Goal: Task Accomplishment & Management: Manage account settings

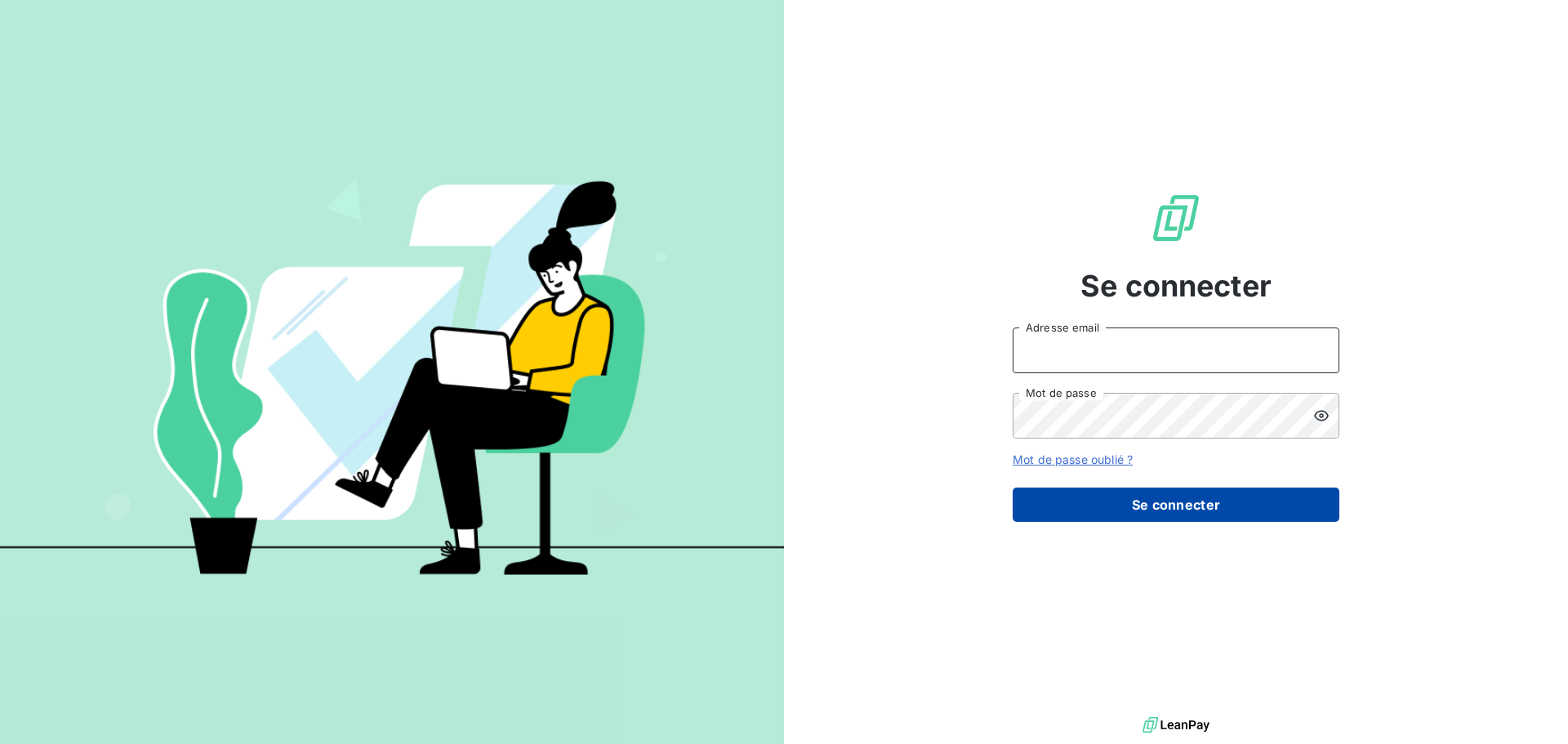
type input "[PERSON_NAME][EMAIL_ADDRESS][DOMAIN_NAME]"
click at [1145, 500] on button "Se connecter" at bounding box center [1175, 505] width 326 height 34
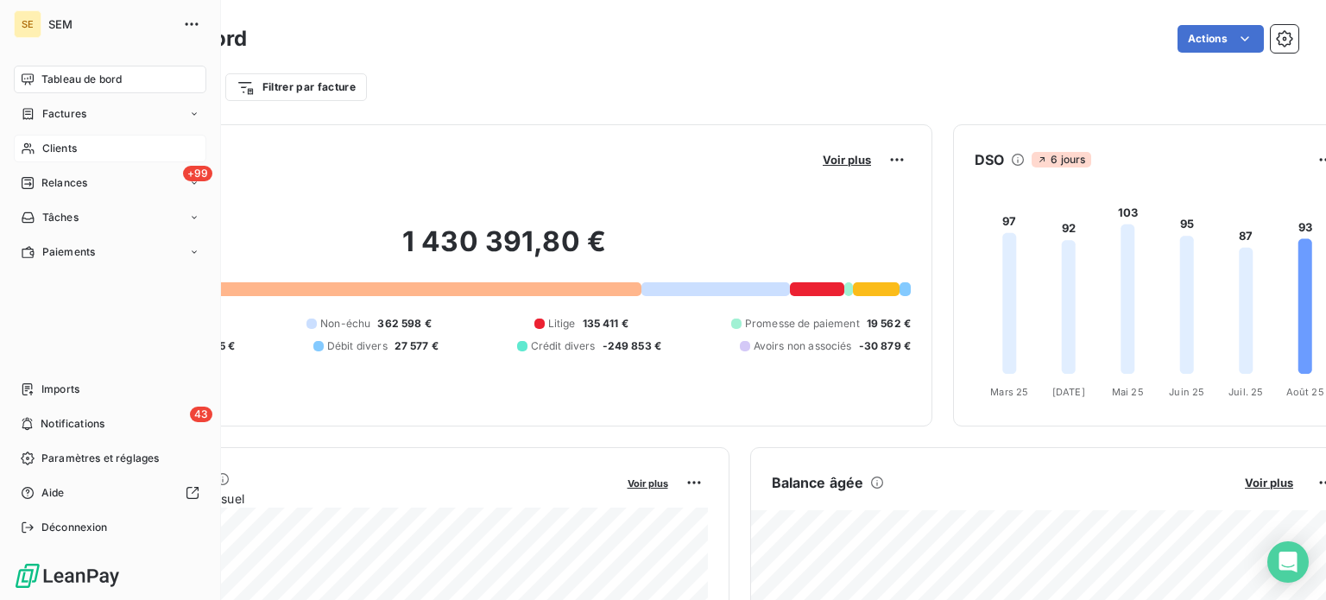
click at [31, 144] on icon at bounding box center [28, 149] width 15 height 14
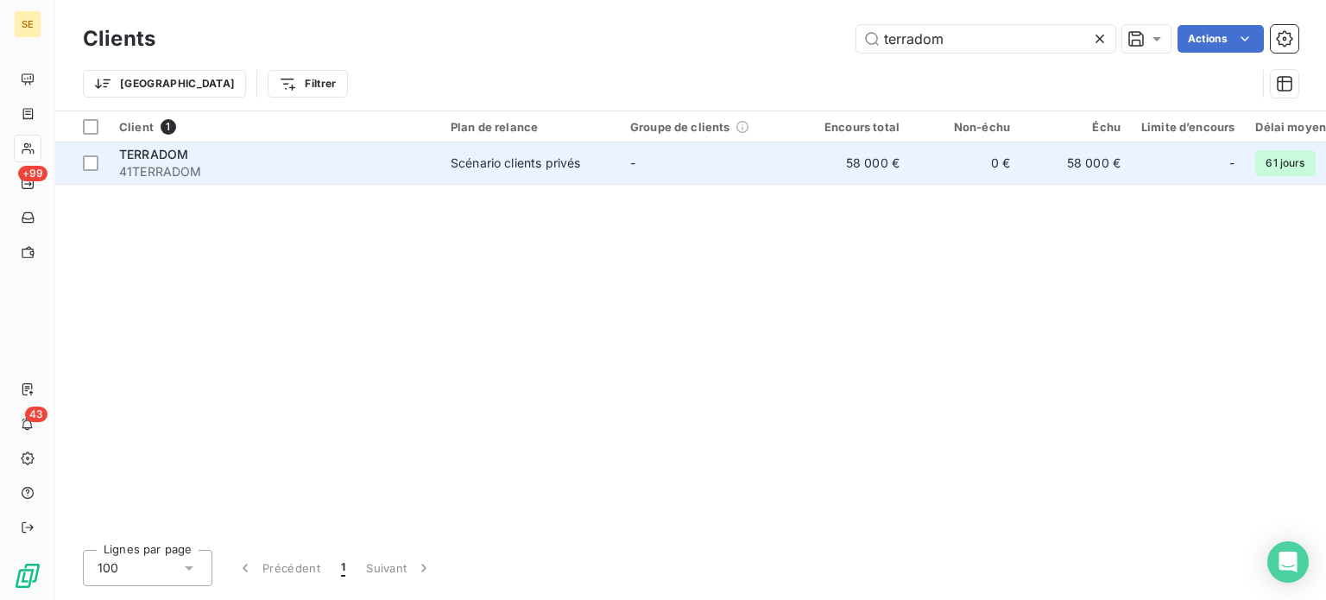
type input "terradom"
click at [340, 161] on div "TERRADOM" at bounding box center [274, 154] width 311 height 17
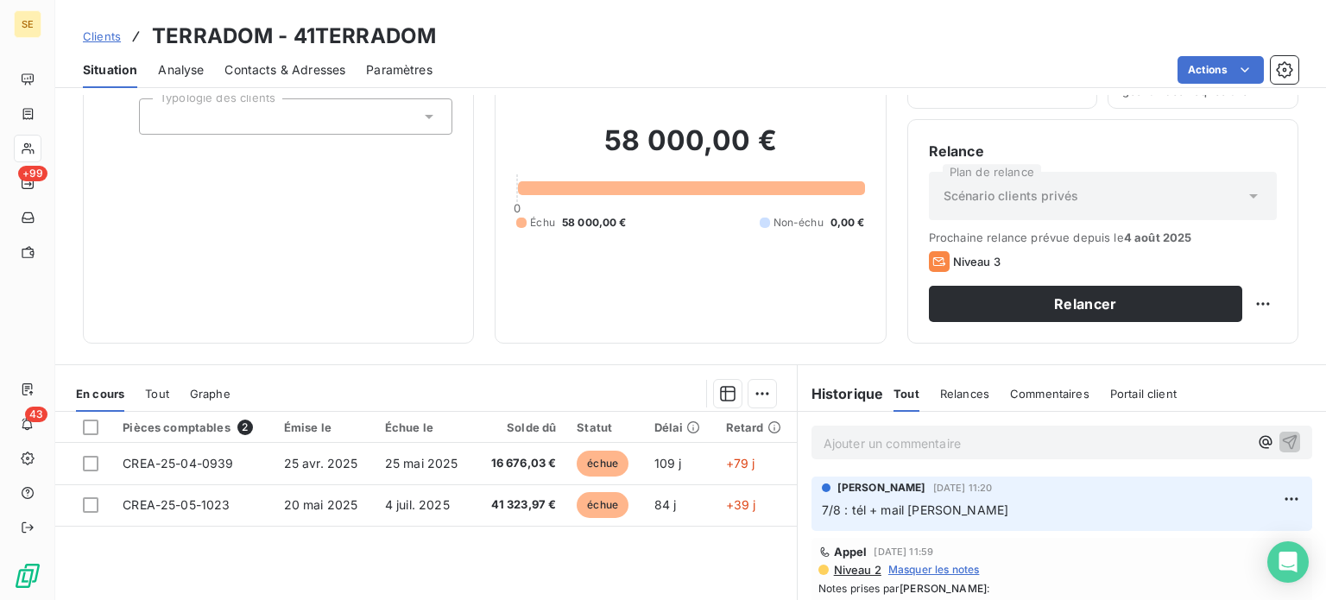
scroll to position [86, 0]
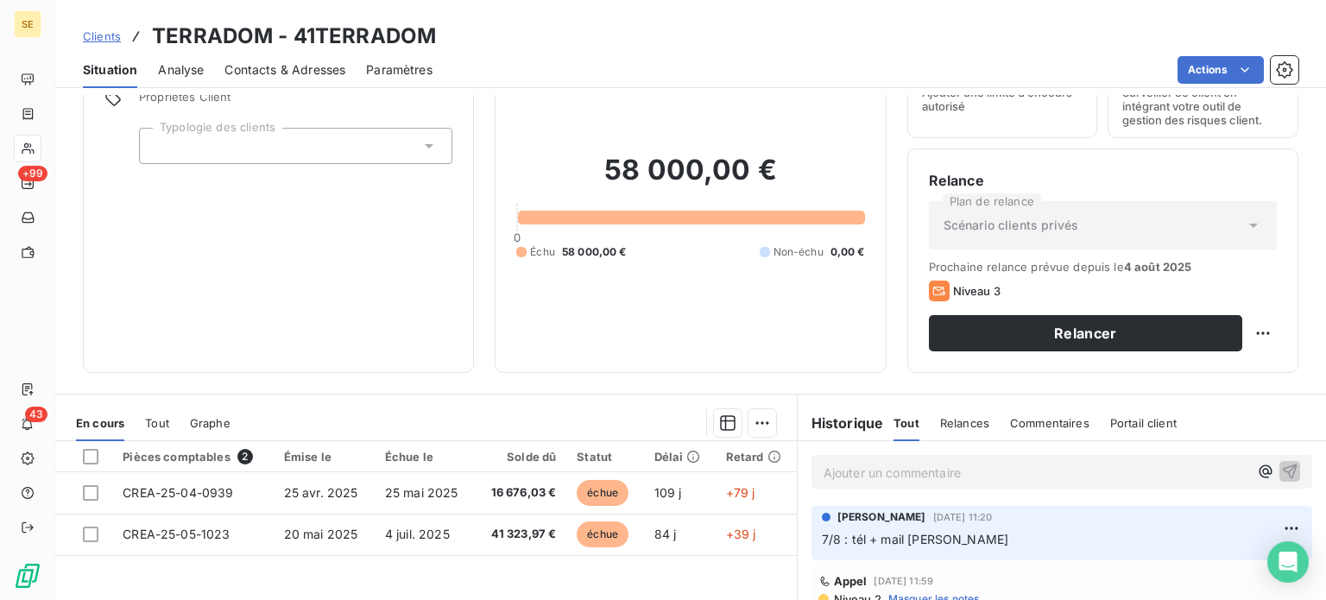
click at [276, 66] on span "Contacts & Adresses" at bounding box center [284, 69] width 121 height 17
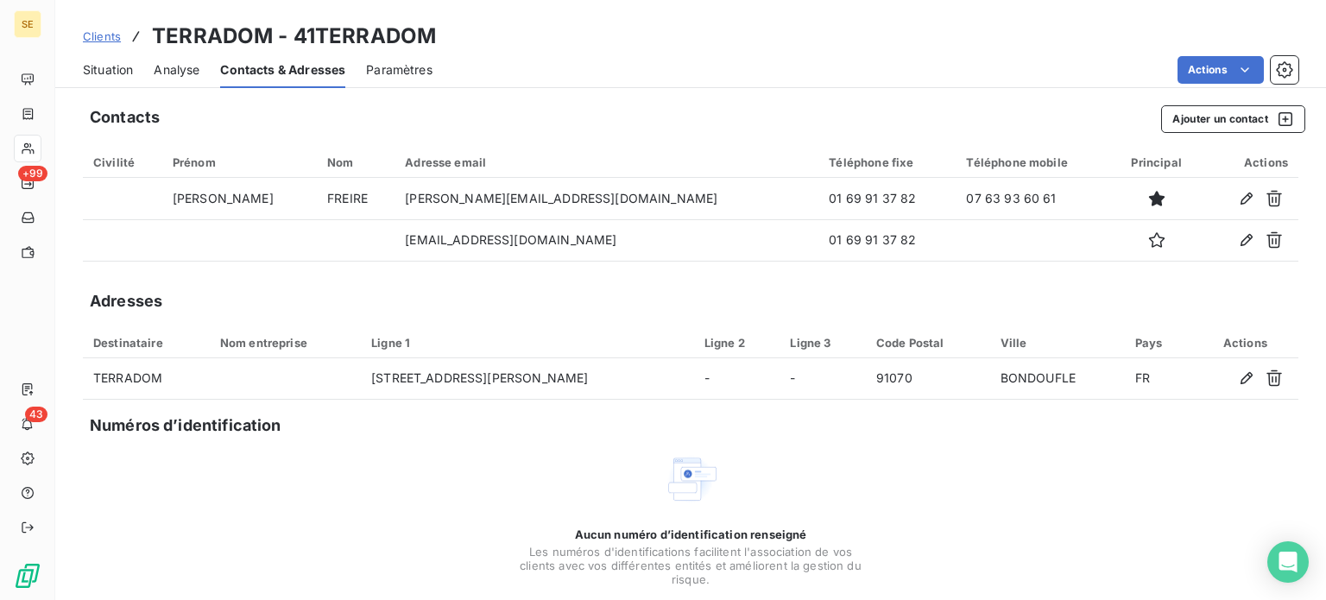
click at [97, 40] on span "Clients" at bounding box center [102, 36] width 38 height 14
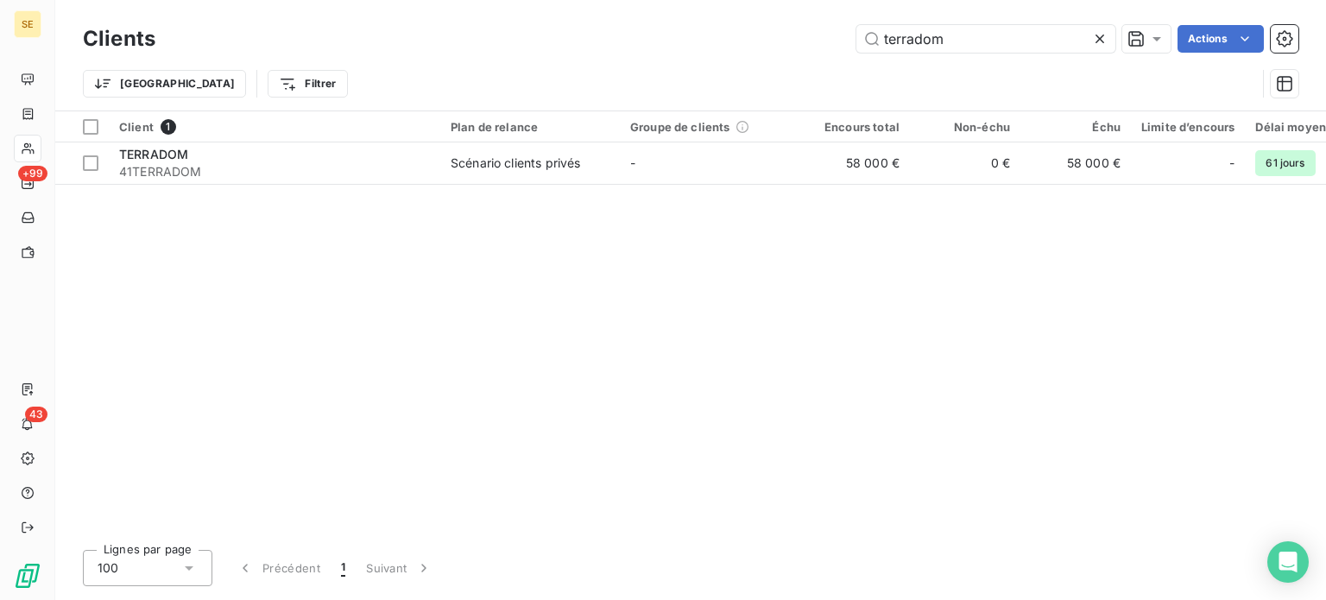
drag, startPoint x: 970, startPoint y: 41, endPoint x: 612, endPoint y: 54, distance: 358.4
click at [613, 53] on div "Clients terradom Actions" at bounding box center [690, 39] width 1215 height 36
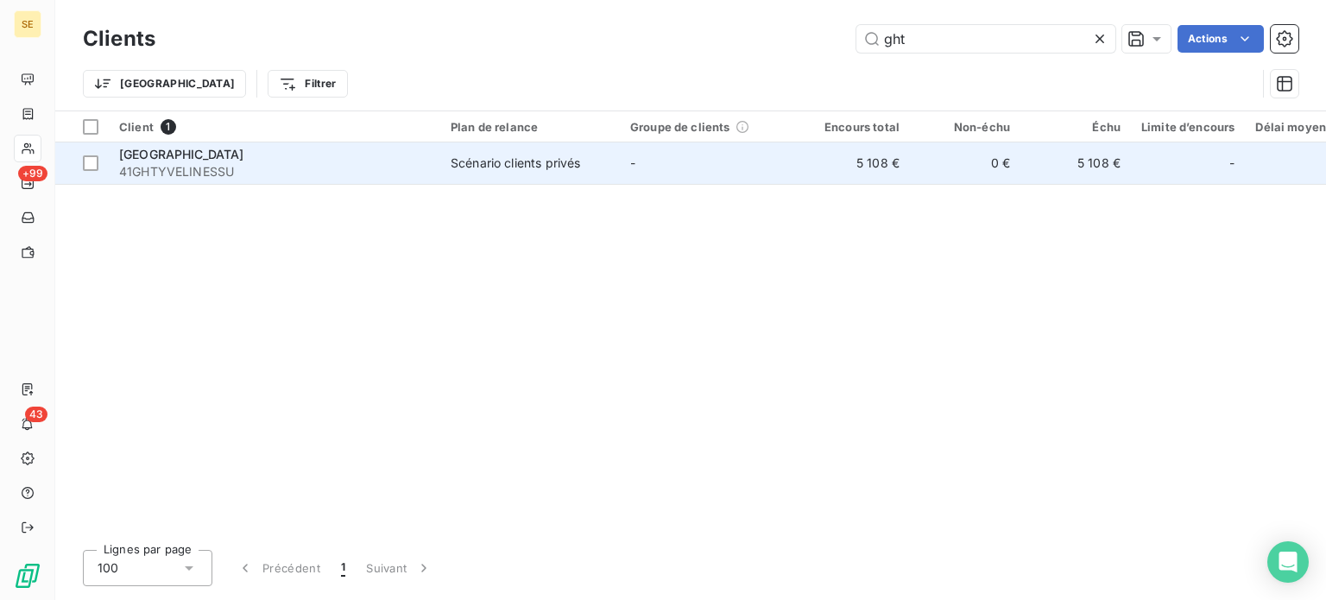
type input "ght"
click at [239, 151] on div "[GEOGRAPHIC_DATA]" at bounding box center [274, 154] width 311 height 17
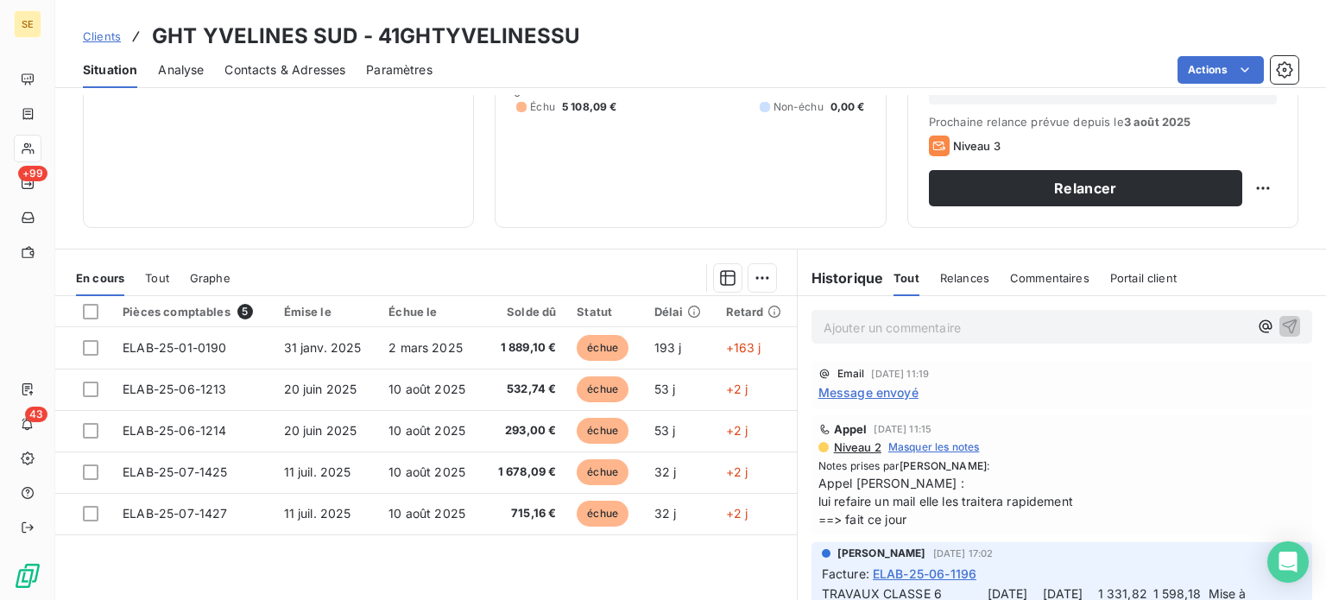
scroll to position [259, 0]
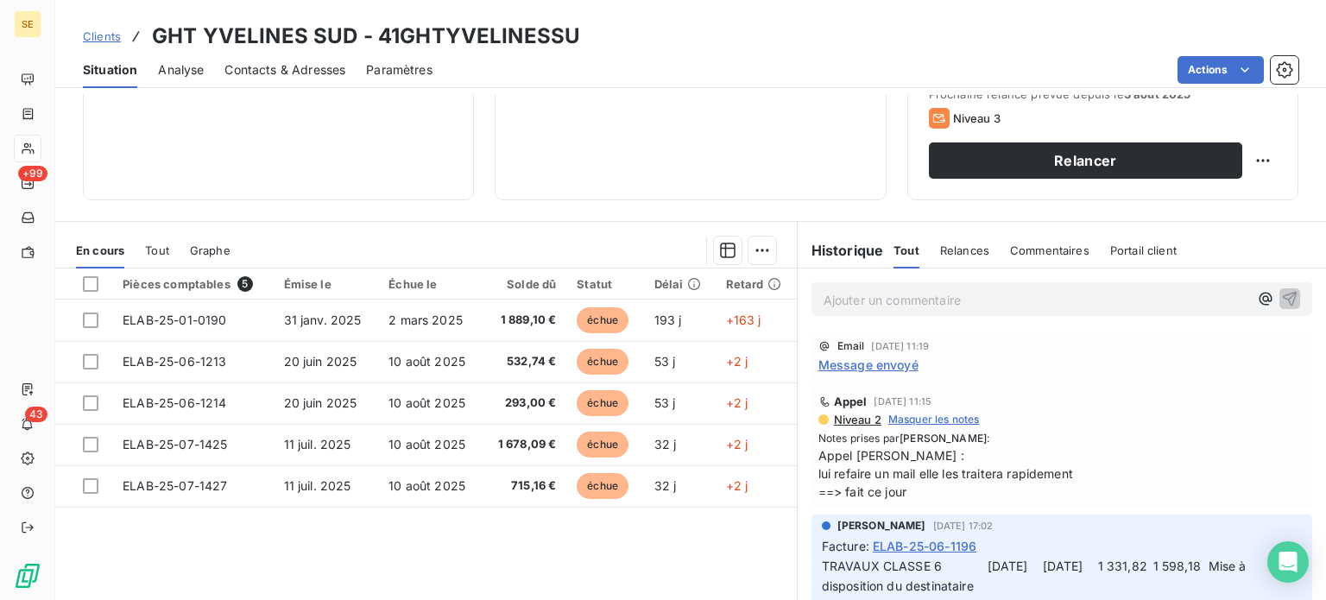
click at [245, 72] on span "Contacts & Adresses" at bounding box center [284, 69] width 121 height 17
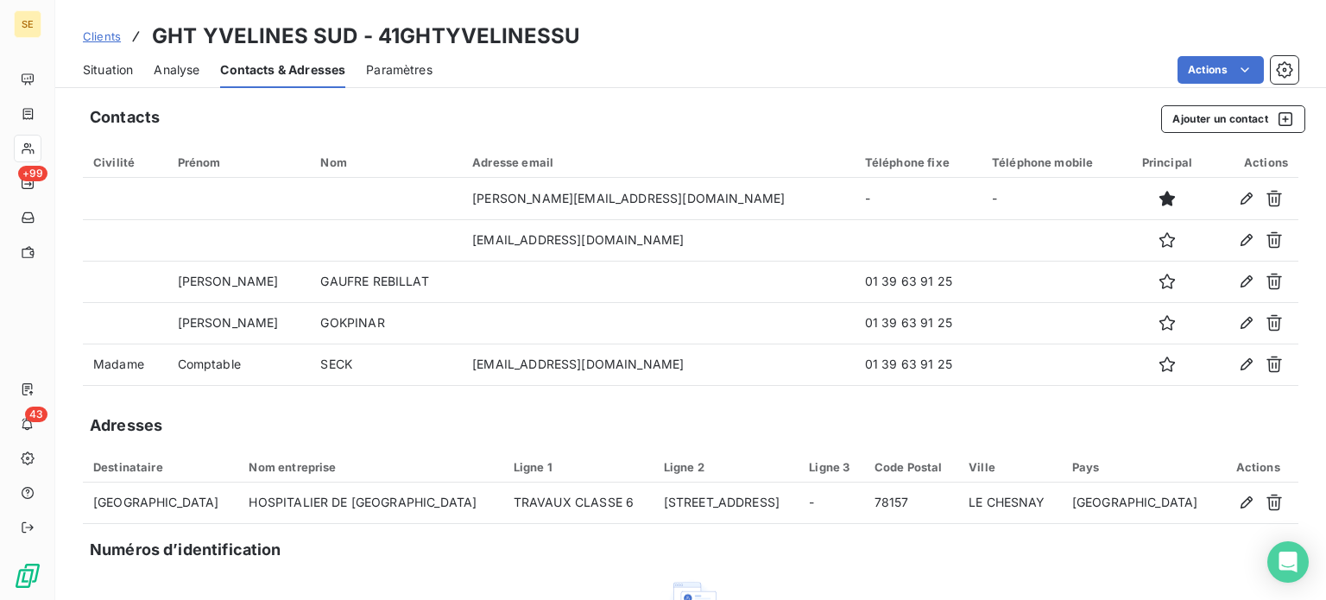
click at [117, 72] on span "Situation" at bounding box center [108, 69] width 50 height 17
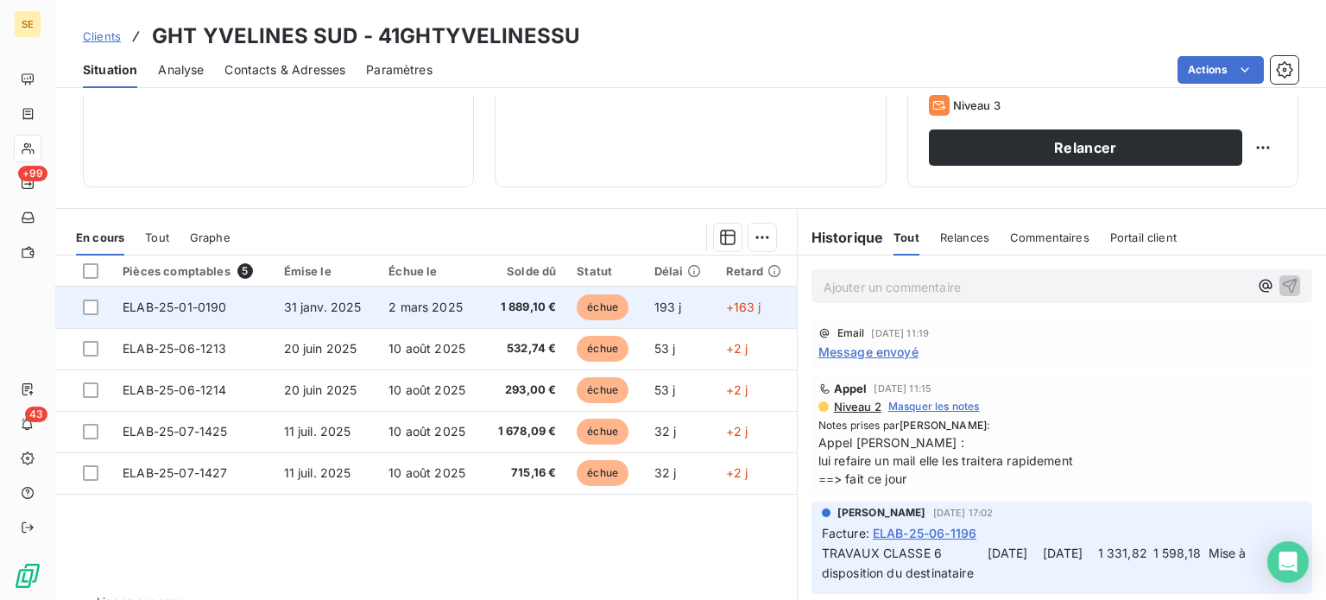
scroll to position [311, 0]
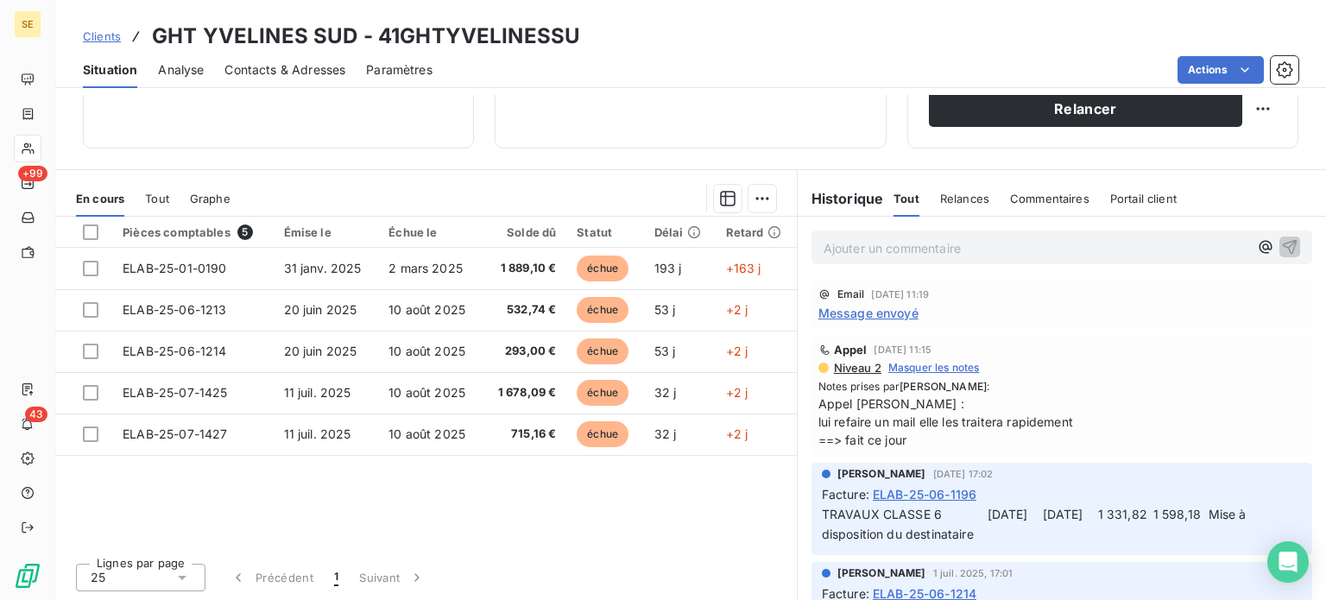
click at [319, 65] on span "Contacts & Adresses" at bounding box center [284, 69] width 121 height 17
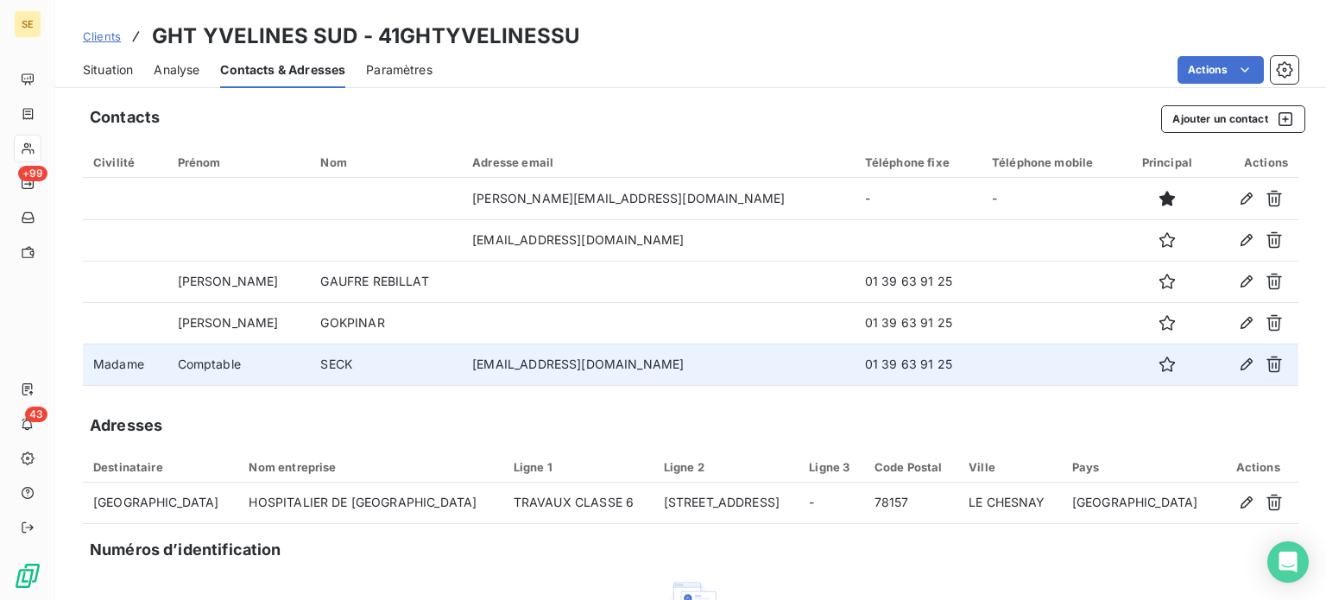
click at [462, 365] on td "SECK" at bounding box center [386, 363] width 152 height 41
drag, startPoint x: 490, startPoint y: 364, endPoint x: 605, endPoint y: 362, distance: 114.8
click at [605, 362] on td "[EMAIL_ADDRESS][DOMAIN_NAME]" at bounding box center [658, 363] width 393 height 41
copy td "[EMAIL_ADDRESS][DOMAIN_NAME]"
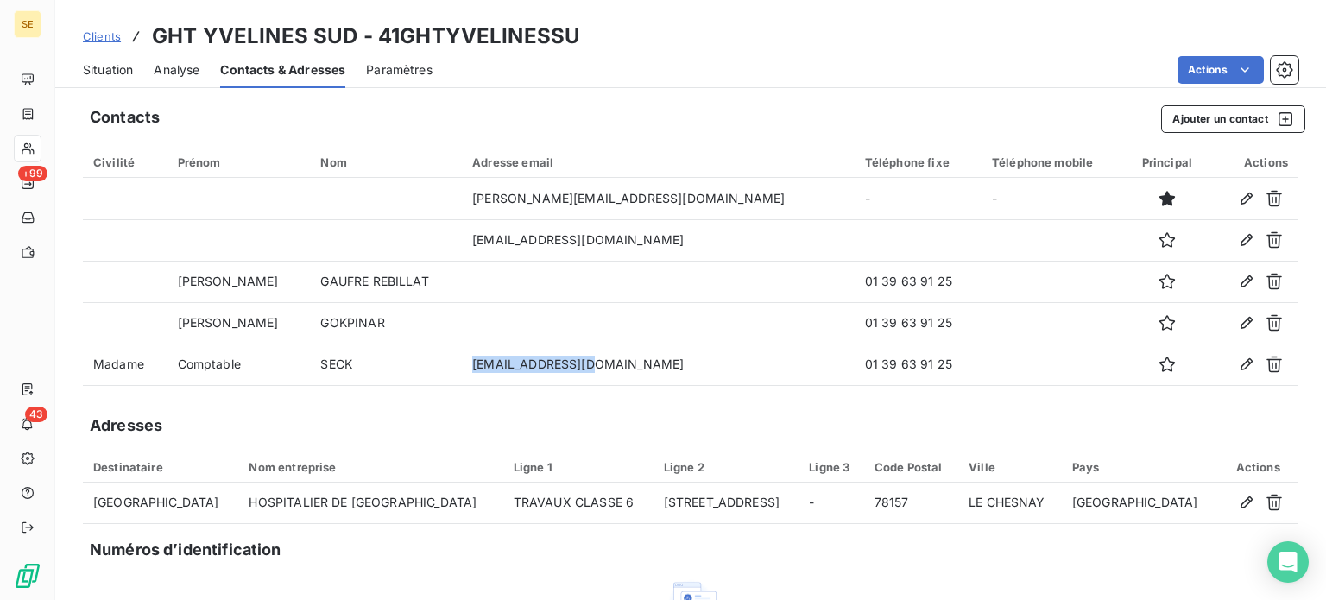
click at [89, 69] on span "Situation" at bounding box center [108, 69] width 50 height 17
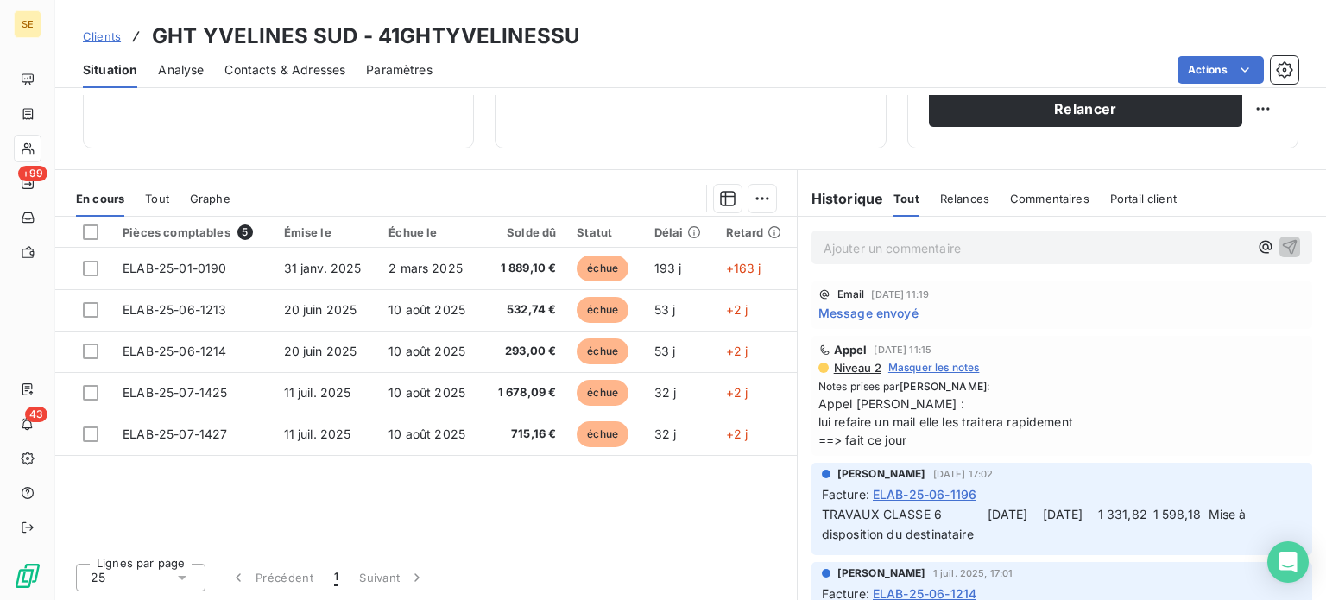
click at [895, 249] on p "Ajouter un commentaire ﻿" at bounding box center [1035, 248] width 425 height 22
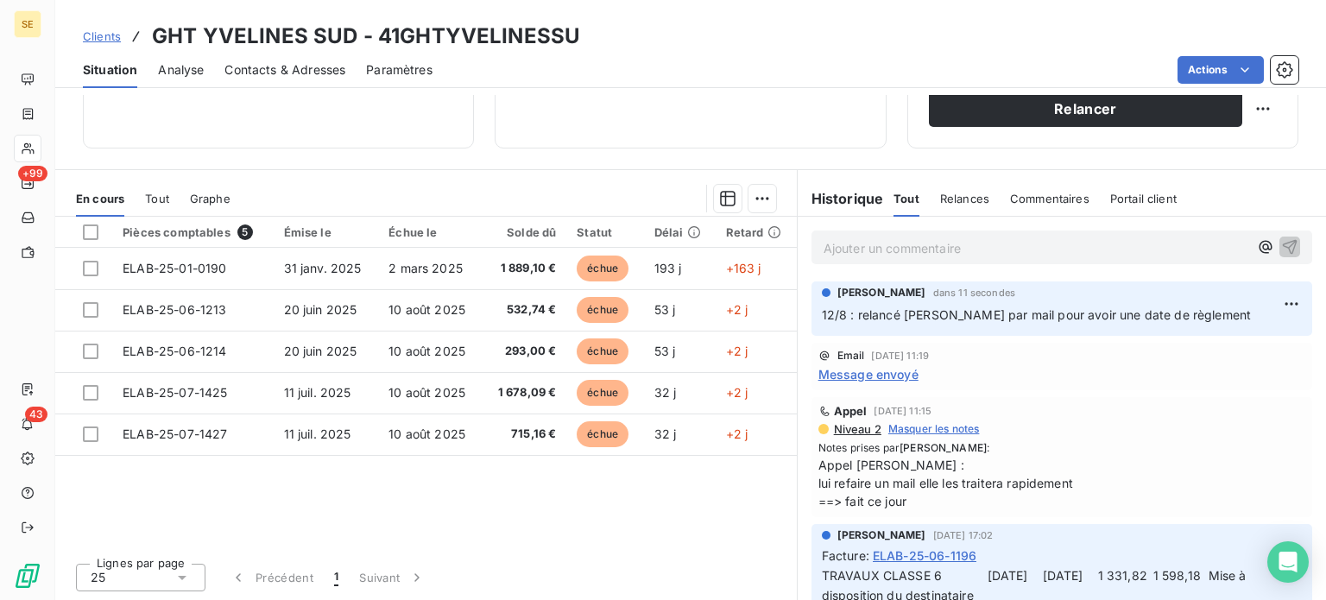
click at [97, 33] on span "Clients" at bounding box center [102, 36] width 38 height 14
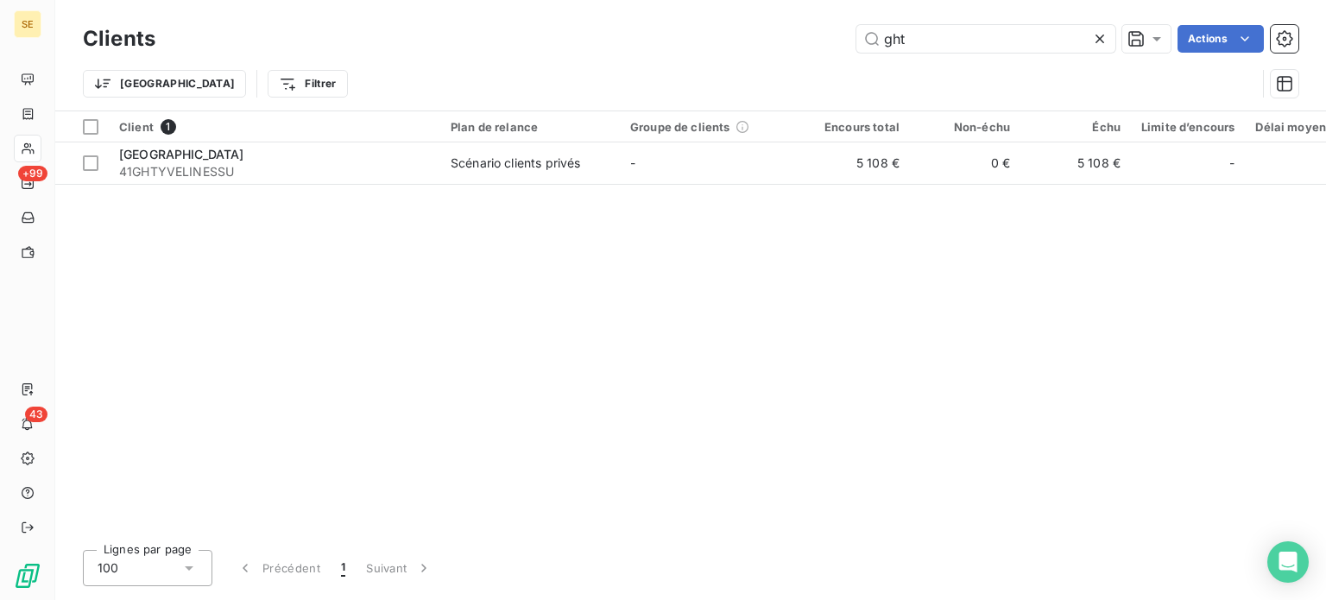
drag, startPoint x: 942, startPoint y: 45, endPoint x: 794, endPoint y: 57, distance: 148.9
click at [794, 57] on div "Clients ght Actions Trier Filtrer" at bounding box center [690, 66] width 1215 height 90
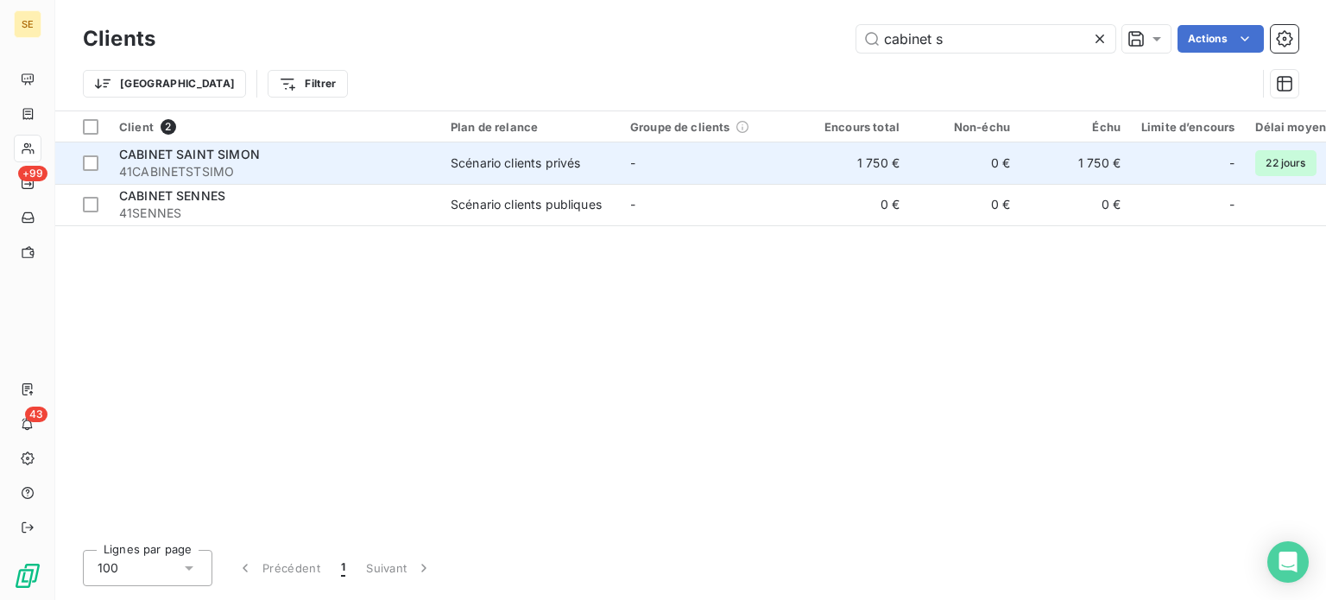
type input "cabinet s"
click at [308, 155] on div "CABINET SAINT SIMON" at bounding box center [274, 154] width 311 height 17
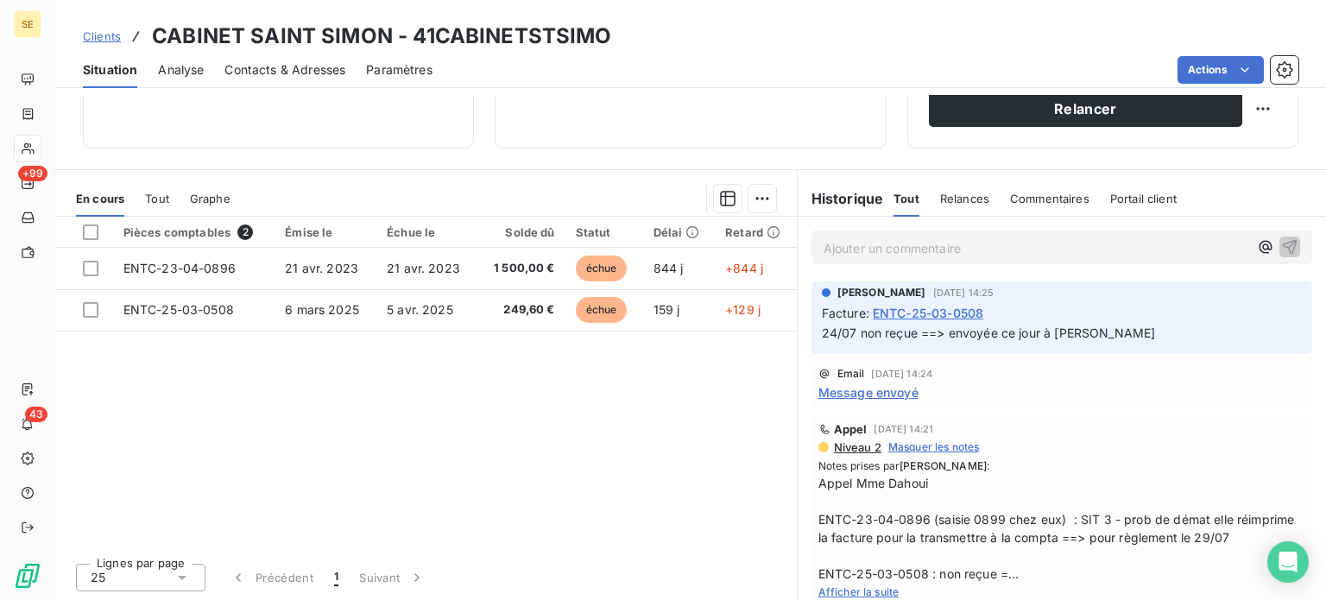
click at [237, 66] on span "Contacts & Adresses" at bounding box center [284, 69] width 121 height 17
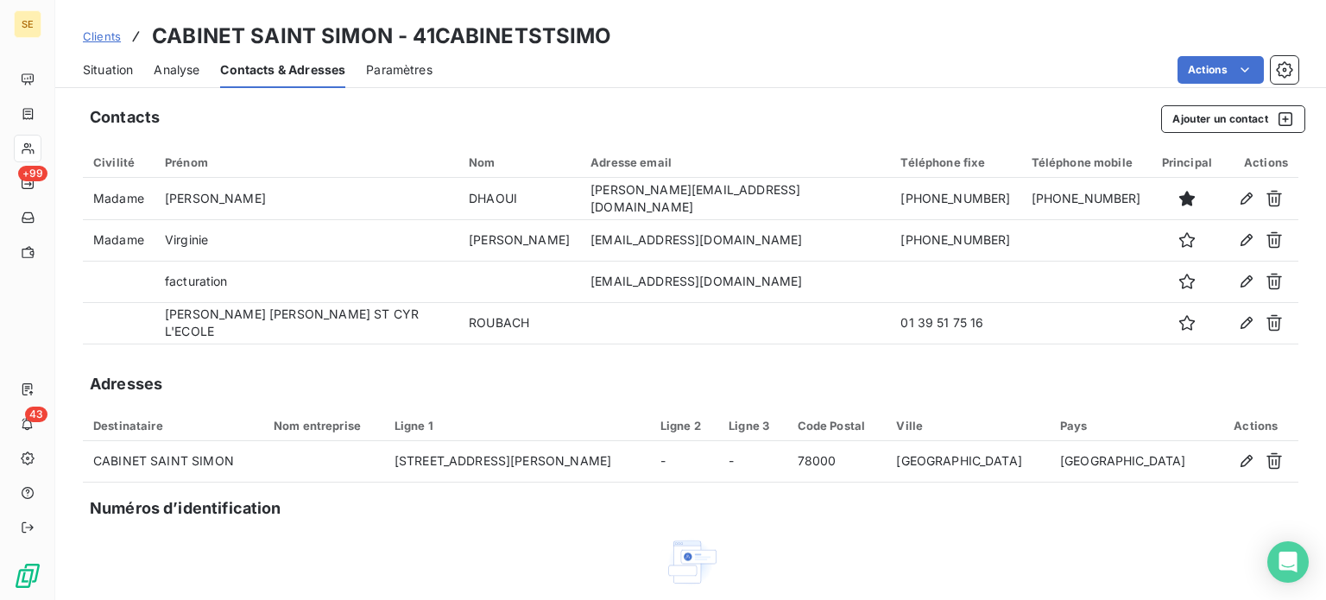
click at [109, 71] on span "Situation" at bounding box center [108, 69] width 50 height 17
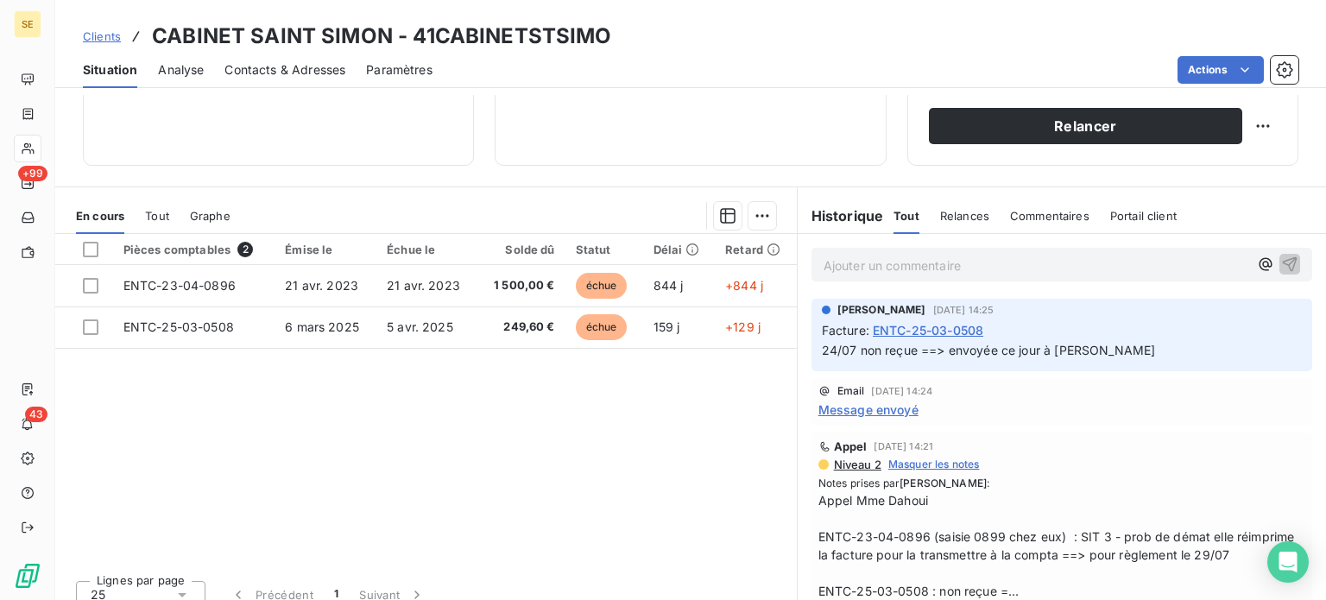
scroll to position [311, 0]
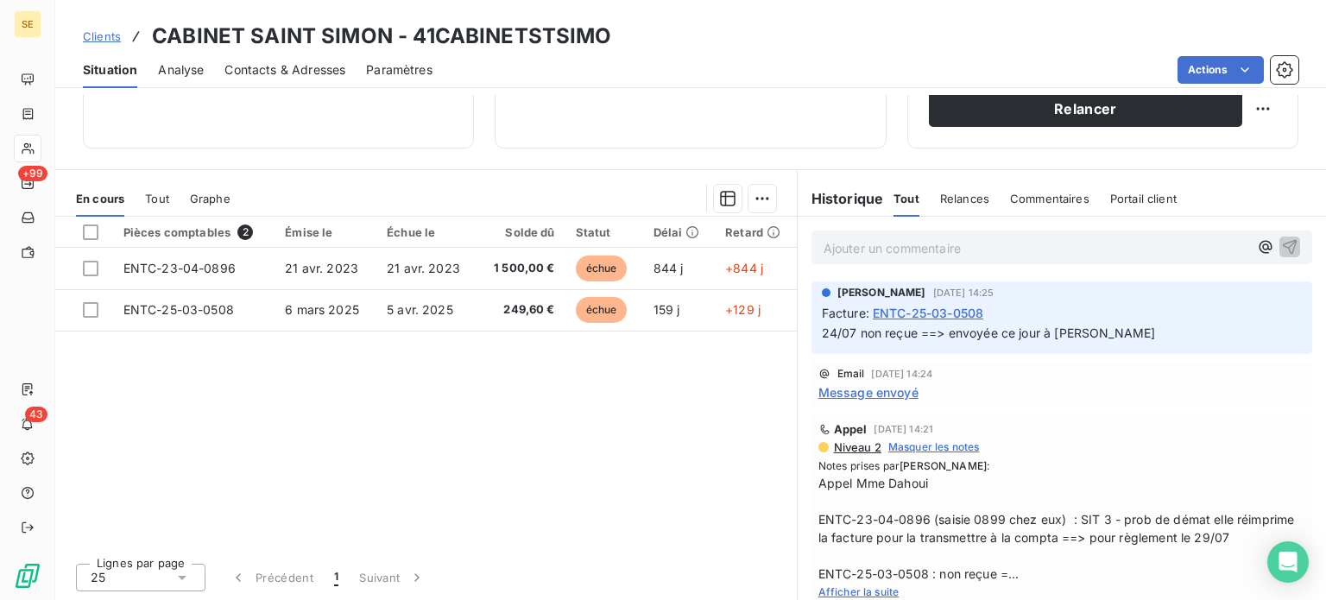
click at [857, 251] on p "Ajouter un commentaire ﻿" at bounding box center [1035, 248] width 425 height 22
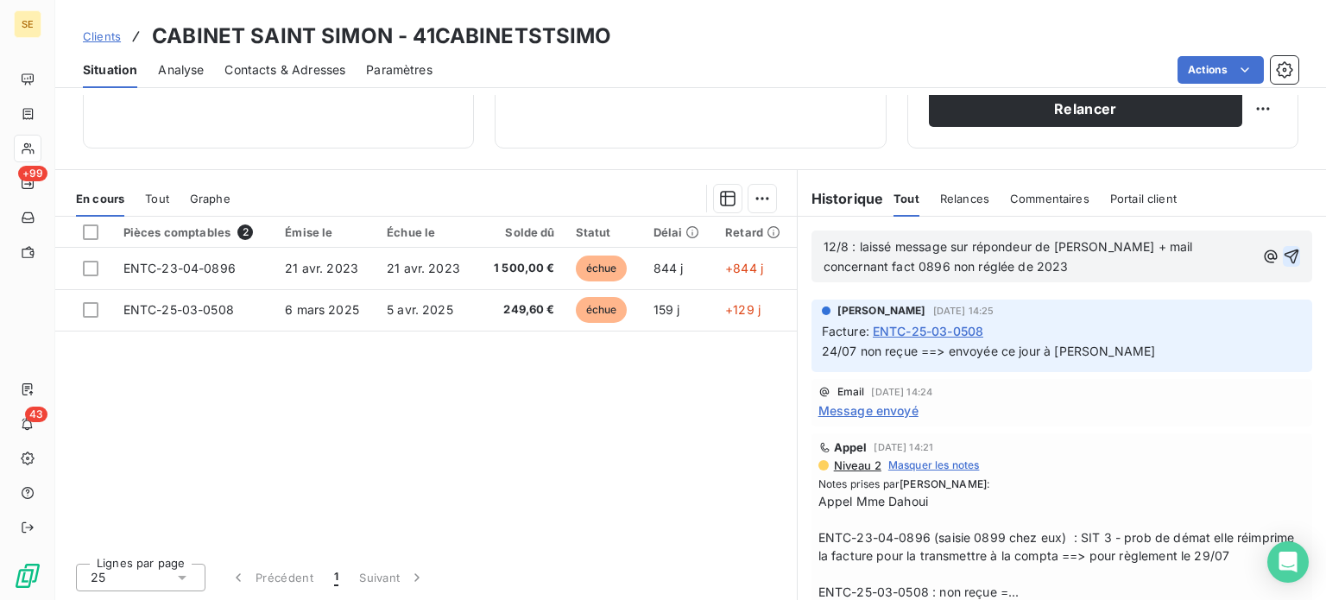
click at [1283, 249] on icon "button" at bounding box center [1291, 256] width 17 height 17
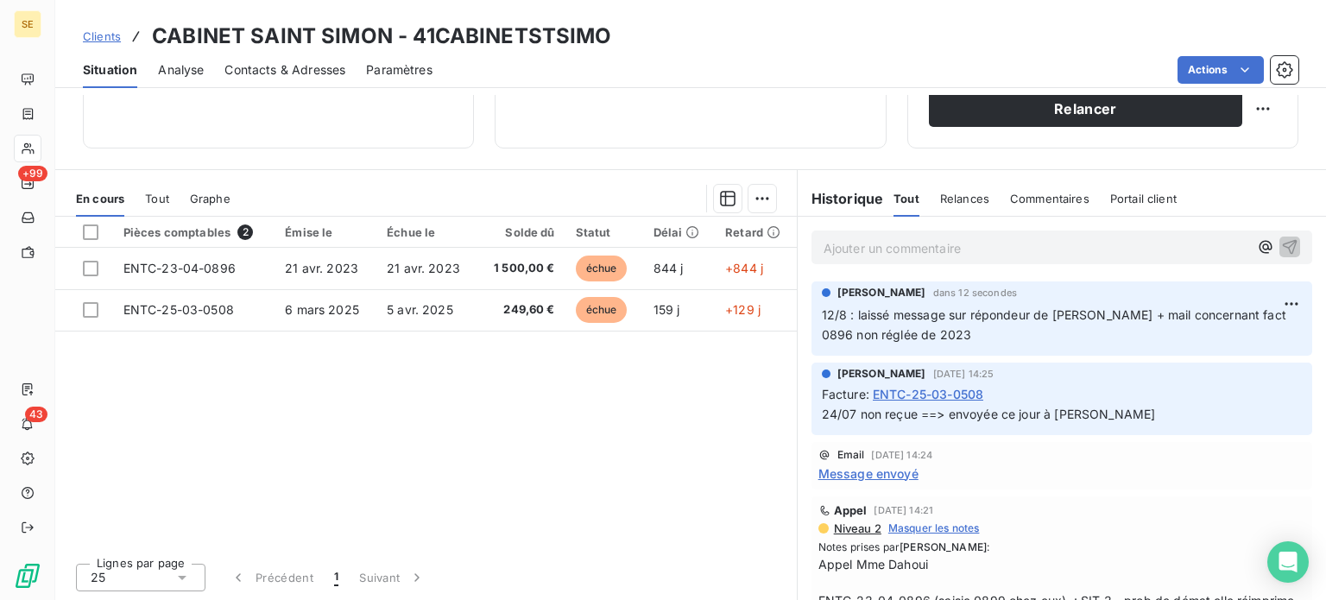
click at [276, 70] on span "Contacts & Adresses" at bounding box center [284, 69] width 121 height 17
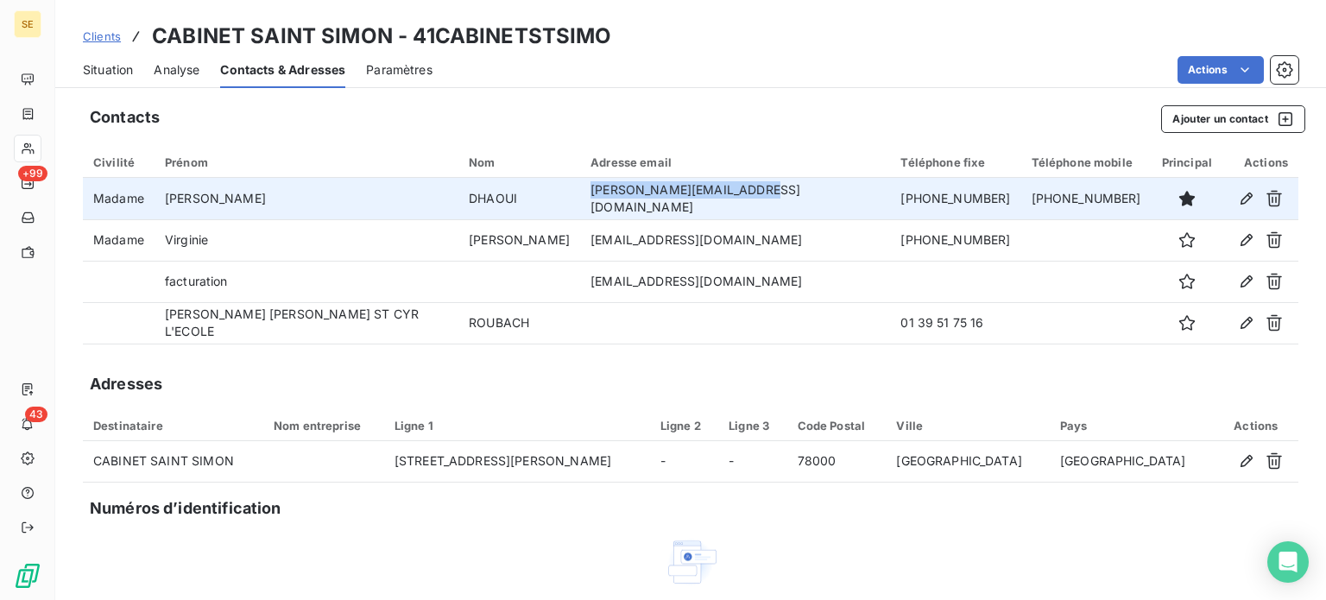
drag, startPoint x: 634, startPoint y: 196, endPoint x: 790, endPoint y: 193, distance: 155.4
click at [790, 193] on td "[PERSON_NAME][EMAIL_ADDRESS][DOMAIN_NAME]" at bounding box center [735, 198] width 310 height 41
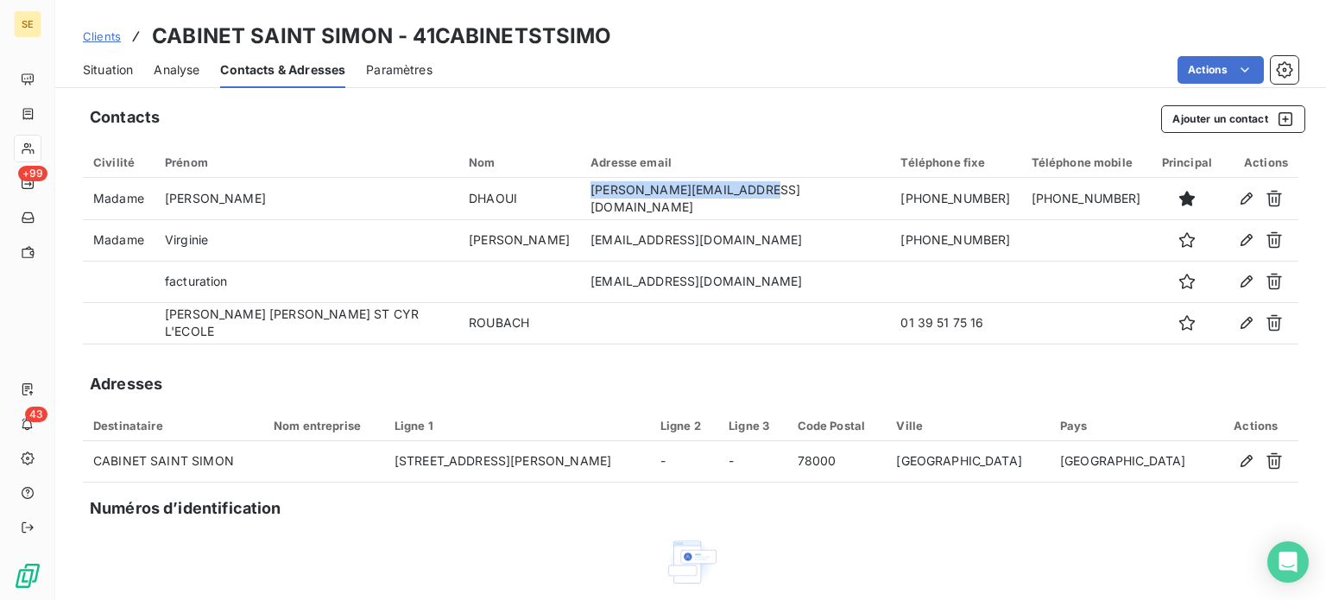
copy td "[PERSON_NAME][EMAIL_ADDRESS][DOMAIN_NAME]"
click at [108, 71] on span "Situation" at bounding box center [108, 69] width 50 height 17
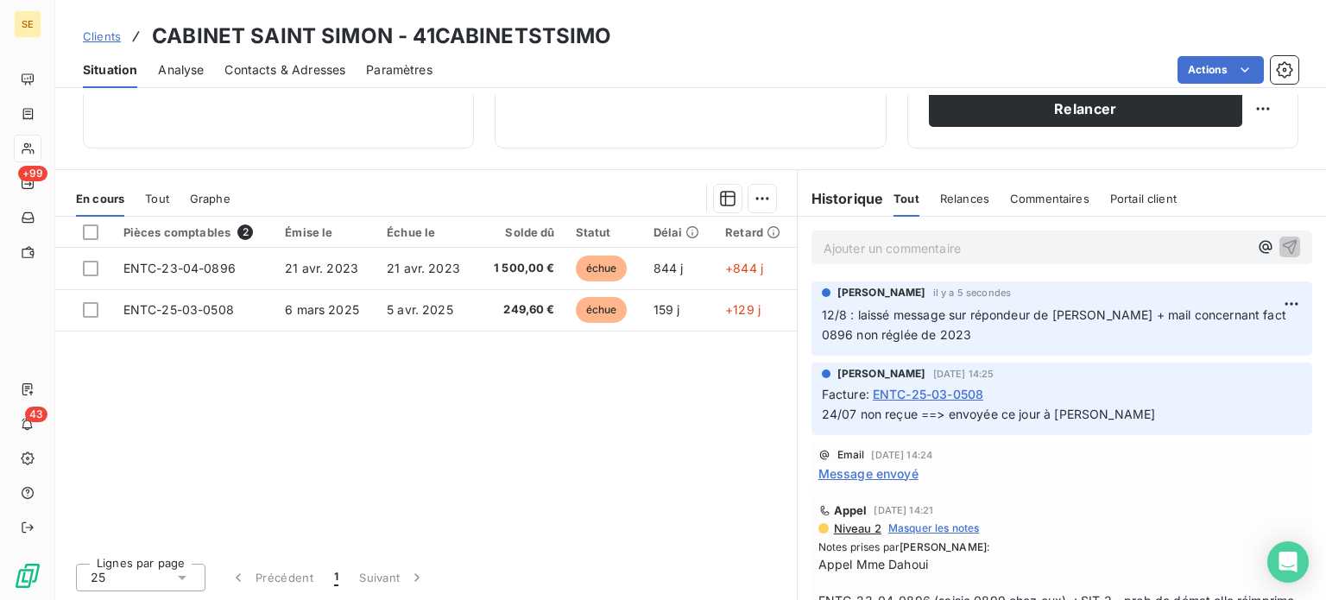
click at [95, 38] on span "Clients" at bounding box center [102, 36] width 38 height 14
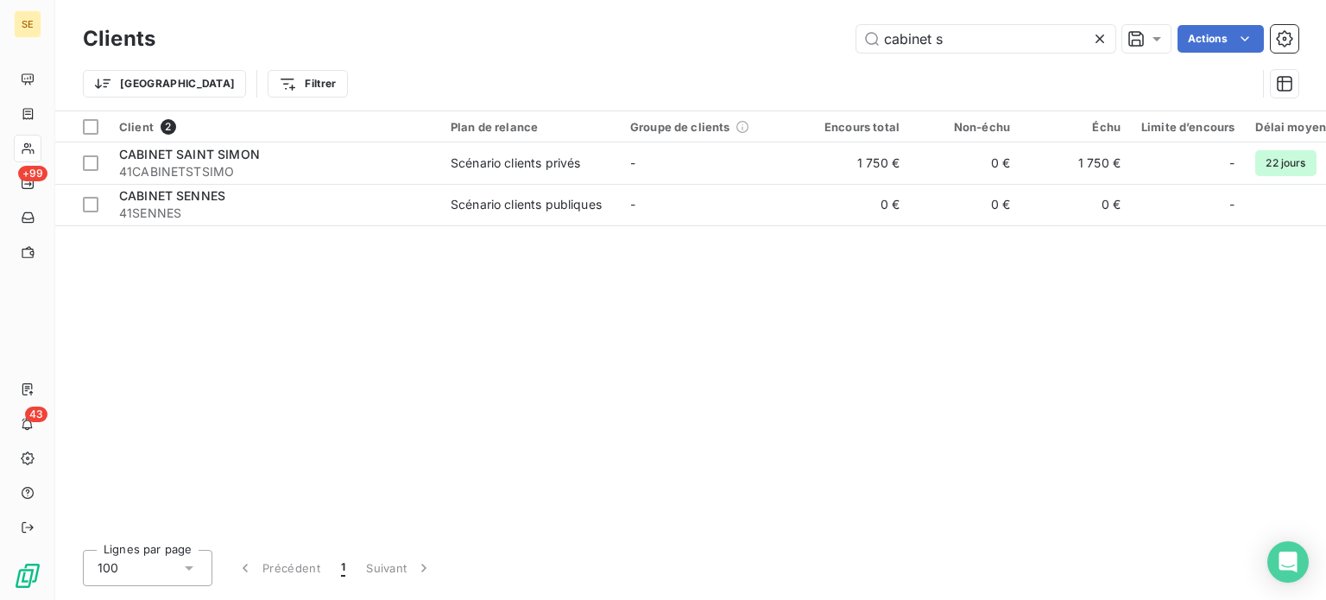
drag, startPoint x: 956, startPoint y: 41, endPoint x: 841, endPoint y: 47, distance: 115.9
click at [841, 47] on div "cabinet s Actions" at bounding box center [737, 39] width 1122 height 28
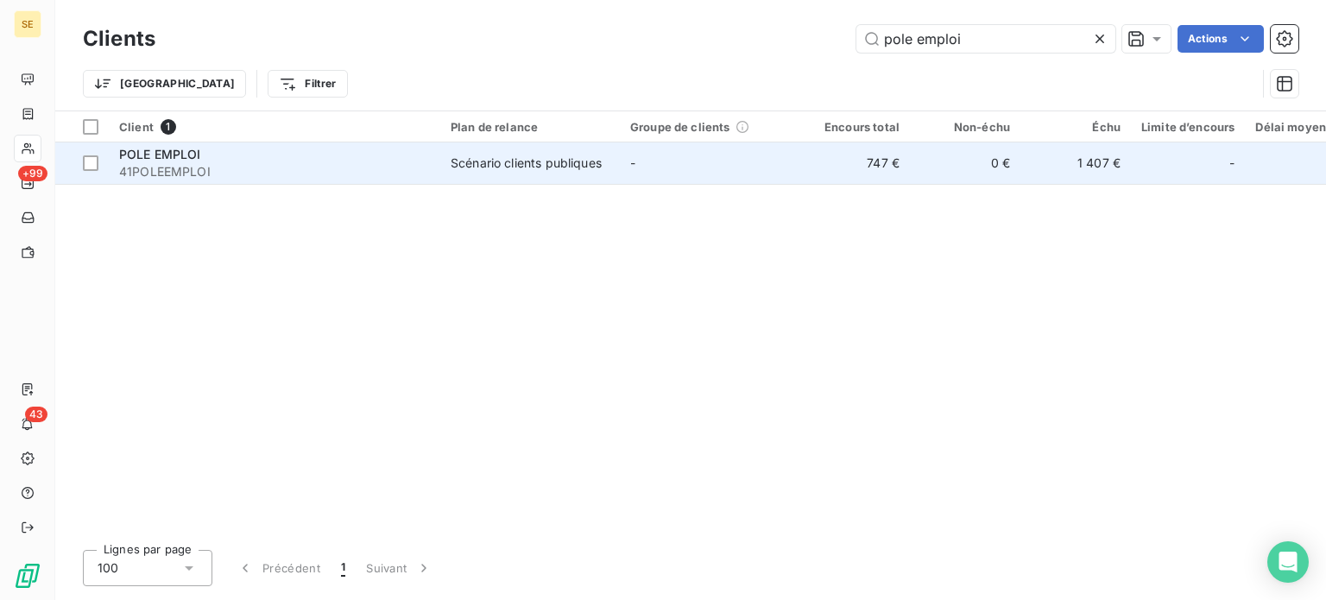
type input "pole emploi"
click at [352, 167] on span "41POLEEMPLOI" at bounding box center [274, 171] width 311 height 17
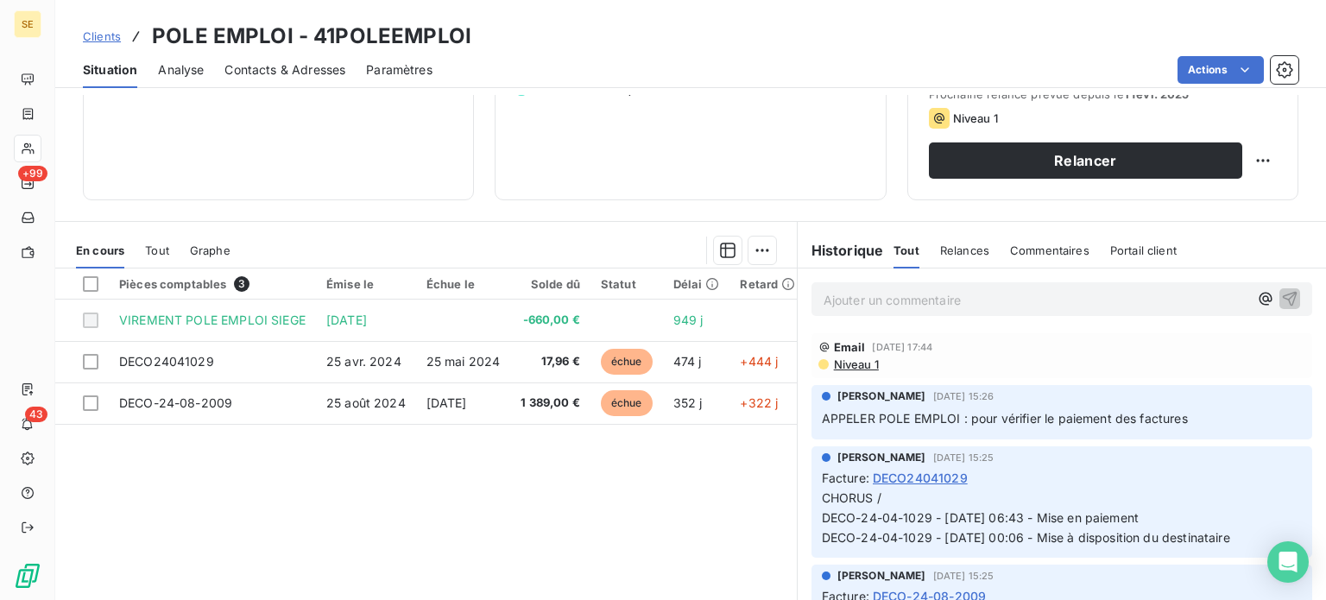
scroll to position [311, 0]
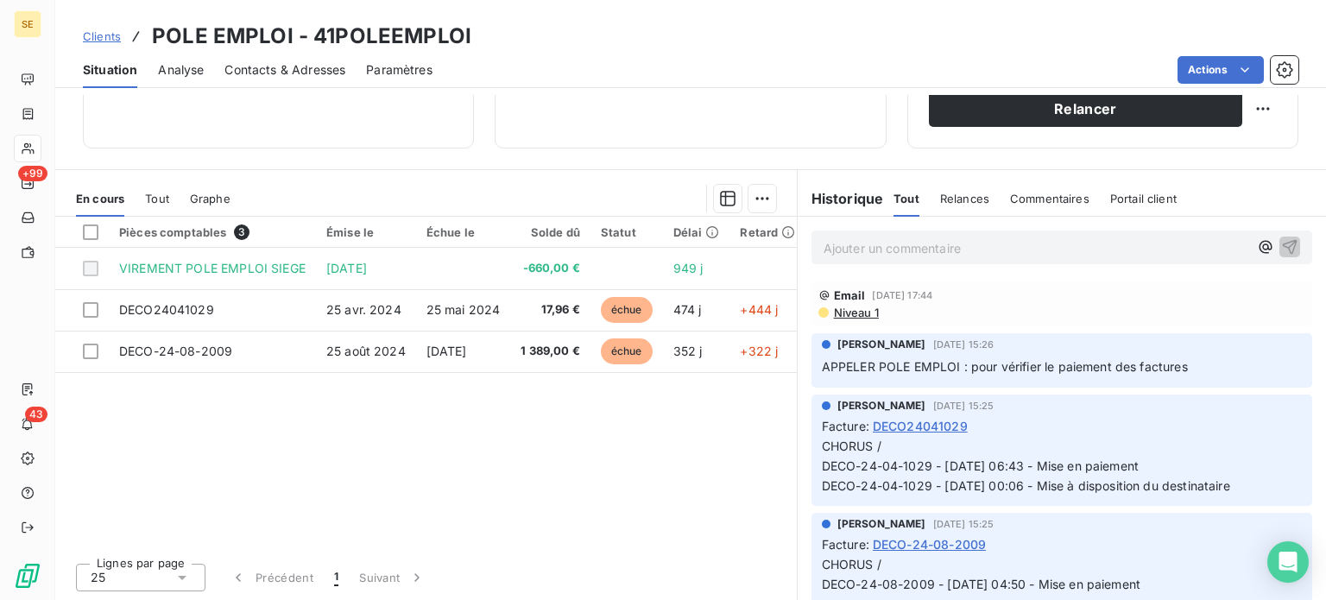
click at [306, 73] on span "Contacts & Adresses" at bounding box center [284, 69] width 121 height 17
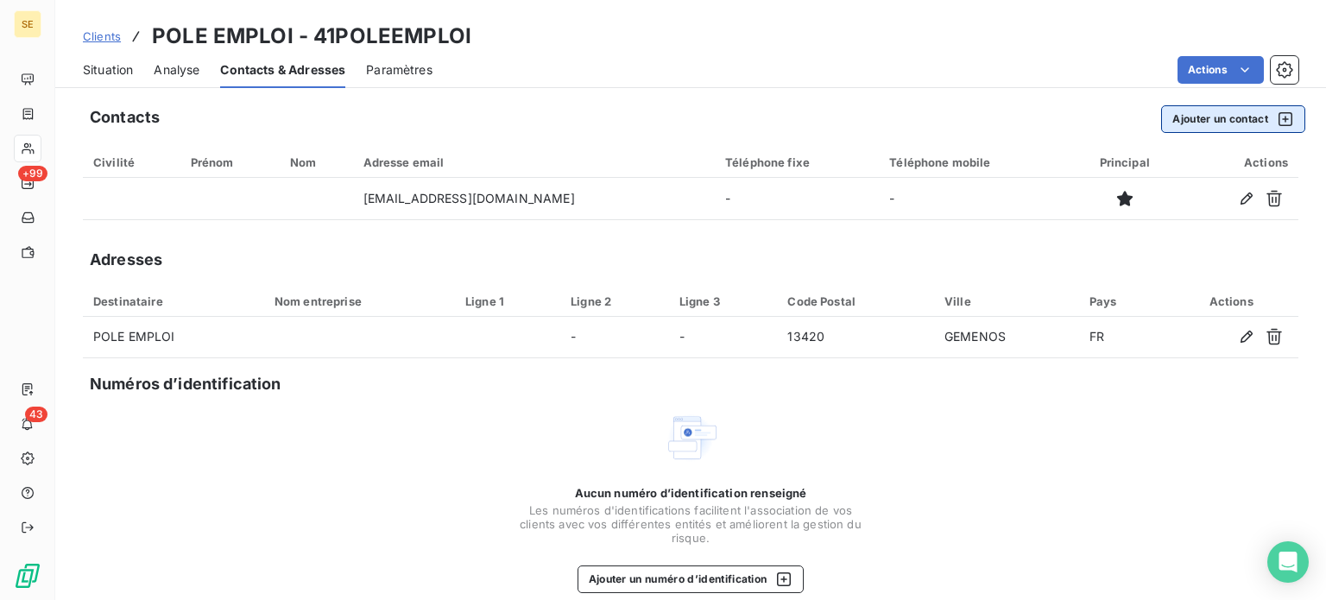
click at [1177, 117] on button "Ajouter un contact" at bounding box center [1233, 119] width 144 height 28
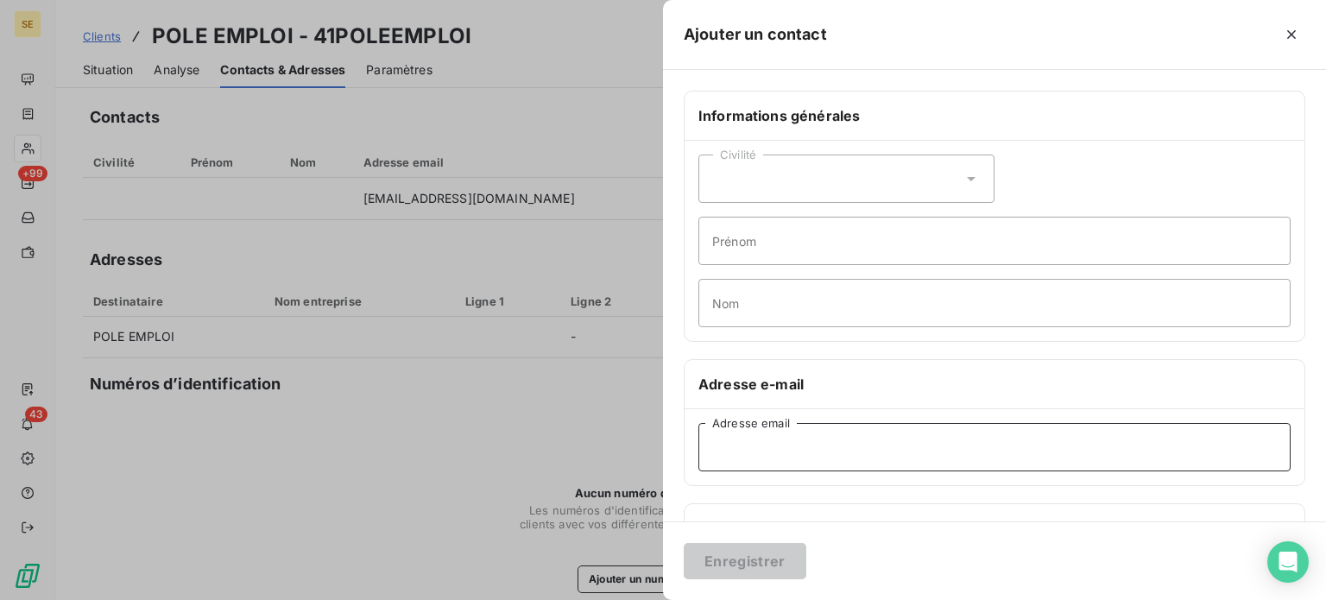
click at [843, 442] on input "Adresse email" at bounding box center [994, 447] width 592 height 48
paste input "[EMAIL_ADDRESS][DOMAIN_NAME])"
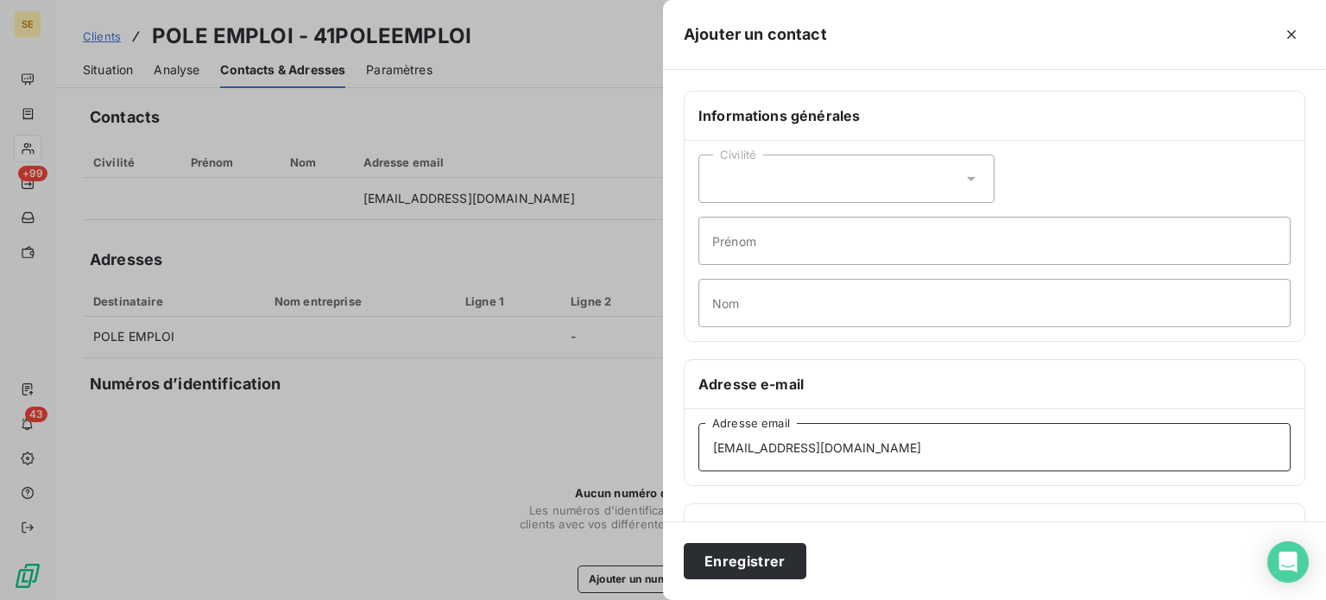
type input "[EMAIL_ADDRESS][DOMAIN_NAME]"
click at [684, 543] on button "Enregistrer" at bounding box center [745, 561] width 123 height 36
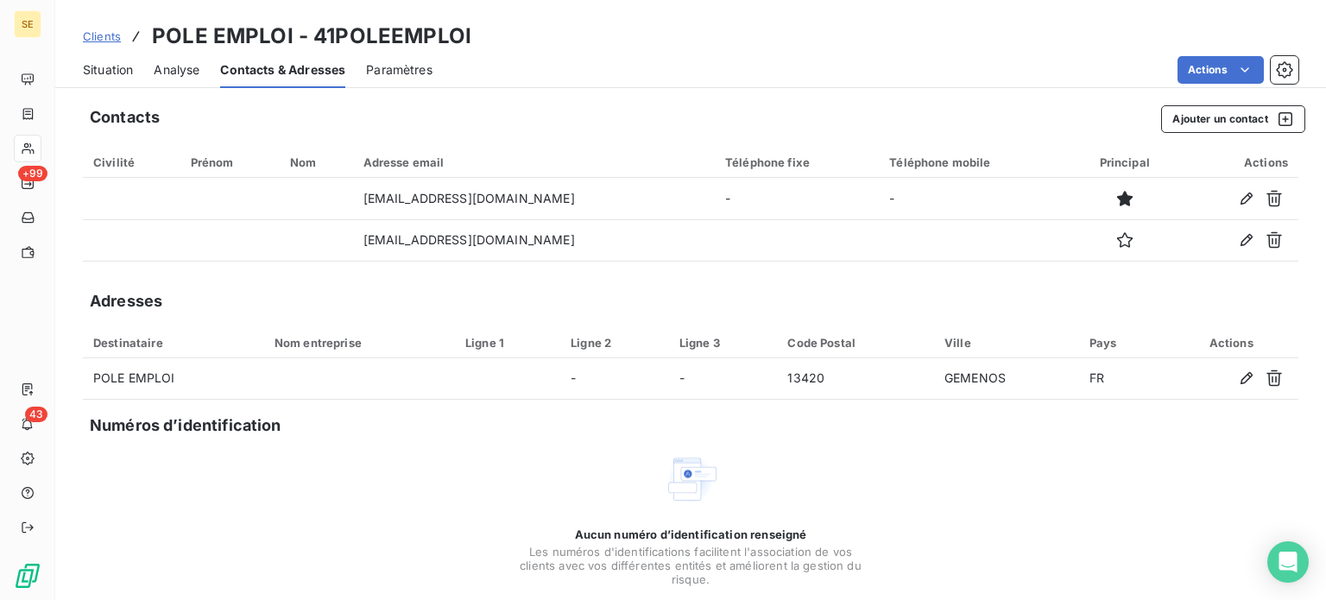
click at [120, 72] on span "Situation" at bounding box center [108, 69] width 50 height 17
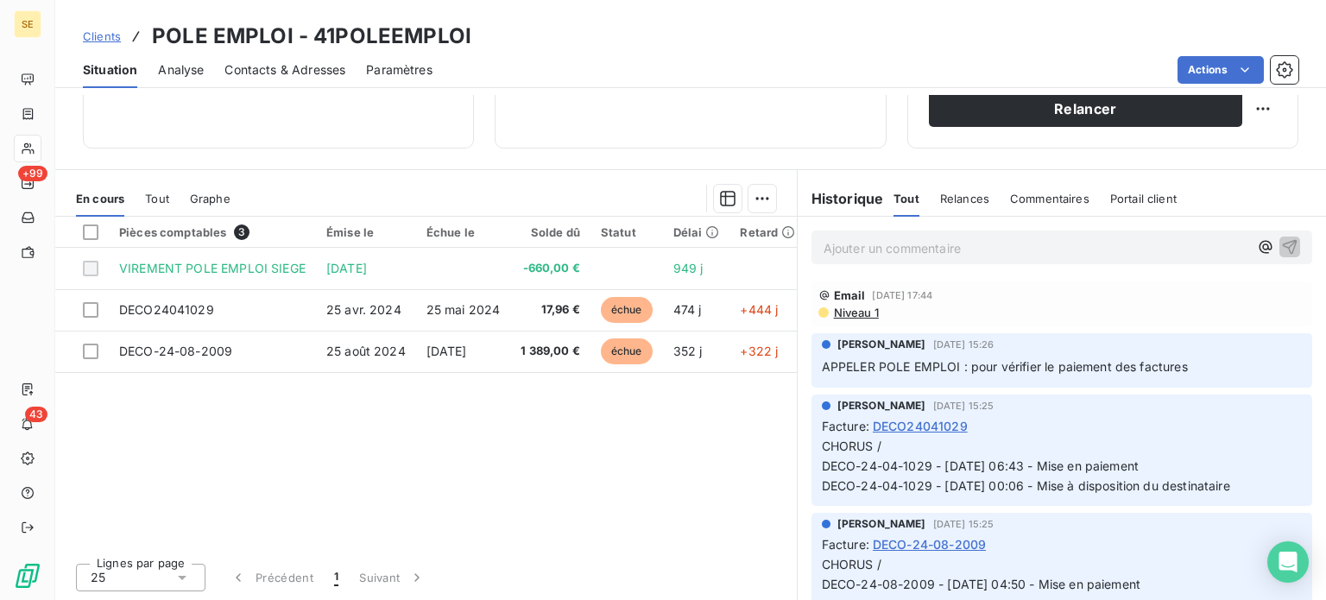
click at [291, 71] on span "Contacts & Adresses" at bounding box center [284, 69] width 121 height 17
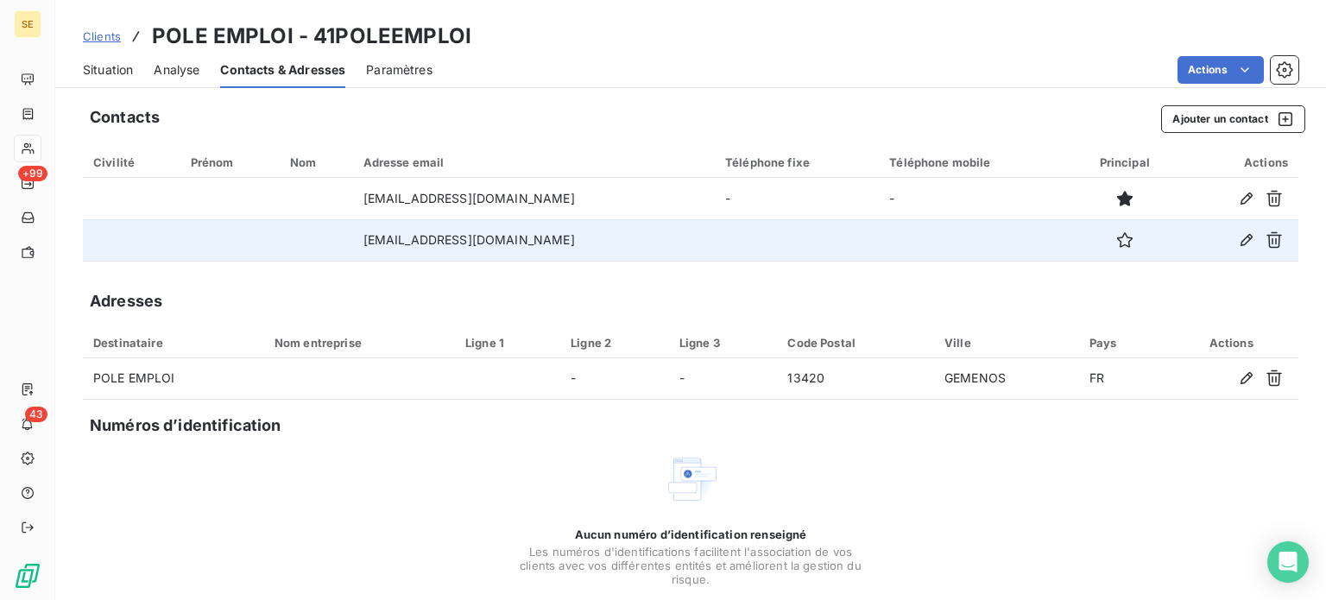
drag, startPoint x: 352, startPoint y: 240, endPoint x: 589, endPoint y: 232, distance: 237.5
click at [589, 232] on td "[EMAIL_ADDRESS][DOMAIN_NAME]" at bounding box center [534, 239] width 362 height 41
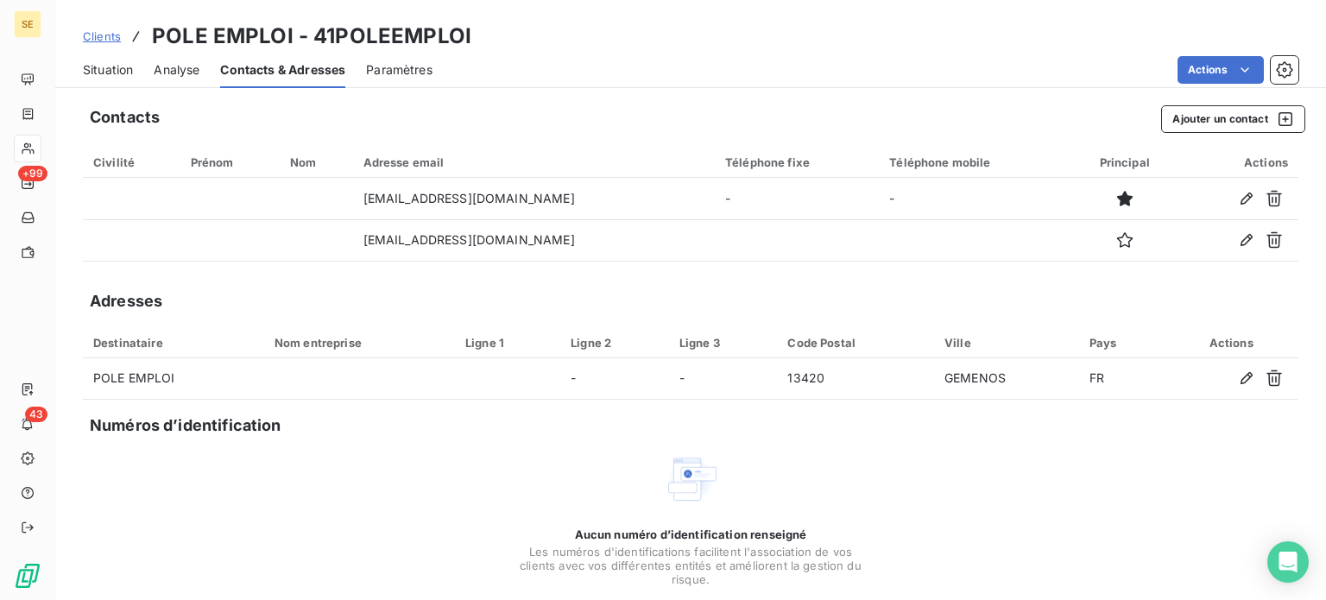
copy td "[EMAIL_ADDRESS][DOMAIN_NAME]"
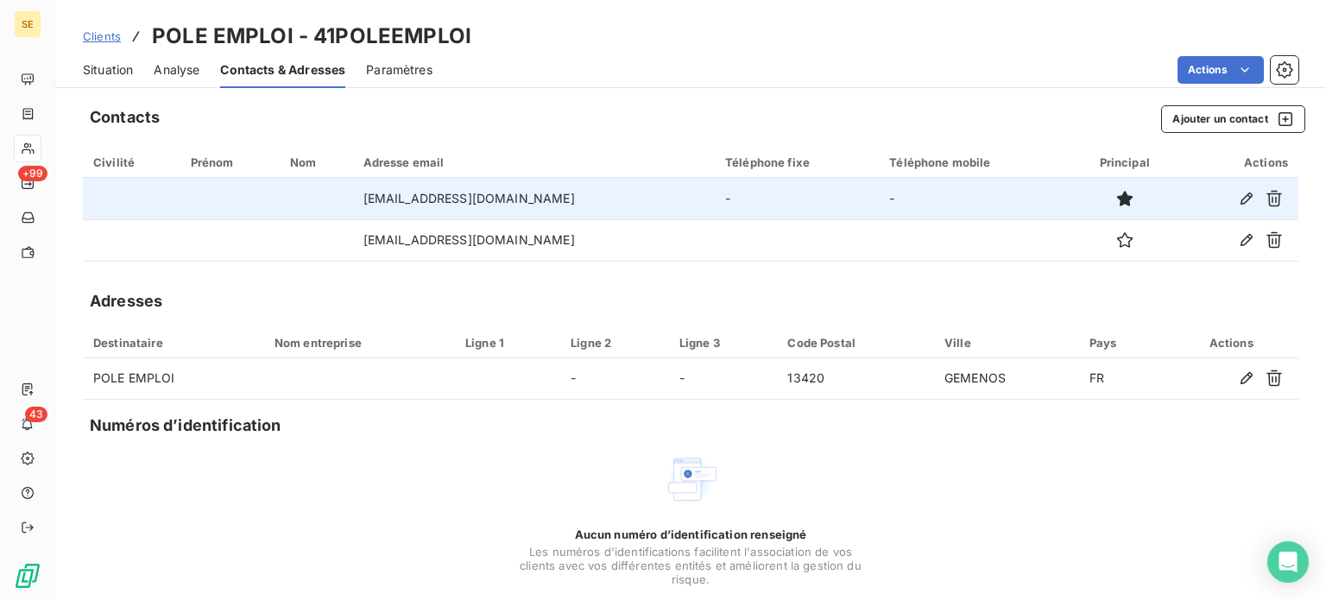
drag, startPoint x: 352, startPoint y: 197, endPoint x: 556, endPoint y: 189, distance: 203.8
click at [556, 189] on td "[EMAIL_ADDRESS][DOMAIN_NAME]" at bounding box center [534, 198] width 362 height 41
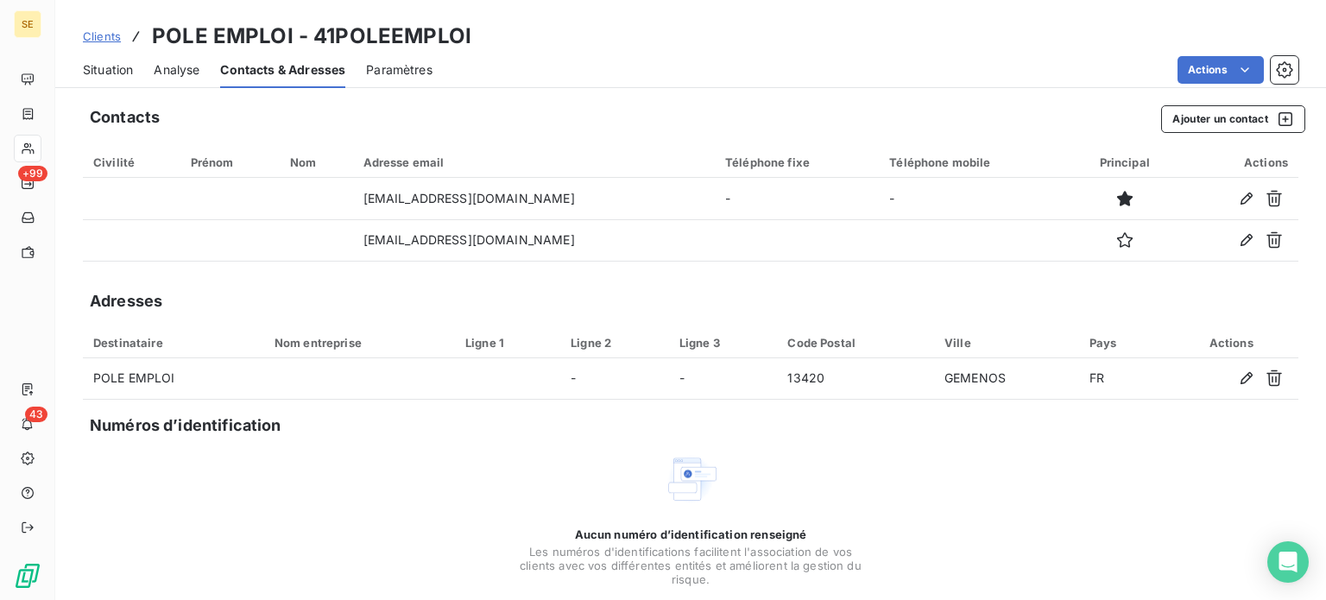
click at [109, 72] on span "Situation" at bounding box center [108, 69] width 50 height 17
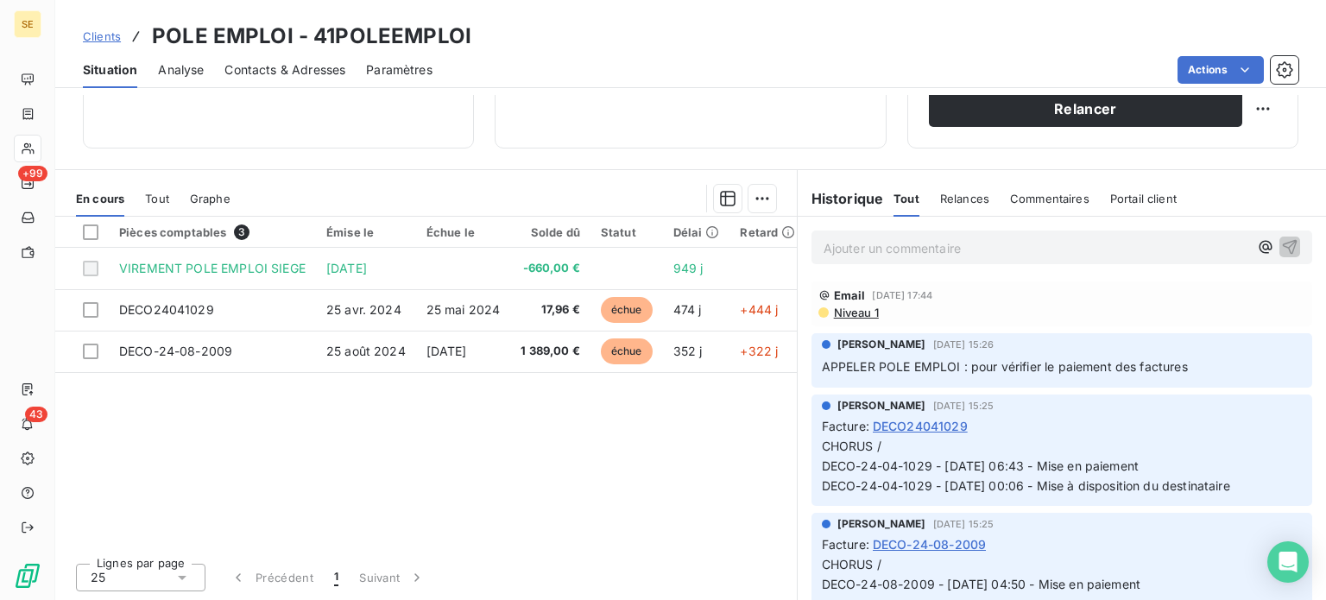
click at [849, 246] on p "Ajouter un commentaire ﻿" at bounding box center [1035, 248] width 425 height 22
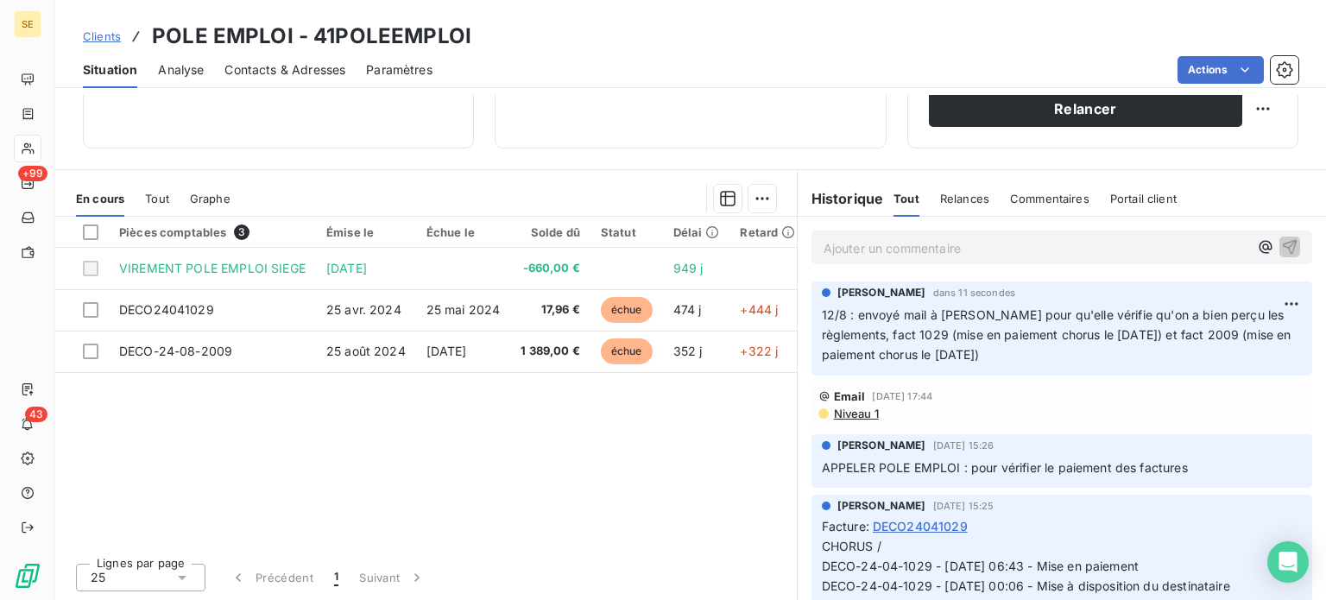
click at [96, 35] on span "Clients" at bounding box center [102, 36] width 38 height 14
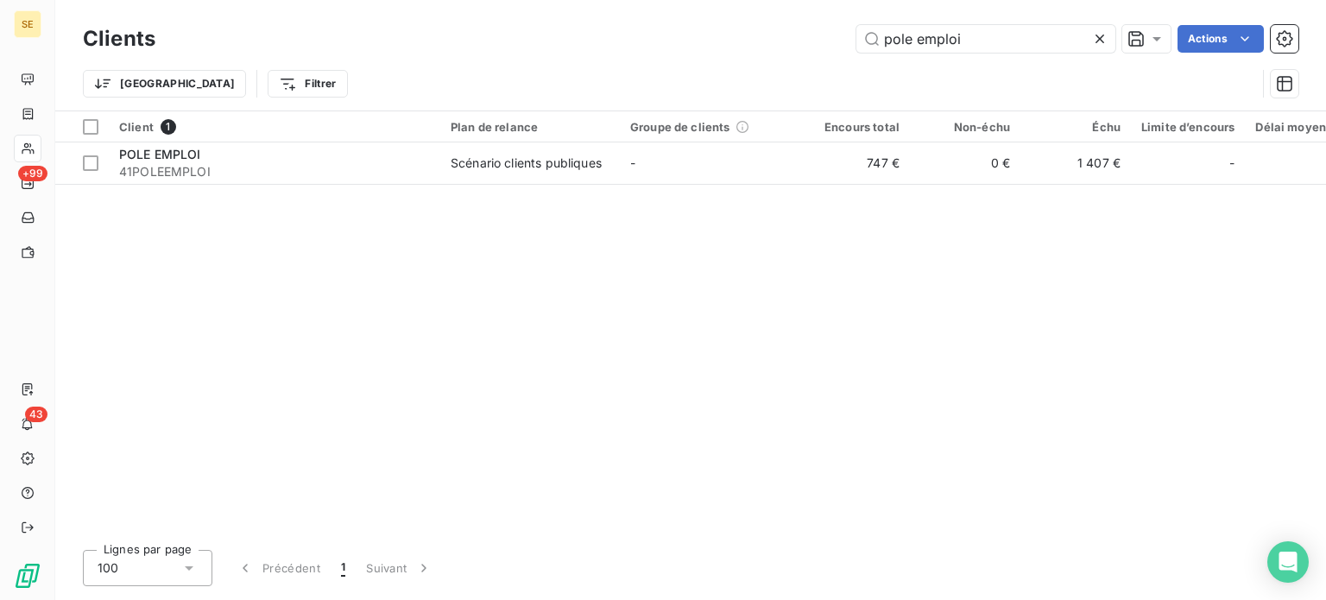
drag, startPoint x: 978, startPoint y: 40, endPoint x: 732, endPoint y: 50, distance: 246.2
click at [732, 50] on div "pole emploi Actions" at bounding box center [737, 39] width 1122 height 28
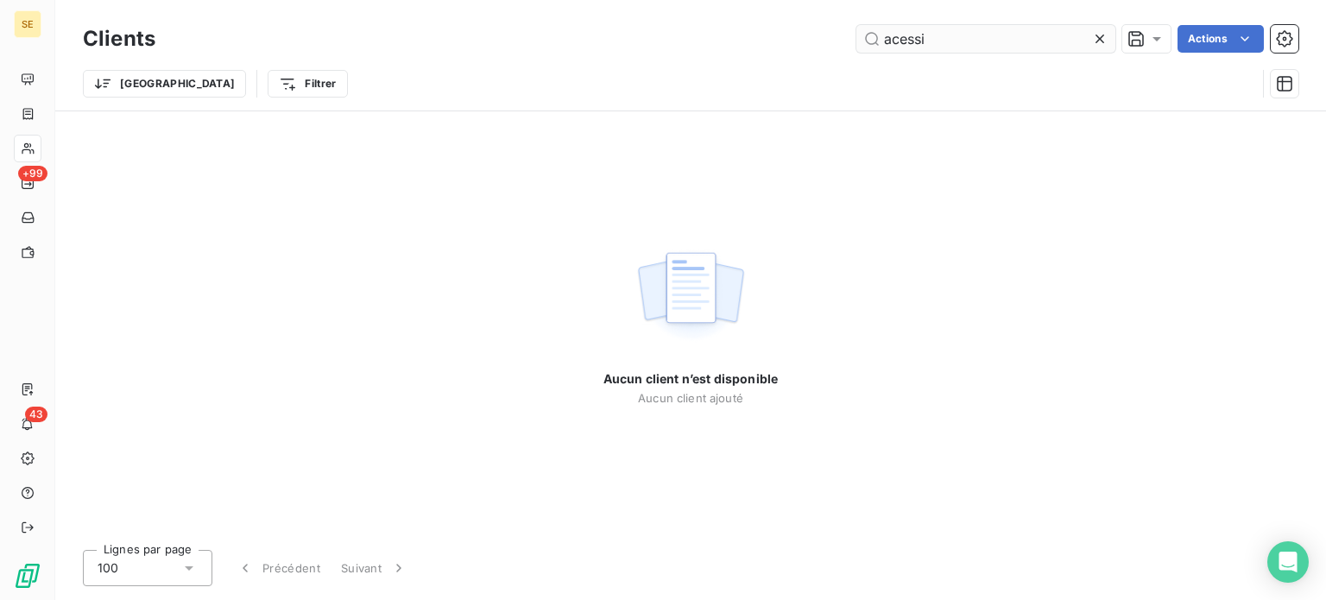
click at [895, 40] on input "acessi" at bounding box center [985, 39] width 259 height 28
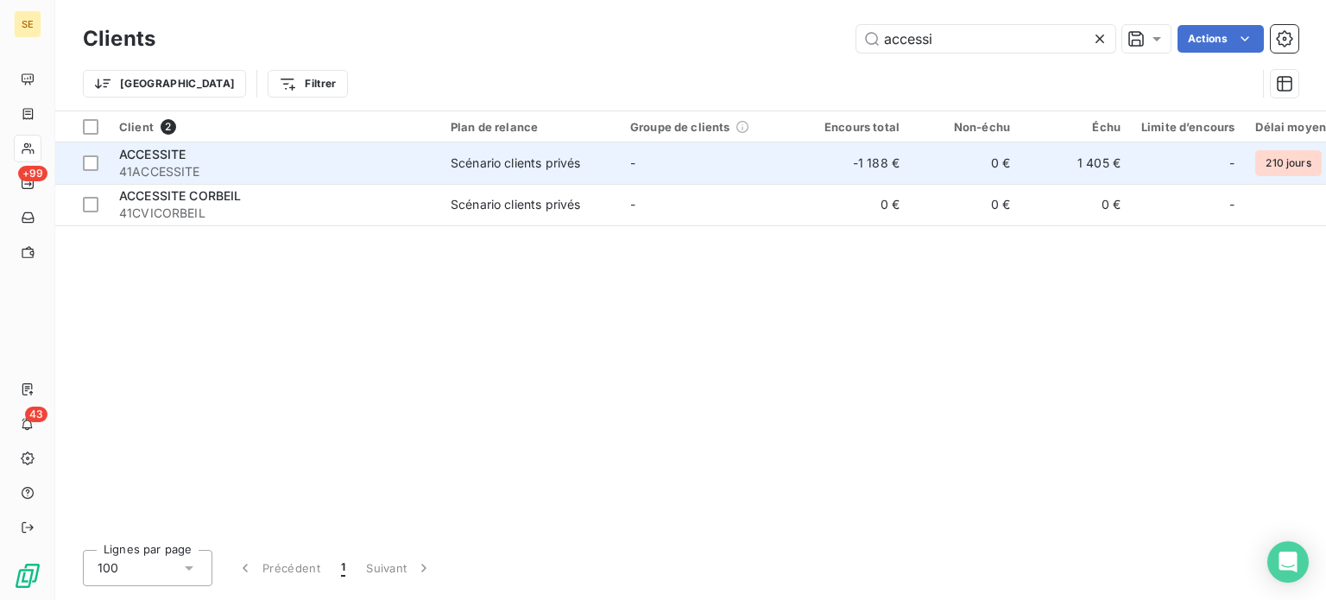
type input "accessi"
click at [265, 163] on span "41ACCESSITE" at bounding box center [274, 171] width 311 height 17
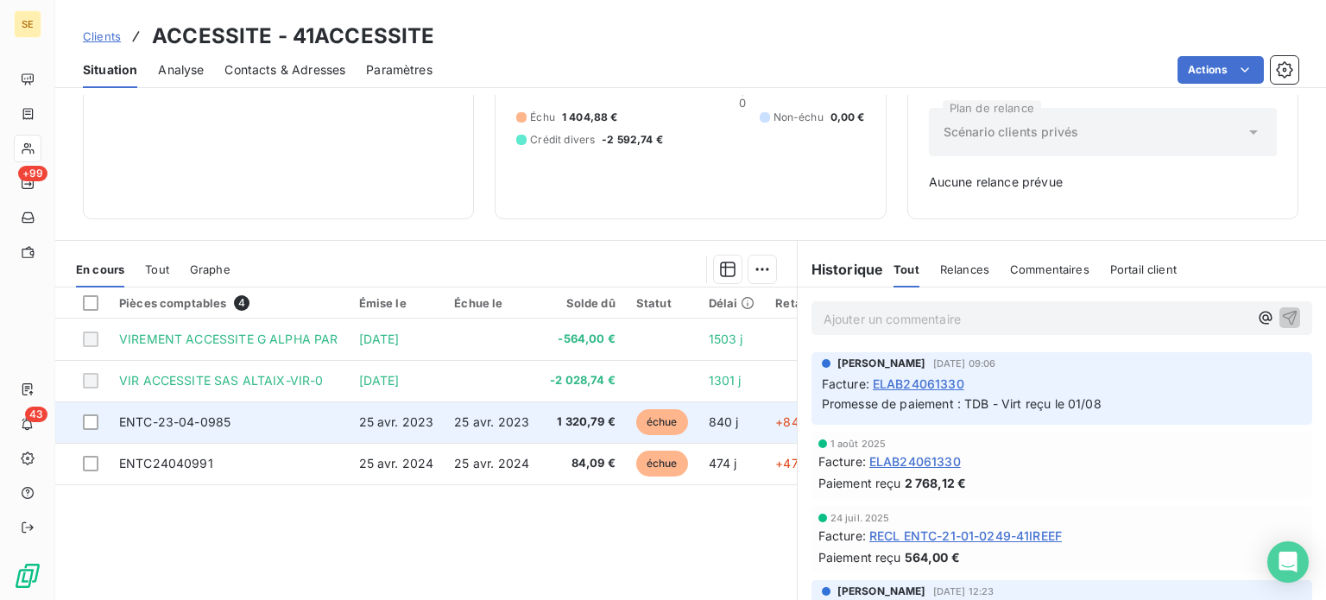
scroll to position [249, 0]
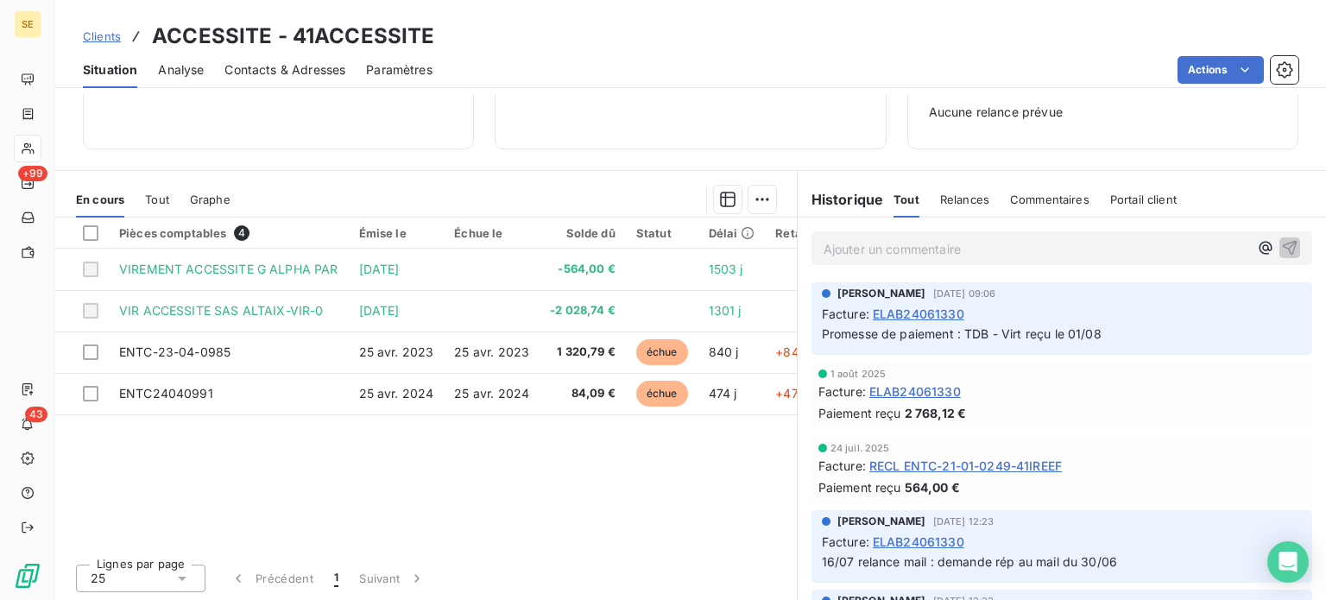
click at [271, 66] on span "Contacts & Adresses" at bounding box center [284, 69] width 121 height 17
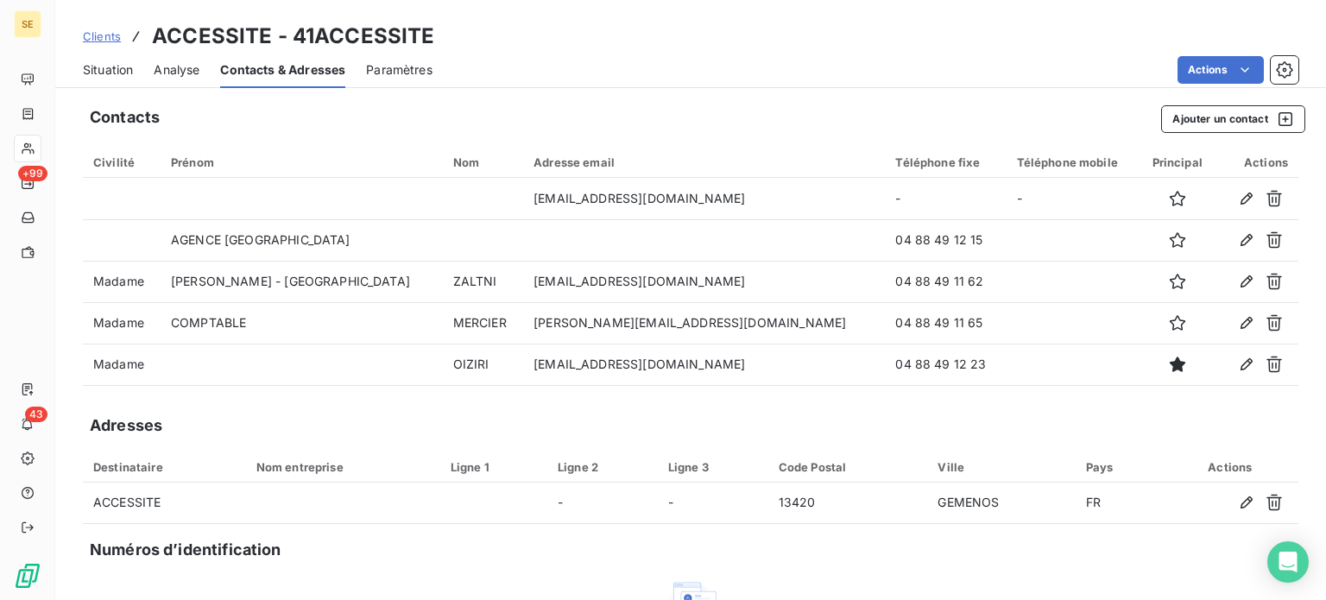
click at [99, 35] on span "Clients" at bounding box center [102, 36] width 38 height 14
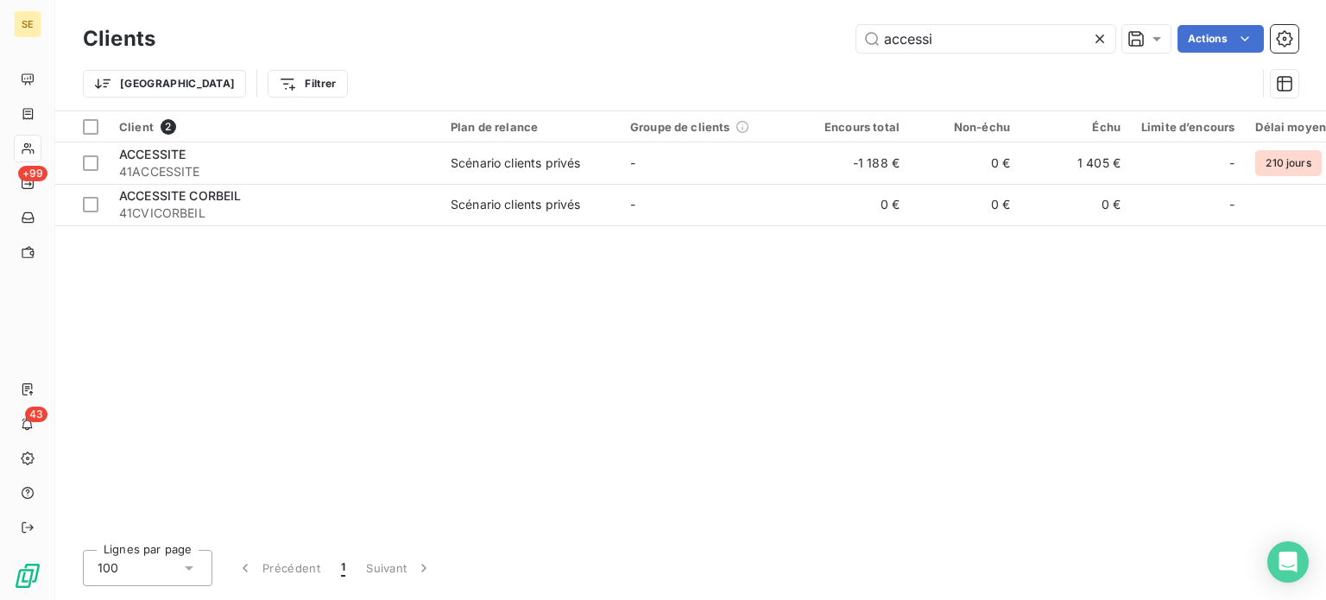
drag, startPoint x: 839, startPoint y: 47, endPoint x: 698, endPoint y: 57, distance: 141.0
click at [698, 57] on div "Clients accessi Actions Trier Filtrer" at bounding box center [690, 66] width 1215 height 90
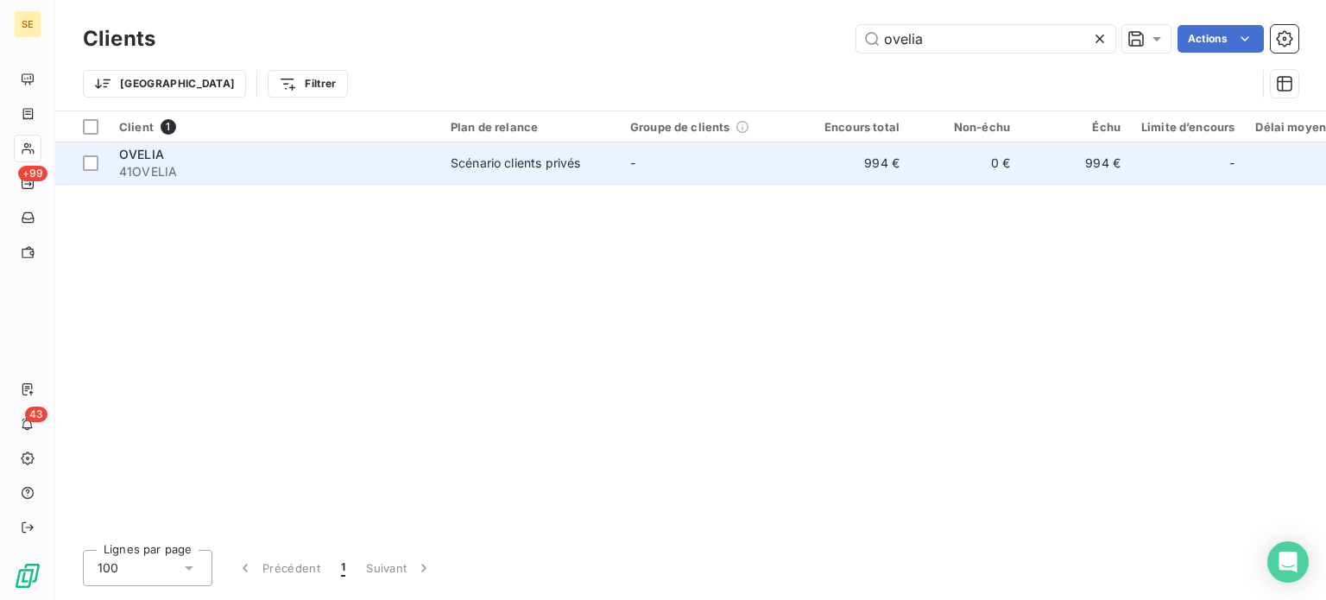
type input "ovelia"
click at [565, 154] on div "Scénario clients privés" at bounding box center [515, 162] width 129 height 17
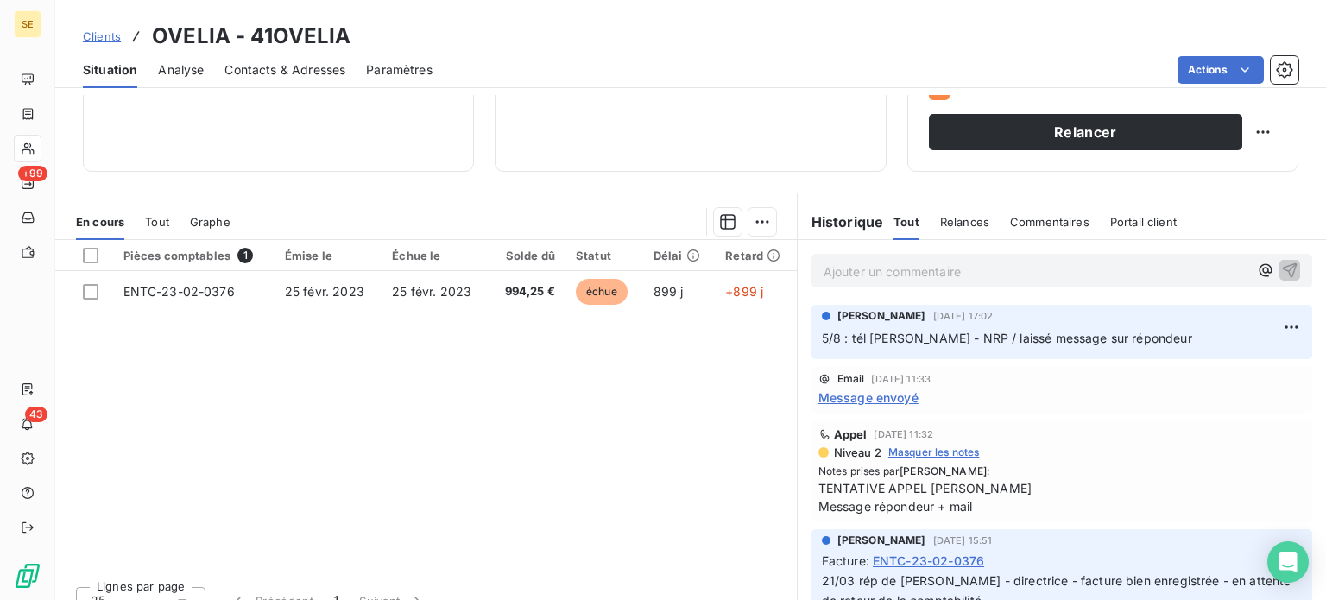
scroll to position [311, 0]
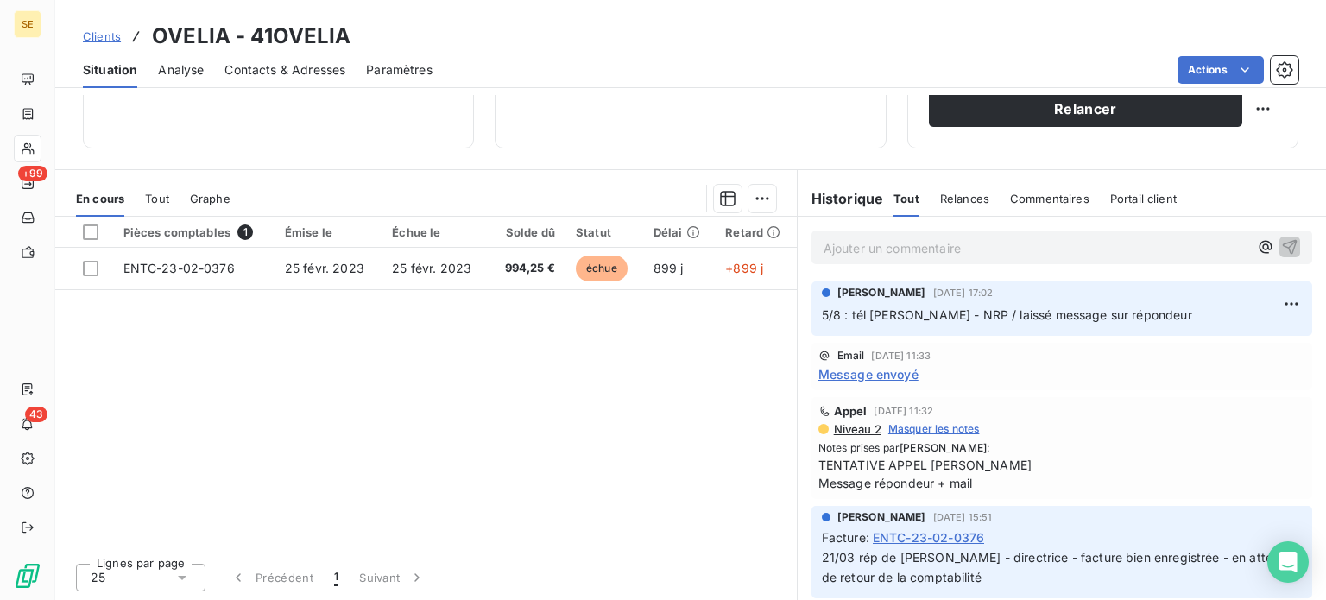
click at [280, 68] on span "Contacts & Adresses" at bounding box center [284, 69] width 121 height 17
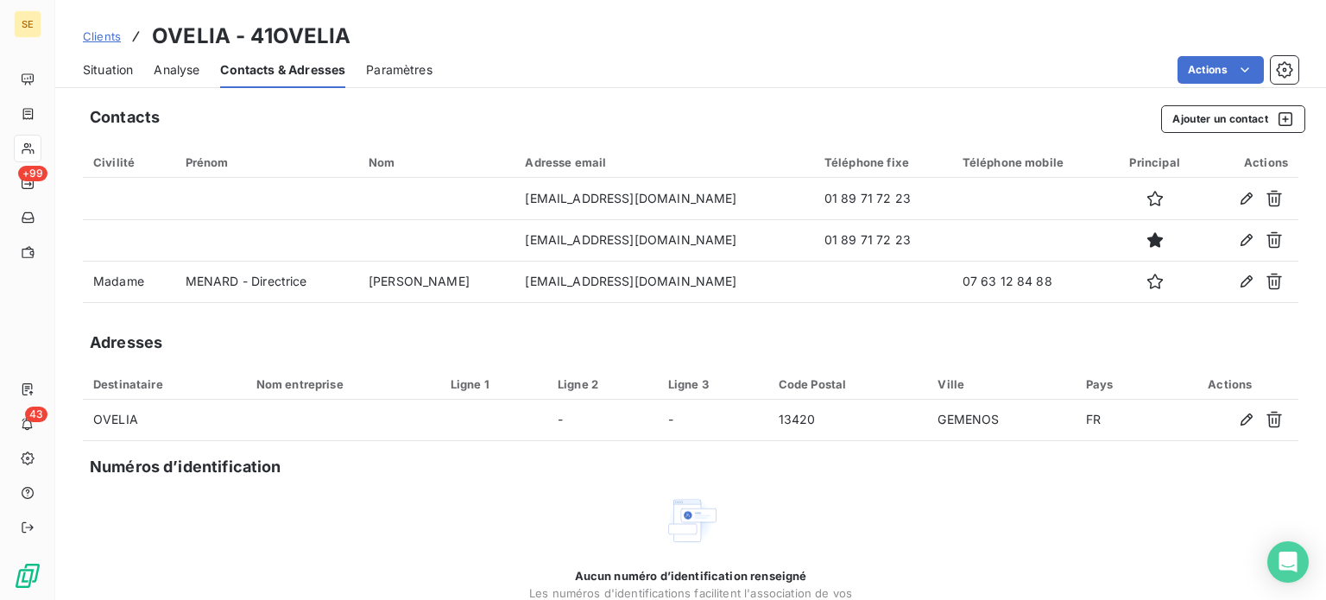
click at [94, 68] on span "Situation" at bounding box center [108, 69] width 50 height 17
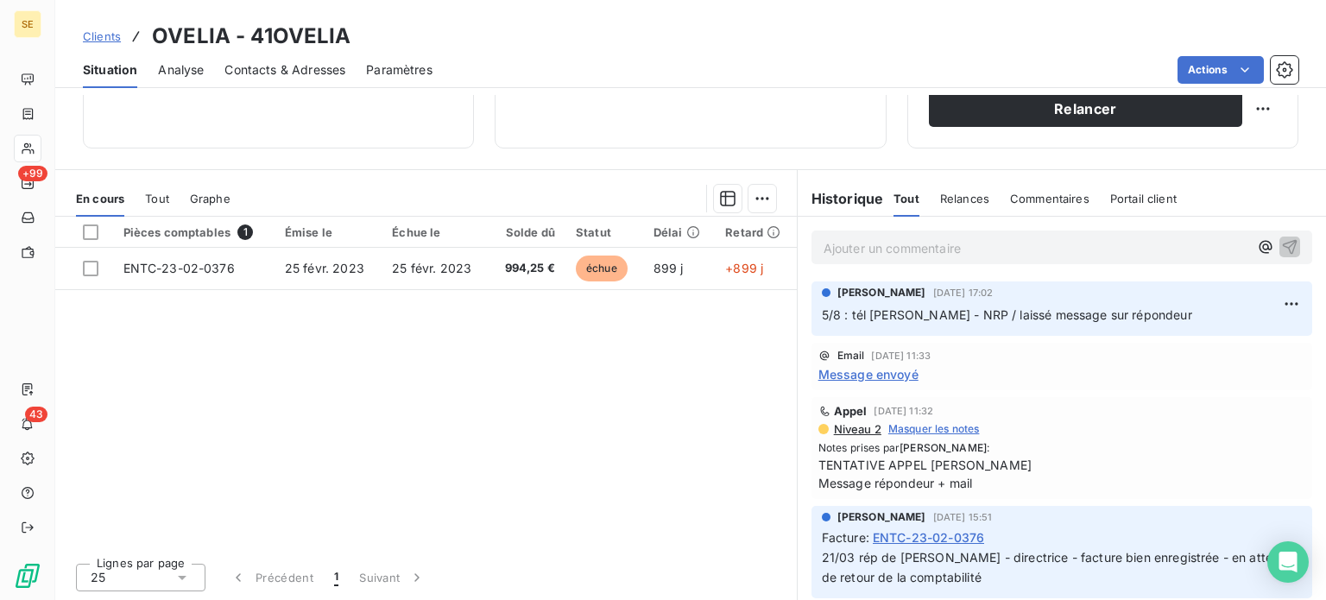
click at [262, 68] on span "Contacts & Adresses" at bounding box center [284, 69] width 121 height 17
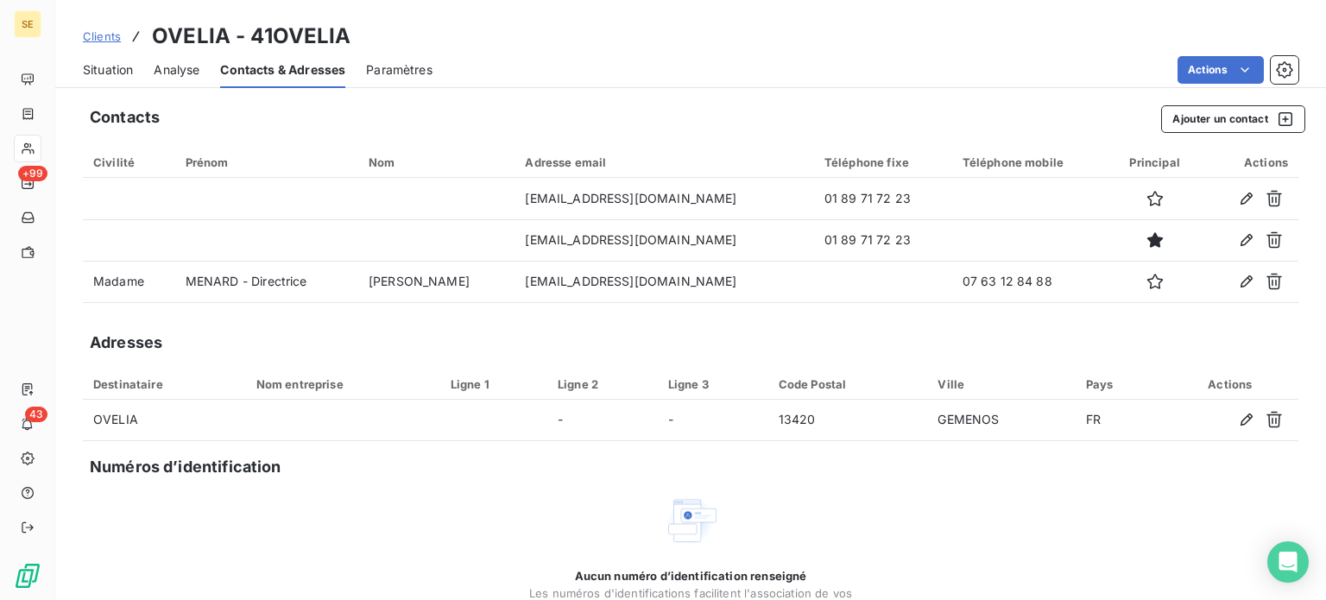
click at [116, 69] on span "Situation" at bounding box center [108, 69] width 50 height 17
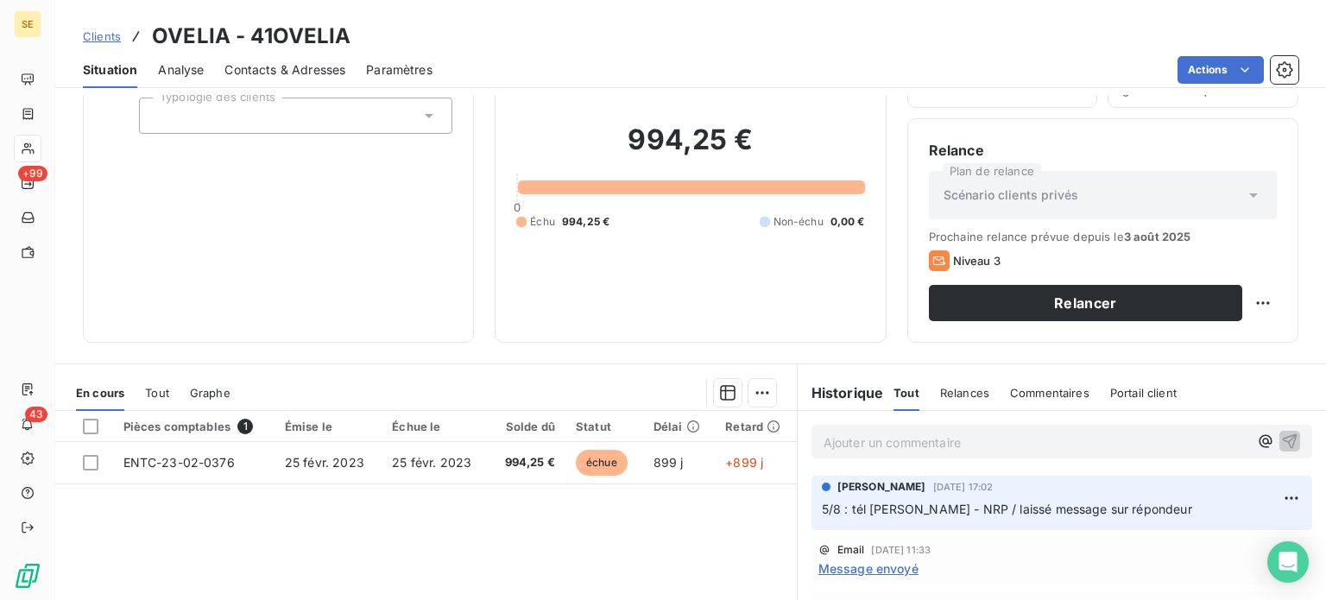
scroll to position [259, 0]
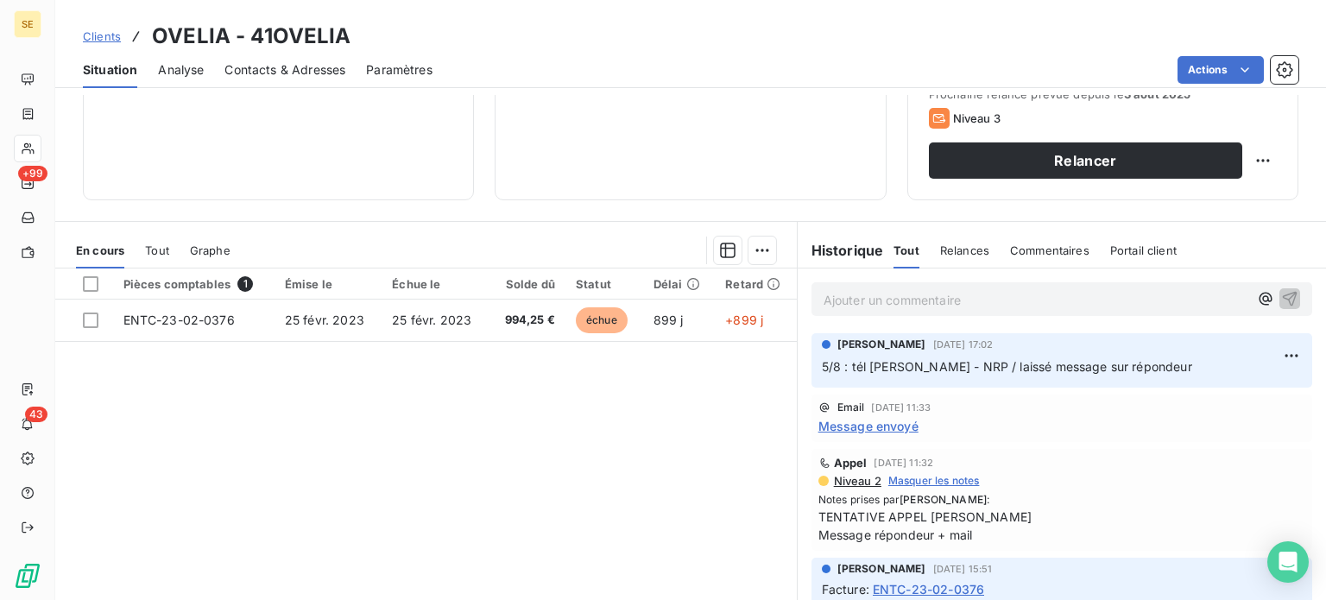
click at [275, 72] on span "Contacts & Adresses" at bounding box center [284, 69] width 121 height 17
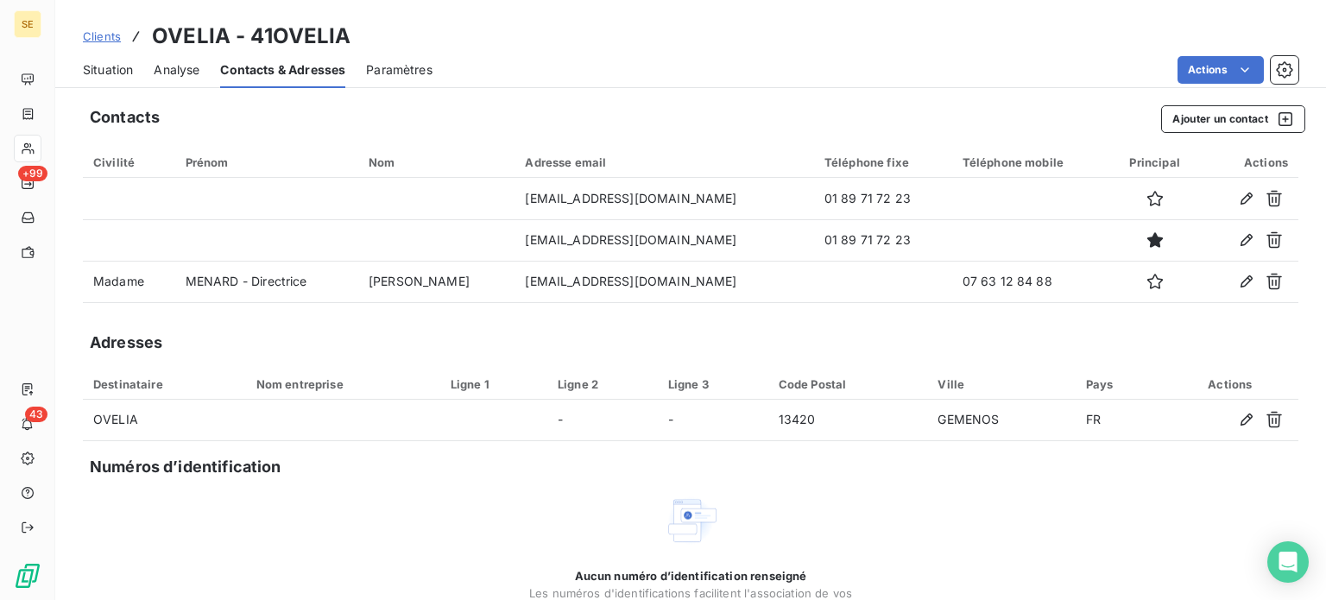
click at [828, 39] on div "Clients OVELIA - 41OVELIA" at bounding box center [690, 36] width 1270 height 31
click at [1178, 120] on button "Ajouter un contact" at bounding box center [1233, 119] width 144 height 28
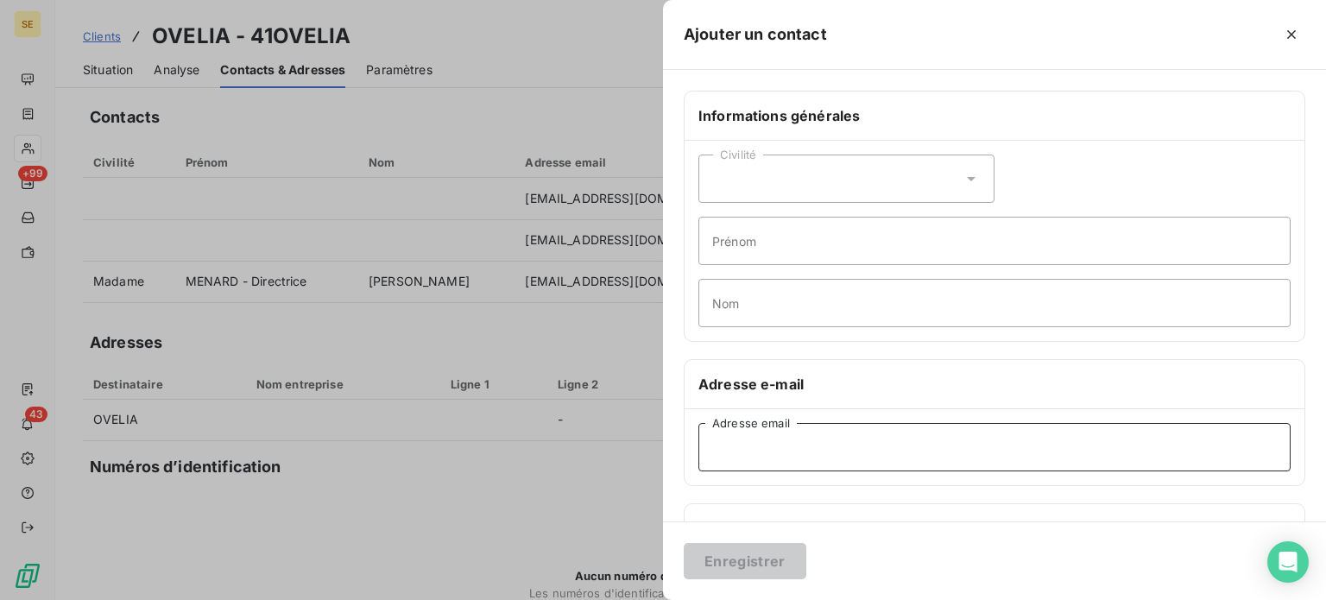
click at [747, 438] on input "Adresse email" at bounding box center [994, 447] width 592 height 48
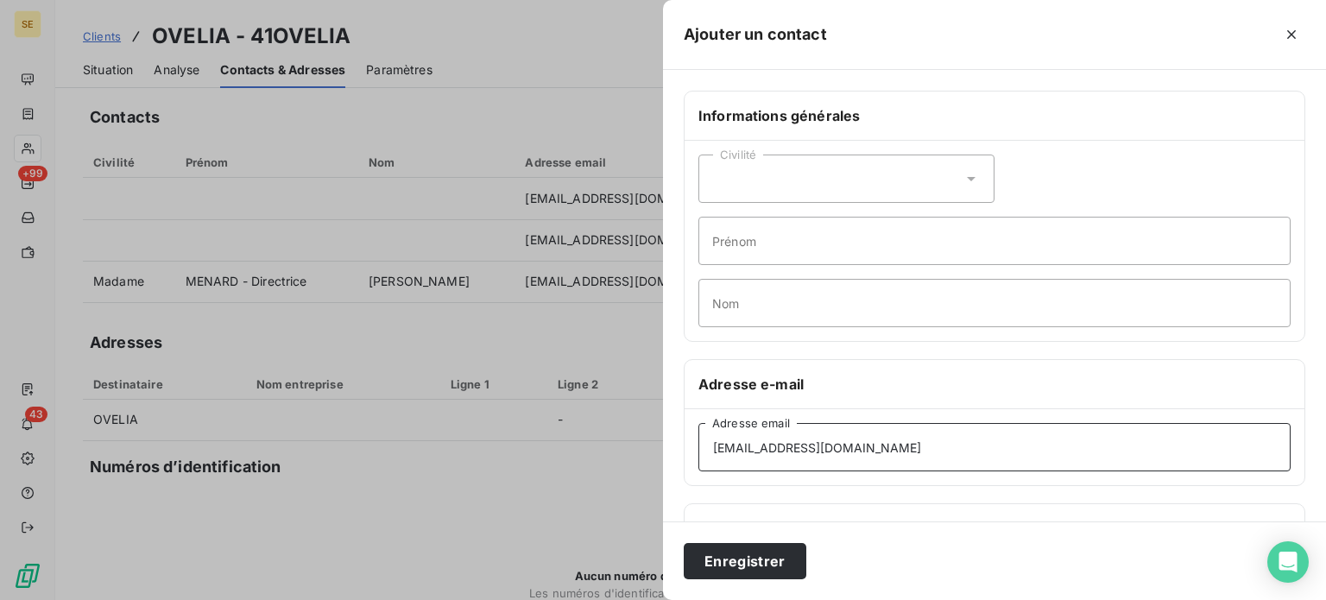
type input "[EMAIL_ADDRESS][DOMAIN_NAME]"
click at [684, 543] on button "Enregistrer" at bounding box center [745, 561] width 123 height 36
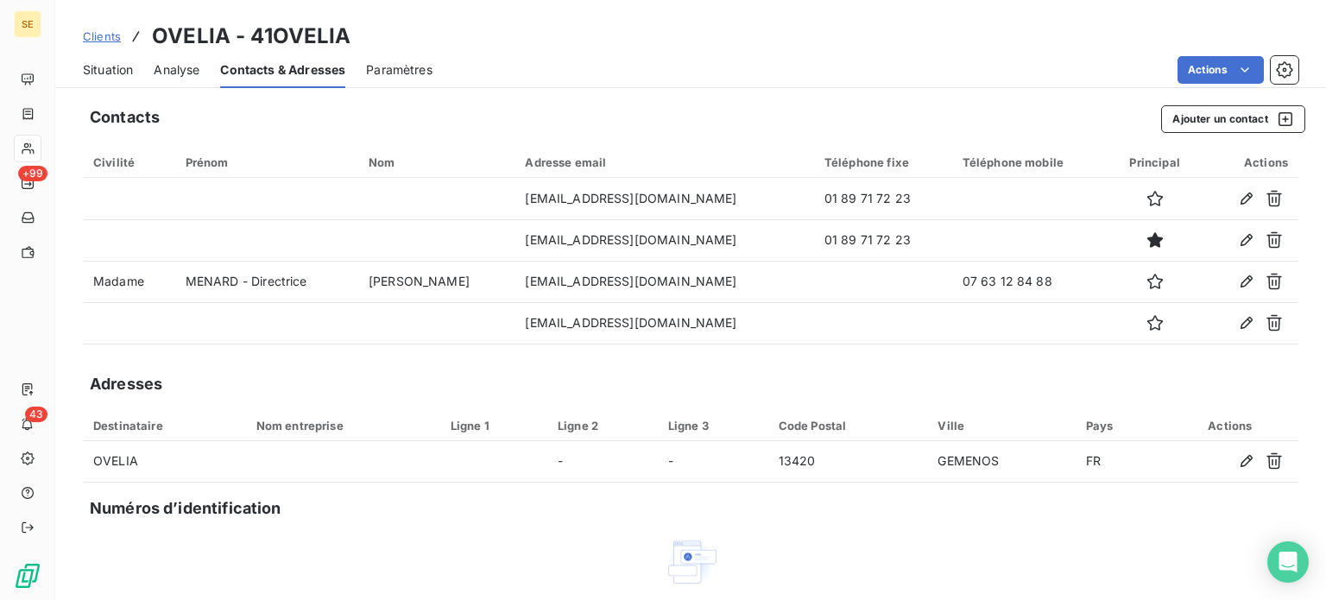
click at [98, 68] on span "Situation" at bounding box center [108, 69] width 50 height 17
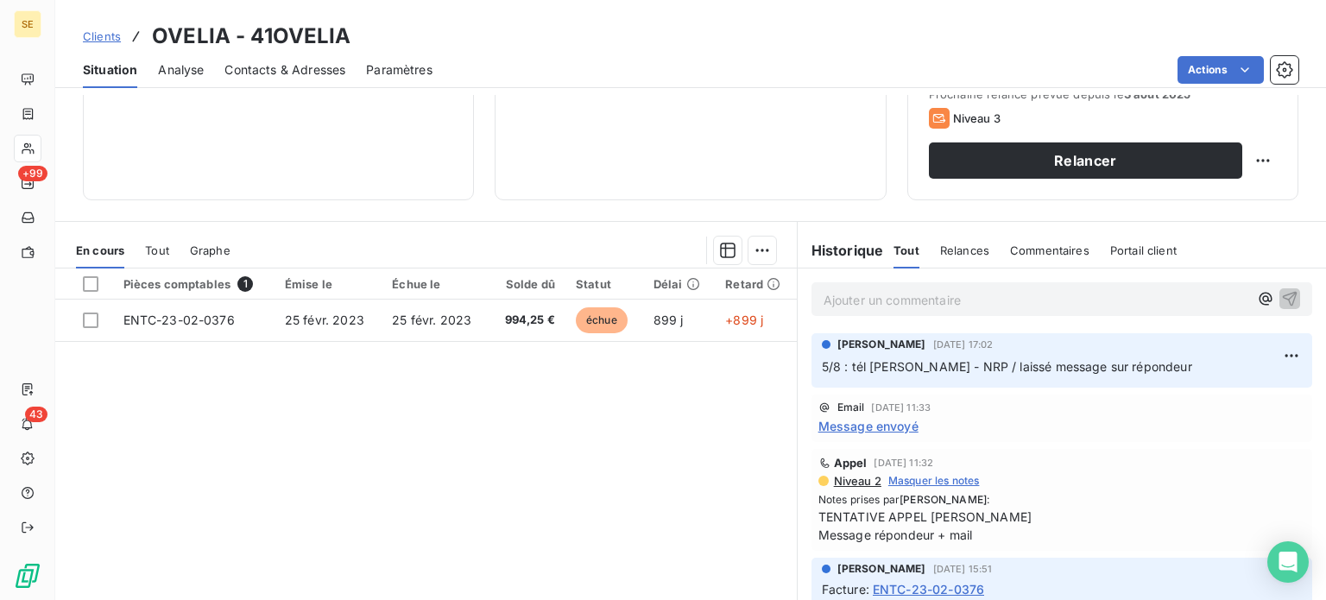
click at [294, 68] on span "Contacts & Adresses" at bounding box center [284, 69] width 121 height 17
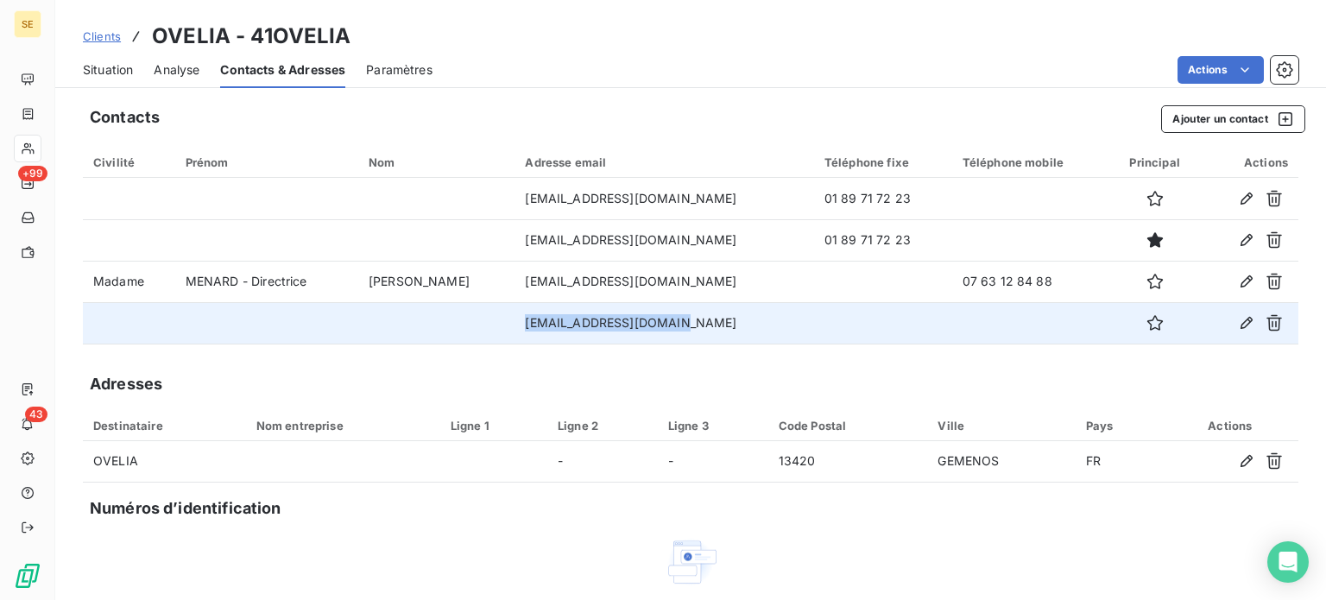
drag, startPoint x: 526, startPoint y: 325, endPoint x: 656, endPoint y: 324, distance: 129.5
click at [656, 324] on td "[EMAIL_ADDRESS][DOMAIN_NAME]" at bounding box center [663, 322] width 299 height 41
copy td "[EMAIL_ADDRESS][DOMAIN_NAME]"
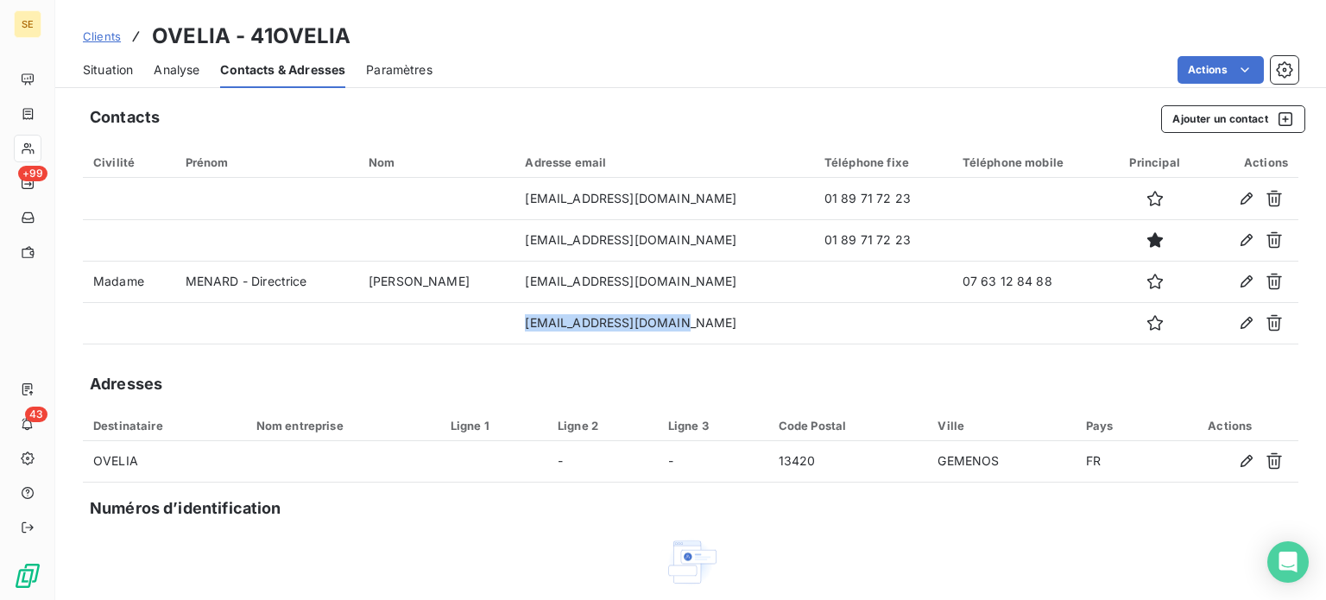
click at [117, 71] on span "Situation" at bounding box center [108, 69] width 50 height 17
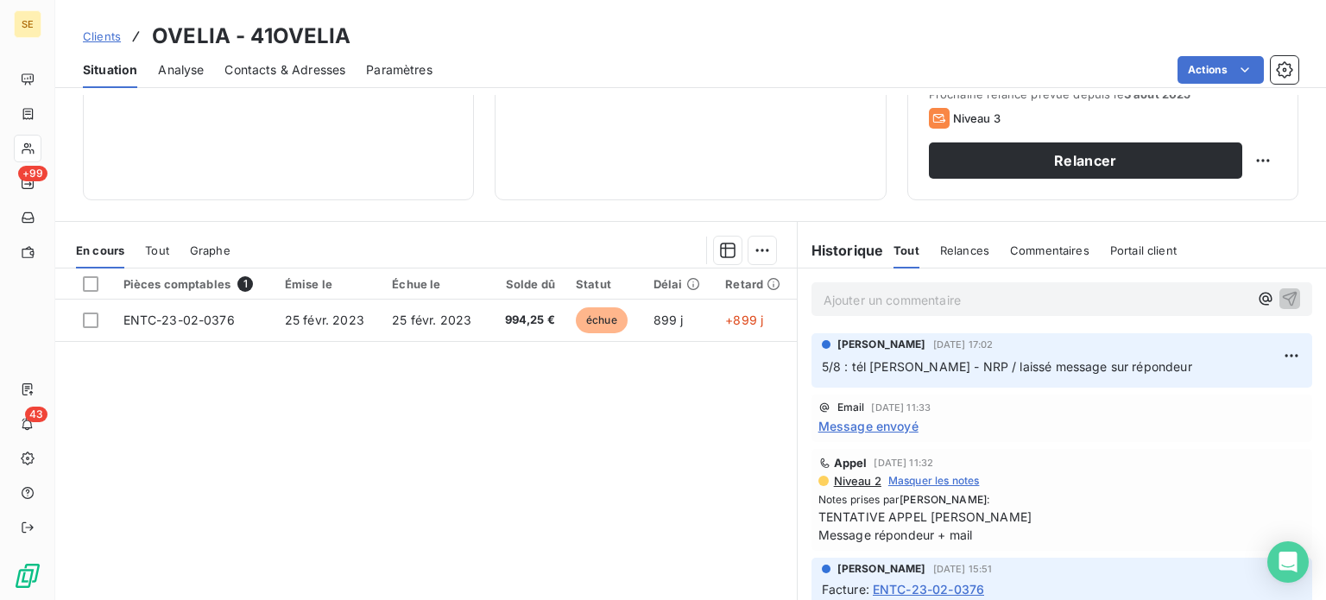
click at [835, 296] on p "Ajouter un commentaire ﻿" at bounding box center [1035, 300] width 425 height 22
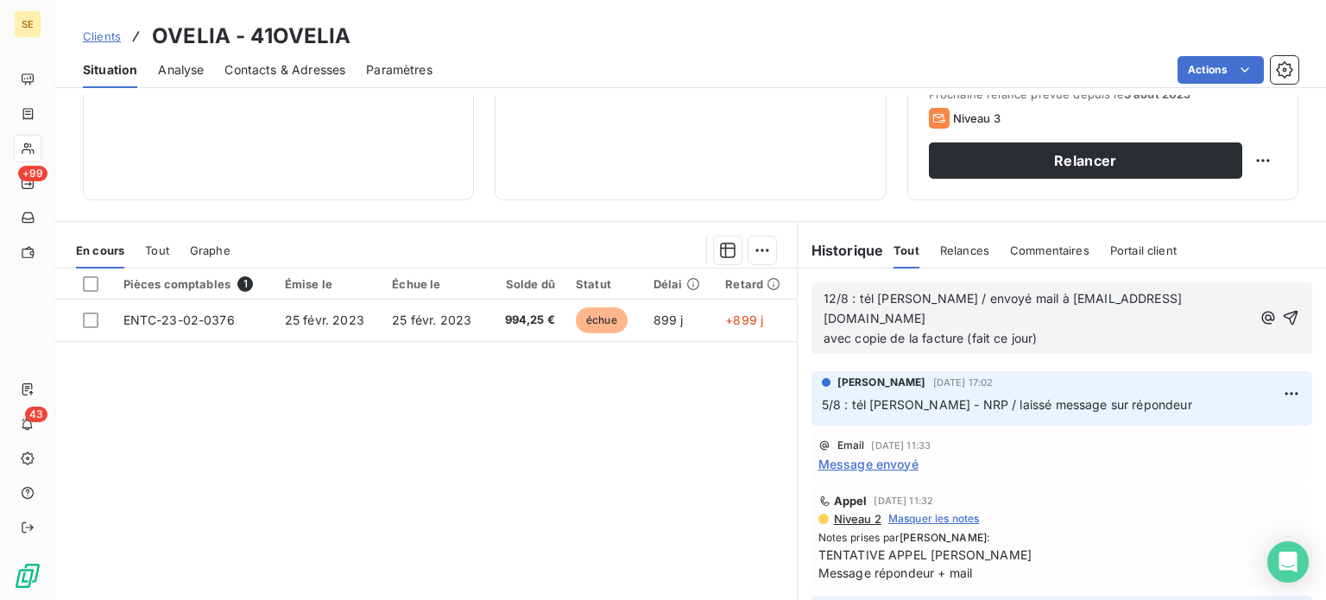
click at [994, 303] on span "12/8 : tél [PERSON_NAME] / envoyé mail à [EMAIL_ADDRESS][DOMAIN_NAME] avec copi…" at bounding box center [1002, 318] width 358 height 54
click at [1056, 324] on p "12/8 : tél [PERSON_NAME] / envoyer mail à [EMAIL_ADDRESS][DOMAIN_NAME] avec cop…" at bounding box center [1037, 319] width 428 height 60
click at [1282, 309] on icon "button" at bounding box center [1290, 317] width 17 height 17
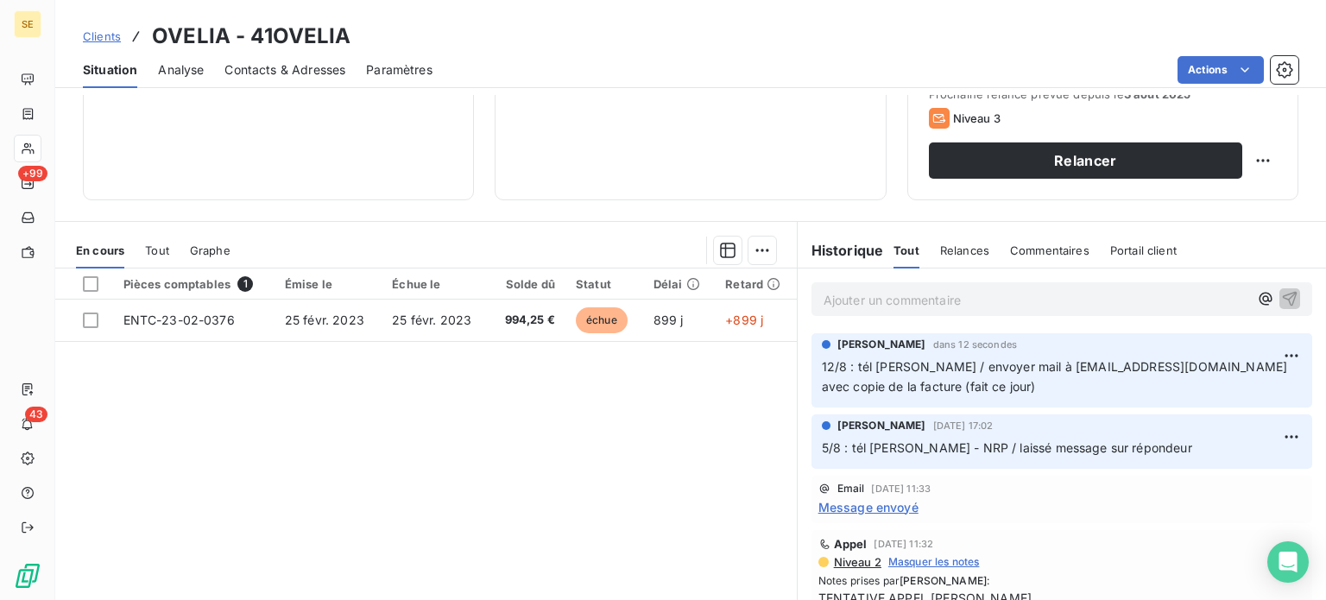
click at [108, 28] on link "Clients" at bounding box center [102, 36] width 38 height 17
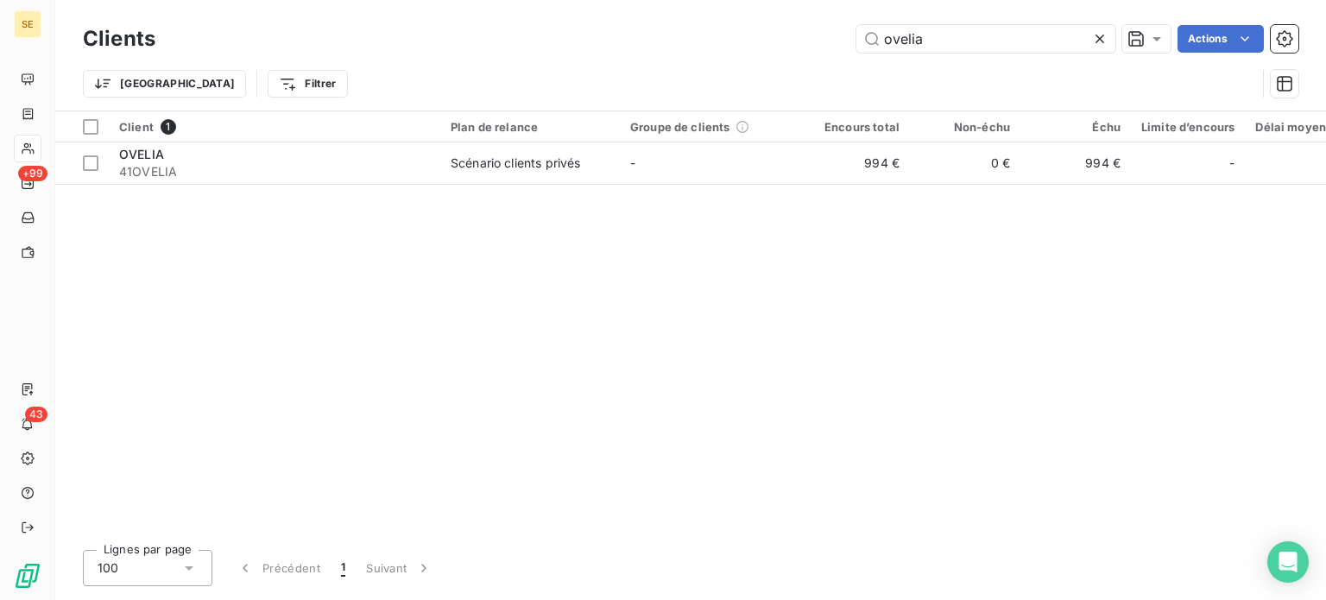
drag, startPoint x: 922, startPoint y: 36, endPoint x: 808, endPoint y: 34, distance: 114.0
click at [810, 33] on div "ovelia Actions" at bounding box center [737, 39] width 1122 height 28
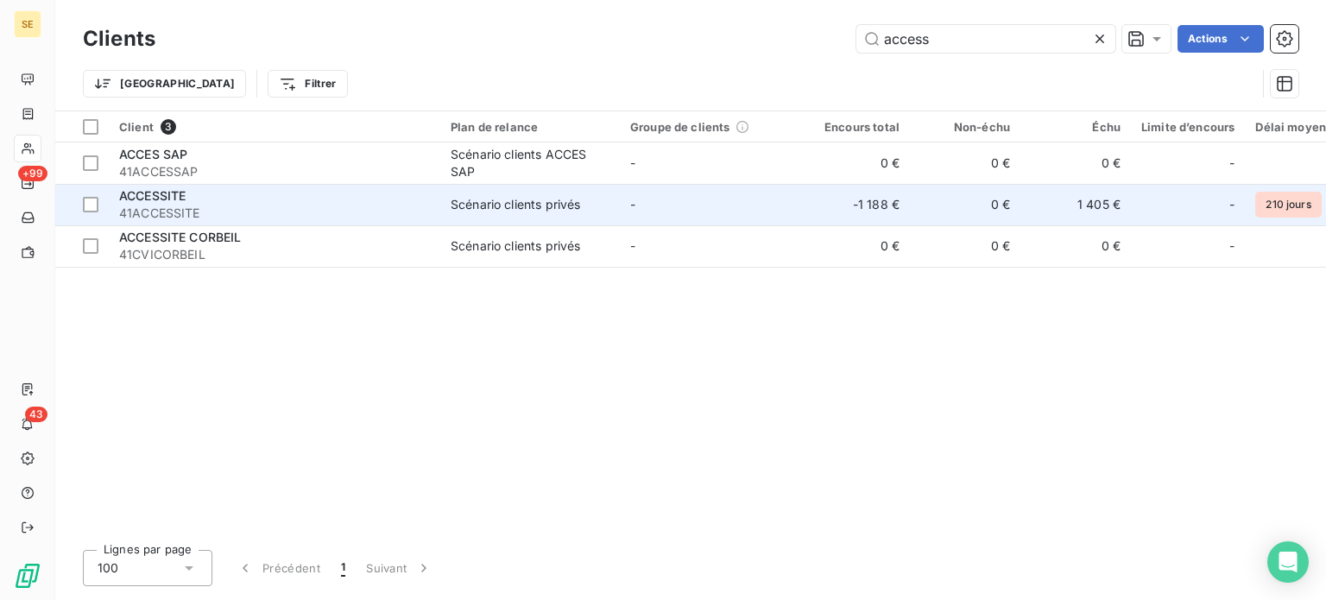
type input "access"
click at [367, 201] on div "ACCESSITE" at bounding box center [274, 195] width 311 height 17
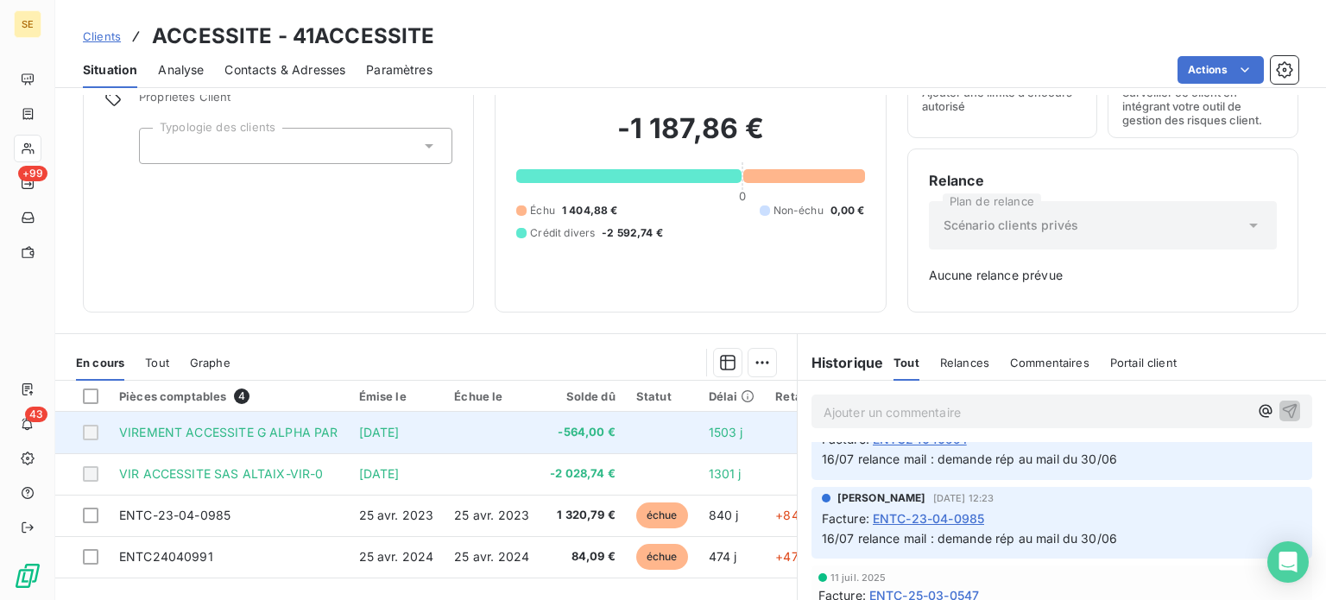
scroll to position [173, 0]
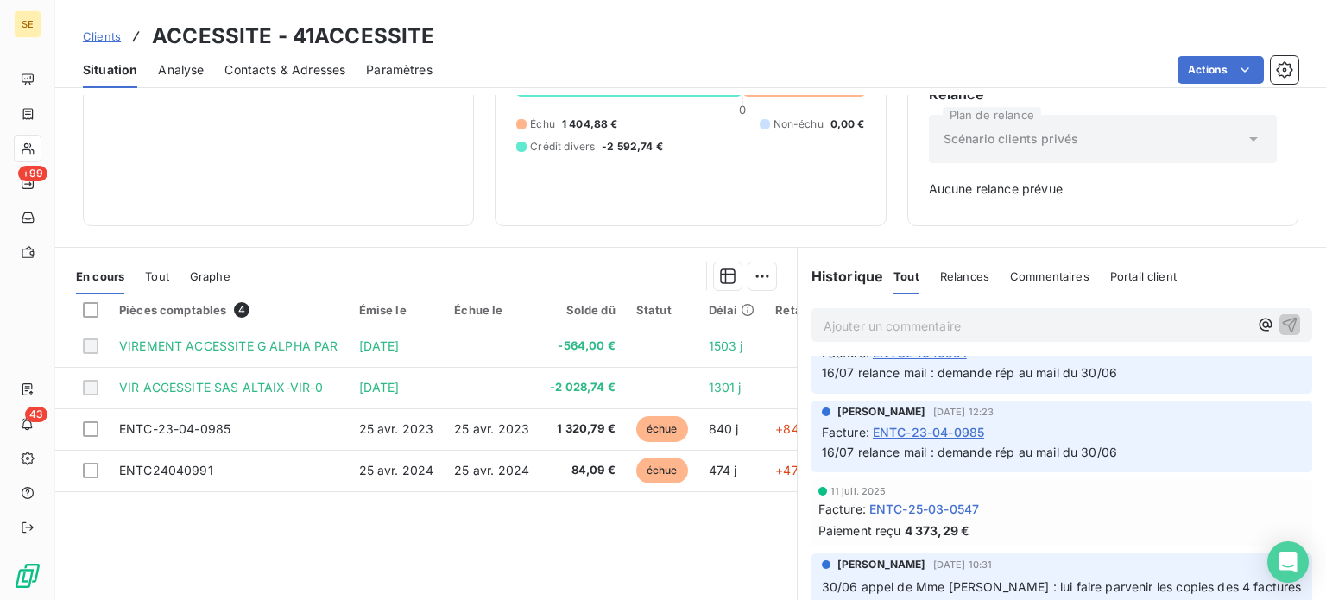
click at [286, 64] on span "Contacts & Adresses" at bounding box center [284, 69] width 121 height 17
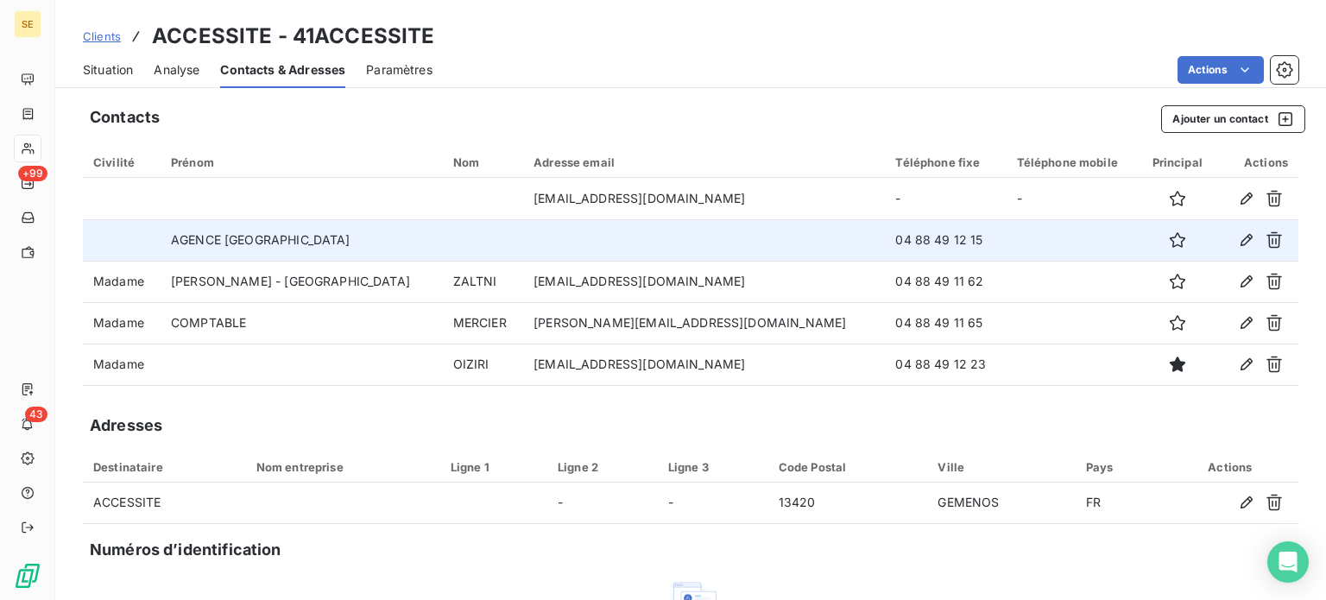
click at [1006, 228] on td at bounding box center [1072, 239] width 133 height 41
click at [1238, 240] on icon "button" at bounding box center [1246, 239] width 17 height 17
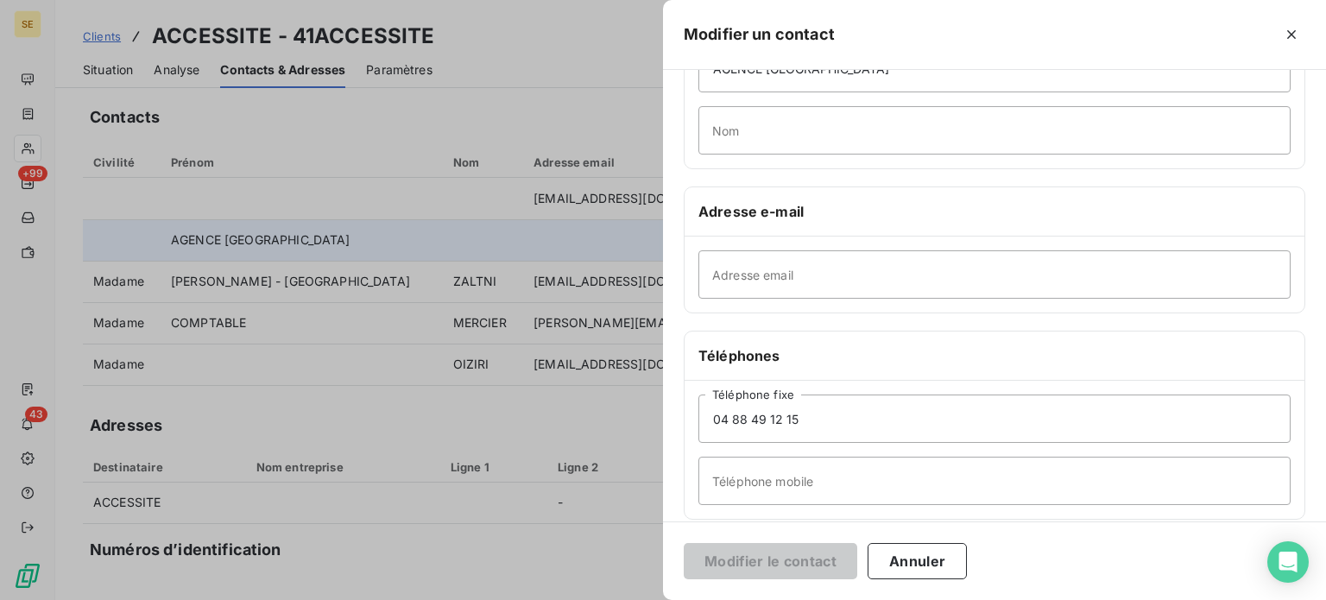
scroll to position [259, 0]
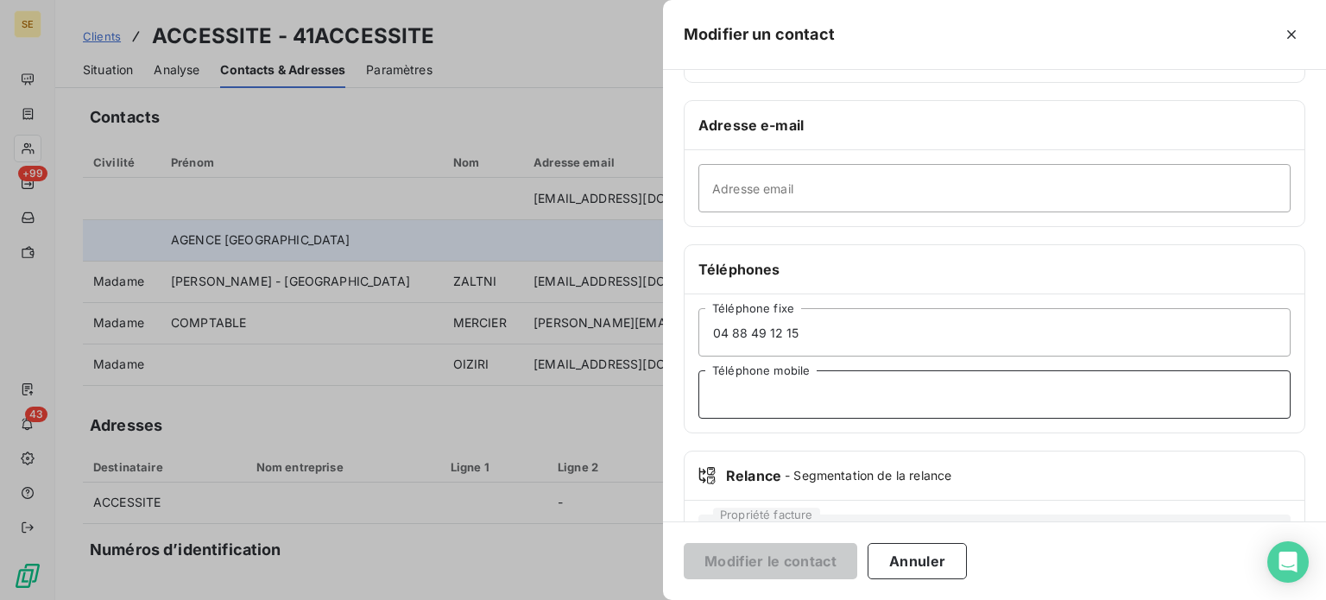
click at [742, 400] on input "Téléphone mobile" at bounding box center [994, 394] width 592 height 48
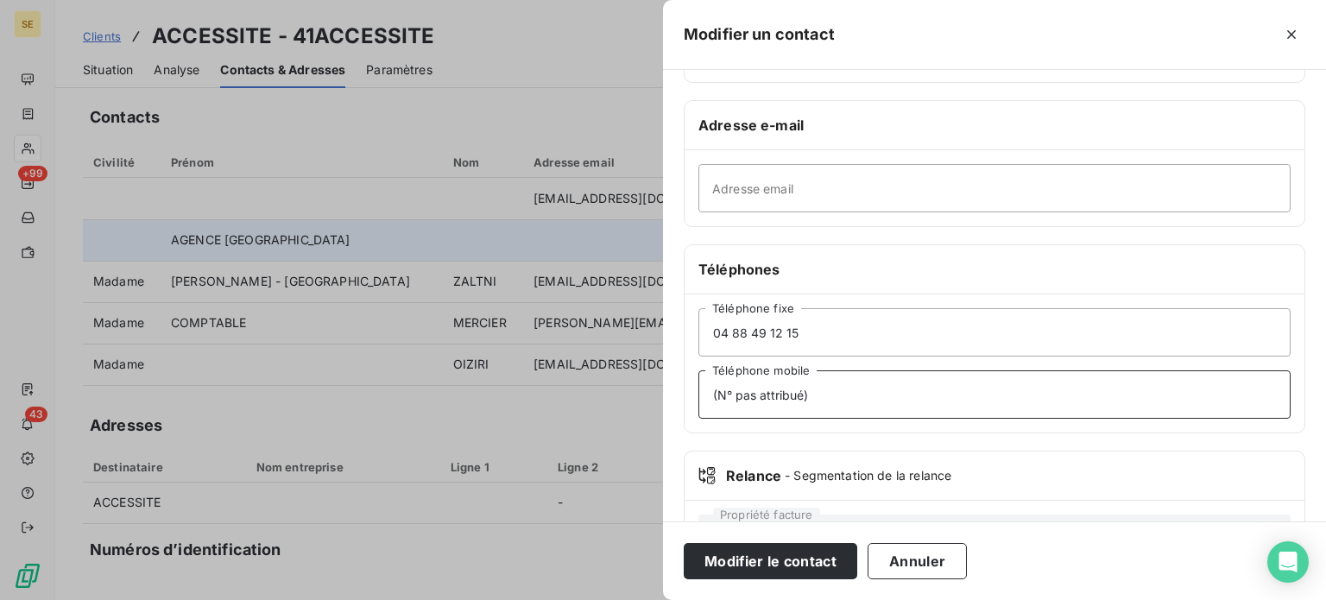
type input "(N° pas attribué)"
click at [684, 543] on button "Modifier le contact" at bounding box center [770, 561] width 173 height 36
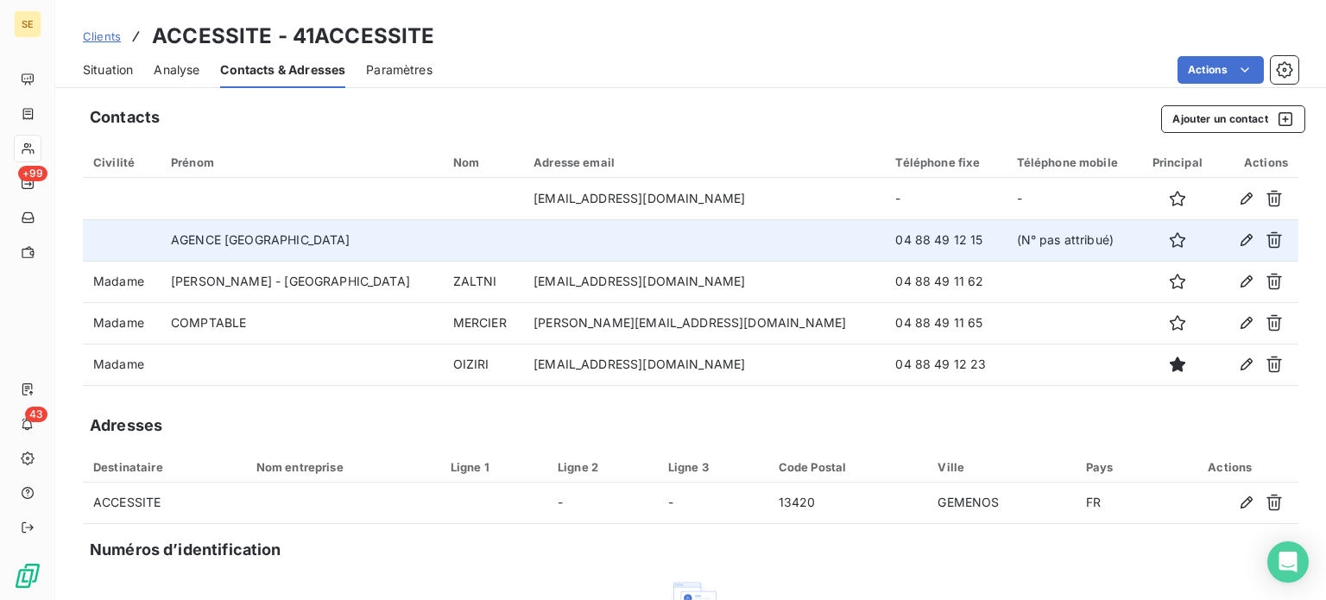
click at [119, 67] on span "Situation" at bounding box center [108, 69] width 50 height 17
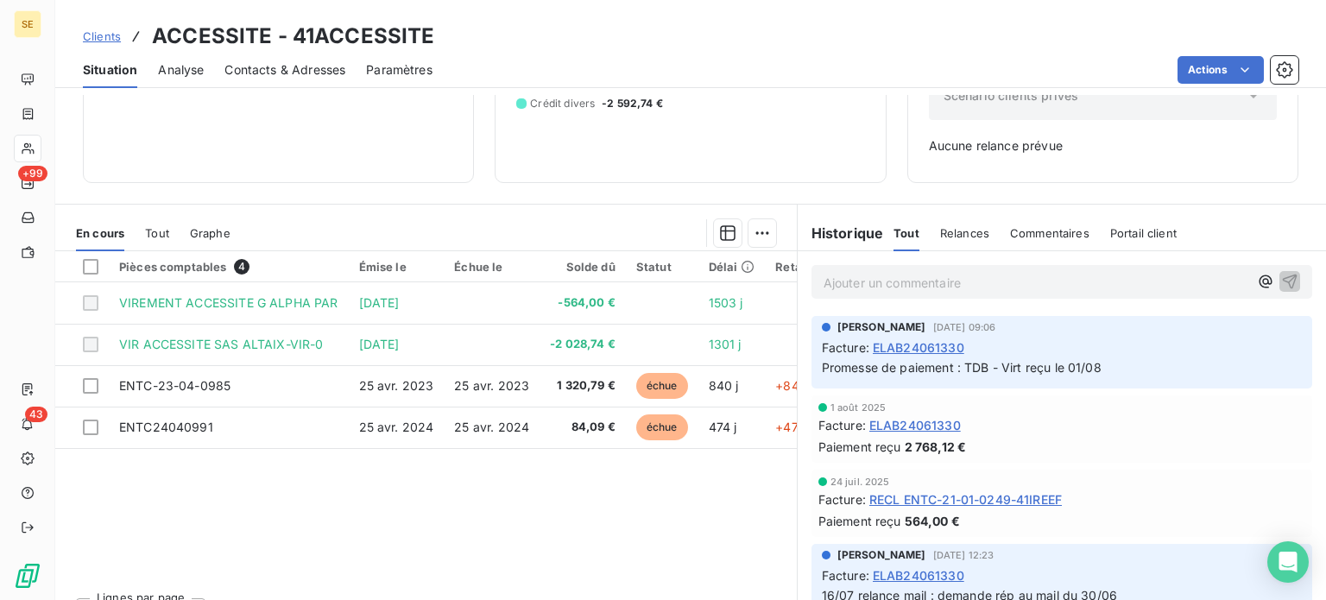
scroll to position [249, 0]
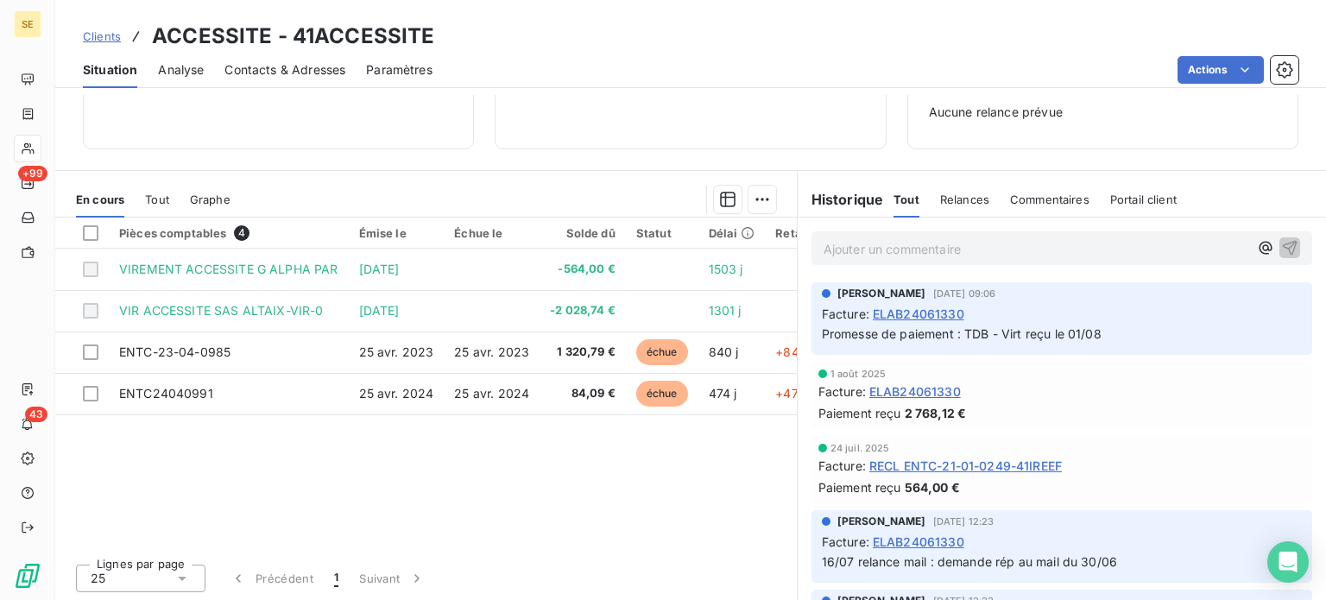
click at [259, 74] on span "Contacts & Adresses" at bounding box center [284, 69] width 121 height 17
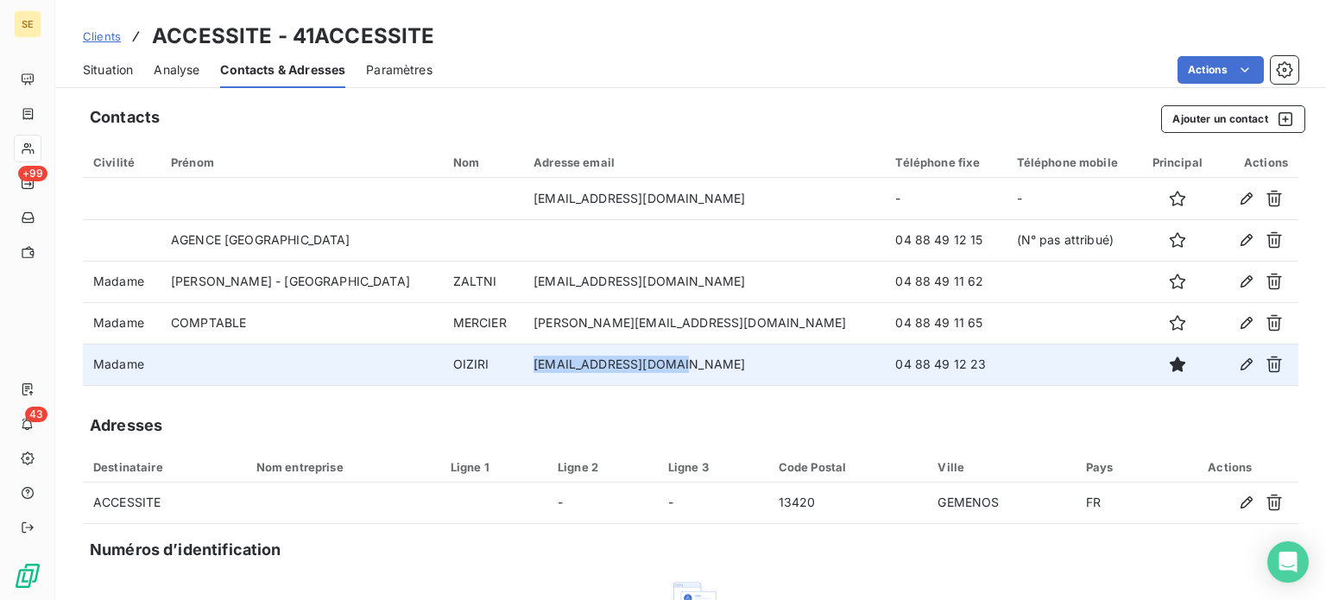
drag, startPoint x: 517, startPoint y: 365, endPoint x: 638, endPoint y: 362, distance: 120.9
click at [638, 362] on td "[EMAIL_ADDRESS][DOMAIN_NAME]" at bounding box center [704, 363] width 362 height 41
copy td "[EMAIL_ADDRESS][DOMAIN_NAME]"
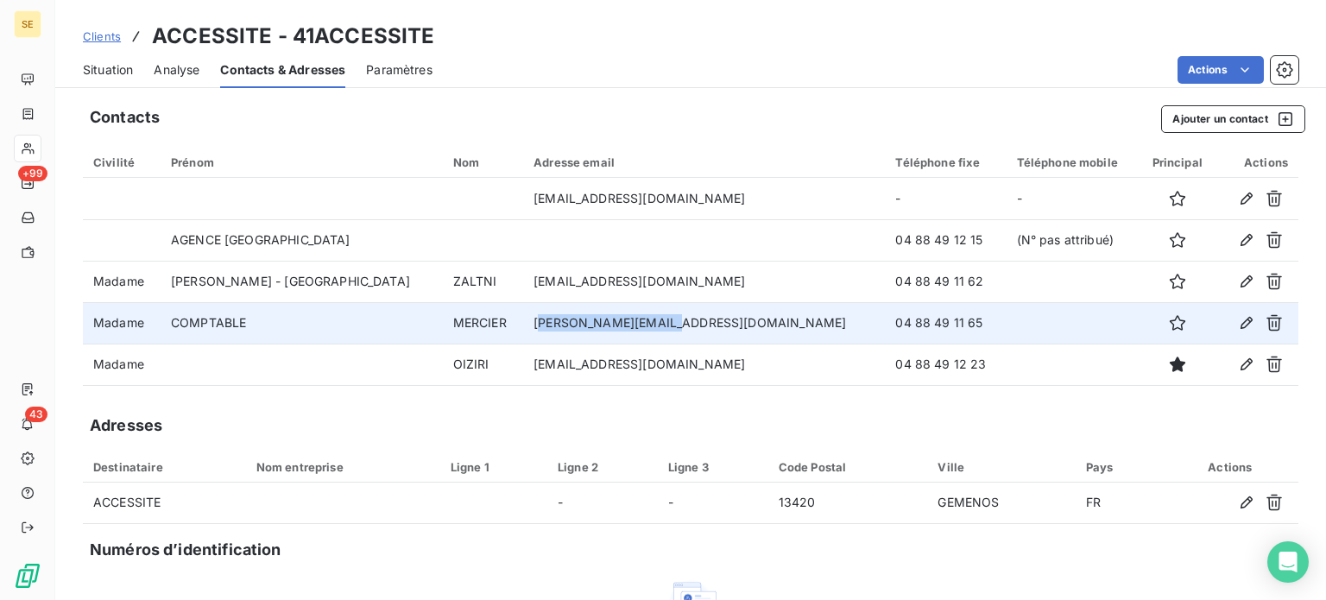
drag, startPoint x: 516, startPoint y: 323, endPoint x: 637, endPoint y: 318, distance: 120.9
click at [637, 318] on td "[PERSON_NAME][EMAIL_ADDRESS][DOMAIN_NAME]" at bounding box center [704, 322] width 362 height 41
click at [523, 317] on td "[PERSON_NAME][EMAIL_ADDRESS][DOMAIN_NAME]" at bounding box center [704, 322] width 362 height 41
click at [523, 320] on td "[PERSON_NAME][EMAIL_ADDRESS][DOMAIN_NAME]" at bounding box center [704, 322] width 362 height 41
drag, startPoint x: 516, startPoint y: 322, endPoint x: 573, endPoint y: 323, distance: 57.0
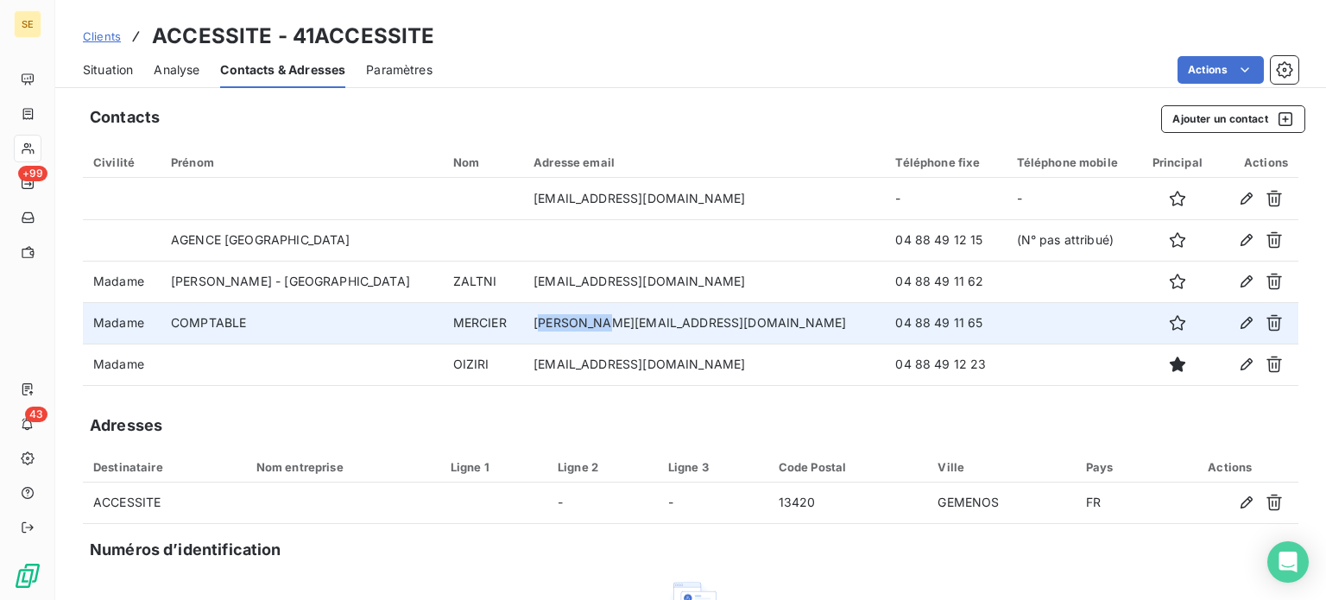
click at [573, 323] on td "[PERSON_NAME][EMAIL_ADDRESS][DOMAIN_NAME]" at bounding box center [704, 322] width 362 height 41
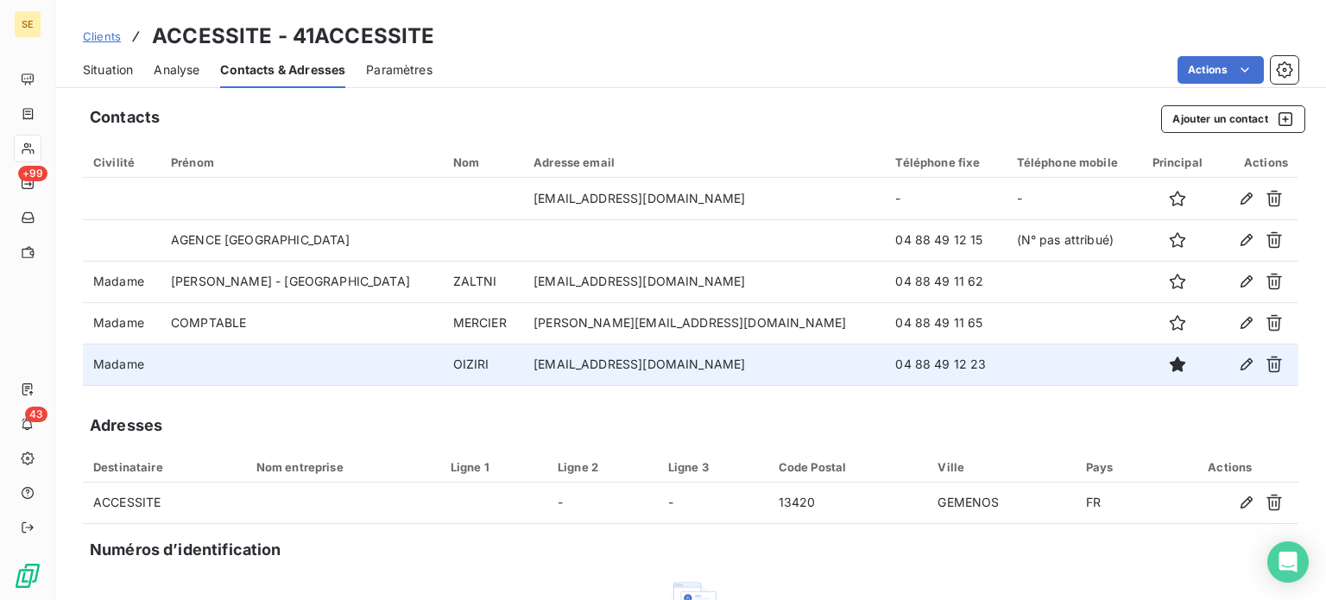
click at [538, 369] on td "[EMAIL_ADDRESS][DOMAIN_NAME]" at bounding box center [704, 363] width 362 height 41
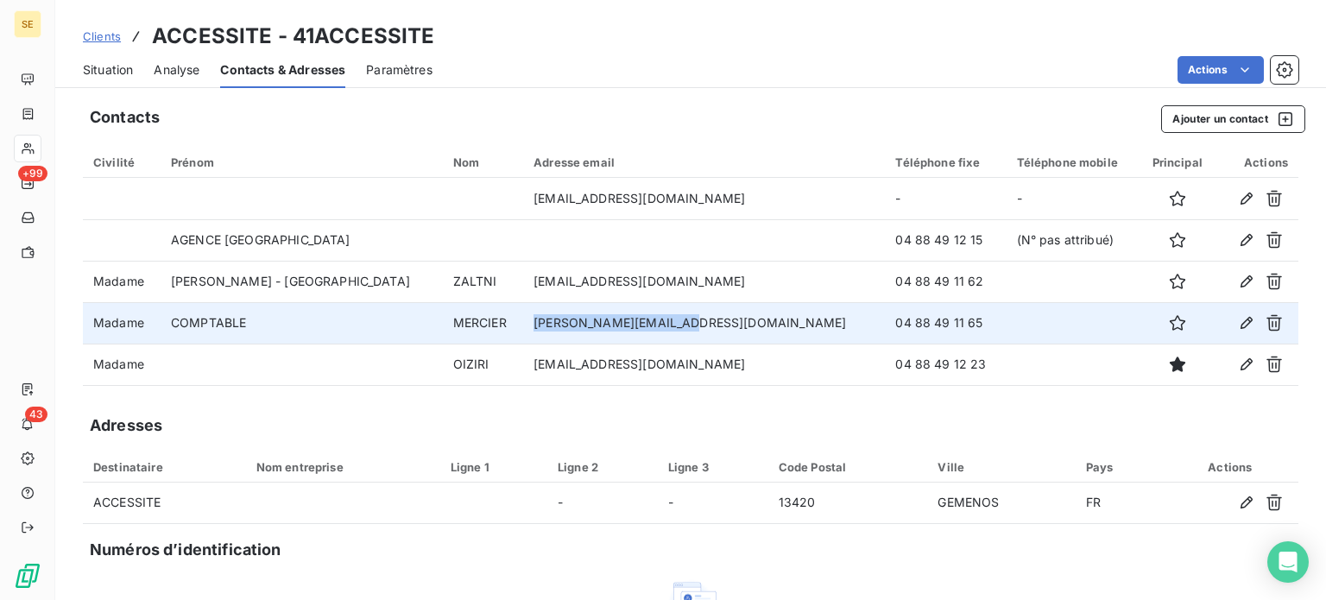
drag, startPoint x: 514, startPoint y: 323, endPoint x: 662, endPoint y: 324, distance: 147.6
click at [662, 324] on td "[PERSON_NAME][EMAIL_ADDRESS][DOMAIN_NAME]" at bounding box center [704, 322] width 362 height 41
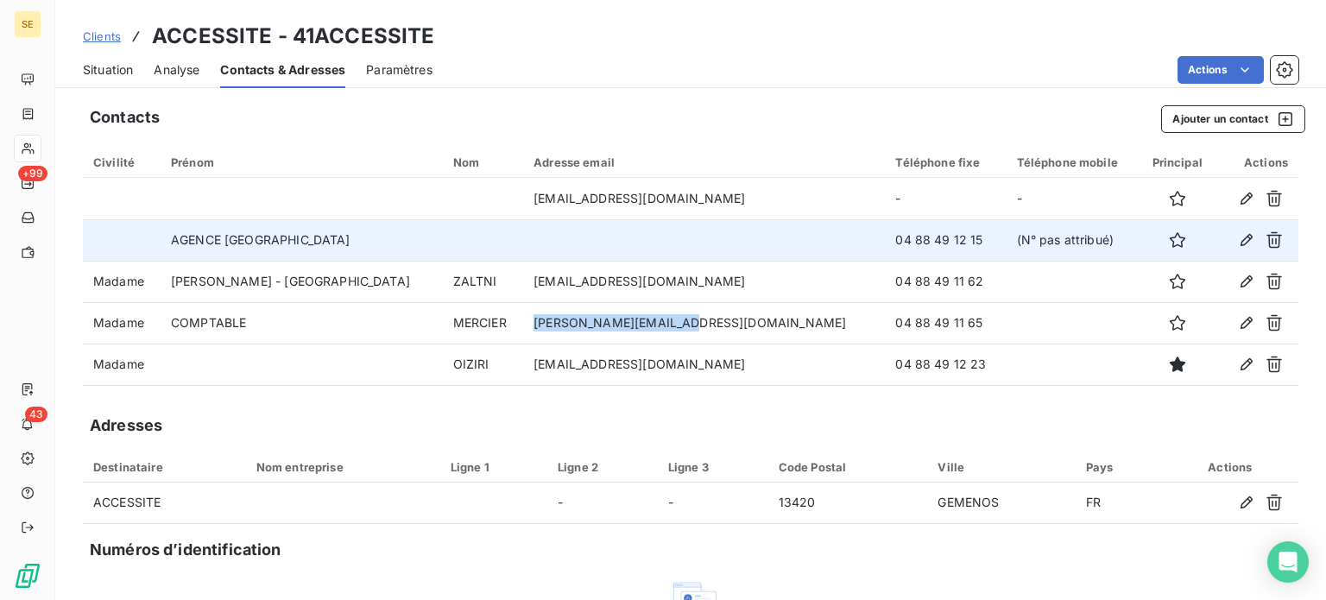
copy td "[PERSON_NAME][EMAIL_ADDRESS][DOMAIN_NAME]"
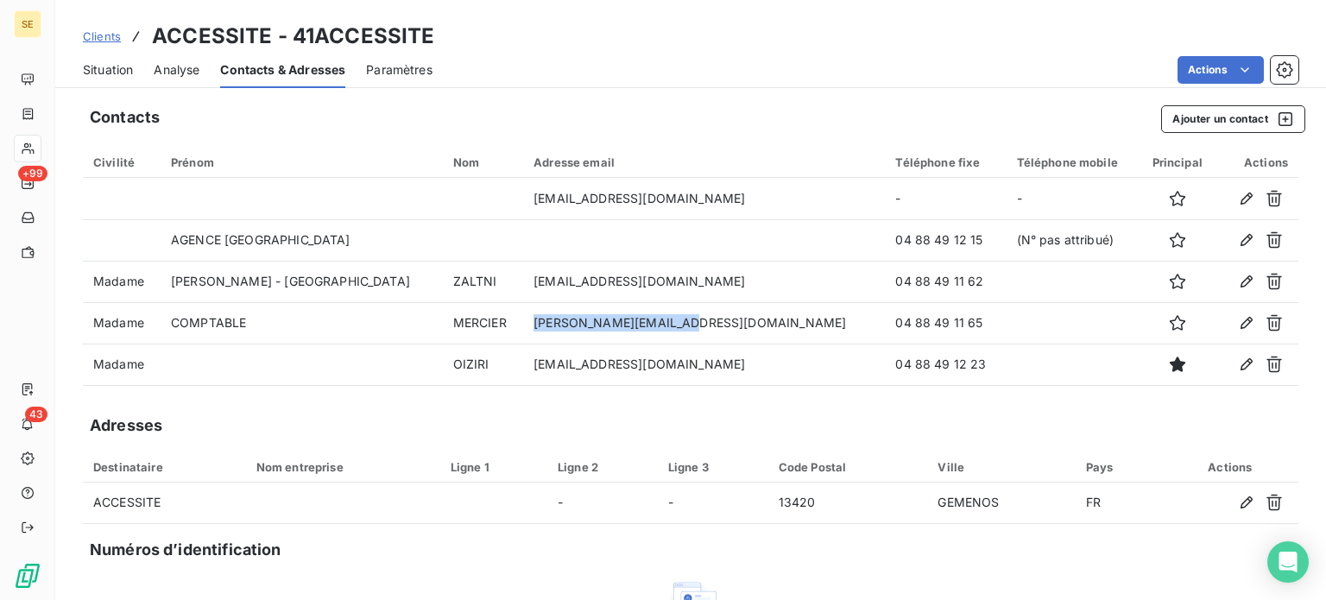
click at [133, 71] on span "Situation" at bounding box center [108, 69] width 50 height 17
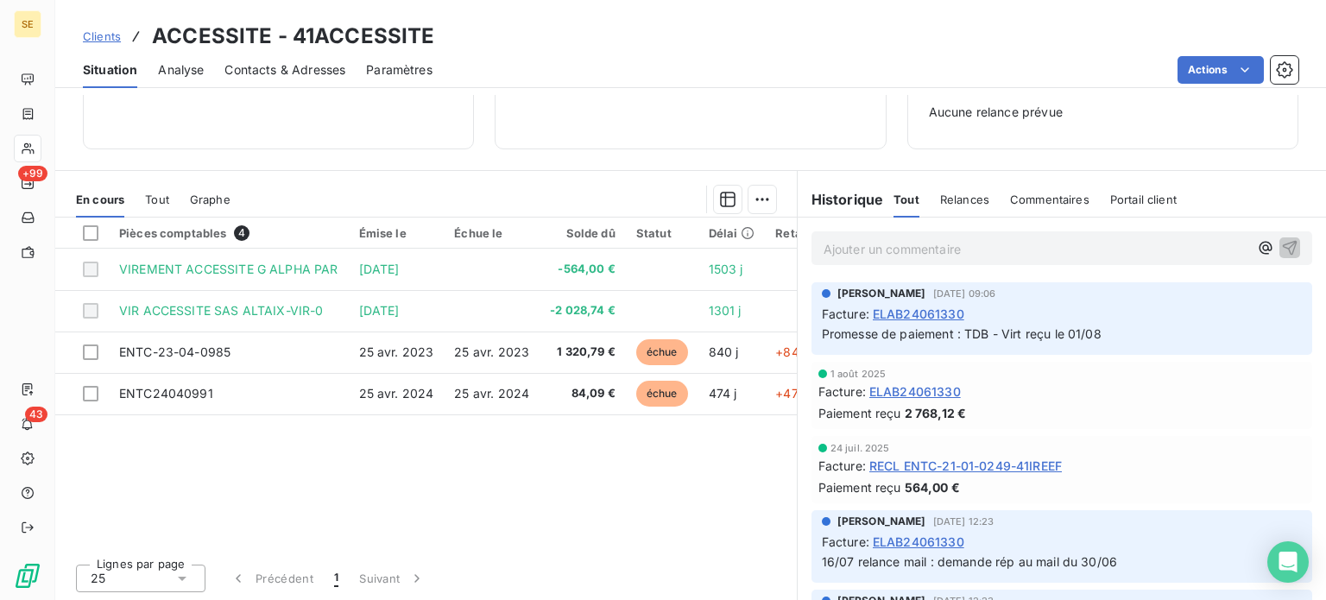
click at [303, 66] on span "Contacts & Adresses" at bounding box center [284, 69] width 121 height 17
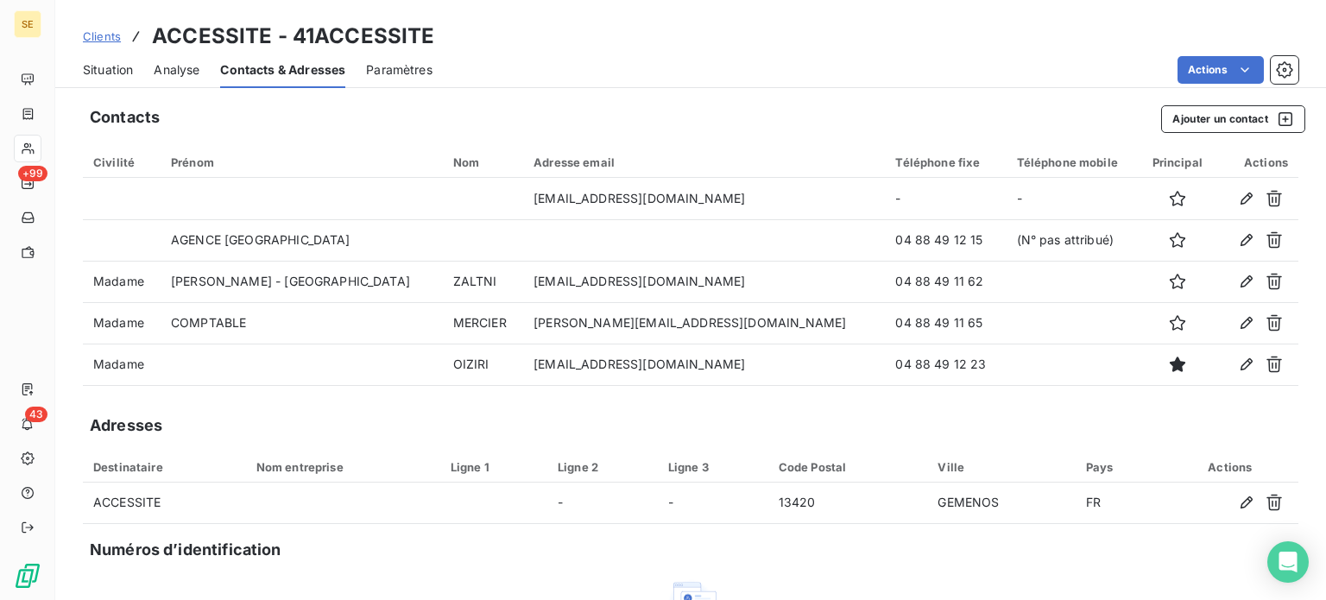
click at [117, 75] on span "Situation" at bounding box center [108, 69] width 50 height 17
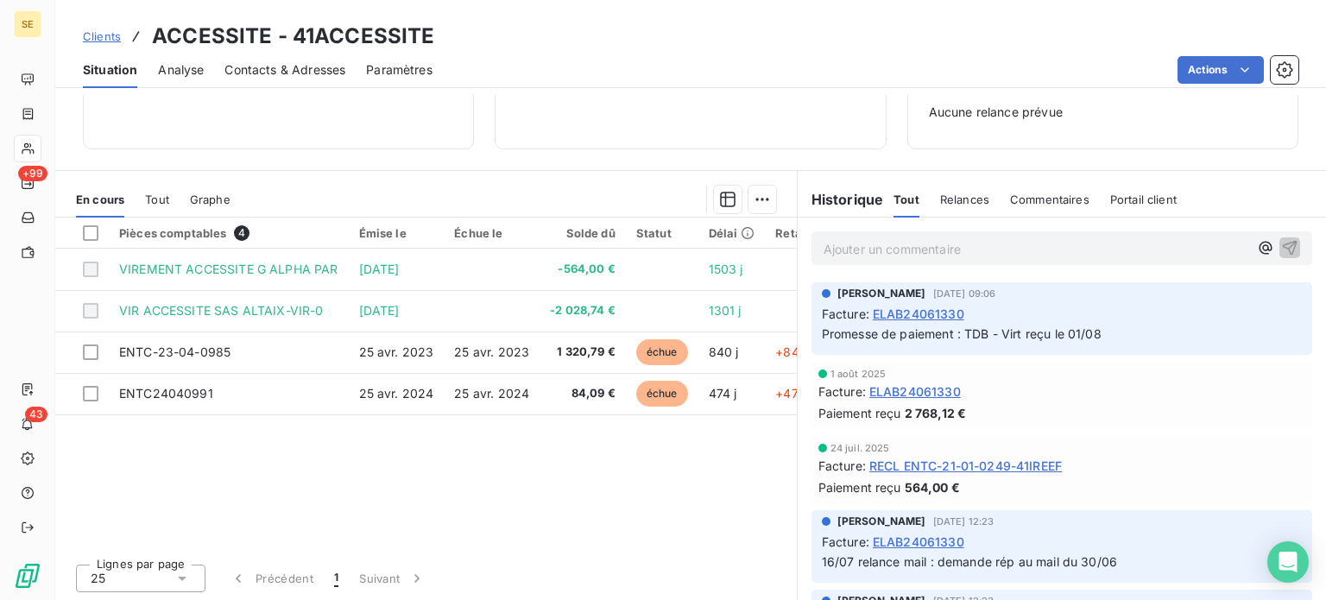
click at [302, 69] on span "Contacts & Adresses" at bounding box center [284, 69] width 121 height 17
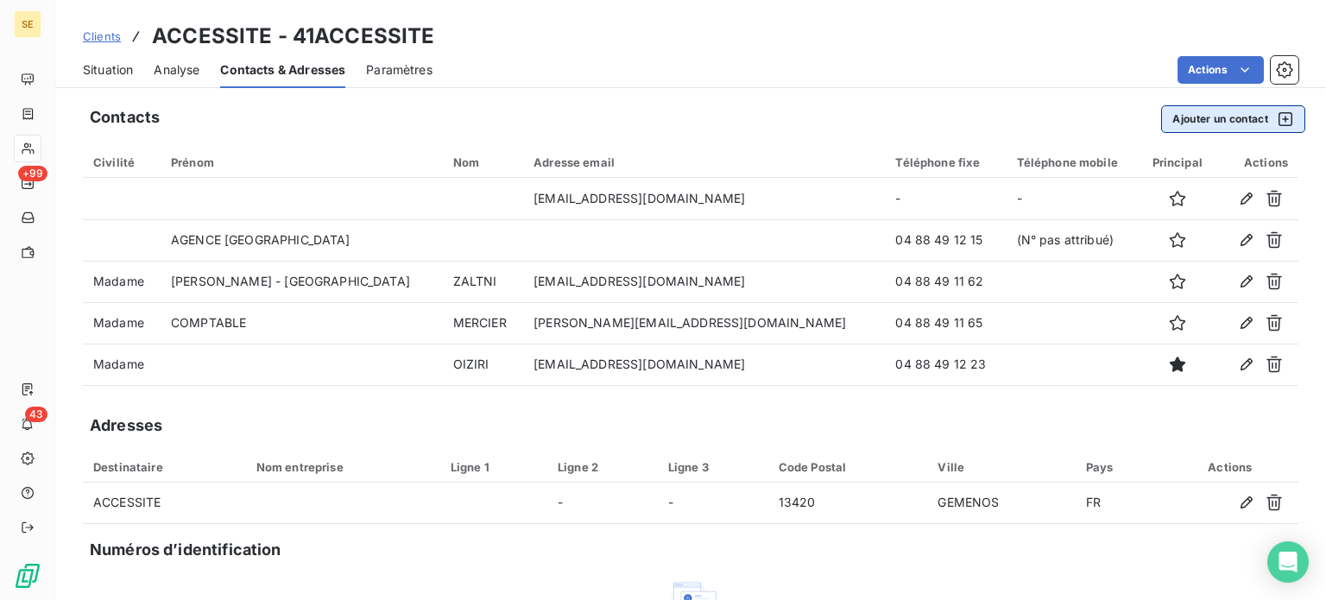
click at [1212, 120] on button "Ajouter un contact" at bounding box center [1233, 119] width 144 height 28
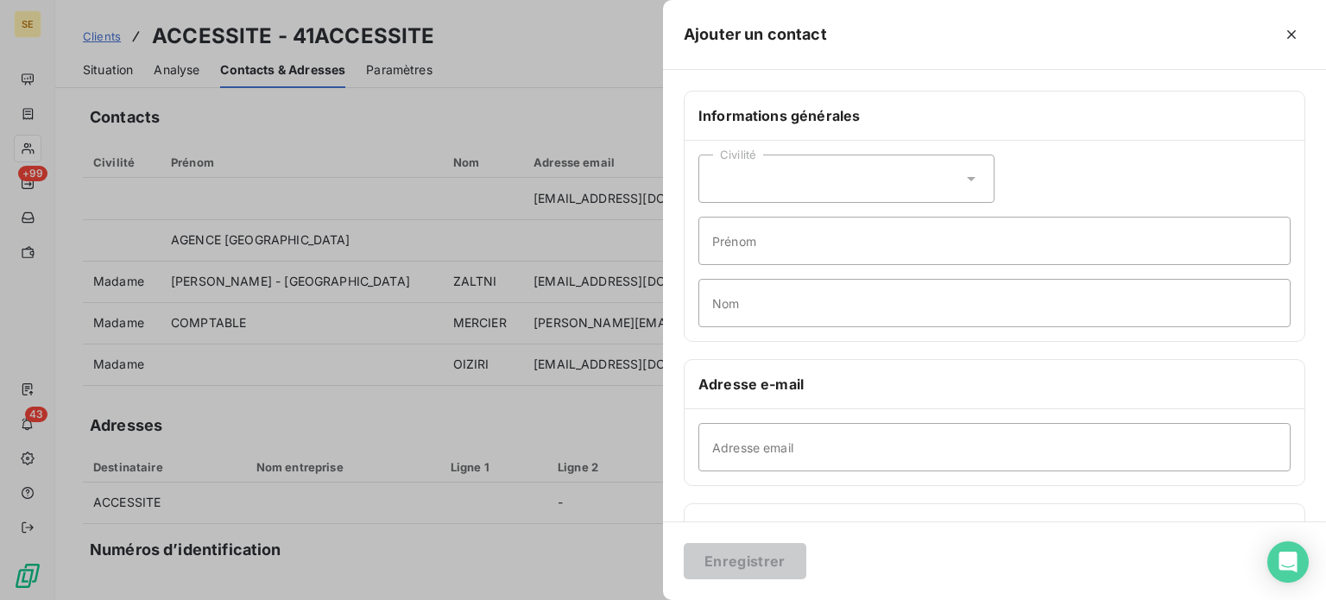
click at [967, 175] on icon at bounding box center [970, 178] width 17 height 17
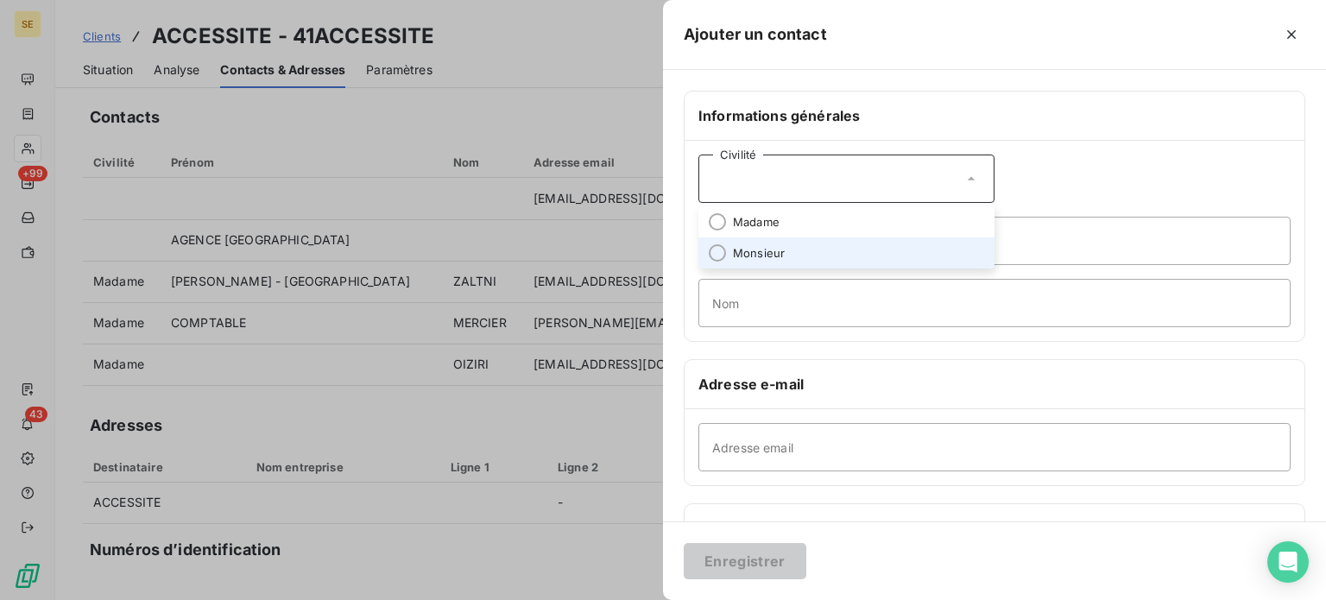
click at [748, 251] on span "Monsieur" at bounding box center [759, 253] width 52 height 16
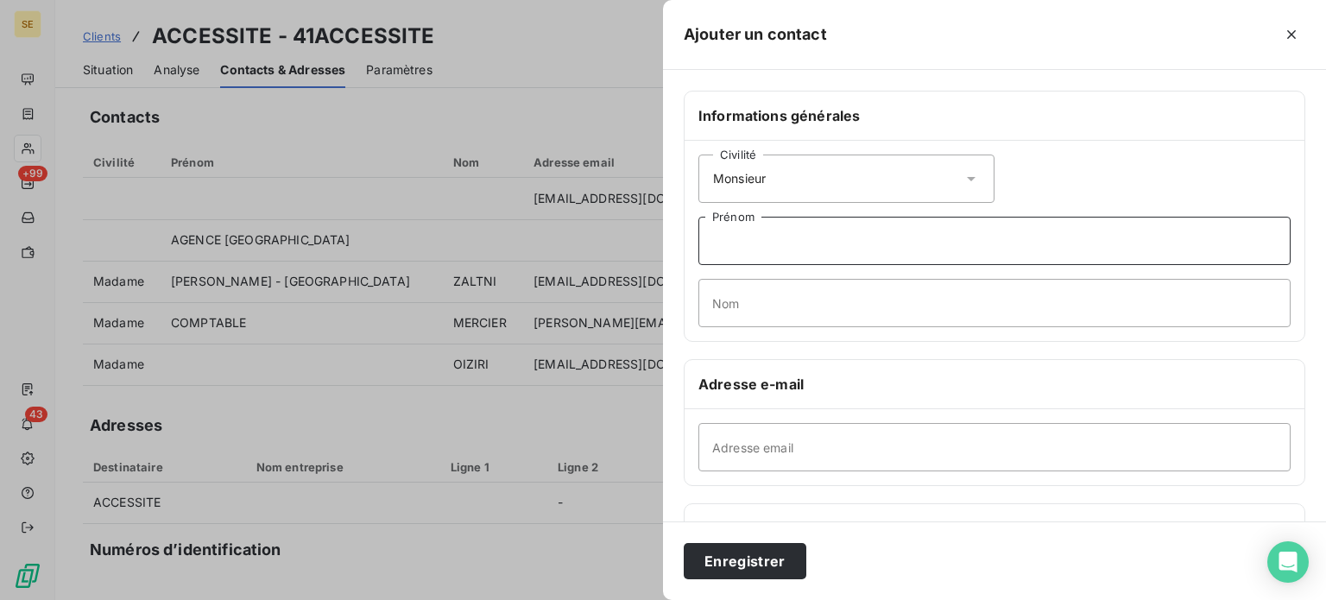
click at [735, 248] on input "Prénom" at bounding box center [994, 241] width 592 height 48
type input "e"
type input "Erwan"
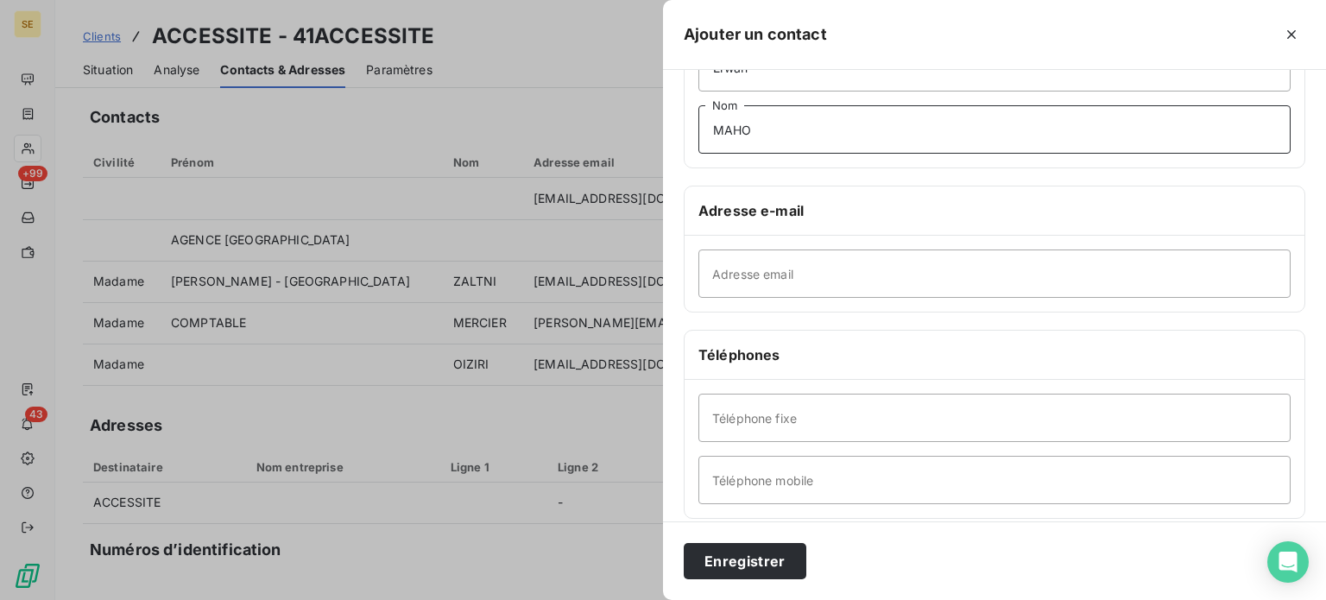
scroll to position [259, 0]
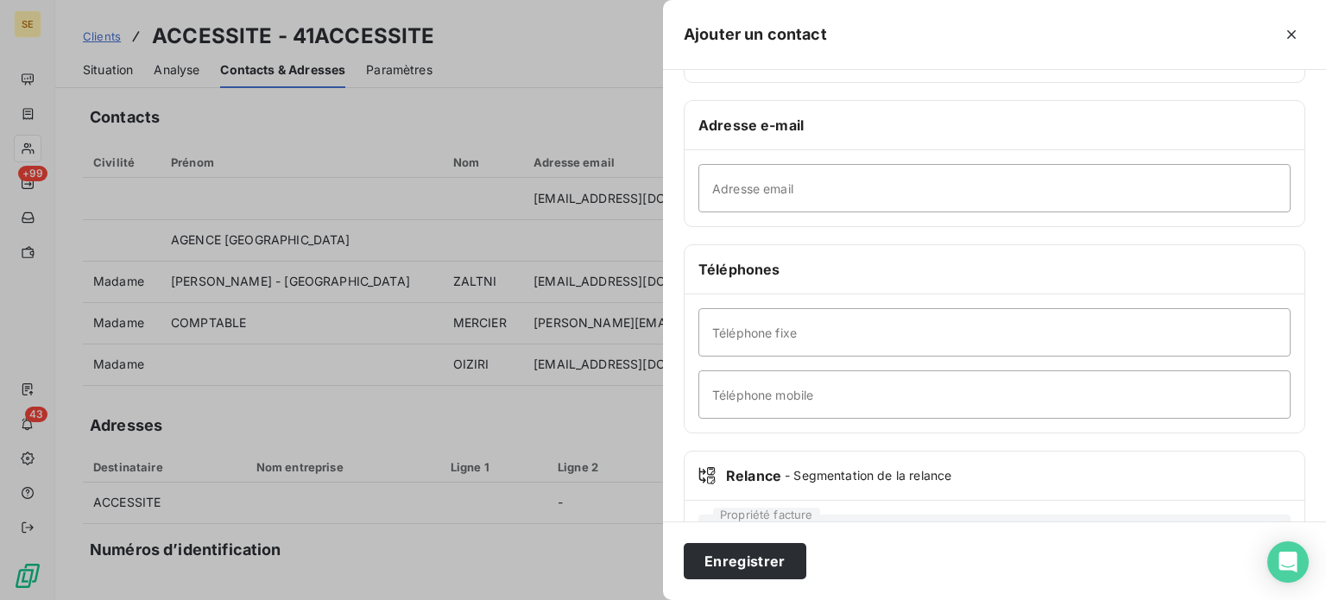
type input "MAHO"
click at [815, 335] on input "Téléphone fixe" at bounding box center [994, 332] width 592 height 48
type input "[PHONE_NUMBER]"
click at [787, 403] on input "Téléphone mobile" at bounding box center [994, 394] width 592 height 48
click at [684, 543] on button "Enregistrer" at bounding box center [745, 561] width 123 height 36
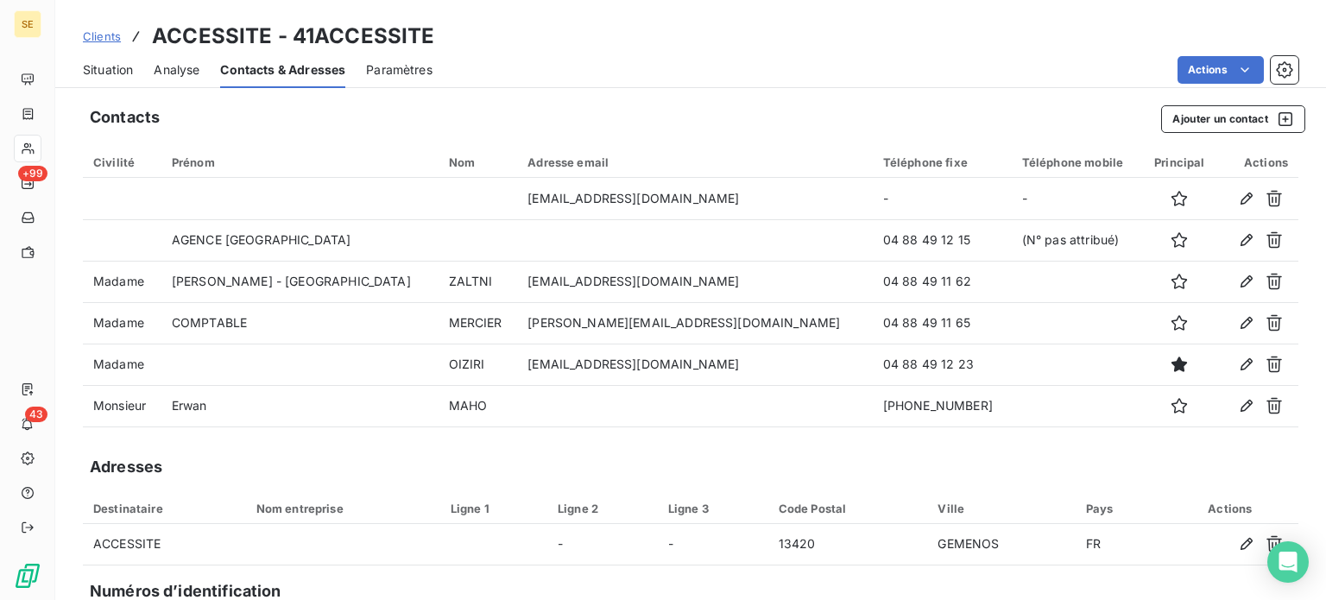
click at [119, 68] on span "Situation" at bounding box center [108, 69] width 50 height 17
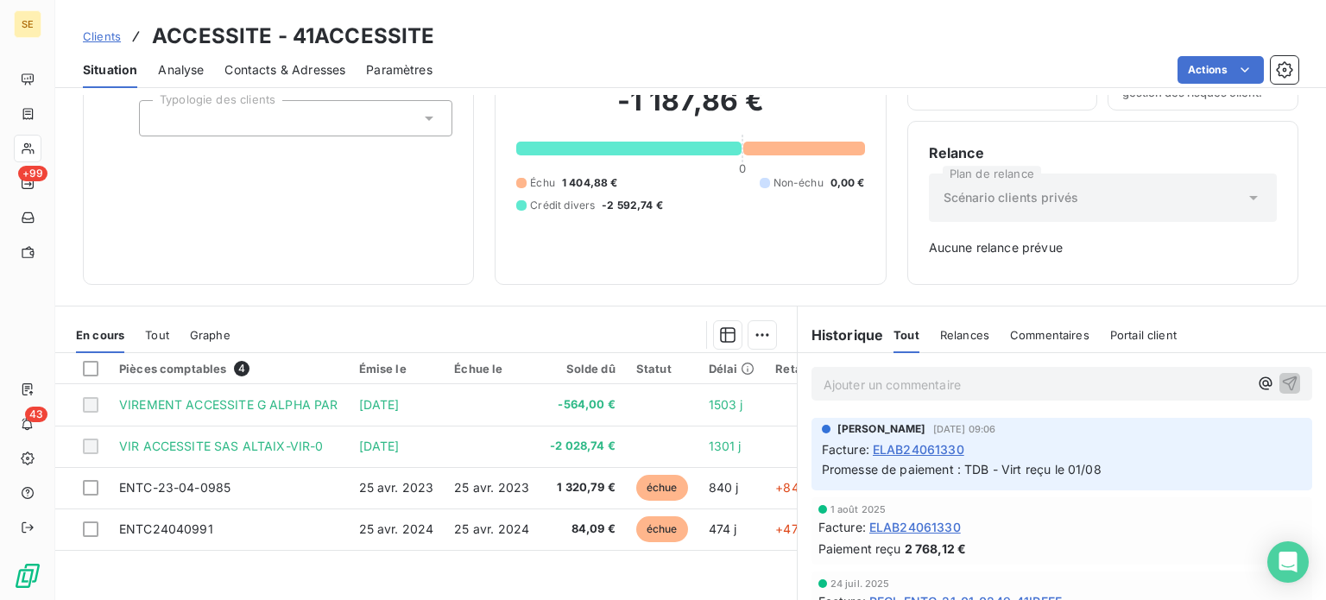
scroll to position [249, 0]
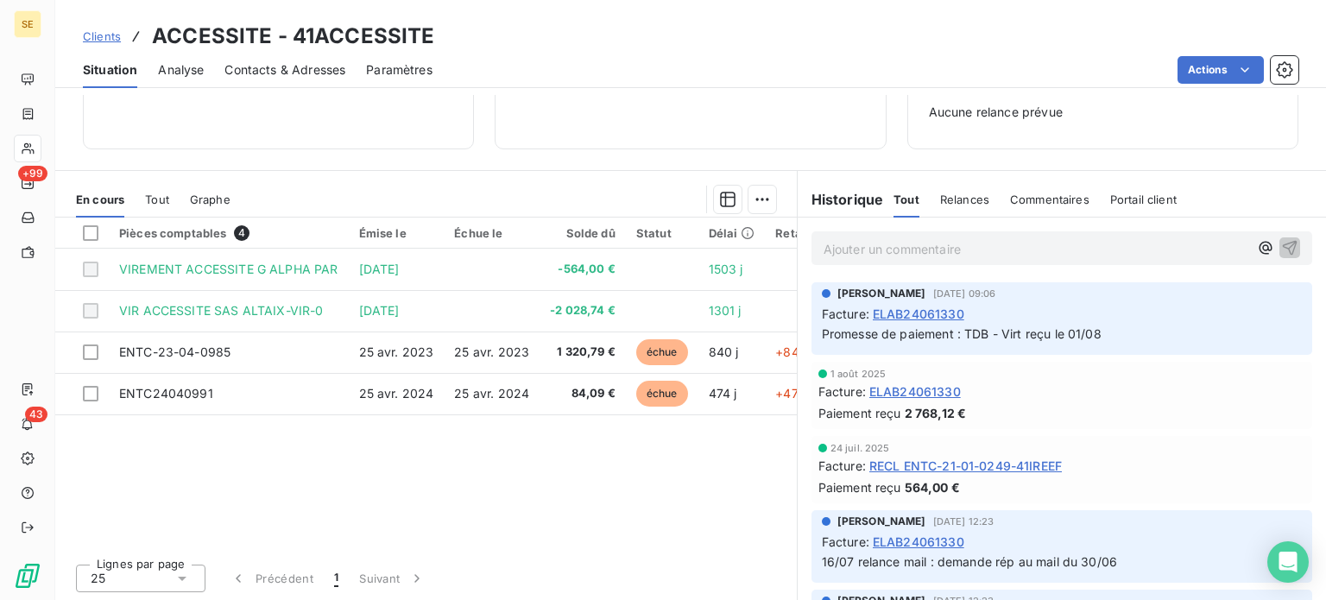
click at [276, 67] on span "Contacts & Adresses" at bounding box center [284, 69] width 121 height 17
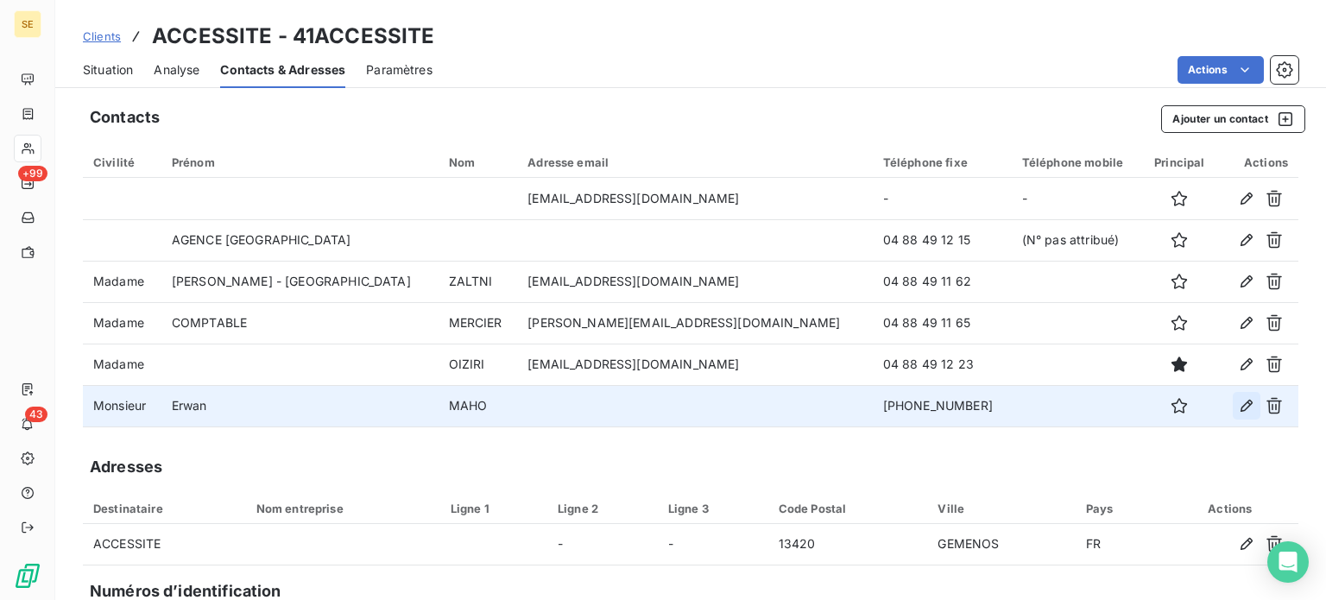
click at [1240, 409] on icon "button" at bounding box center [1246, 406] width 12 height 12
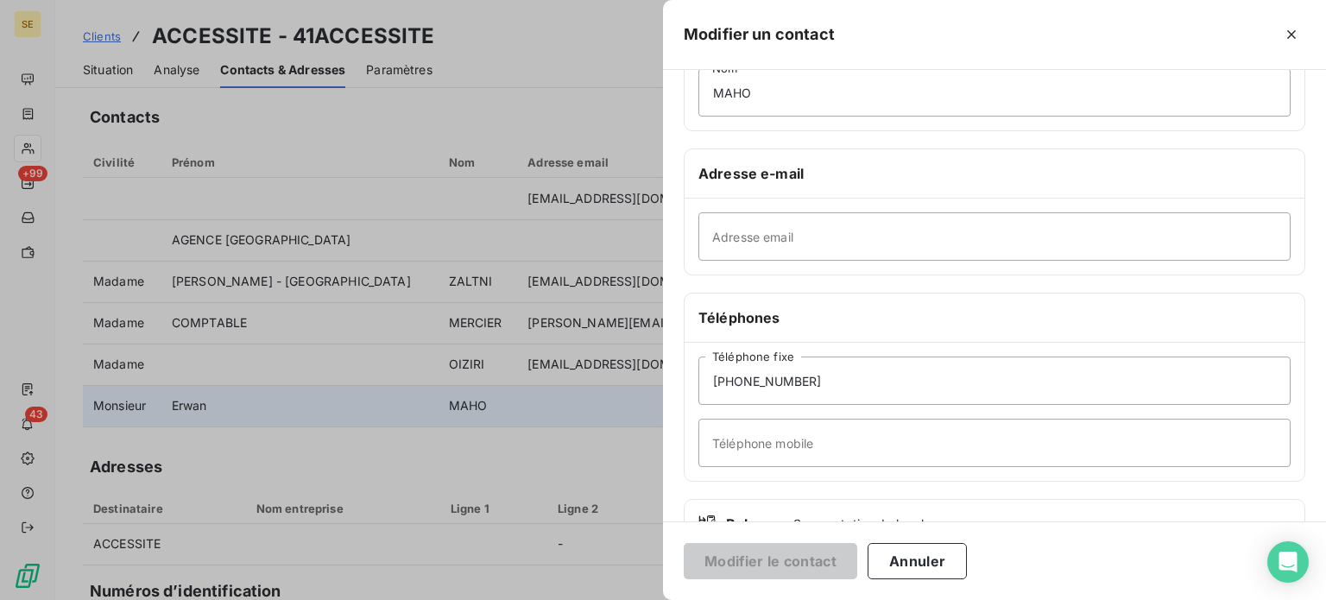
scroll to position [259, 0]
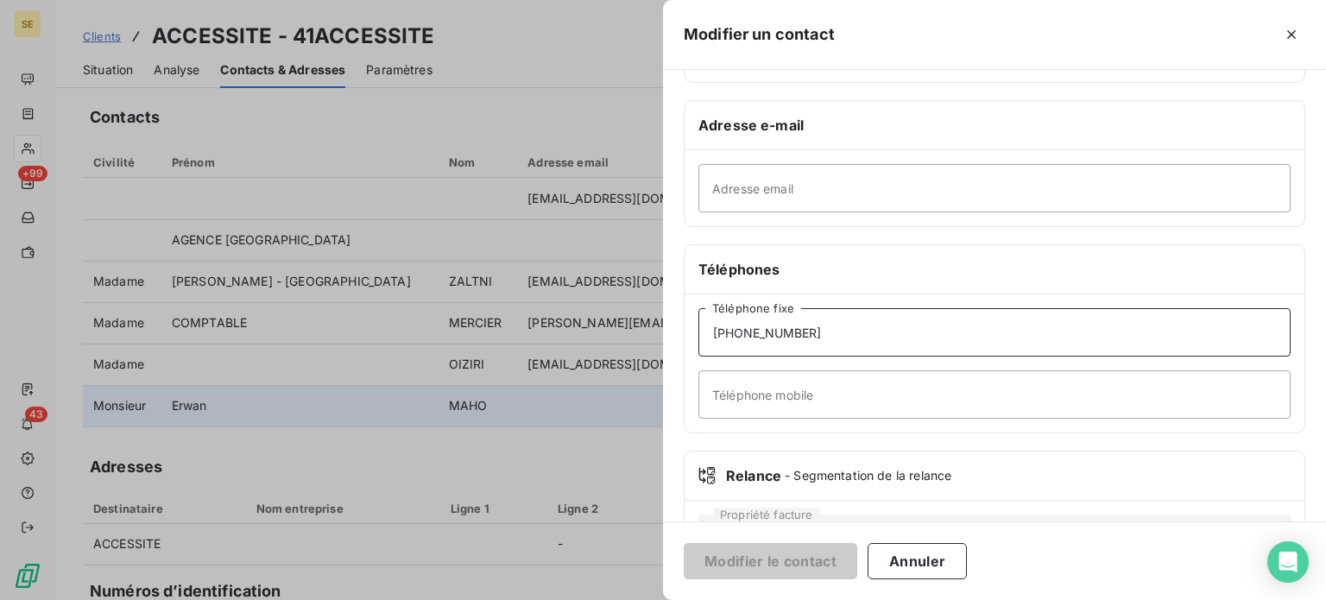
click at [860, 332] on input "[PHONE_NUMBER]" at bounding box center [994, 332] width 592 height 48
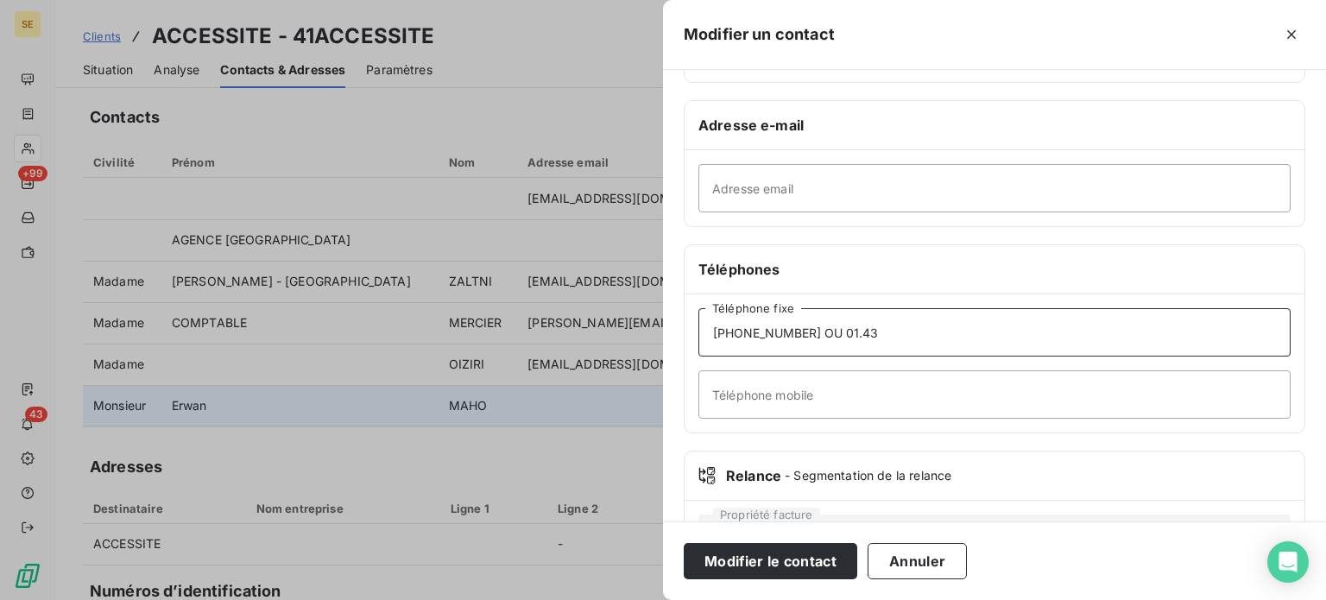
type input "[PHONE_NUMBER] OU 01.43"
click at [794, 396] on input "Téléphone mobile" at bounding box center [994, 394] width 592 height 48
type input "[PHONE_NUMBER]"
click at [684, 543] on button "Modifier le contact" at bounding box center [770, 561] width 173 height 36
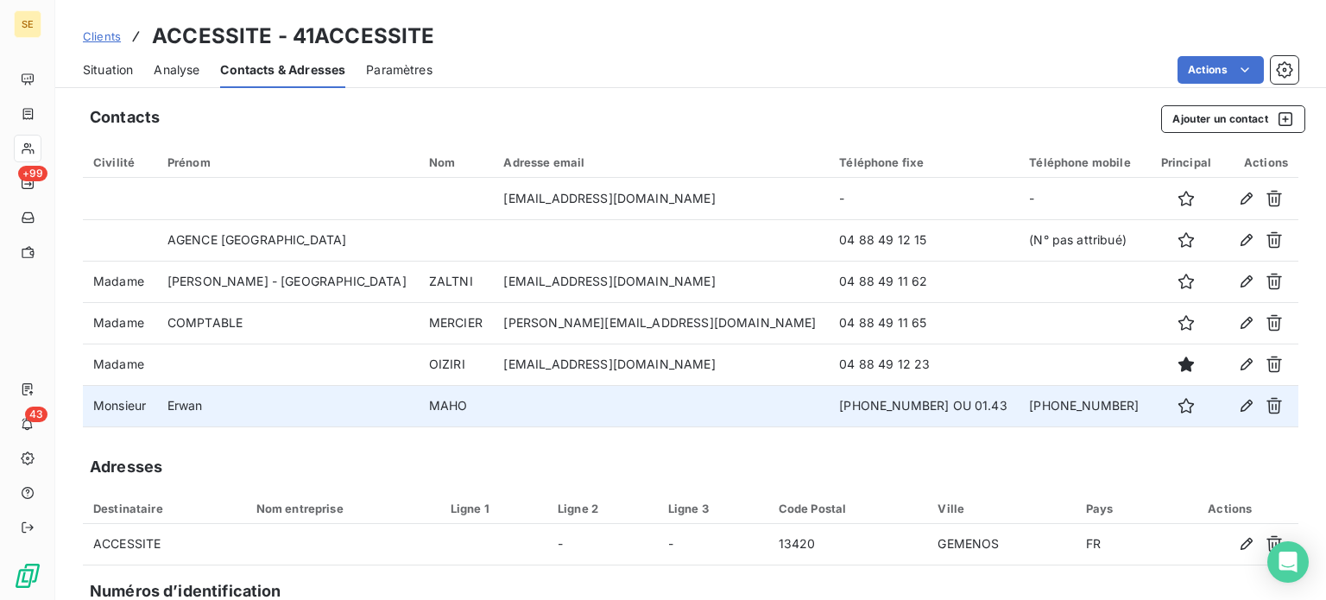
click at [90, 65] on span "Situation" at bounding box center [108, 69] width 50 height 17
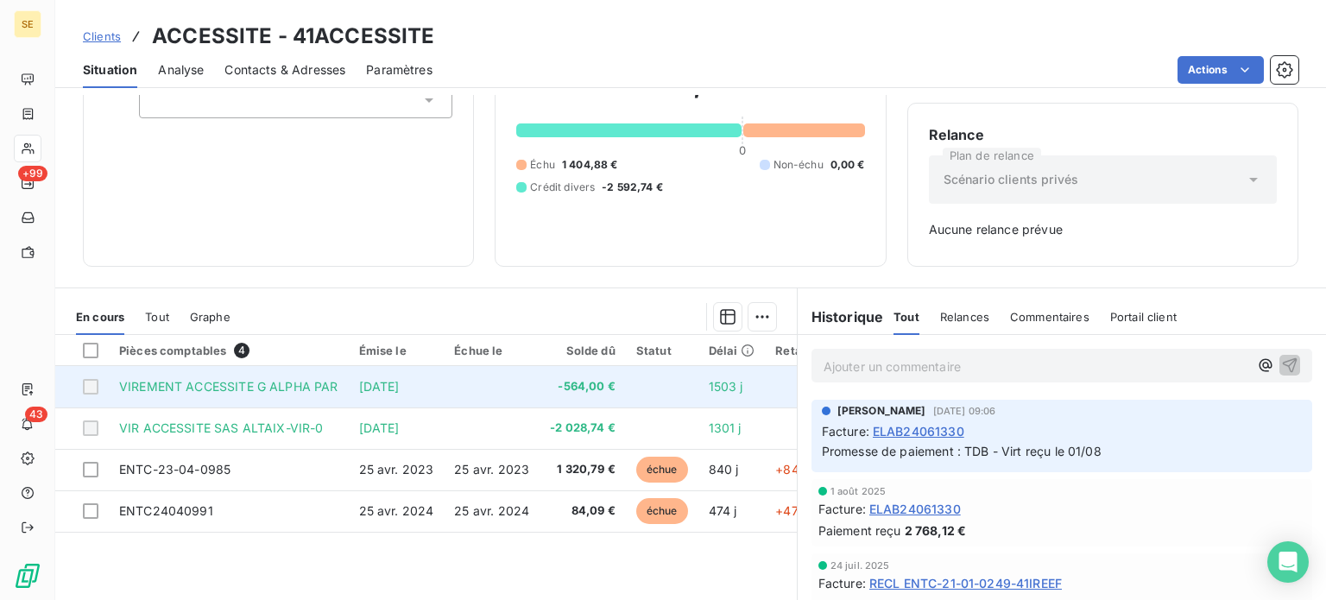
scroll to position [249, 0]
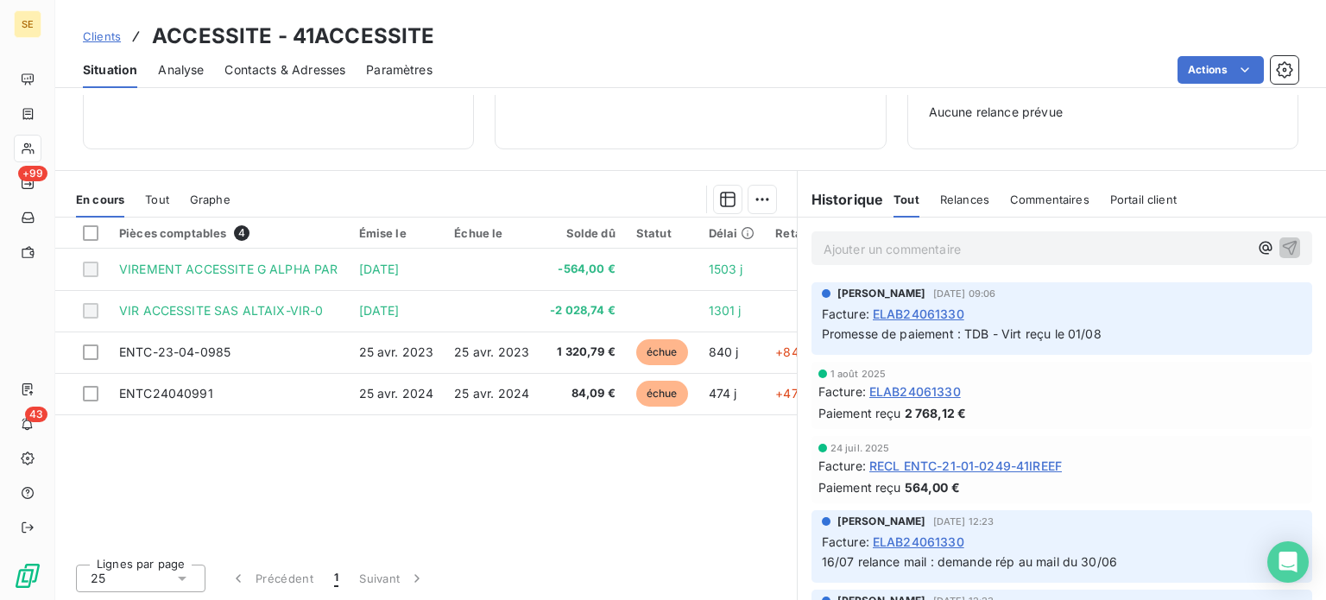
click at [280, 72] on span "Contacts & Adresses" at bounding box center [284, 69] width 121 height 17
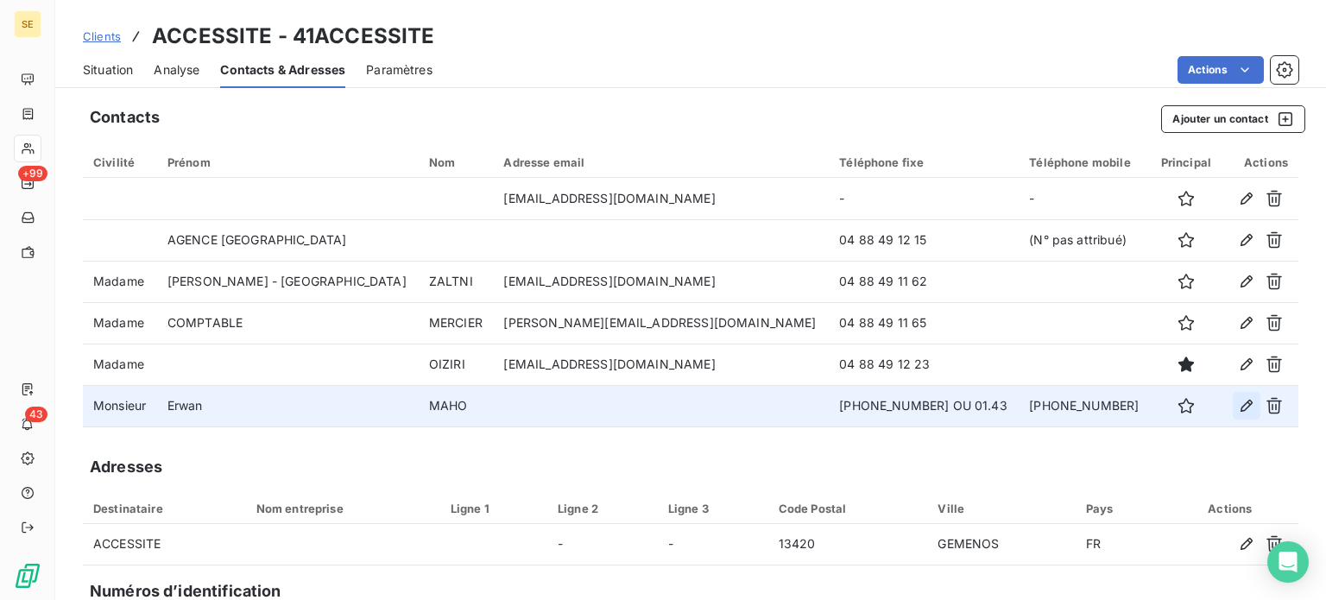
click at [1238, 403] on icon "button" at bounding box center [1246, 405] width 17 height 17
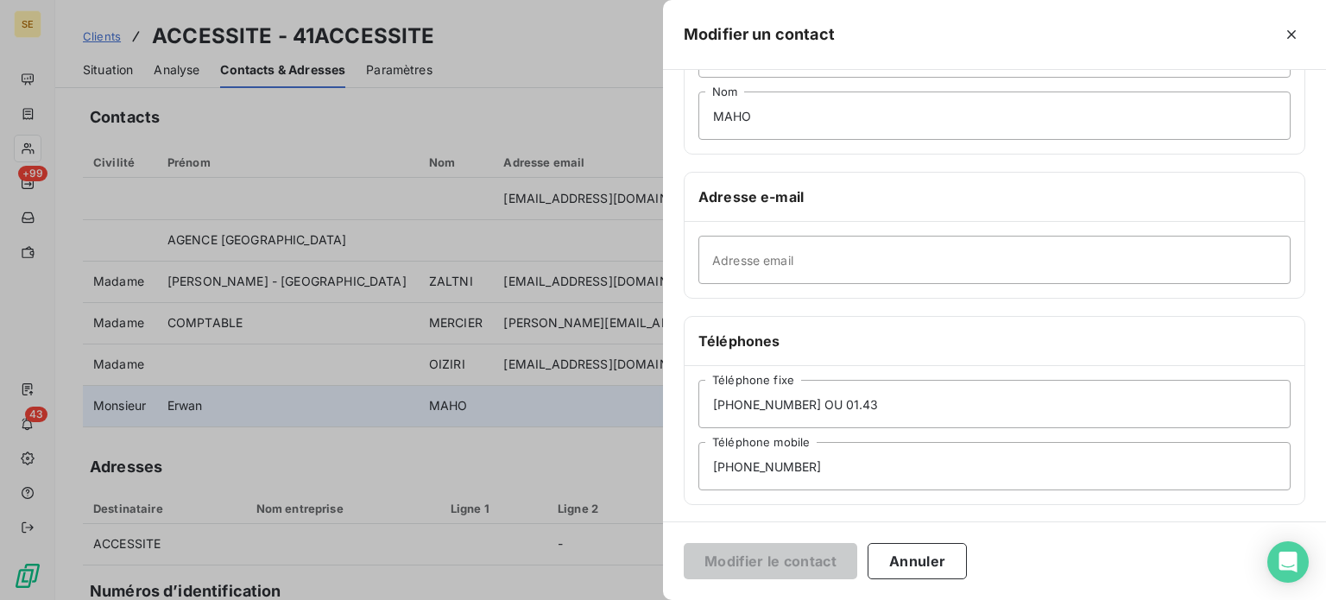
scroll to position [332, 0]
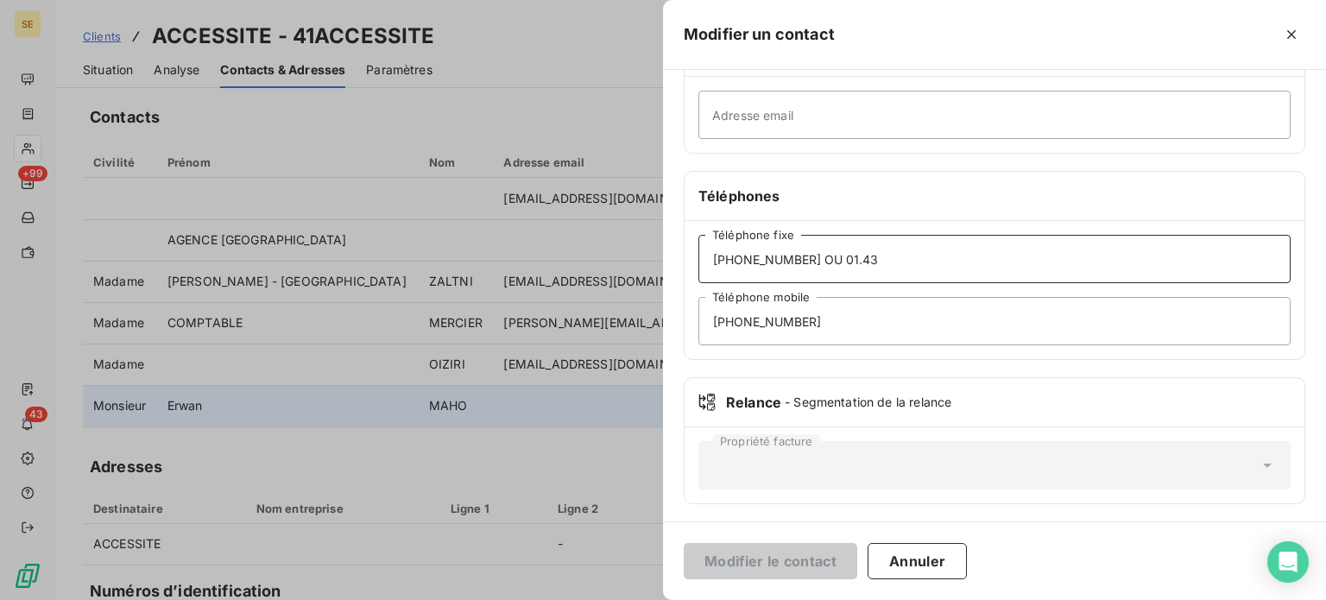
drag, startPoint x: 857, startPoint y: 251, endPoint x: 791, endPoint y: 255, distance: 65.7
click at [791, 255] on input "[PHONE_NUMBER] OU 01.43" at bounding box center [994, 259] width 592 height 48
click at [739, 254] on input "[PHONE_NUMBER]" at bounding box center [994, 259] width 592 height 48
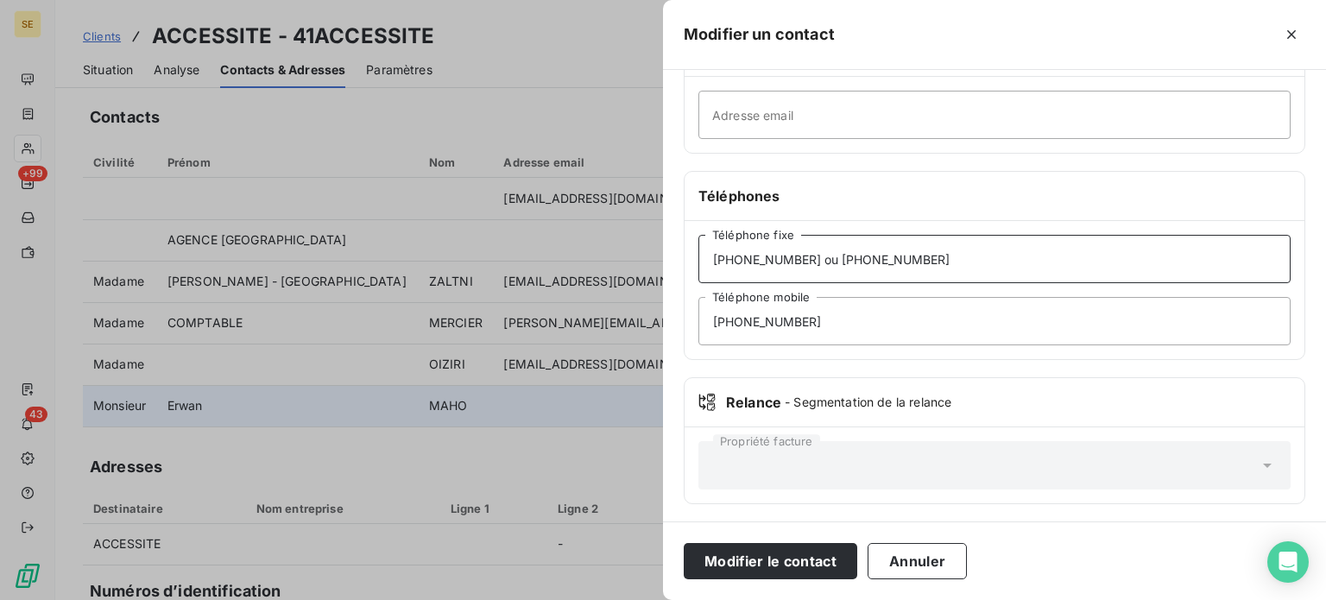
type input "[PHONE_NUMBER] ou [PHONE_NUMBER]"
click at [684, 543] on button "Modifier le contact" at bounding box center [770, 561] width 173 height 36
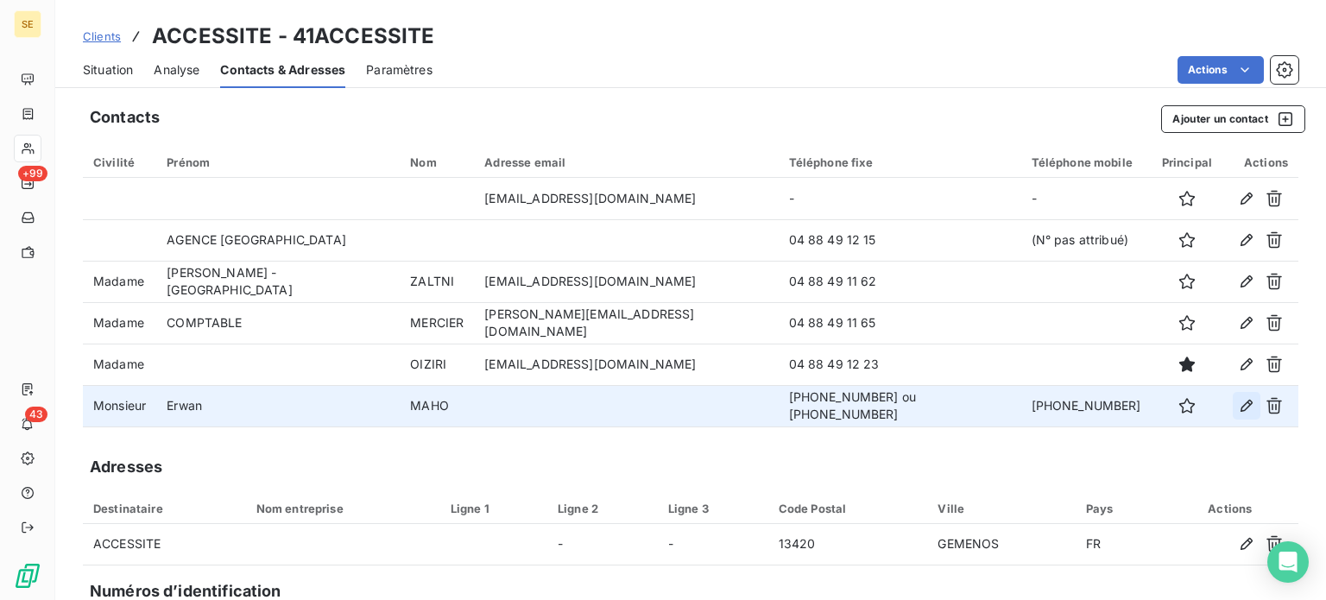
click at [1238, 403] on icon "button" at bounding box center [1246, 405] width 17 height 17
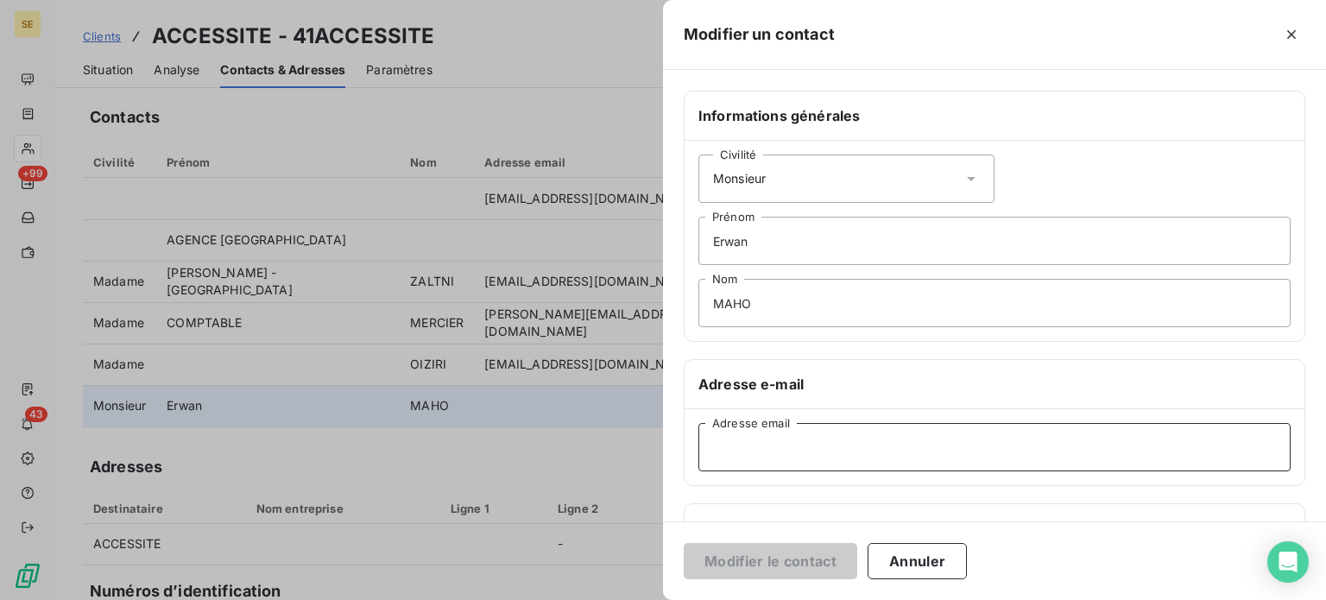
click at [808, 432] on input "Adresse email" at bounding box center [994, 447] width 592 height 48
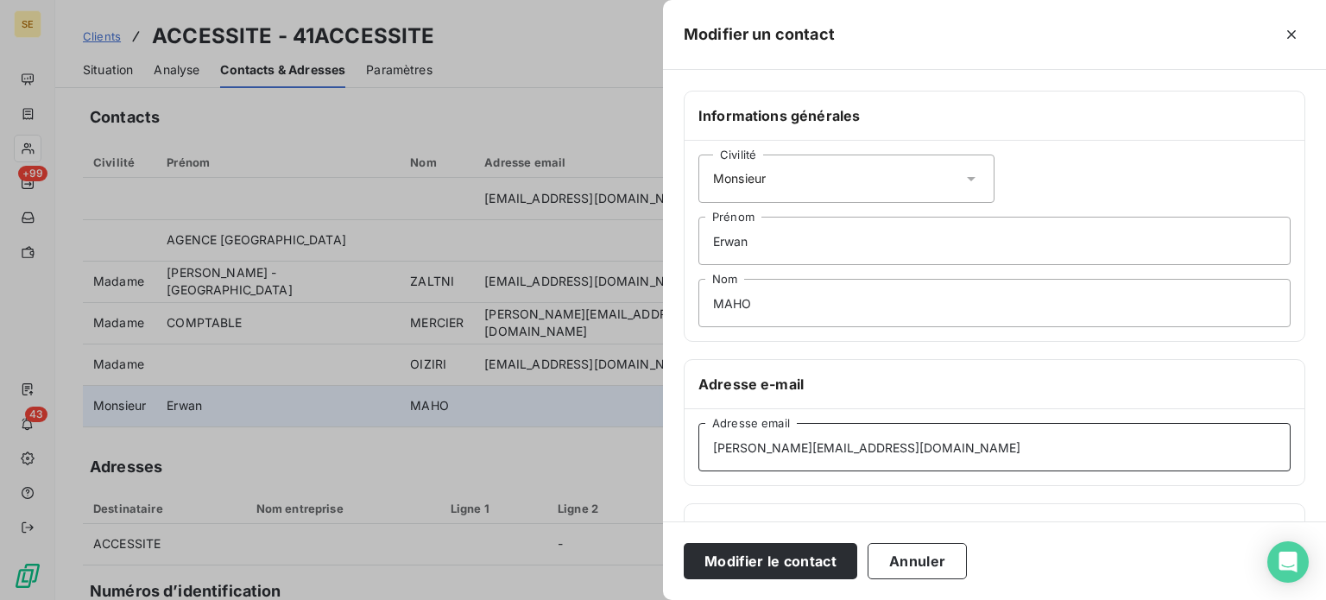
type input "[PERSON_NAME][EMAIL_ADDRESS][DOMAIN_NAME]"
click at [684, 543] on button "Modifier le contact" at bounding box center [770, 561] width 173 height 36
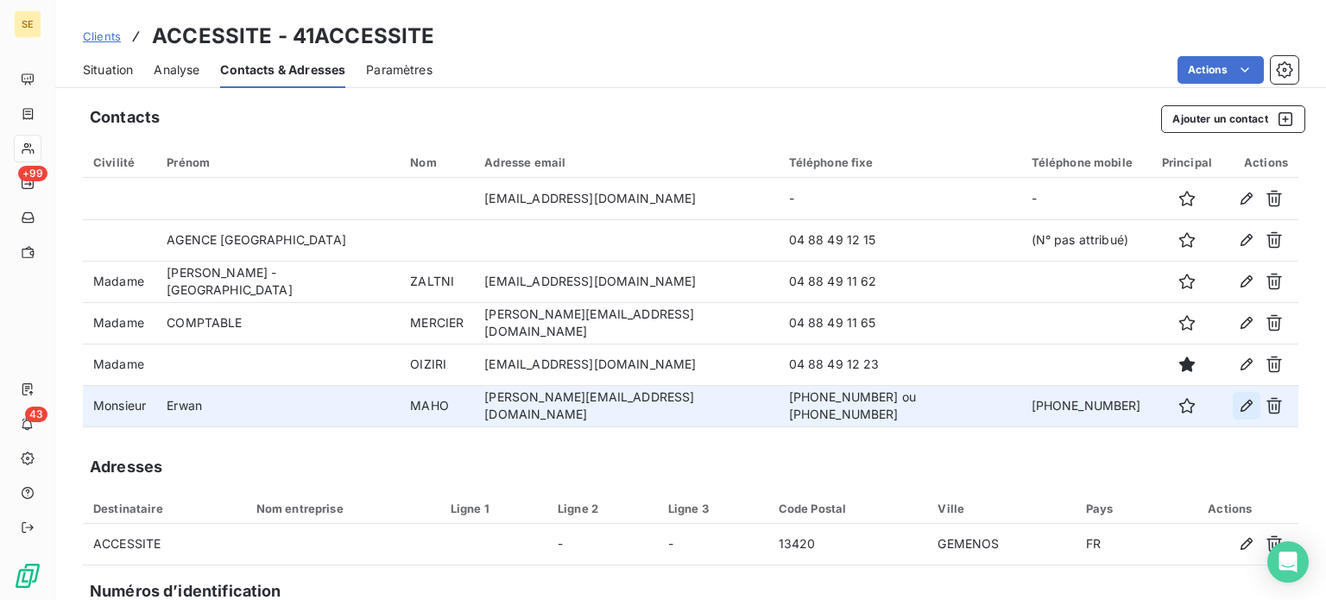
click at [1240, 406] on icon "button" at bounding box center [1246, 406] width 12 height 12
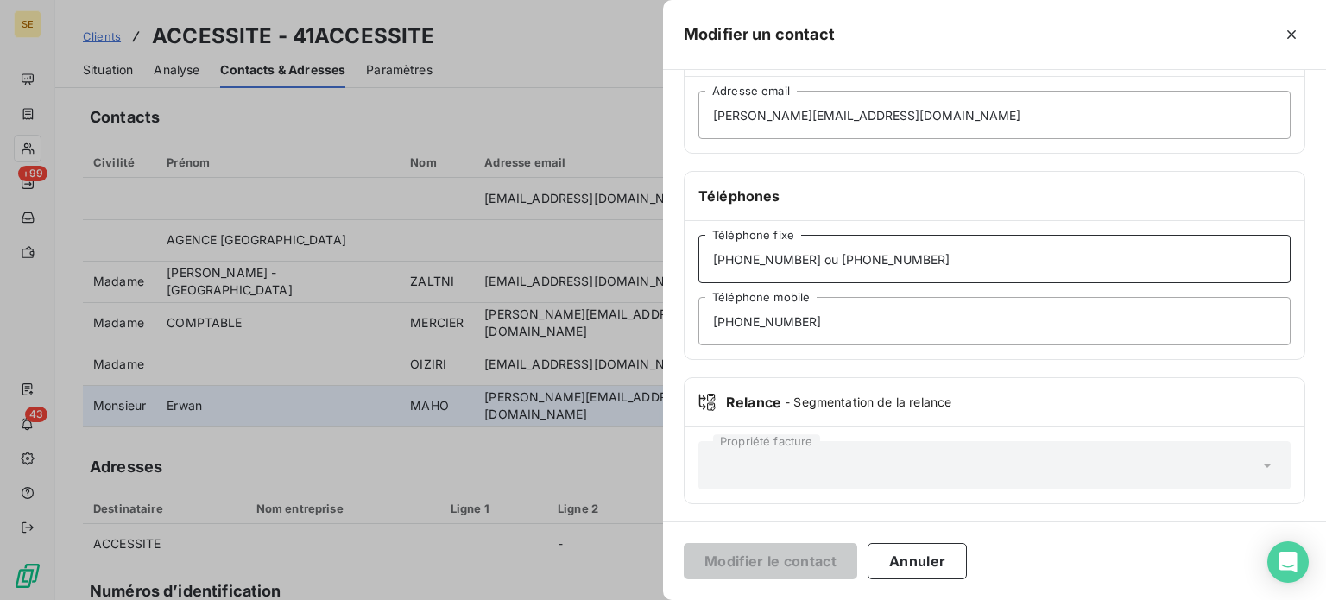
click at [798, 251] on input "[PHONE_NUMBER] ou [PHONE_NUMBER]" at bounding box center [994, 259] width 592 height 48
type input "[PHONE_NUMBER] ou [PHONE_NUMBER]"
click at [940, 255] on input "[PHONE_NUMBER] ou [PHONE_NUMBER]" at bounding box center [994, 259] width 592 height 48
click at [894, 569] on button "Annuler" at bounding box center [916, 561] width 99 height 36
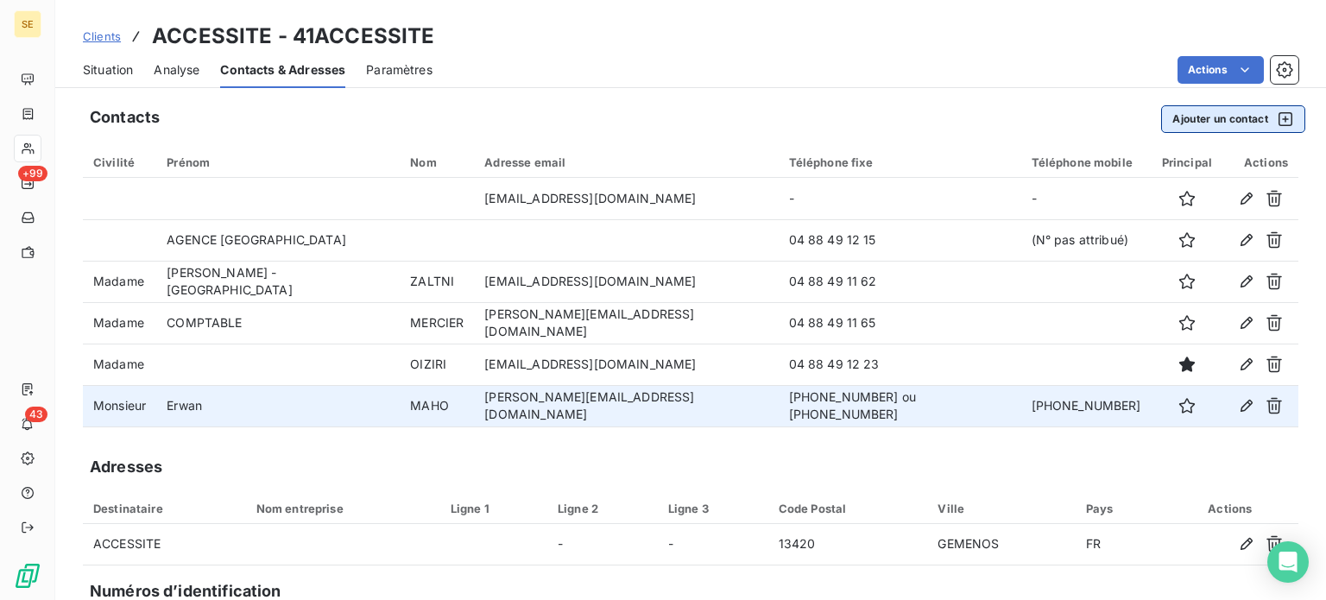
click at [1175, 118] on button "Ajouter un contact" at bounding box center [1233, 119] width 144 height 28
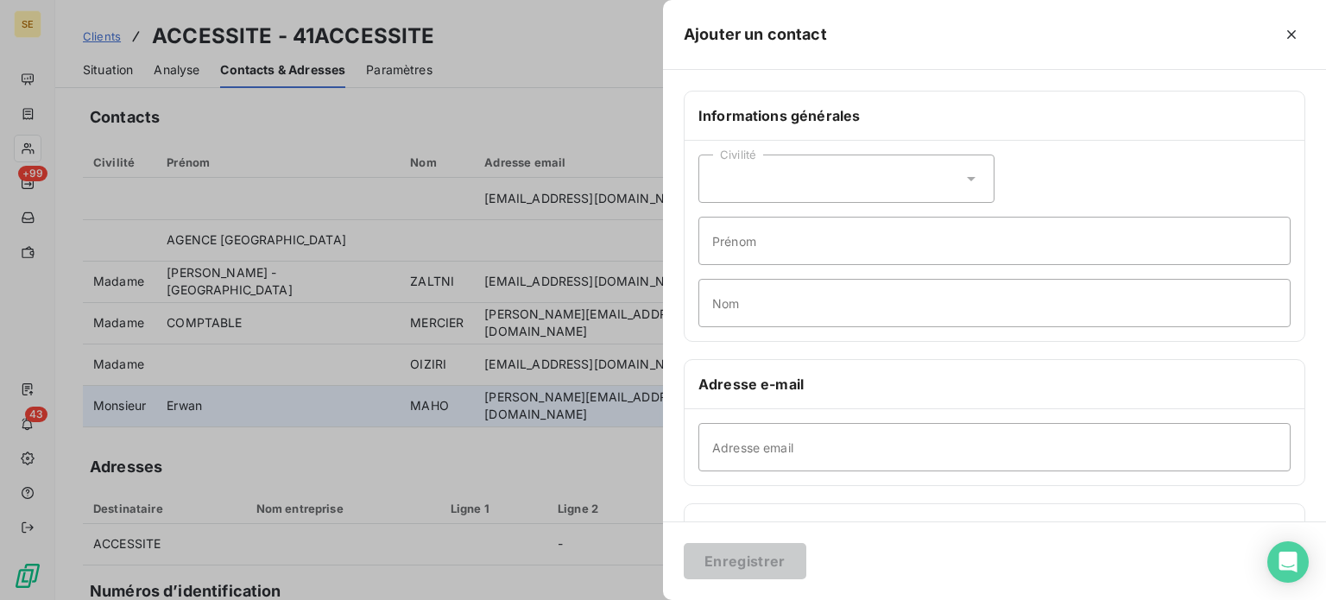
click at [967, 177] on icon at bounding box center [971, 179] width 9 height 4
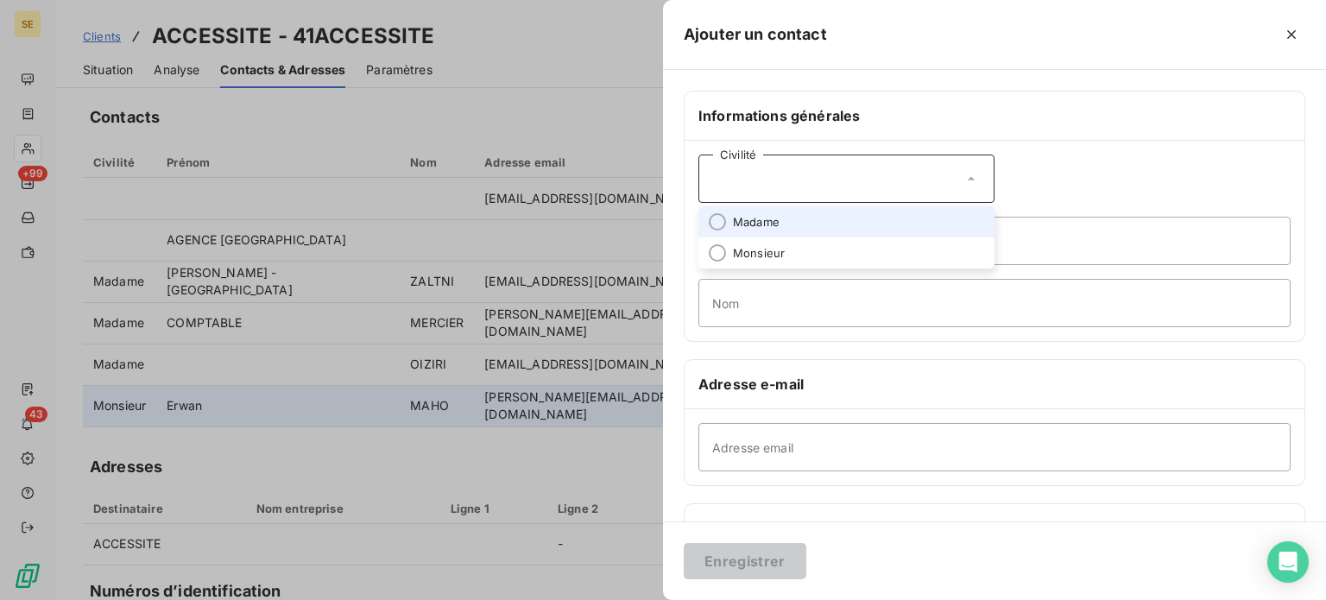
click at [769, 220] on span "Madame" at bounding box center [756, 222] width 47 height 16
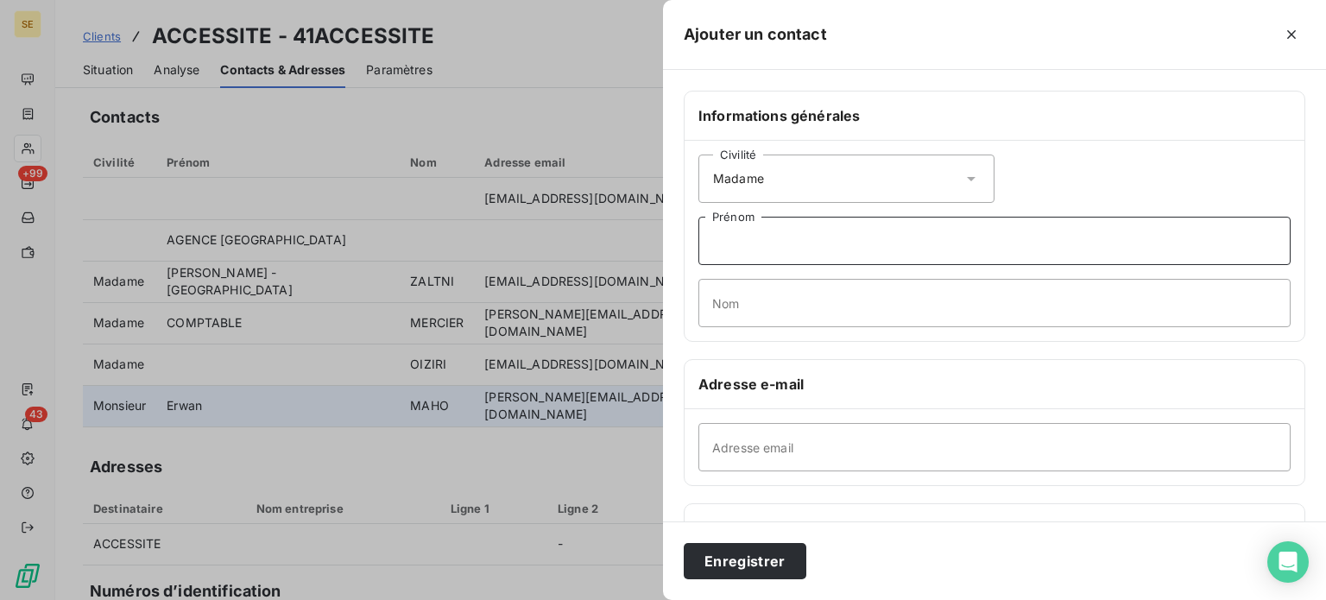
click at [767, 237] on input "Prénom" at bounding box center [994, 241] width 592 height 48
type input "Yassine"
type input "KHATINI"
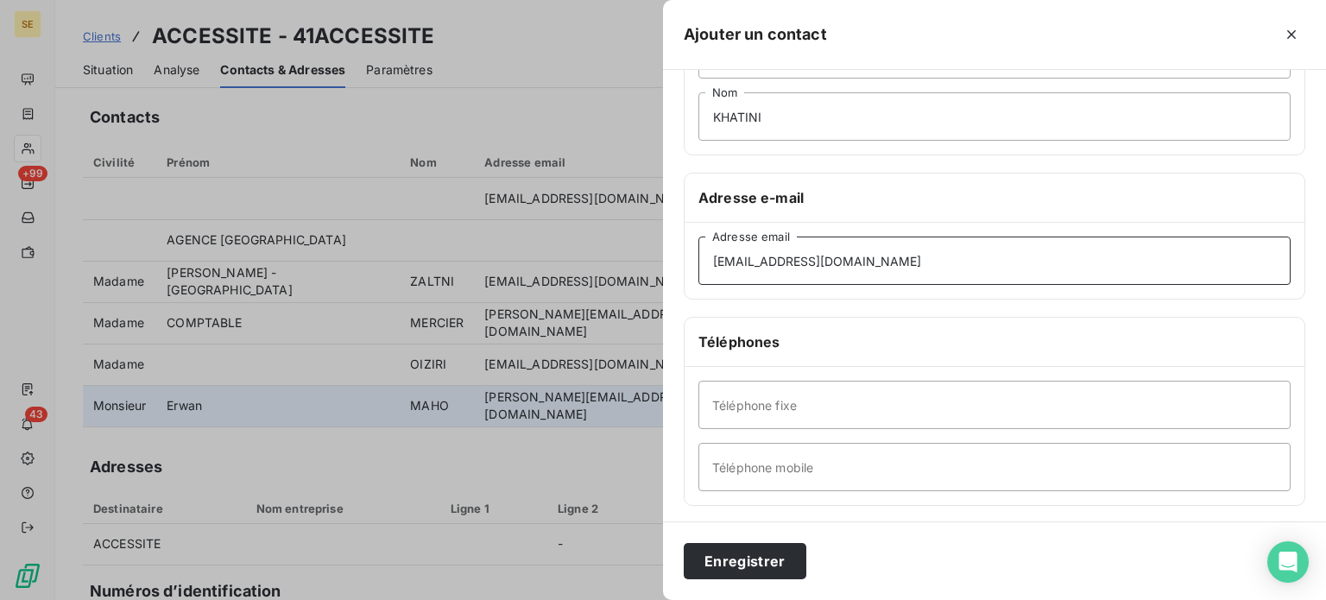
scroll to position [259, 0]
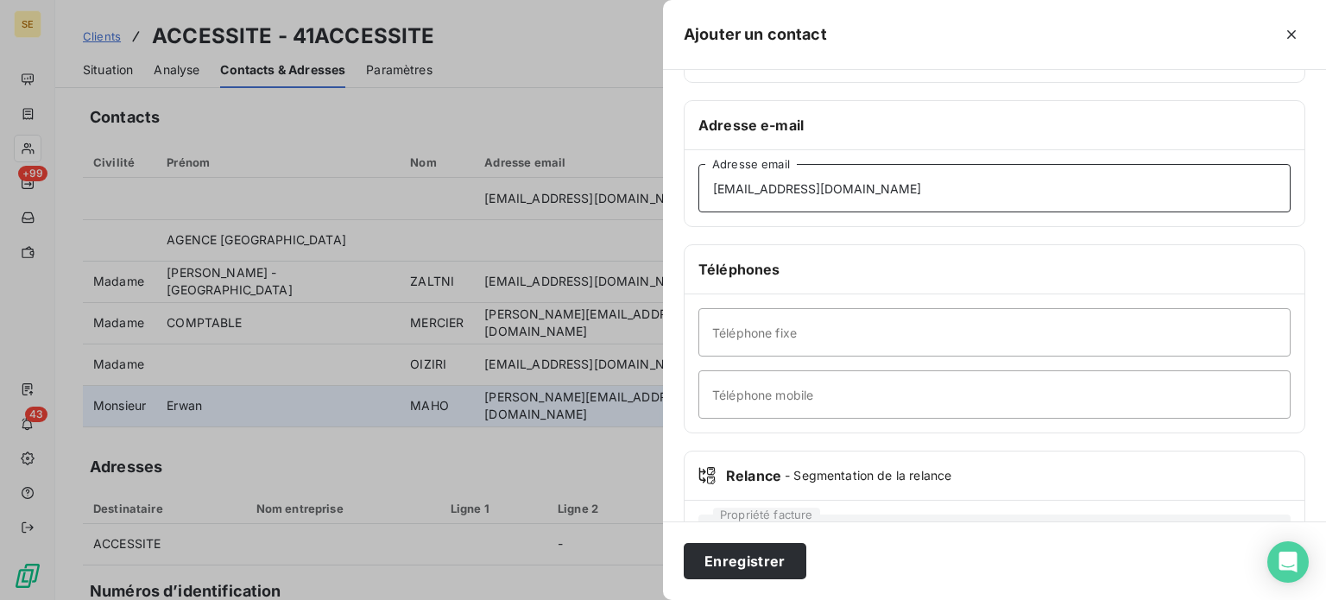
type input "[EMAIL_ADDRESS][DOMAIN_NAME]"
click at [928, 324] on input "Téléphone fixe" at bounding box center [994, 332] width 592 height 48
type input "[PHONE_NUMBER]"
click at [684, 543] on button "Enregistrer" at bounding box center [745, 561] width 123 height 36
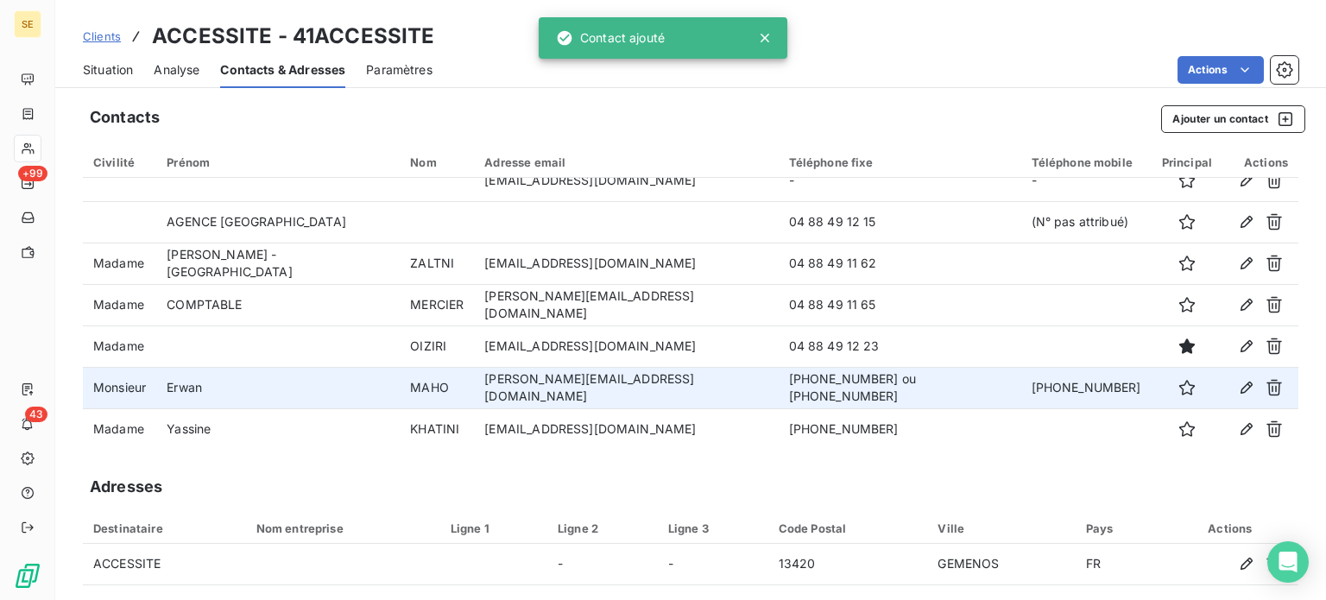
scroll to position [21, 0]
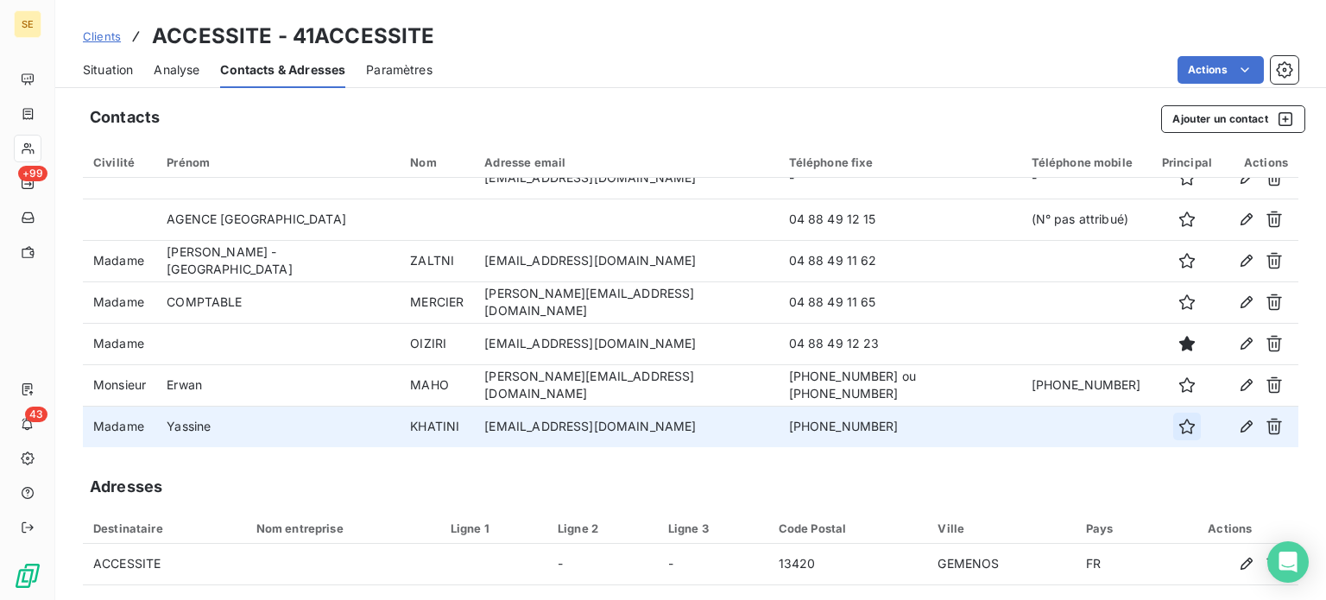
click at [1178, 425] on icon "button" at bounding box center [1186, 426] width 17 height 17
click at [1238, 429] on icon "button" at bounding box center [1246, 426] width 17 height 17
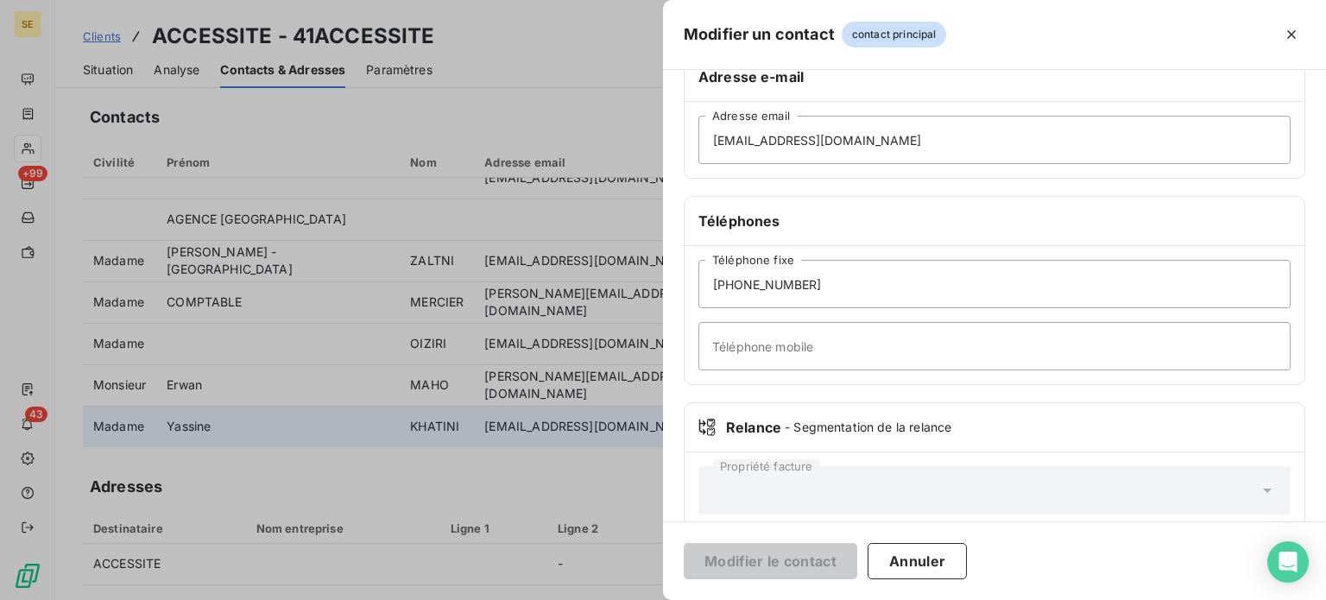
scroll to position [332, 0]
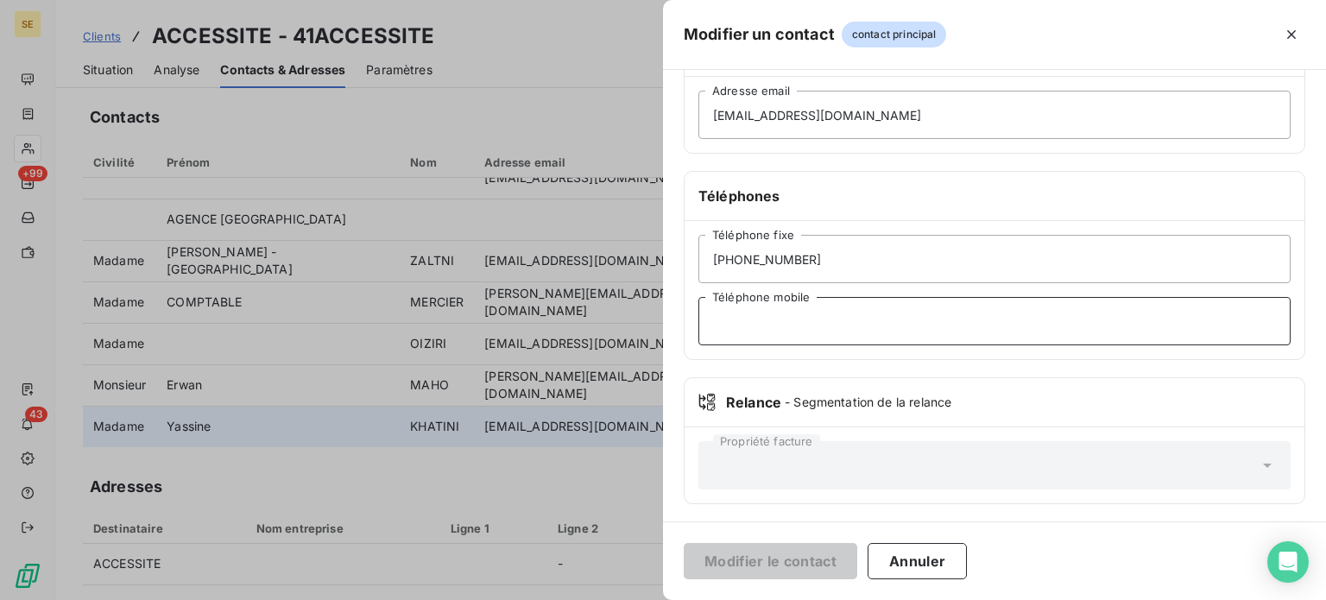
click at [801, 321] on input "Téléphone mobile" at bounding box center [994, 321] width 592 height 48
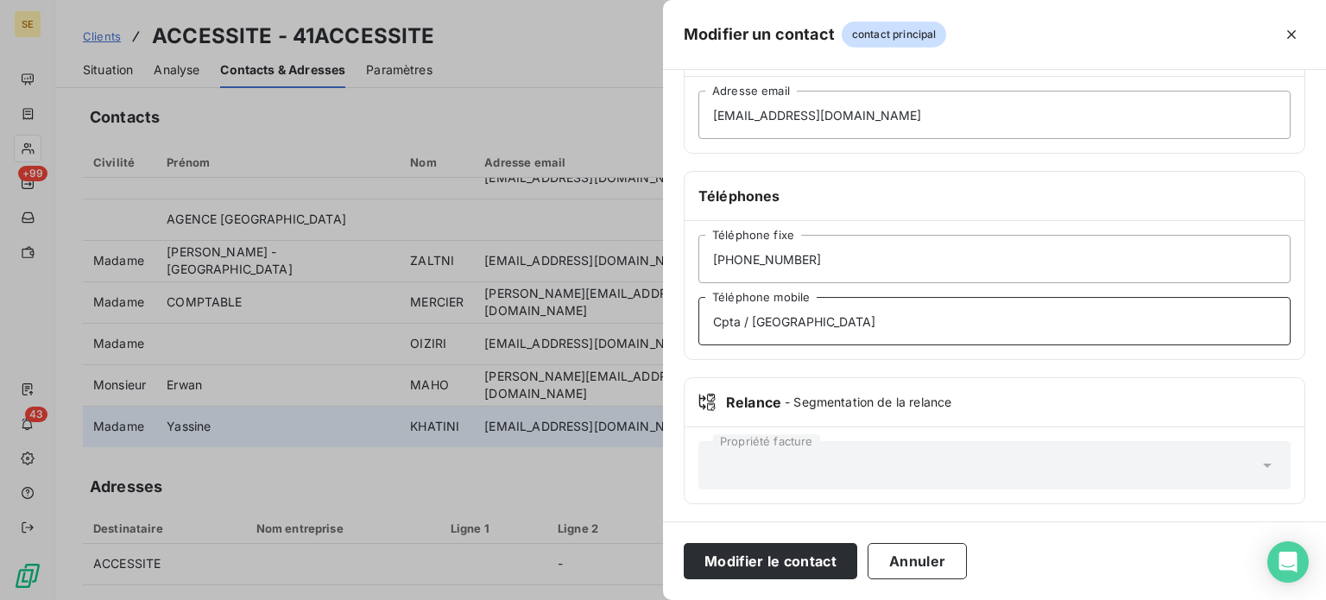
type input "Cpta / [GEOGRAPHIC_DATA]"
click at [684, 543] on button "Modifier le contact" at bounding box center [770, 561] width 173 height 36
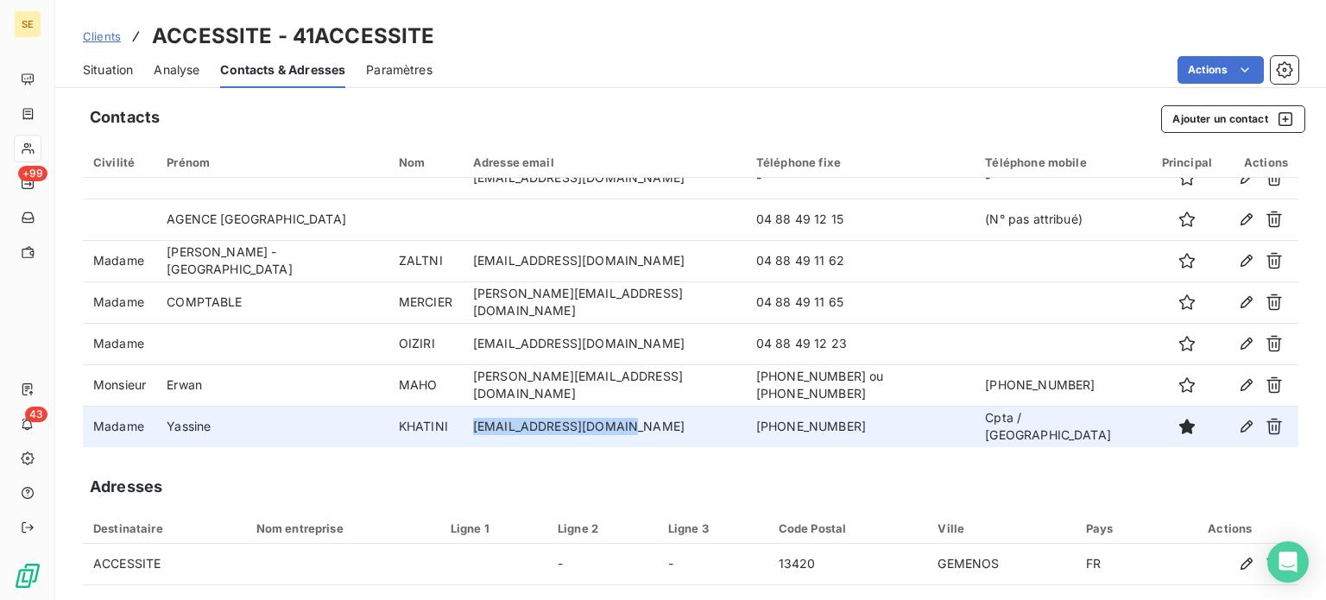
drag, startPoint x: 472, startPoint y: 426, endPoint x: 601, endPoint y: 429, distance: 128.6
click at [601, 429] on td "[EMAIL_ADDRESS][DOMAIN_NAME]" at bounding box center [604, 426] width 283 height 41
copy td "[EMAIL_ADDRESS][DOMAIN_NAME]"
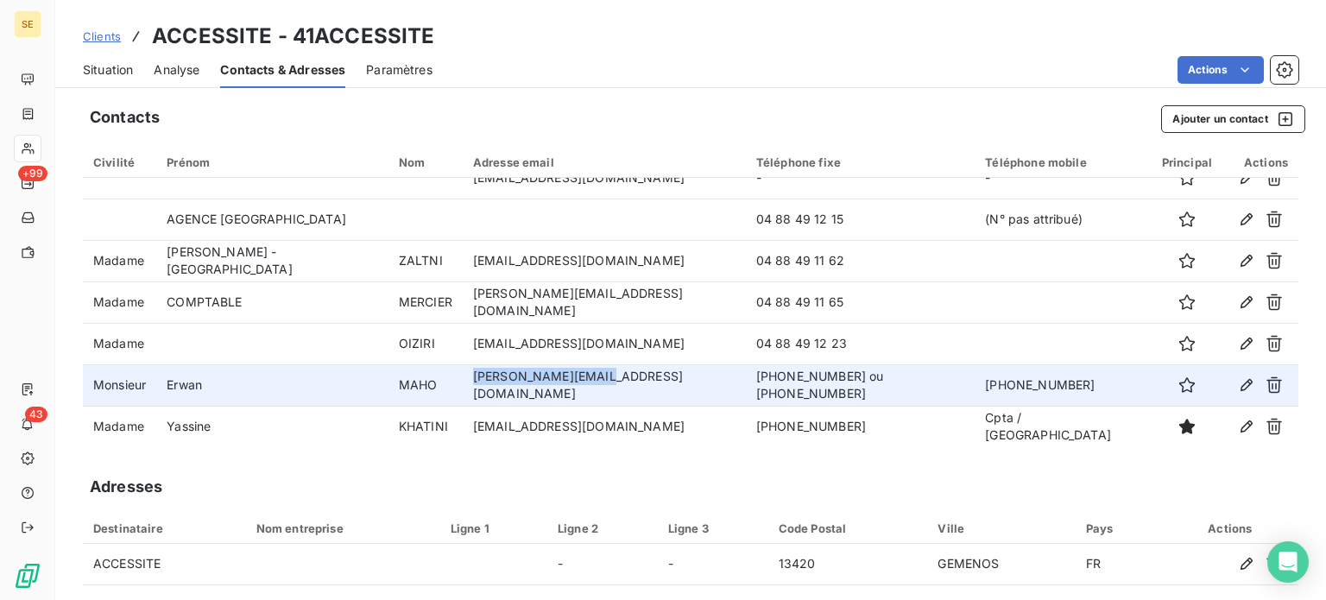
drag, startPoint x: 470, startPoint y: 383, endPoint x: 597, endPoint y: 382, distance: 127.7
click at [597, 382] on td "[PERSON_NAME][EMAIL_ADDRESS][DOMAIN_NAME]" at bounding box center [604, 384] width 283 height 41
copy td "[PERSON_NAME][EMAIL_ADDRESS][DOMAIN_NAME]"
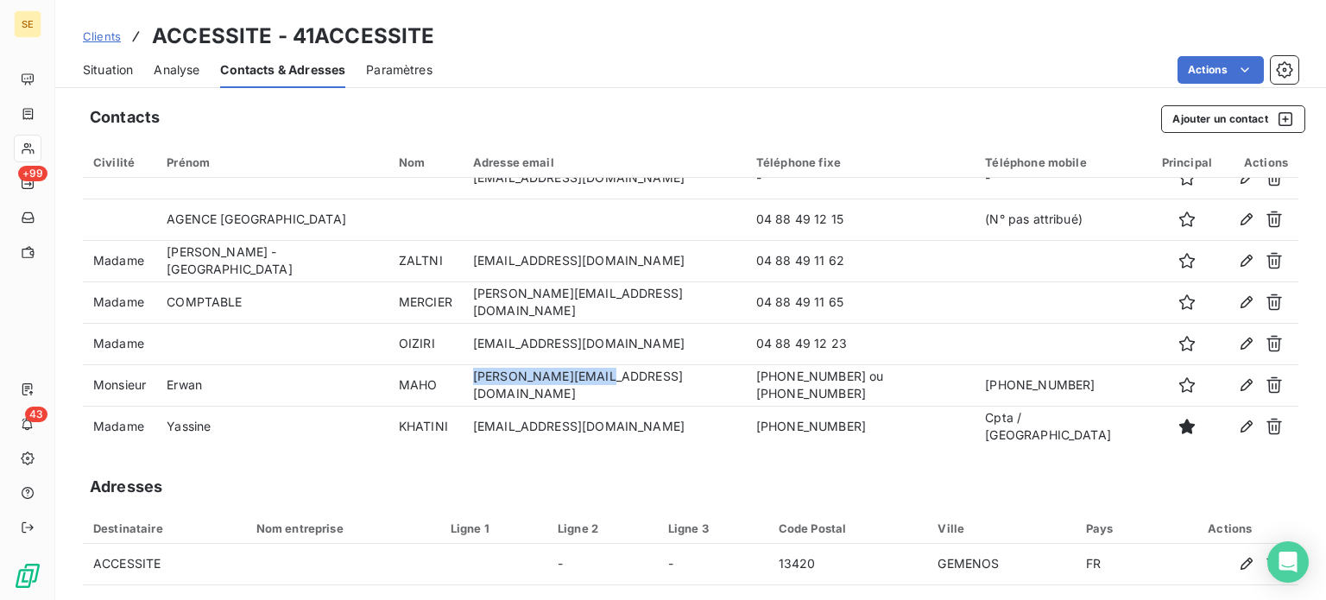
click at [116, 66] on span "Situation" at bounding box center [108, 69] width 50 height 17
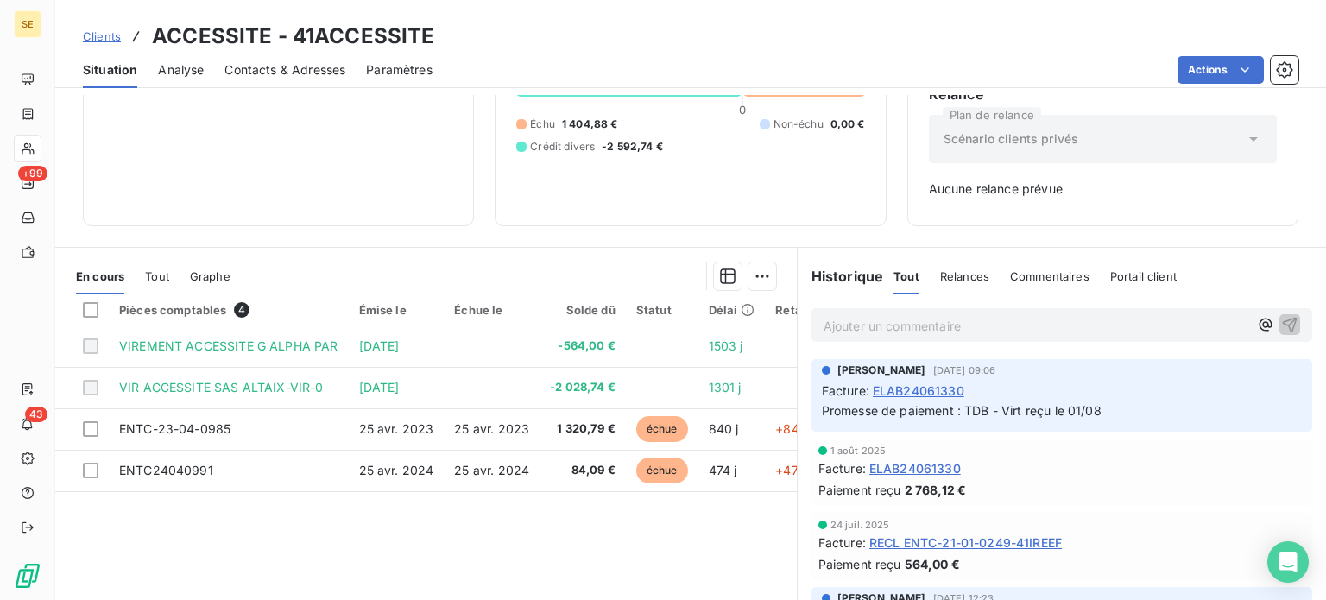
scroll to position [249, 0]
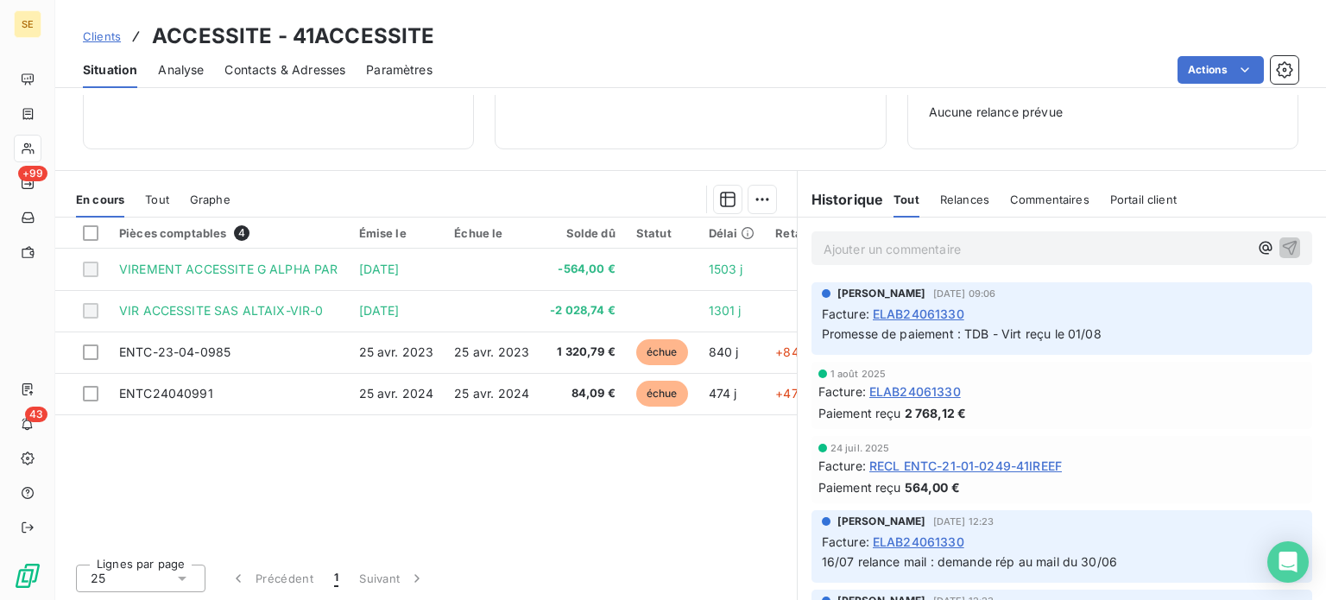
click at [876, 241] on p "Ajouter un commentaire ﻿" at bounding box center [1035, 249] width 425 height 22
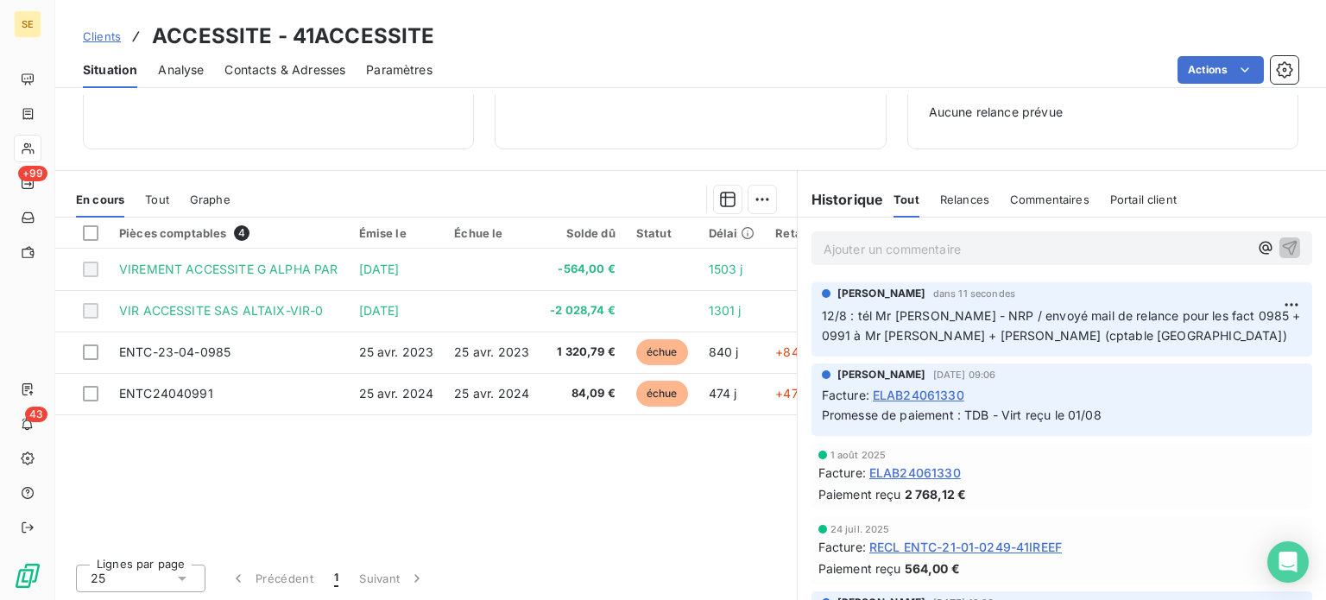
click at [276, 68] on span "Contacts & Adresses" at bounding box center [284, 69] width 121 height 17
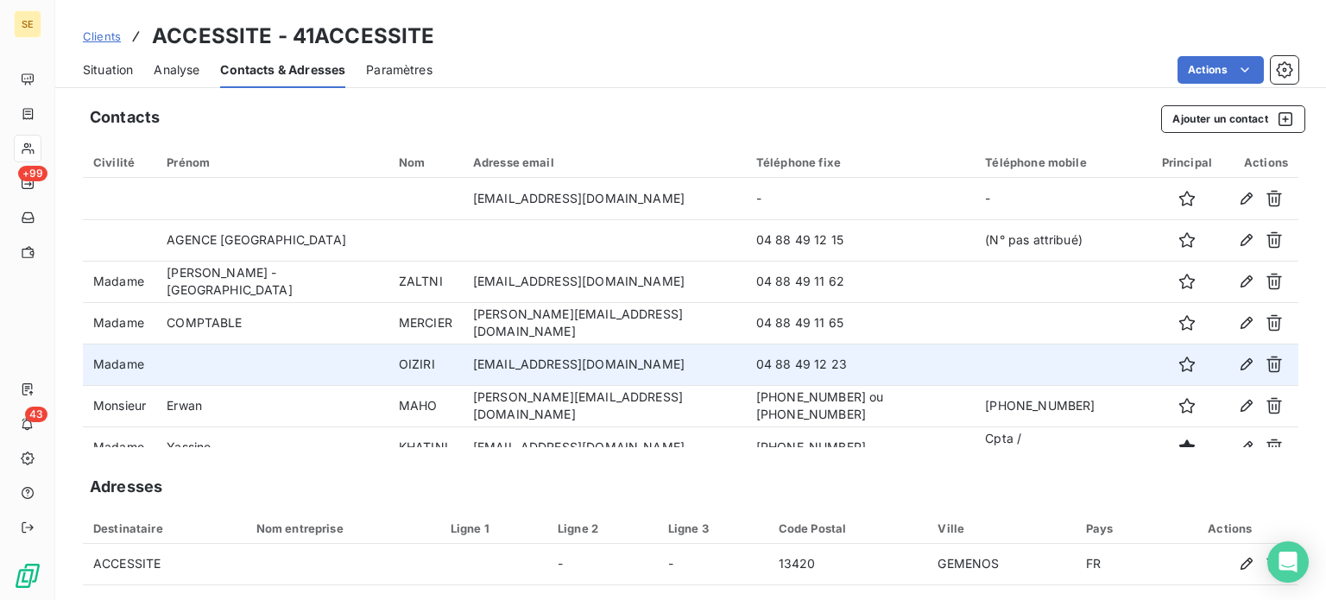
scroll to position [21, 0]
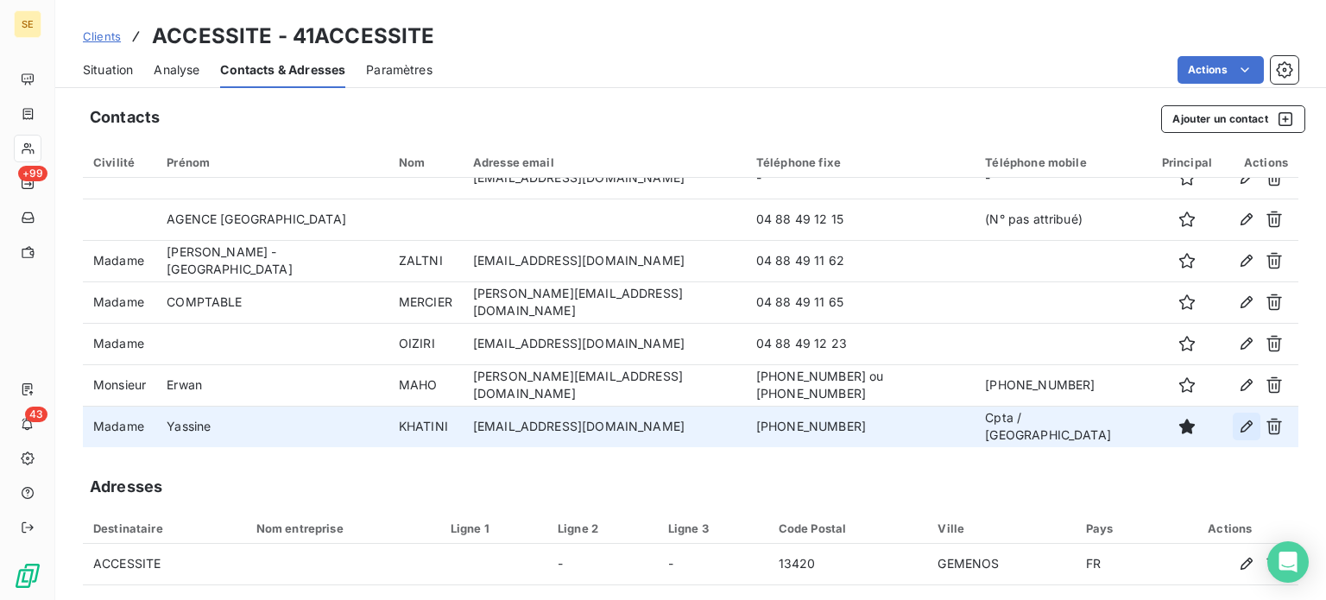
click at [1240, 429] on icon "button" at bounding box center [1246, 426] width 12 height 12
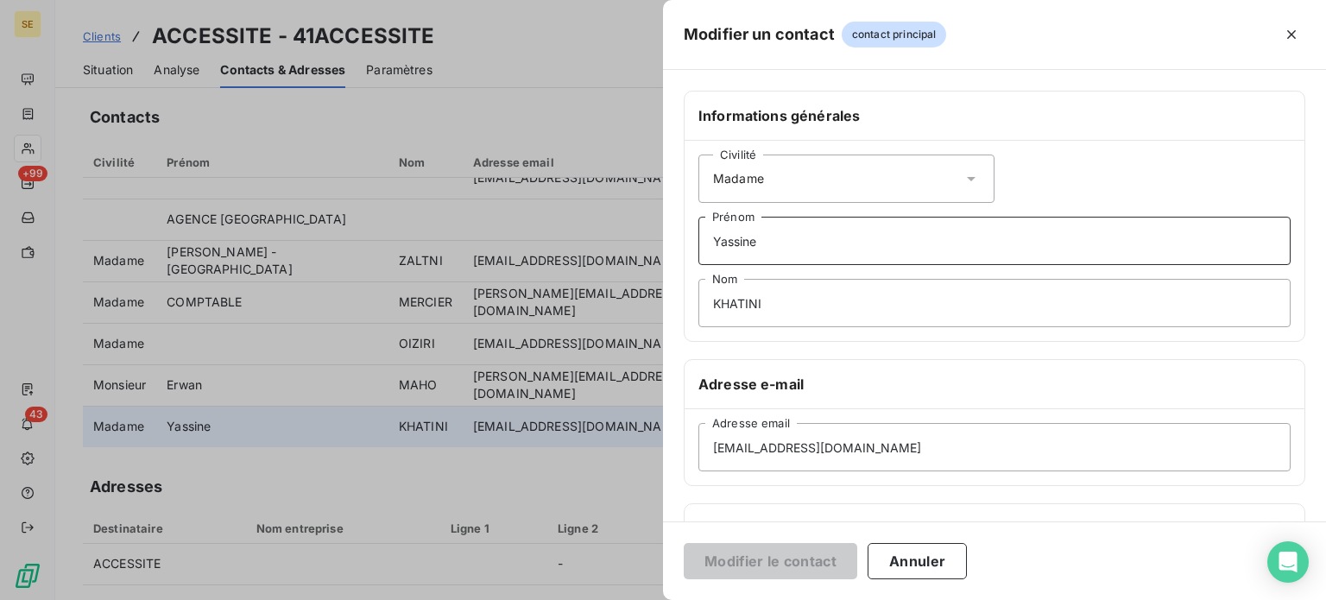
drag, startPoint x: 821, startPoint y: 241, endPoint x: 841, endPoint y: 240, distance: 20.7
click at [822, 240] on input "Yassine" at bounding box center [994, 241] width 592 height 48
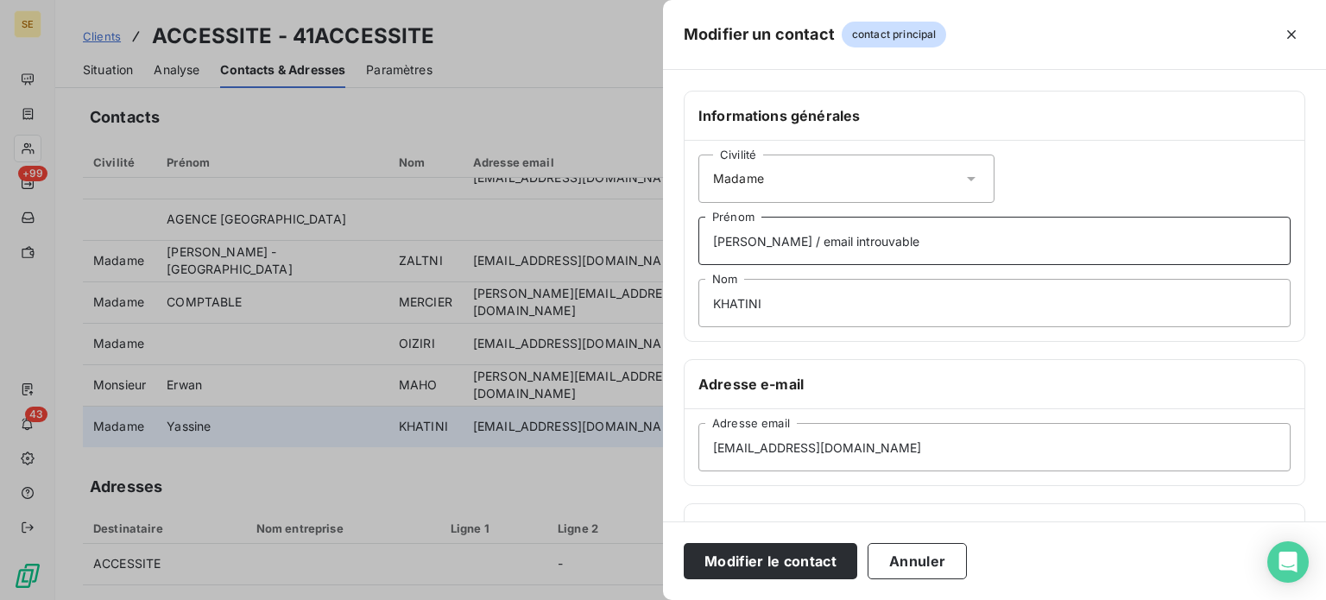
type input "[PERSON_NAME] / email introuvable"
click at [684, 543] on button "Modifier le contact" at bounding box center [770, 561] width 173 height 36
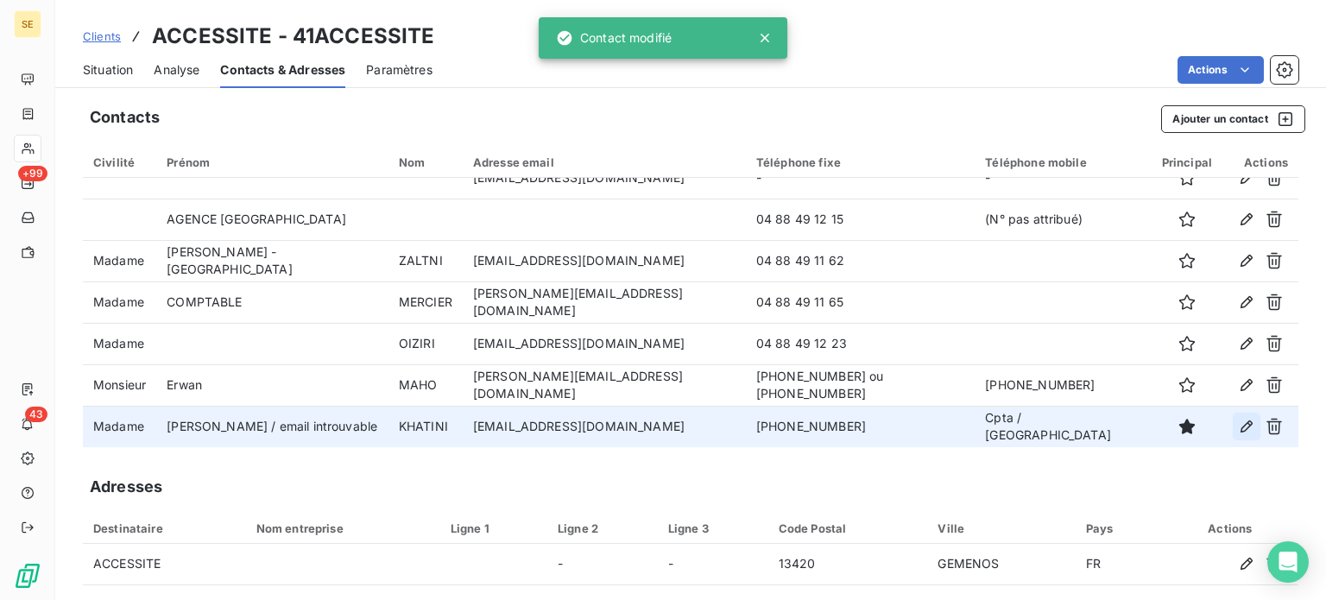
click at [1238, 428] on icon "button" at bounding box center [1246, 426] width 17 height 17
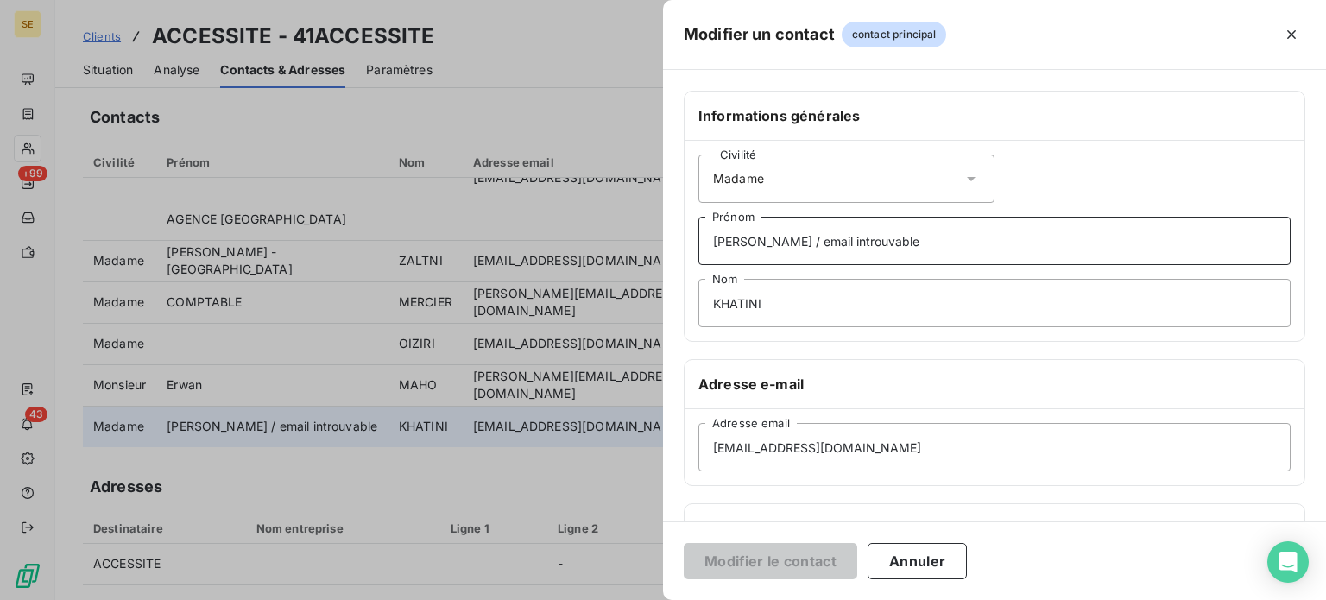
click at [768, 237] on input "[PERSON_NAME] / email introuvable" at bounding box center [994, 241] width 592 height 48
type input "Yassine / (email introuvable)"
click at [684, 543] on button "Modifier le contact" at bounding box center [770, 561] width 173 height 36
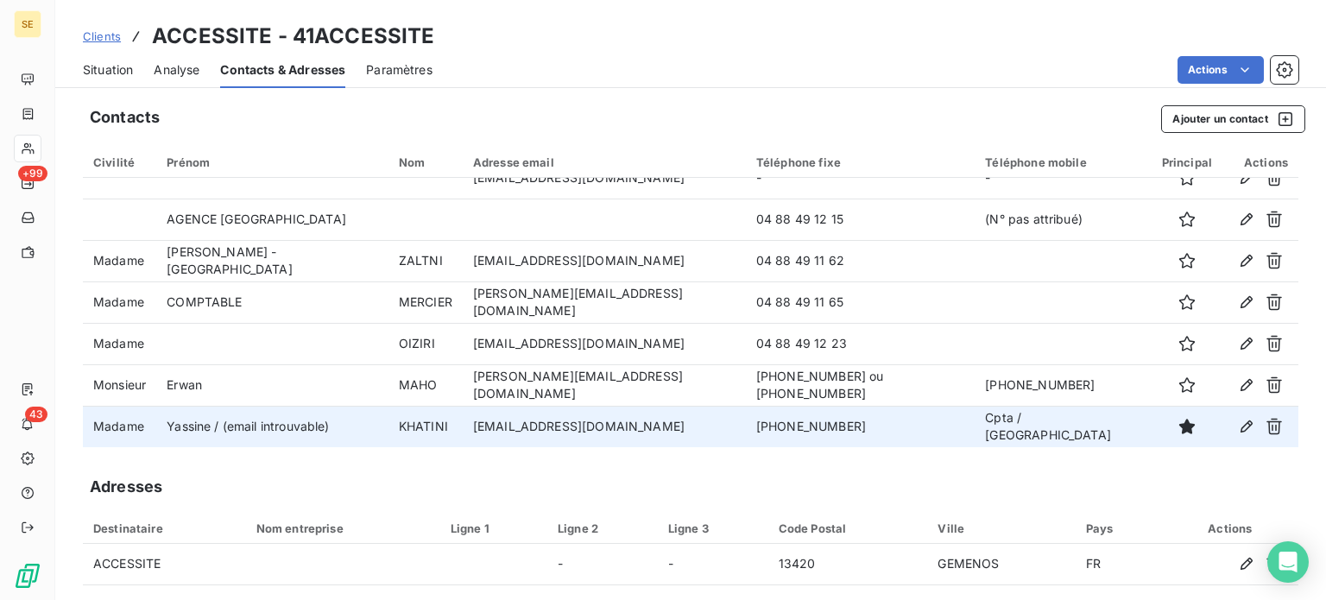
click at [107, 41] on span "Clients" at bounding box center [102, 36] width 38 height 14
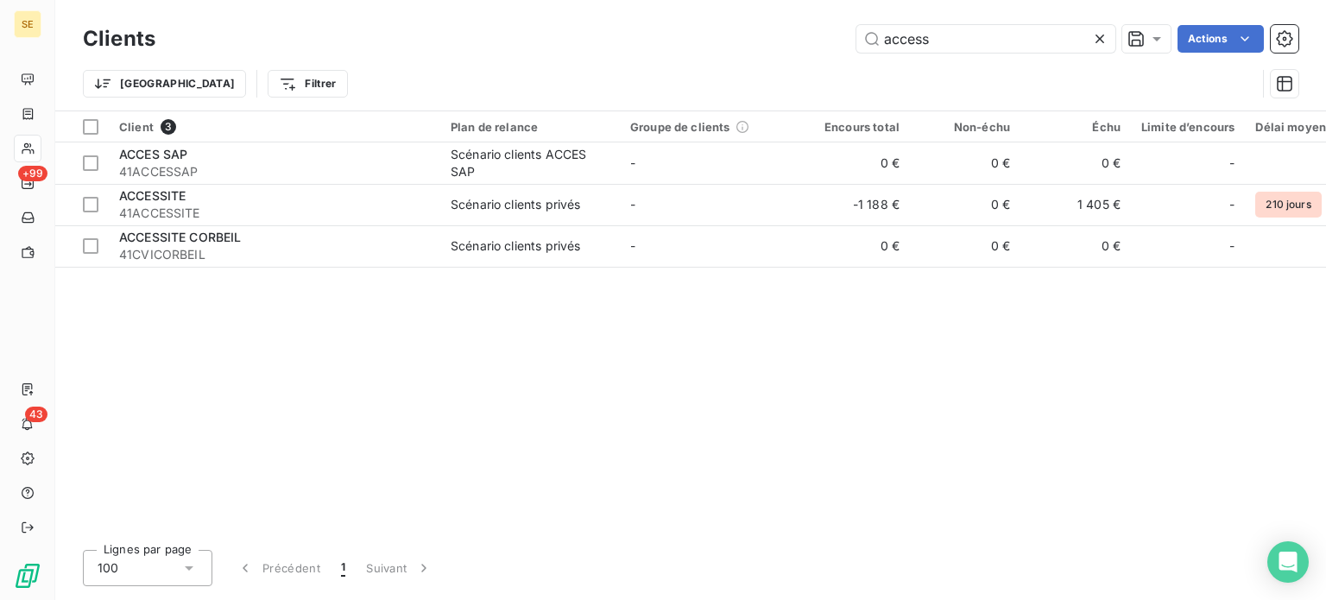
drag, startPoint x: 970, startPoint y: 44, endPoint x: 781, endPoint y: 42, distance: 189.0
click at [781, 42] on div "access Actions" at bounding box center [737, 39] width 1122 height 28
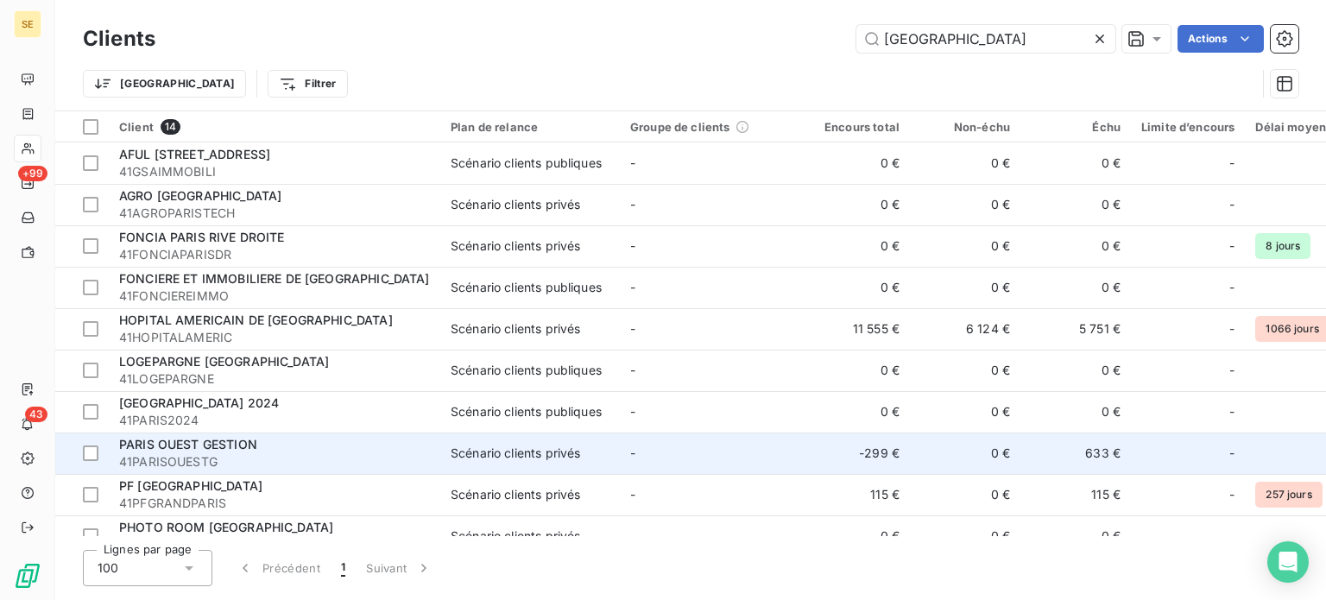
type input "[GEOGRAPHIC_DATA]"
click at [201, 448] on span "PARIS OUEST GESTION" at bounding box center [188, 444] width 138 height 15
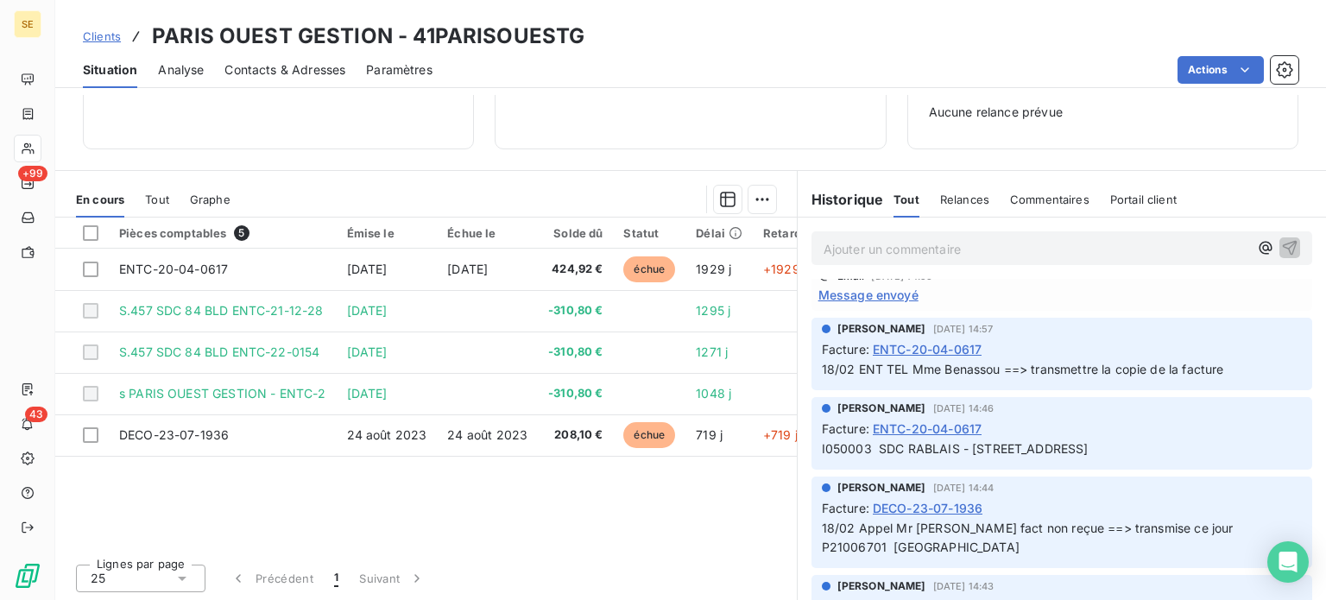
scroll to position [345, 0]
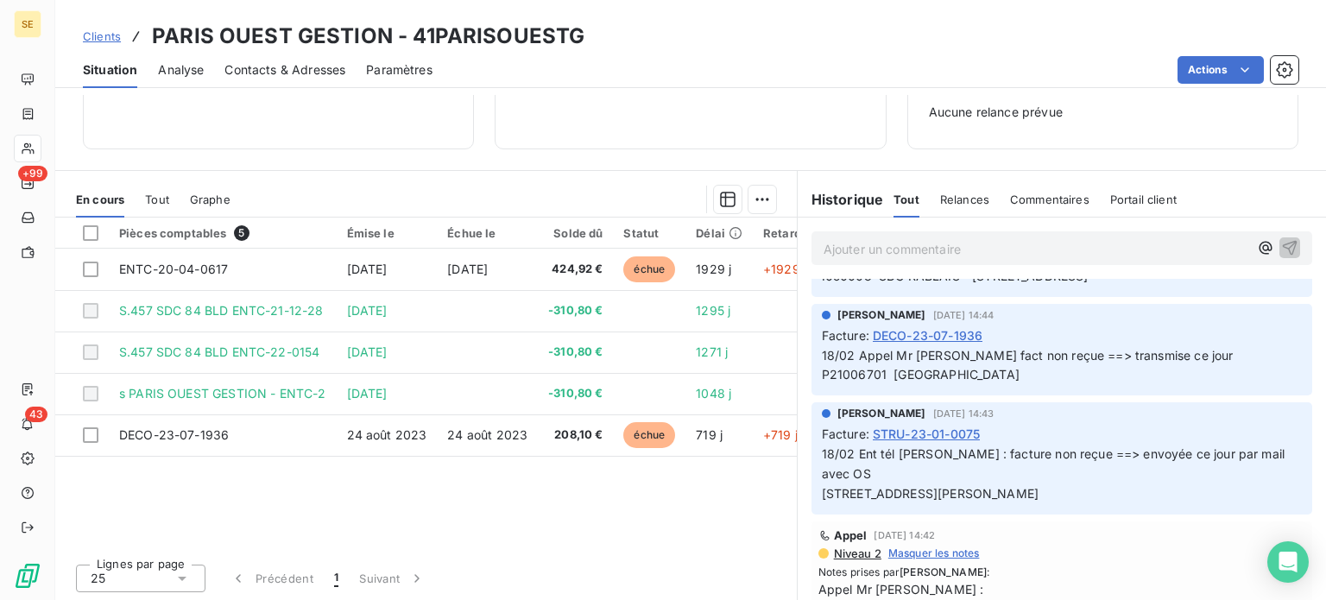
click at [306, 66] on span "Contacts & Adresses" at bounding box center [284, 69] width 121 height 17
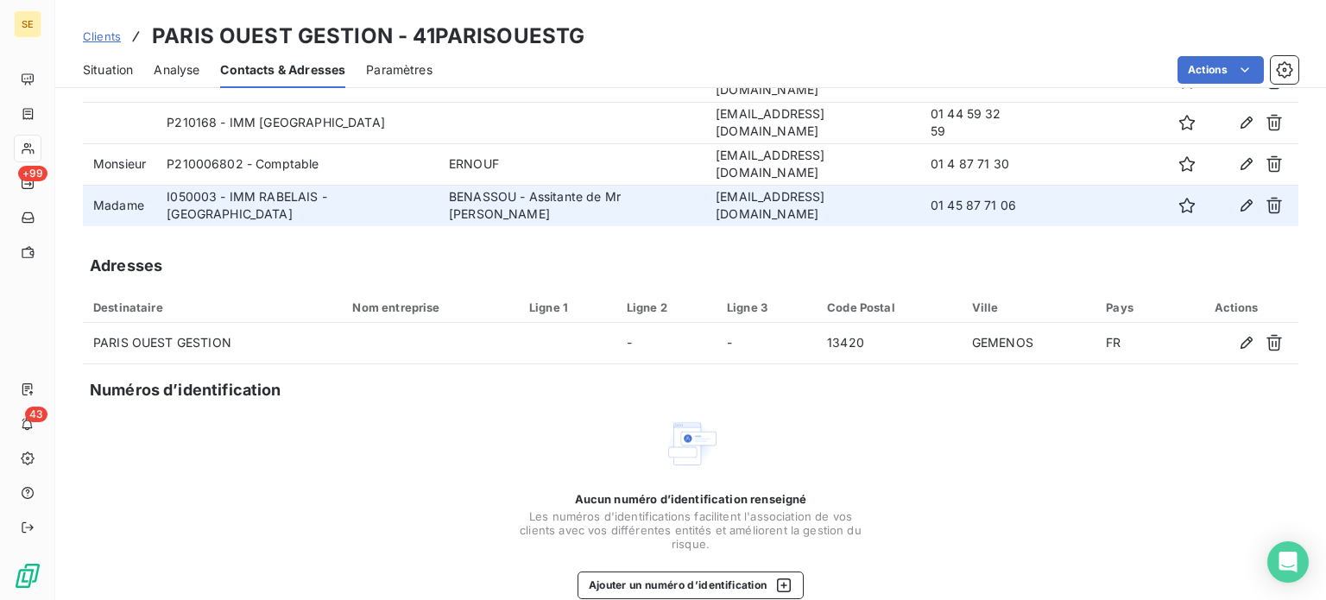
scroll to position [248, 0]
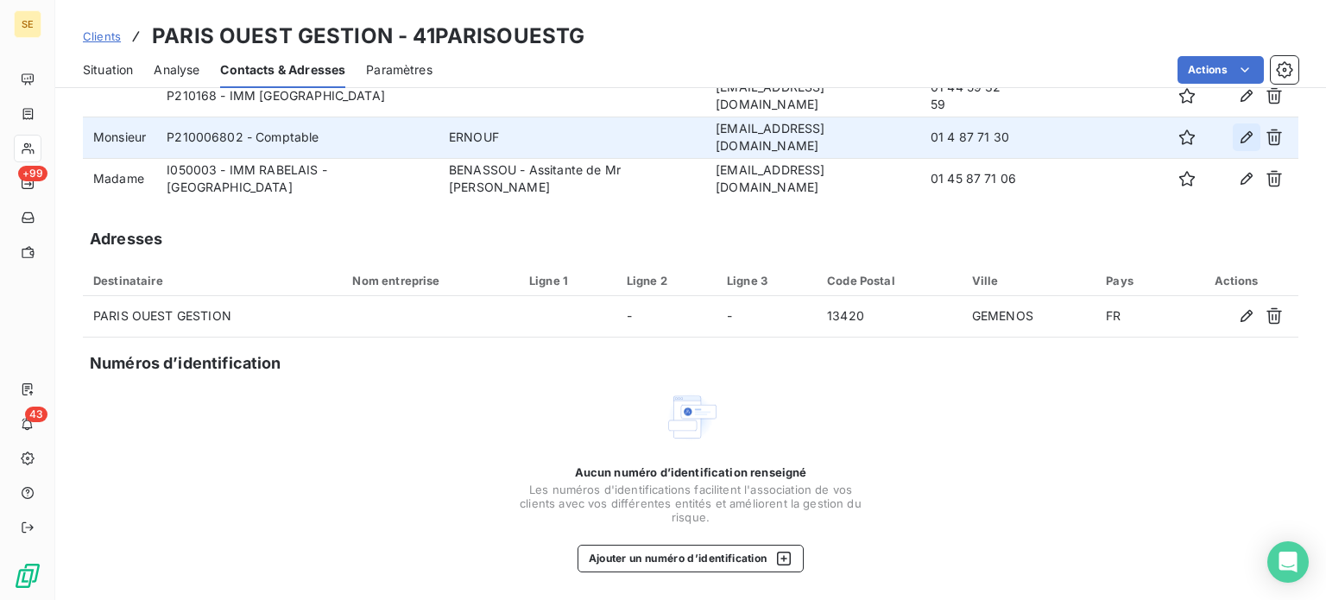
click at [1240, 134] on icon "button" at bounding box center [1246, 137] width 12 height 12
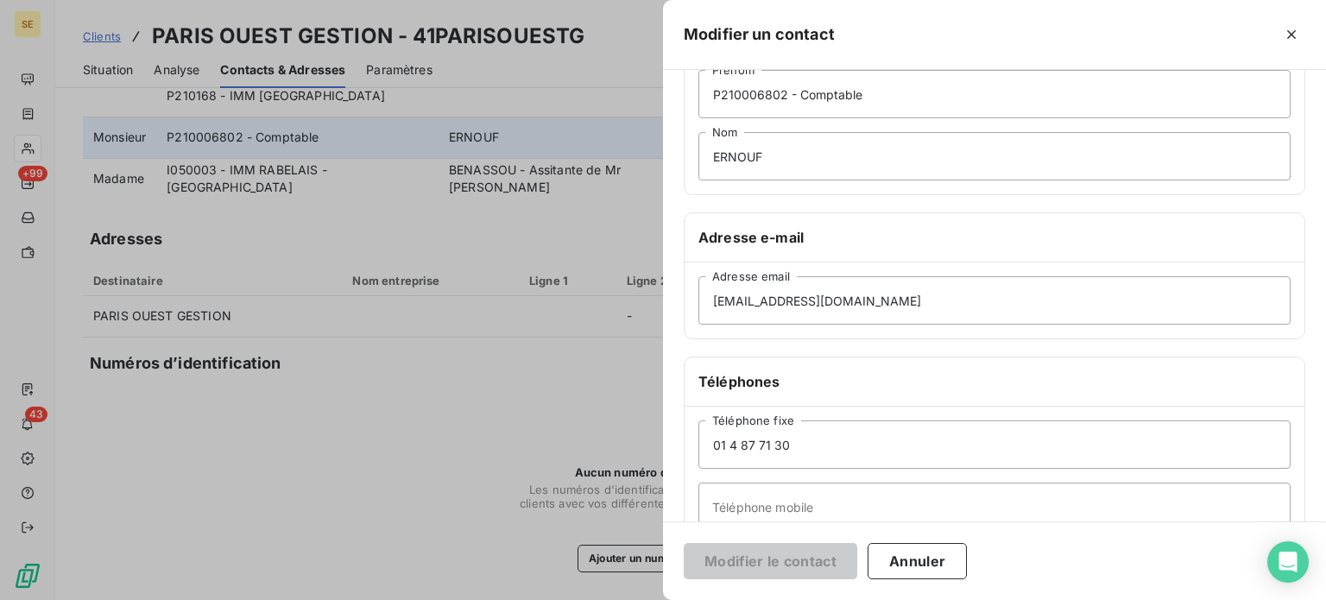
scroll to position [173, 0]
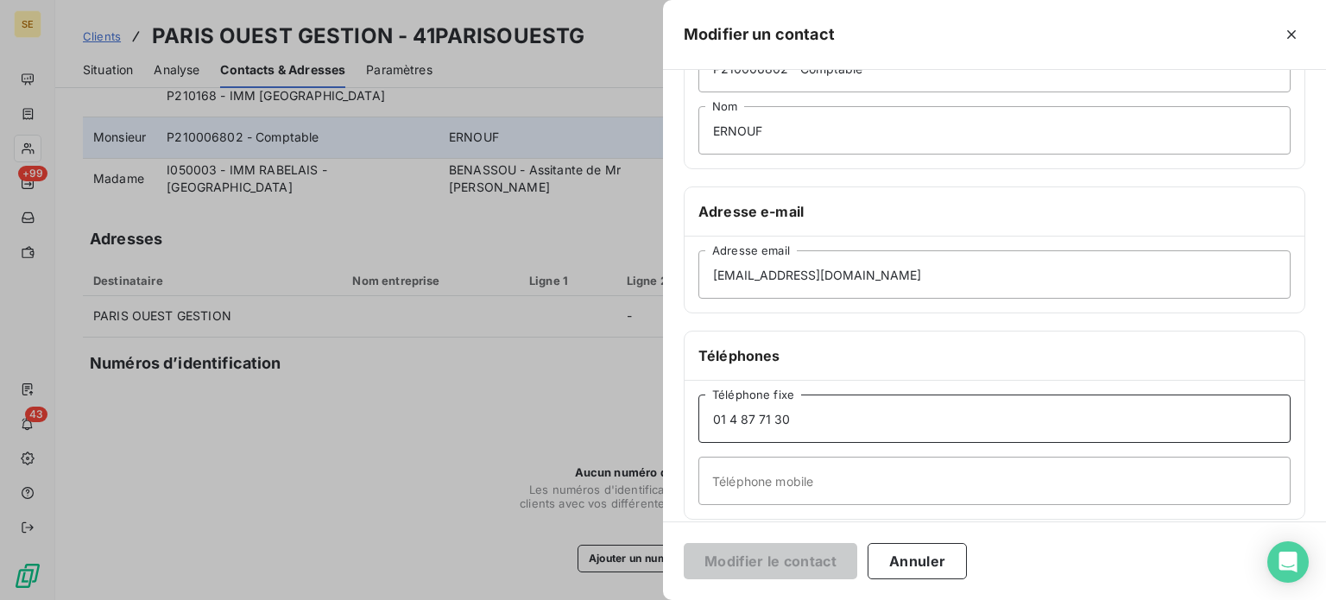
click at [735, 420] on input "01 4 87 71 30" at bounding box center [994, 418] width 592 height 48
type input "01 45 87 71 30"
click at [741, 567] on button "Modifier le contact" at bounding box center [770, 561] width 173 height 36
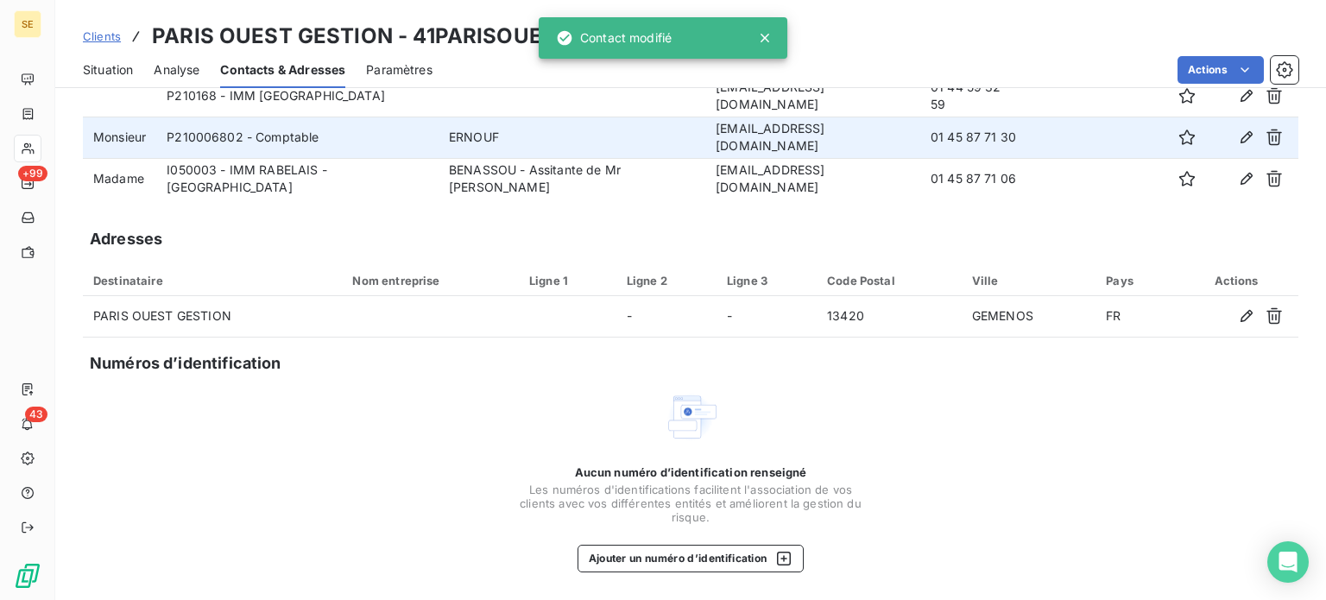
click at [109, 72] on span "Situation" at bounding box center [108, 69] width 50 height 17
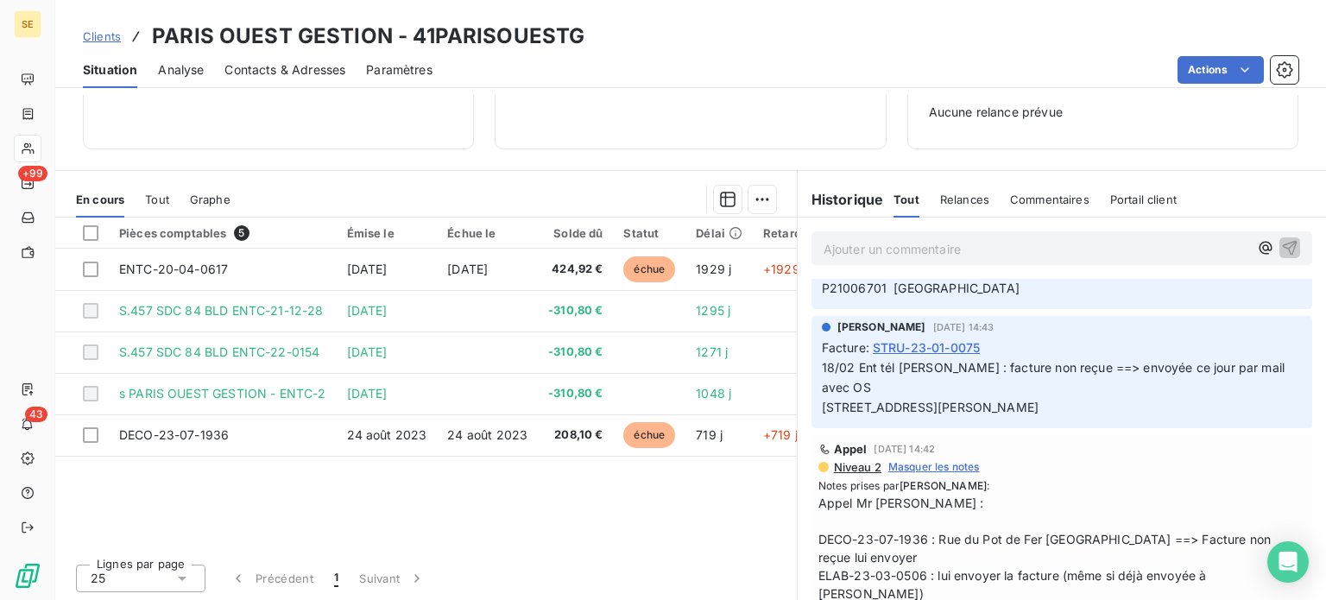
scroll to position [345, 0]
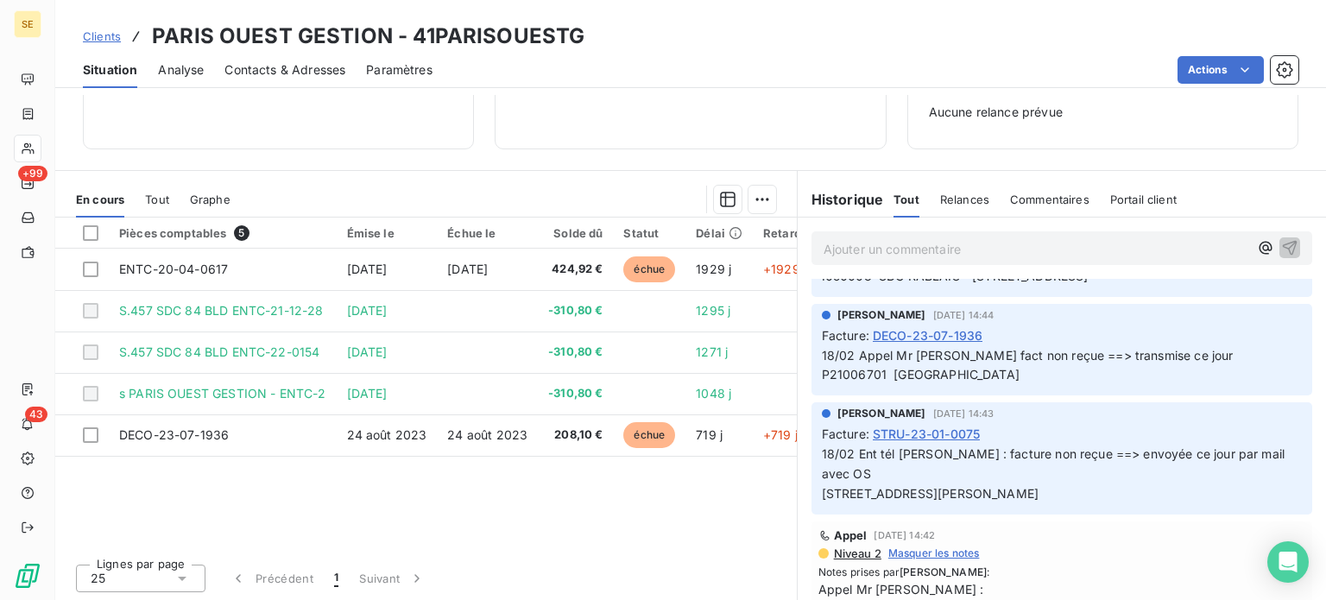
click at [263, 72] on span "Contacts & Adresses" at bounding box center [284, 69] width 121 height 17
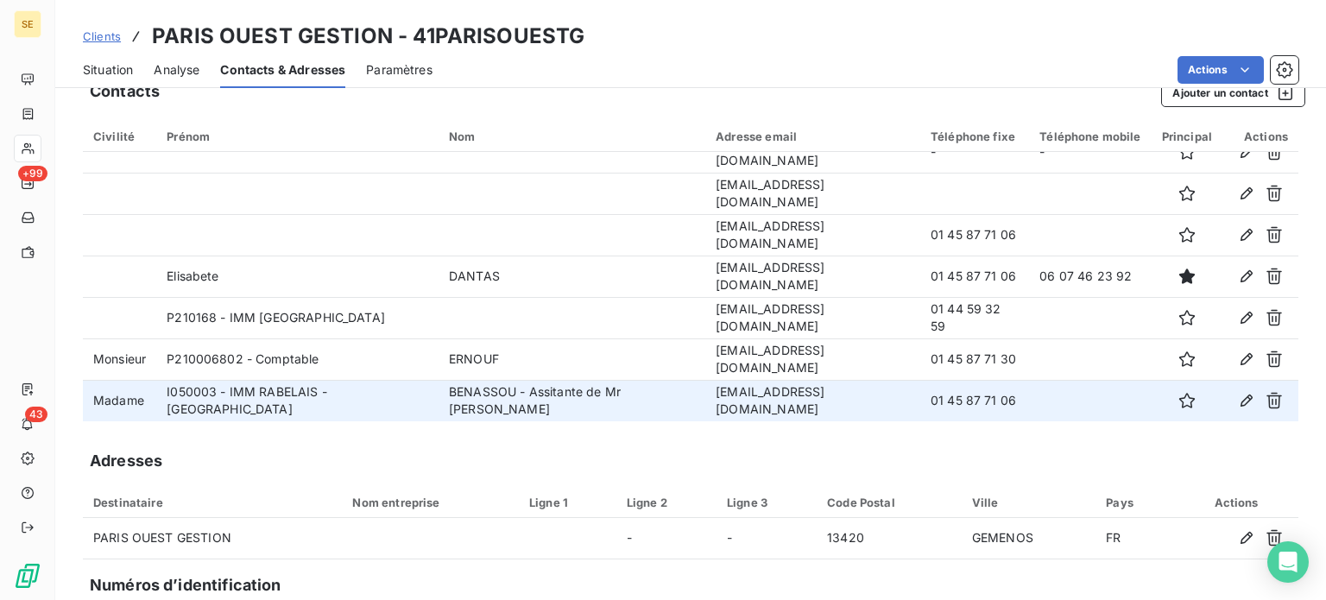
scroll to position [0, 0]
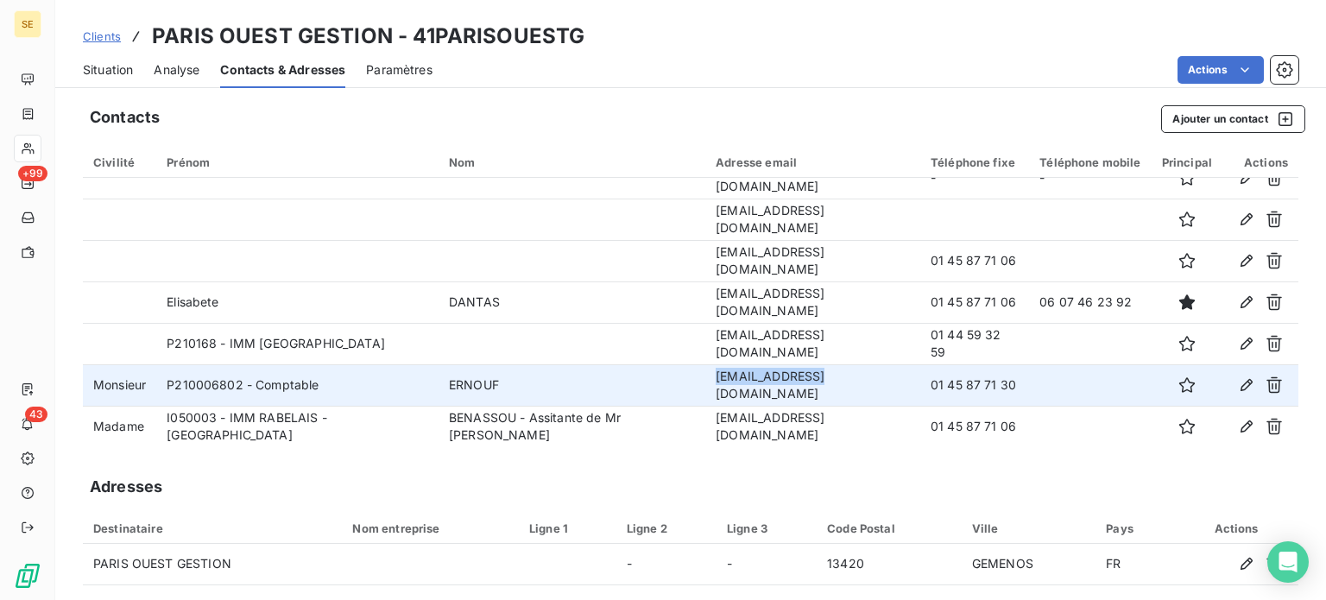
drag, startPoint x: 728, startPoint y: 386, endPoint x: 839, endPoint y: 388, distance: 111.4
click at [839, 388] on td "[EMAIL_ADDRESS][DOMAIN_NAME]" at bounding box center [812, 384] width 215 height 41
copy td "[EMAIL_ADDRESS][DOMAIN_NAME]"
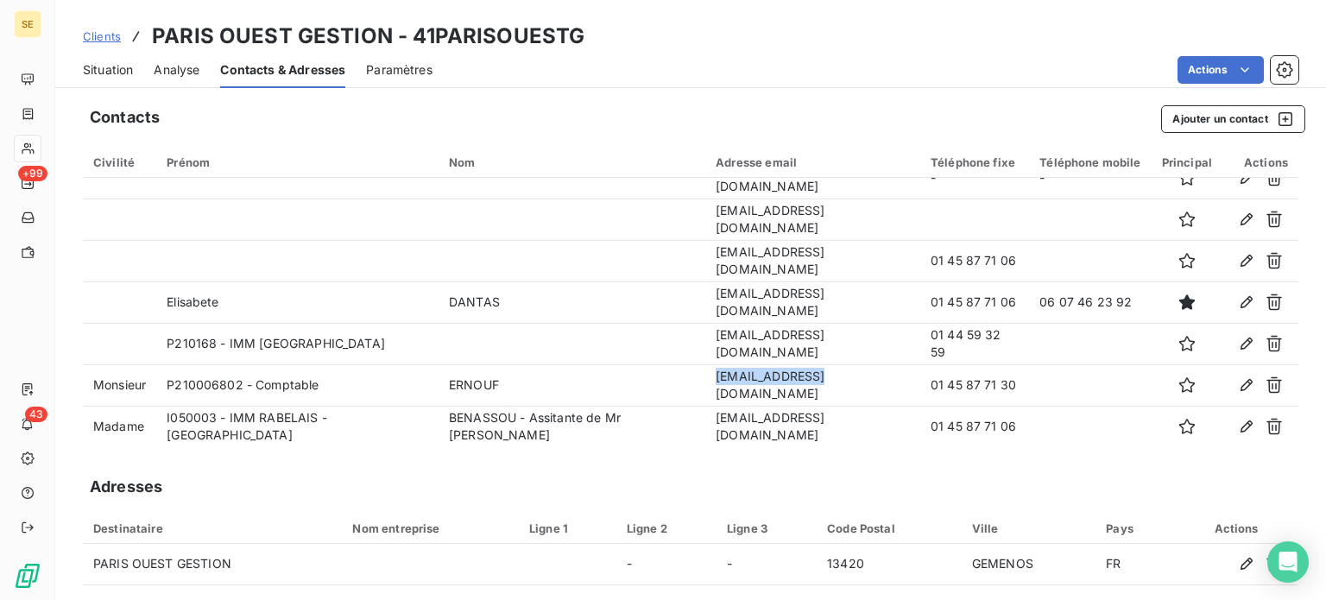
drag, startPoint x: 96, startPoint y: 60, endPoint x: 104, endPoint y: 72, distance: 13.6
click at [96, 61] on span "Situation" at bounding box center [108, 69] width 50 height 17
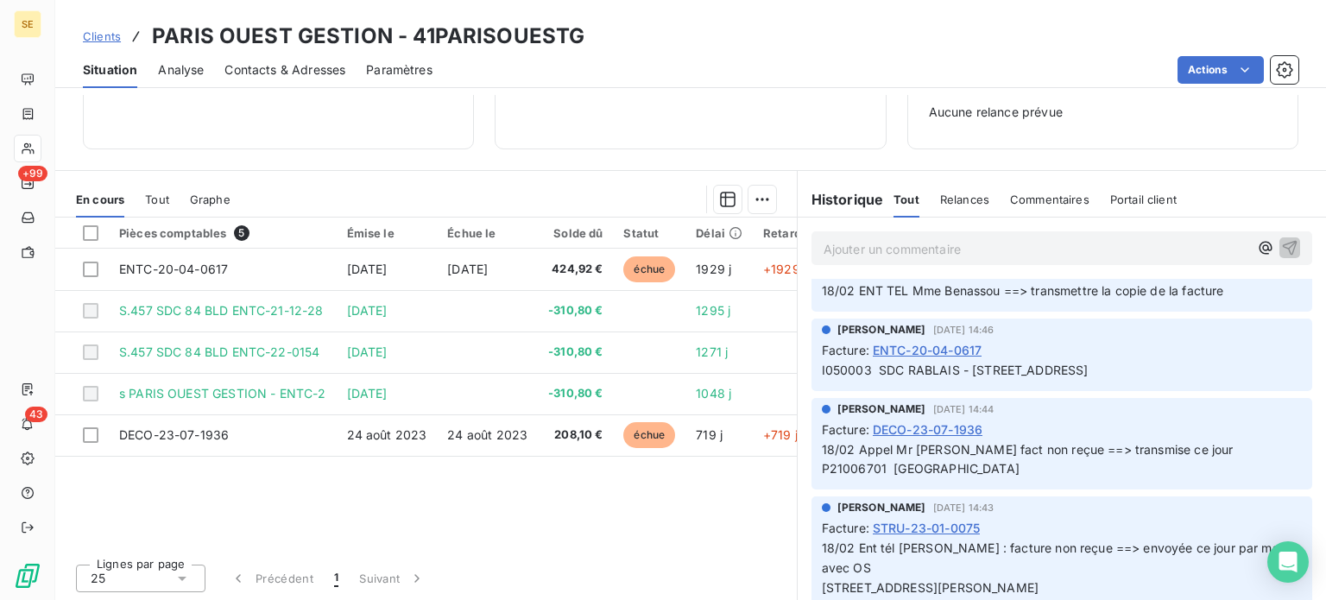
scroll to position [259, 0]
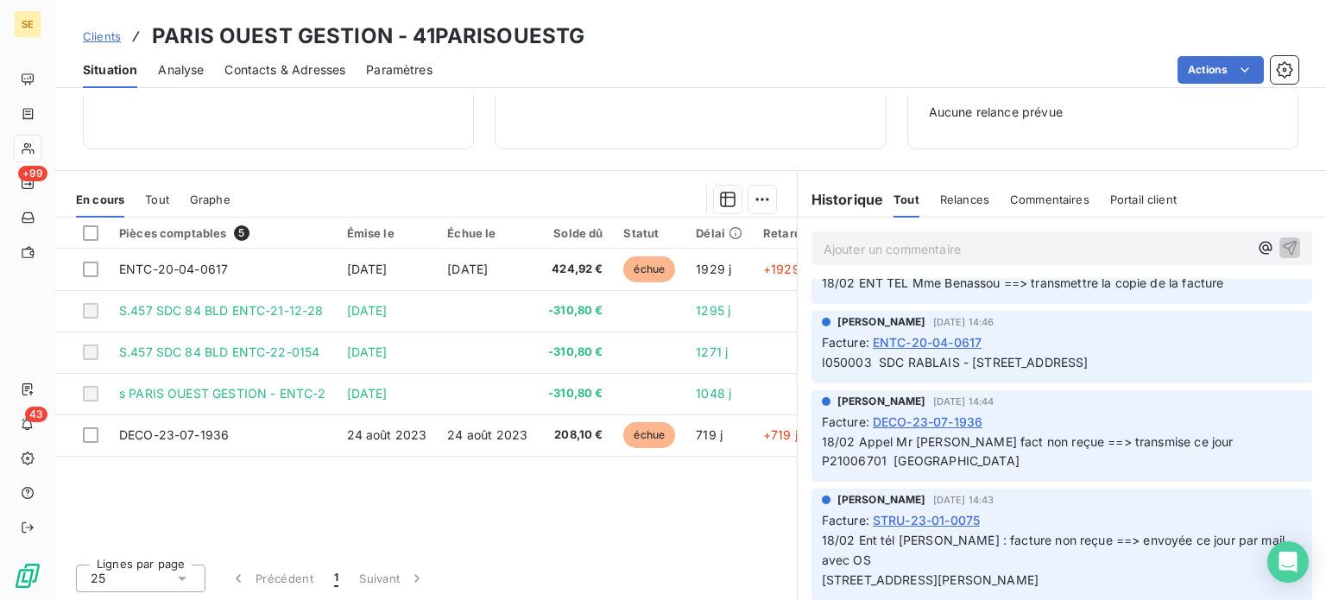
click at [1055, 251] on p "Ajouter un commentaire ﻿" at bounding box center [1035, 249] width 425 height 22
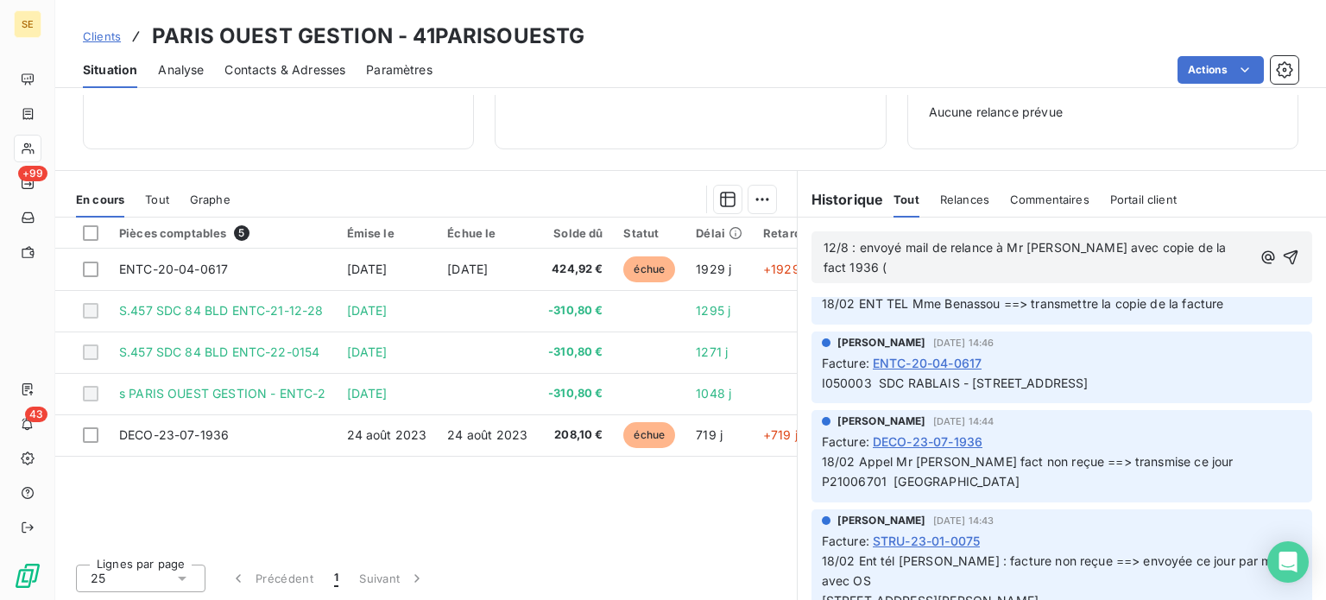
scroll to position [276, 0]
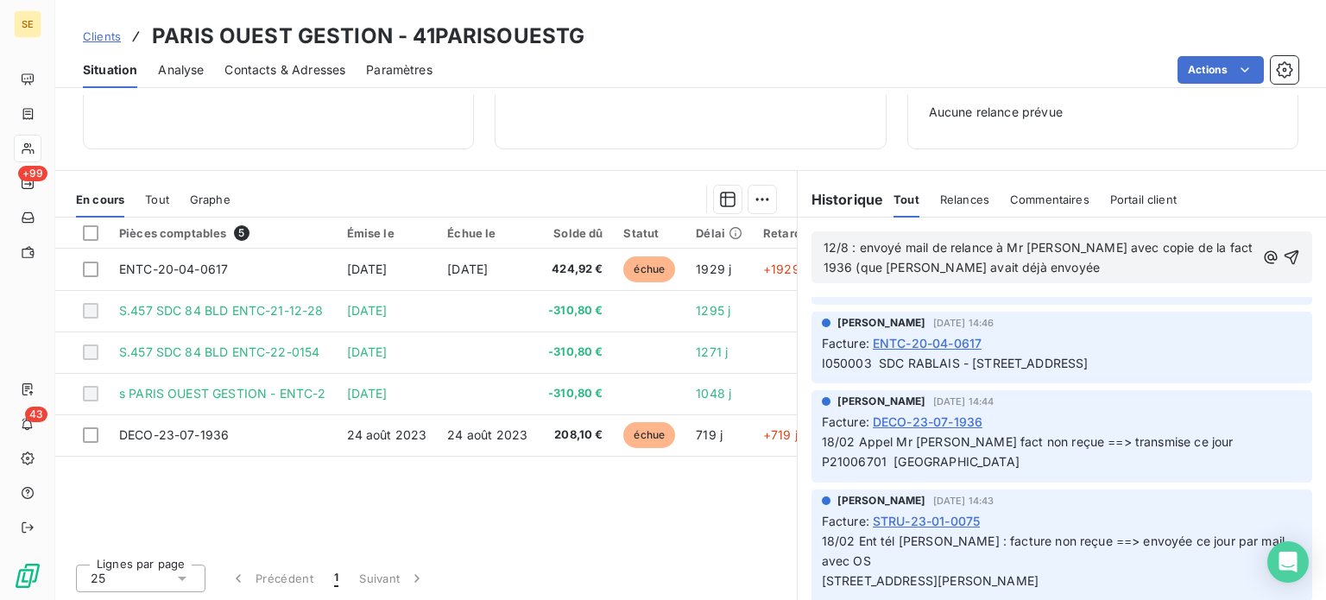
click at [1018, 272] on p "12/8 : envoyé mail de relance à Mr [PERSON_NAME] avec copie de la fact 1936 (qu…" at bounding box center [1039, 258] width 432 height 40
click at [945, 268] on span "12/8 : envoyé mail de relance à Mr [PERSON_NAME] avec copie de la fact 1936 (qu…" at bounding box center [1039, 257] width 433 height 35
click at [1098, 262] on p "12/8 : envoyé mail de relance à Mr [PERSON_NAME] avec copie de la fact 1936 (qu…" at bounding box center [1039, 258] width 432 height 40
drag, startPoint x: 846, startPoint y: 268, endPoint x: 819, endPoint y: 268, distance: 26.8
click at [823, 268] on span "12/8 : envoyé mail de relance à Mr [PERSON_NAME] avec copie de la fact 1936 (qu…" at bounding box center [1039, 257] width 433 height 35
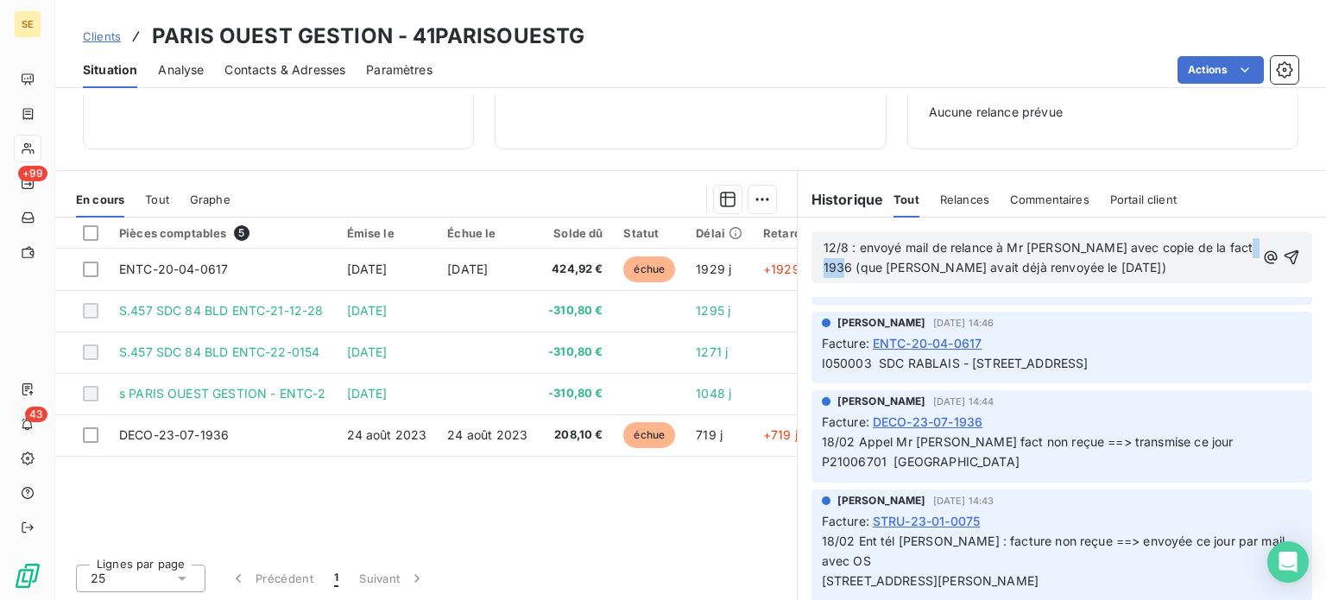
click at [823, 268] on span "12/8 : envoyé mail de relance à Mr [PERSON_NAME] avec copie de la fact 1936 (qu…" at bounding box center [1039, 257] width 433 height 35
click at [1217, 248] on span "12/8 : envoyé mail de relance à Mr [PERSON_NAME] avec copie de la fact 1936 ( […" at bounding box center [1039, 257] width 433 height 35
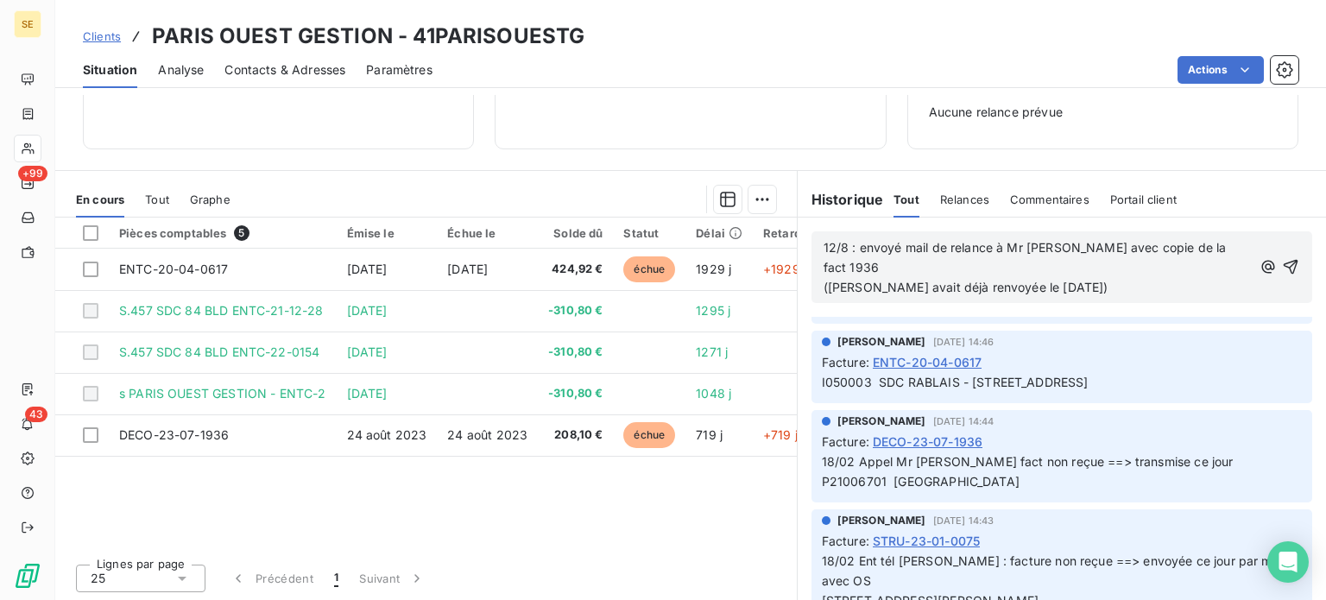
click at [863, 274] on p "12/8 : envoyé mail de relance à Mr [PERSON_NAME] avec copie de la fact 1936 ([P…" at bounding box center [1037, 268] width 428 height 60
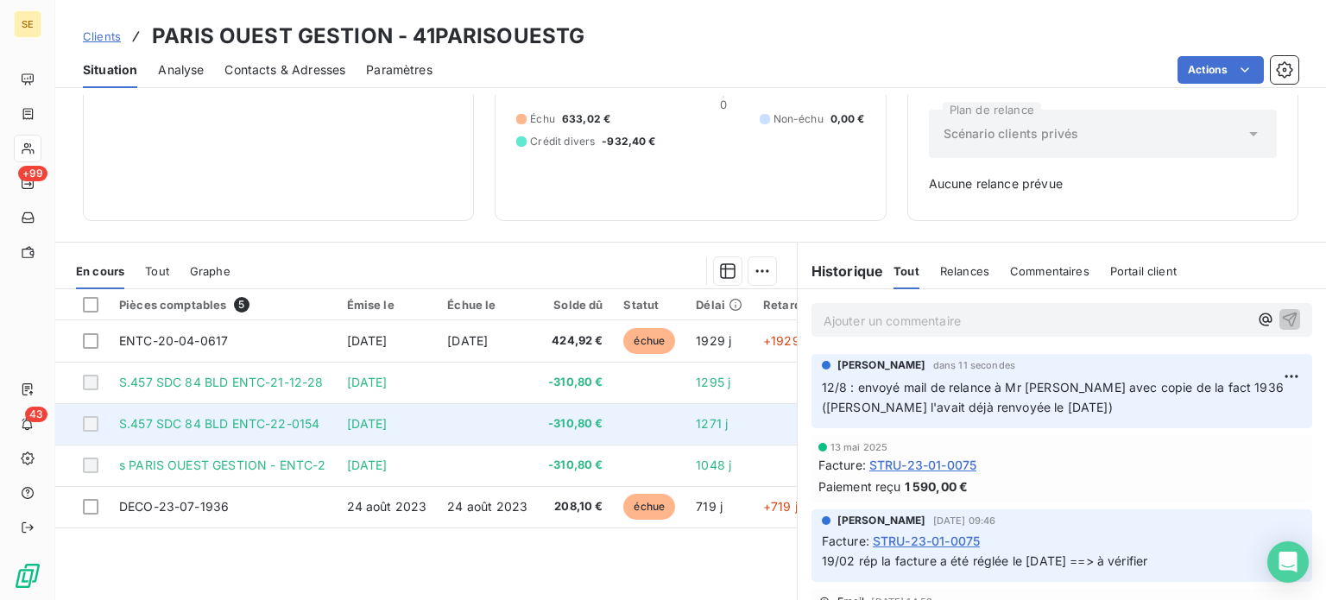
scroll to position [249, 0]
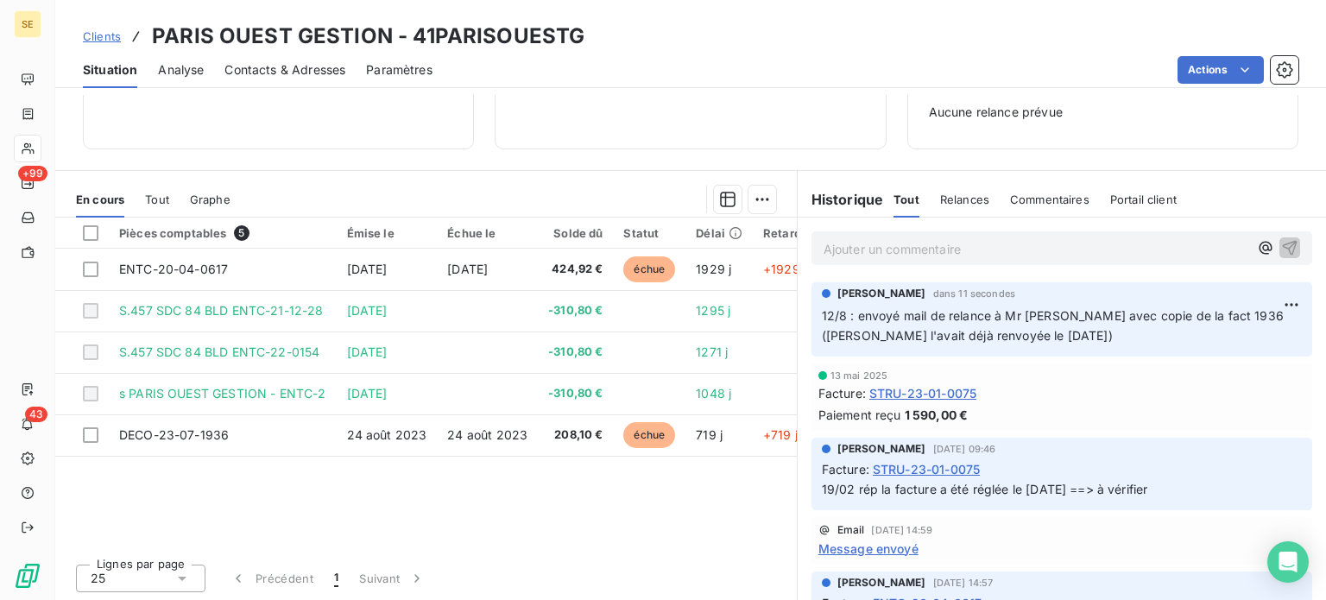
click at [106, 34] on span "Clients" at bounding box center [102, 36] width 38 height 14
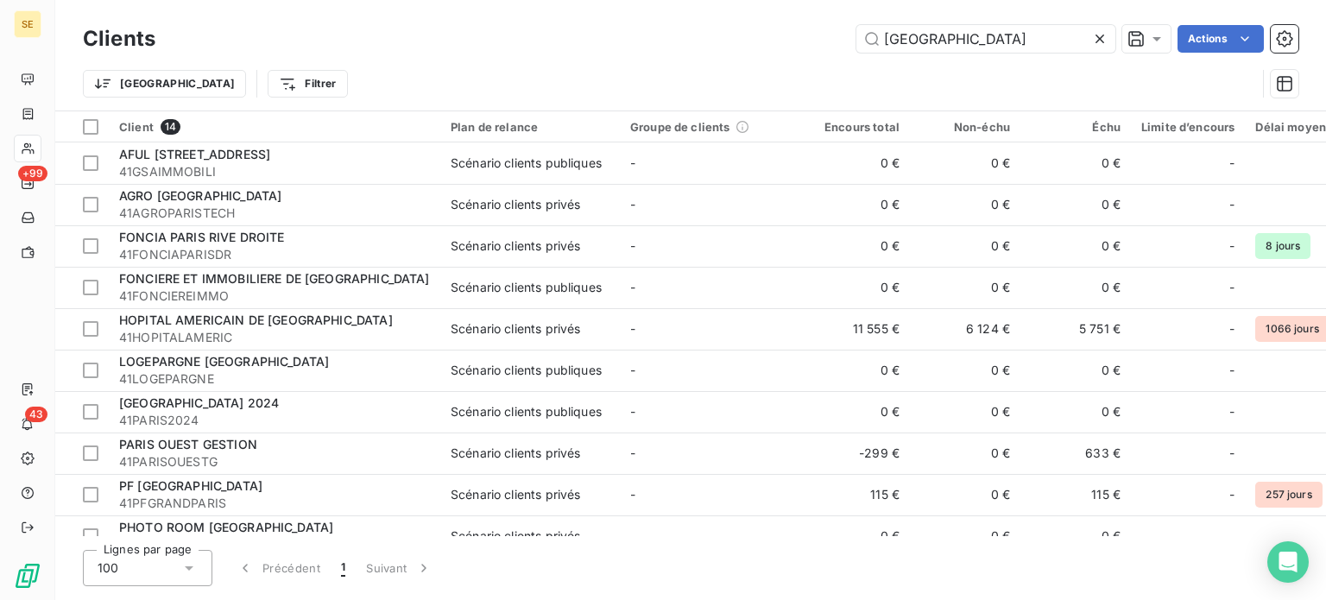
drag, startPoint x: 949, startPoint y: 31, endPoint x: 757, endPoint y: 32, distance: 192.5
click at [759, 30] on div "paris Actions" at bounding box center [737, 39] width 1122 height 28
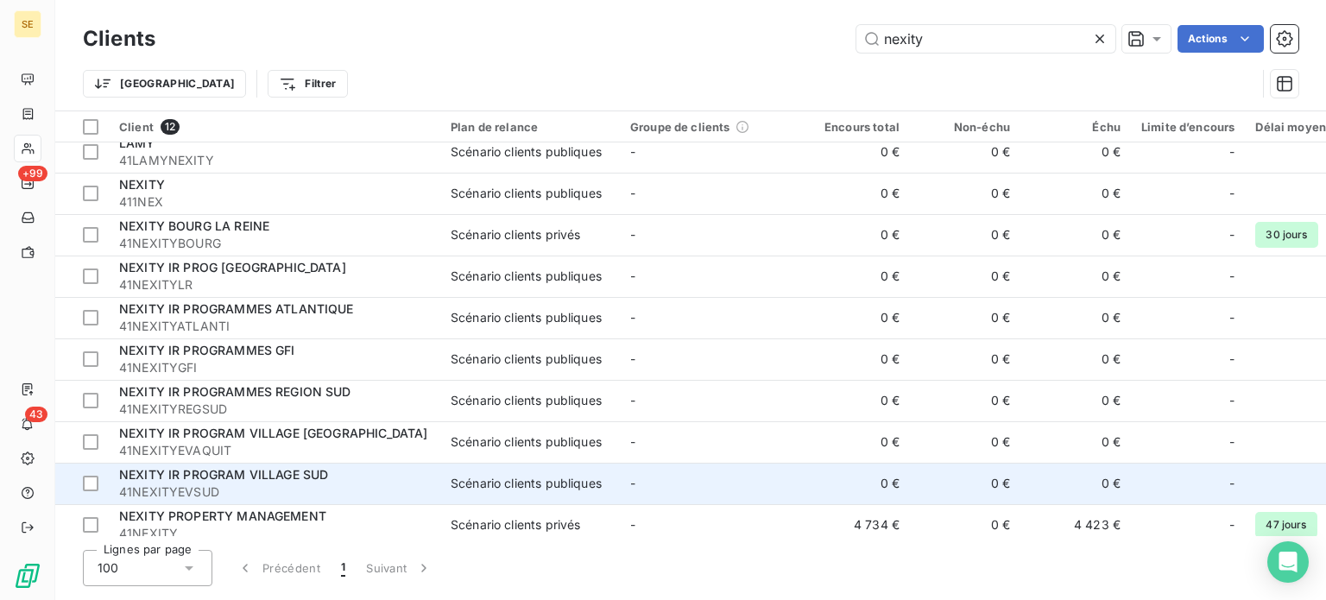
scroll to position [110, 0]
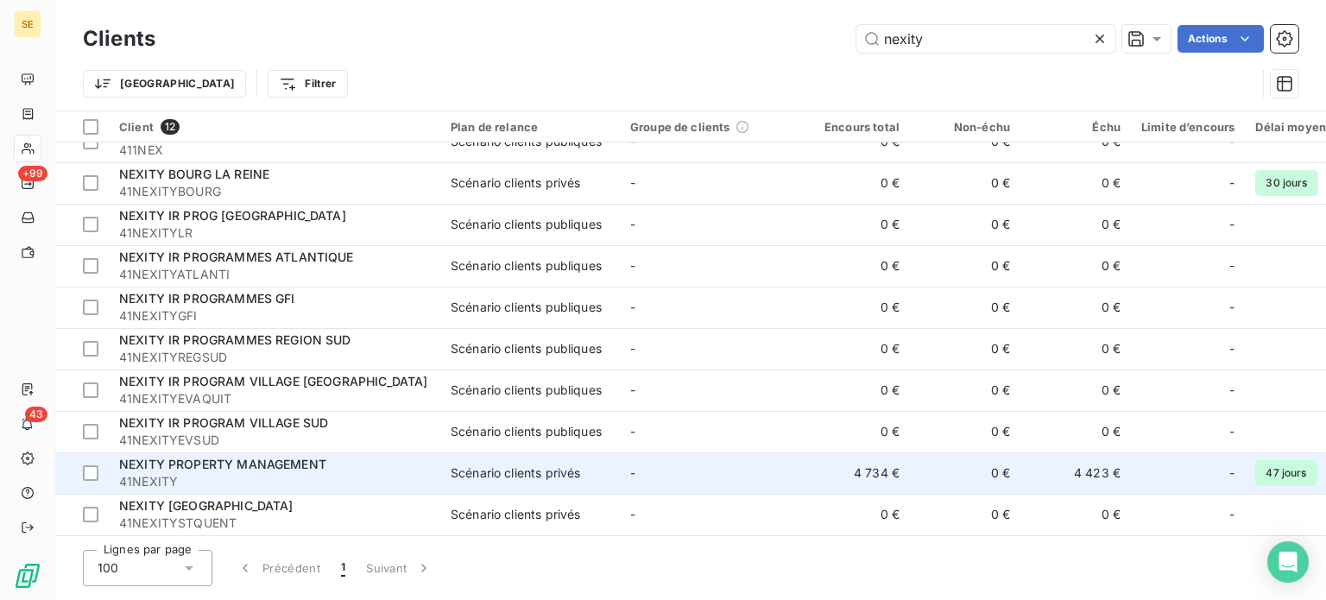
type input "nexity"
click at [234, 473] on span "41NEXITY" at bounding box center [274, 481] width 311 height 17
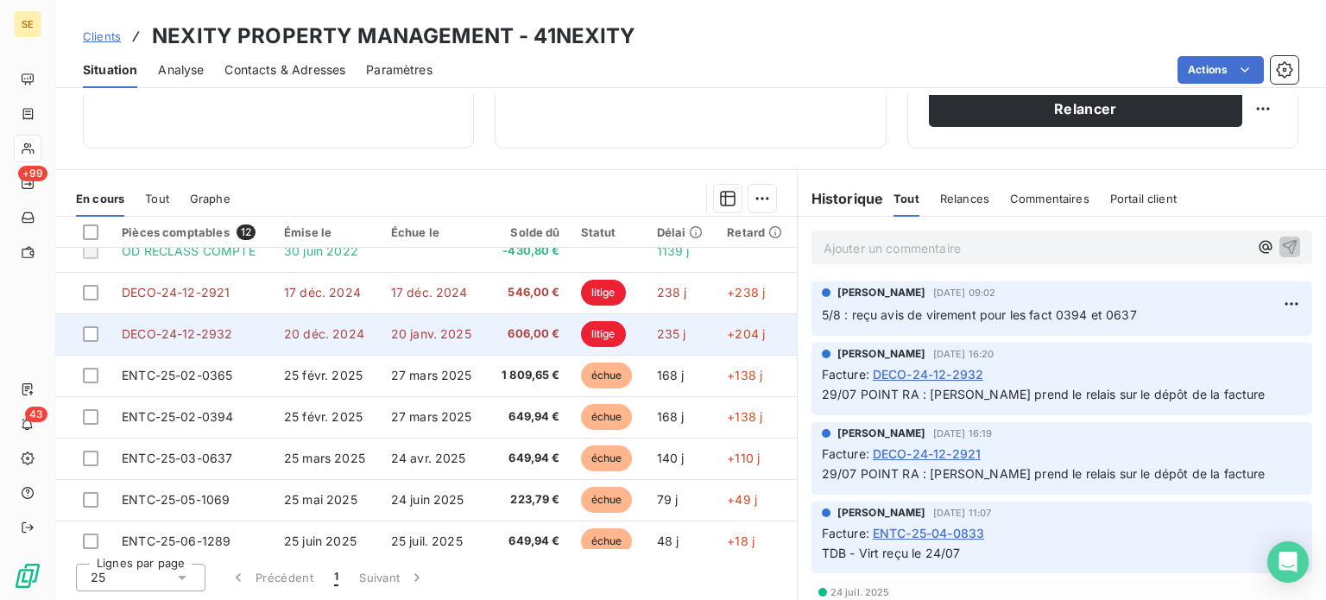
scroll to position [173, 0]
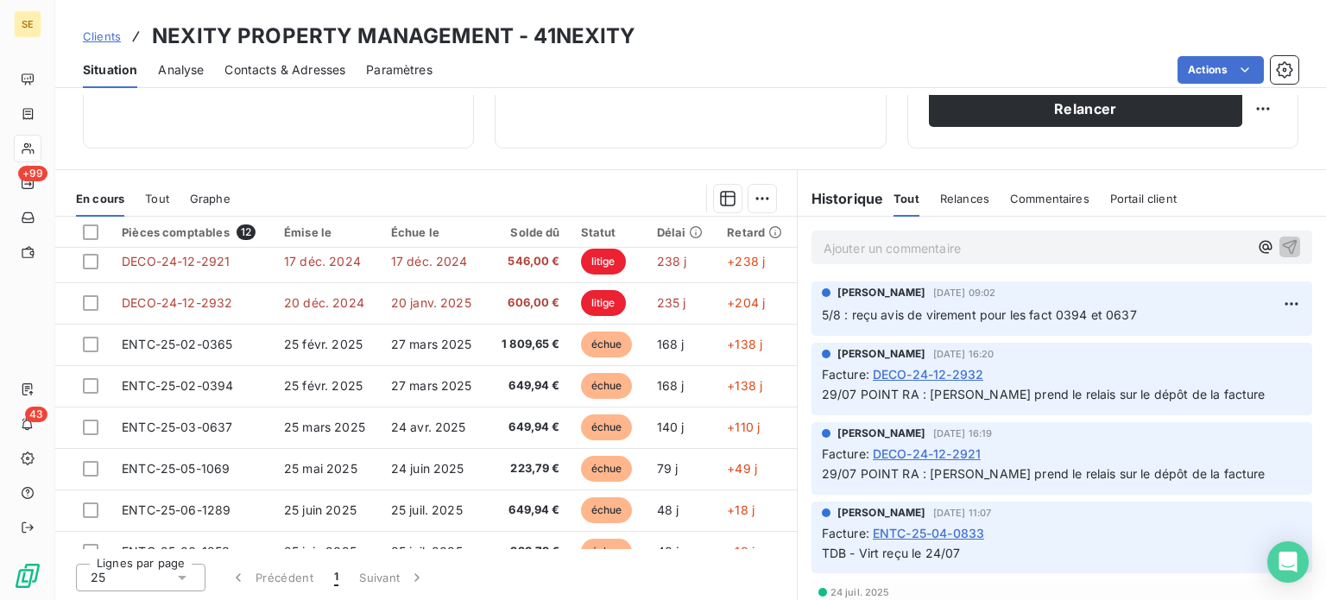
click at [855, 243] on p "Ajouter un commentaire ﻿" at bounding box center [1035, 248] width 425 height 22
click at [877, 249] on p "Ajouter un commentaire ﻿" at bounding box center [1035, 248] width 425 height 22
click at [901, 249] on span "12/8 : réponse [PERSON_NAME]" at bounding box center [916, 246] width 187 height 15
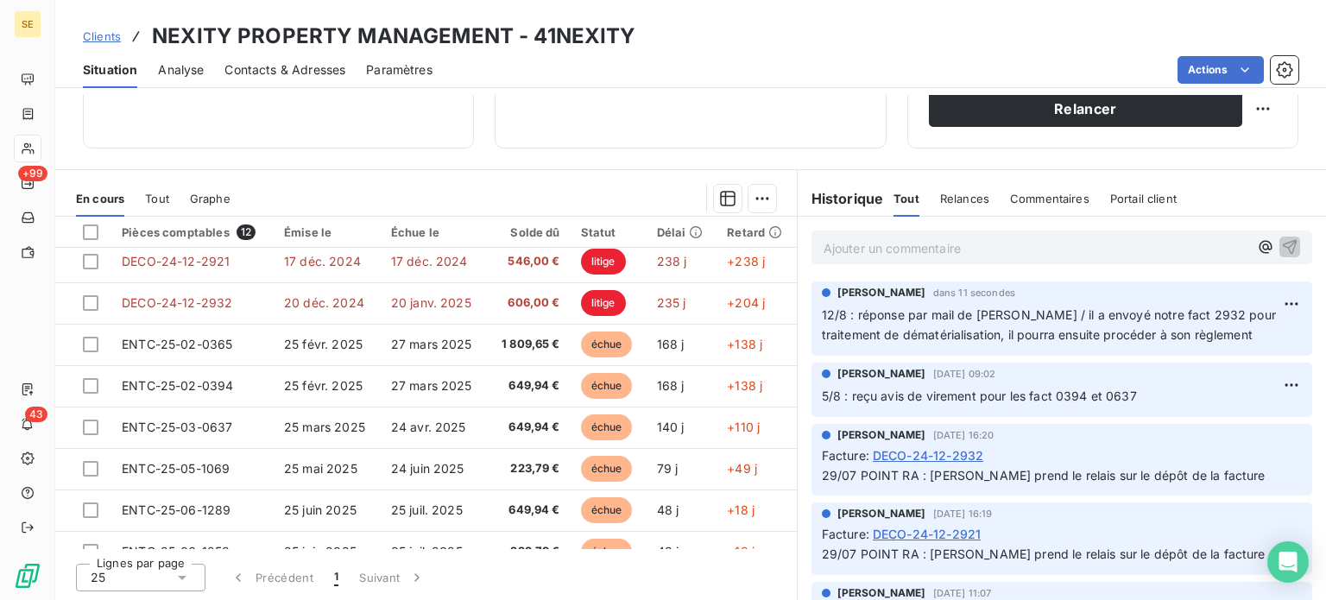
click at [300, 68] on span "Contacts & Adresses" at bounding box center [284, 69] width 121 height 17
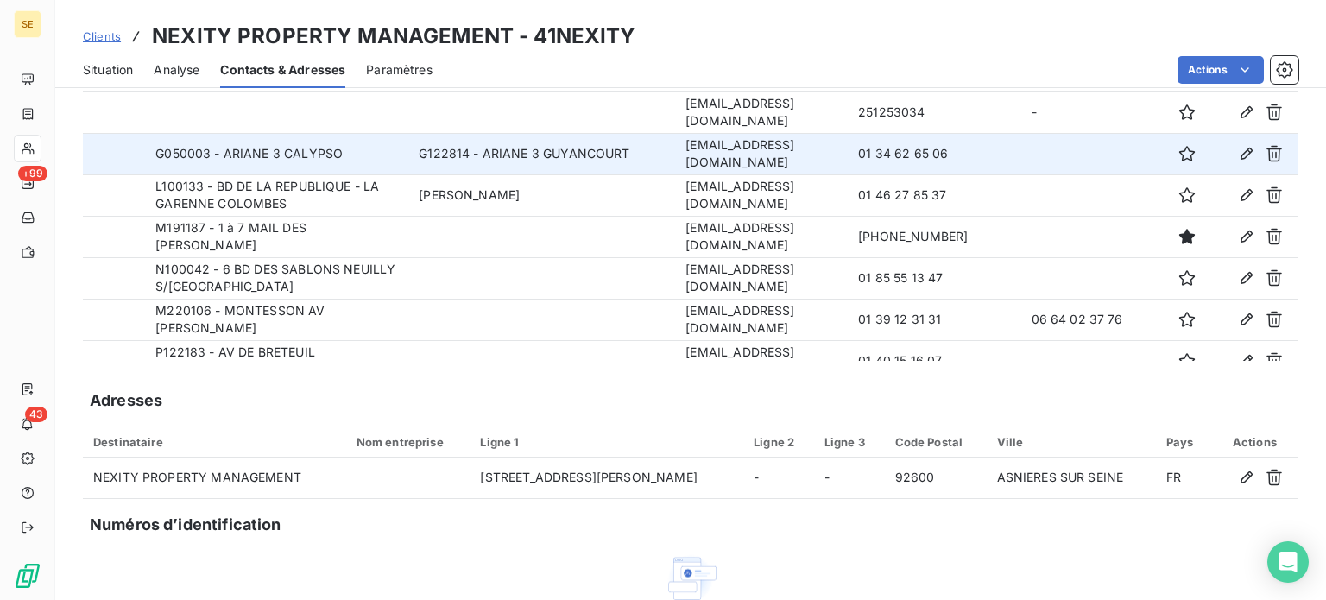
scroll to position [0, 0]
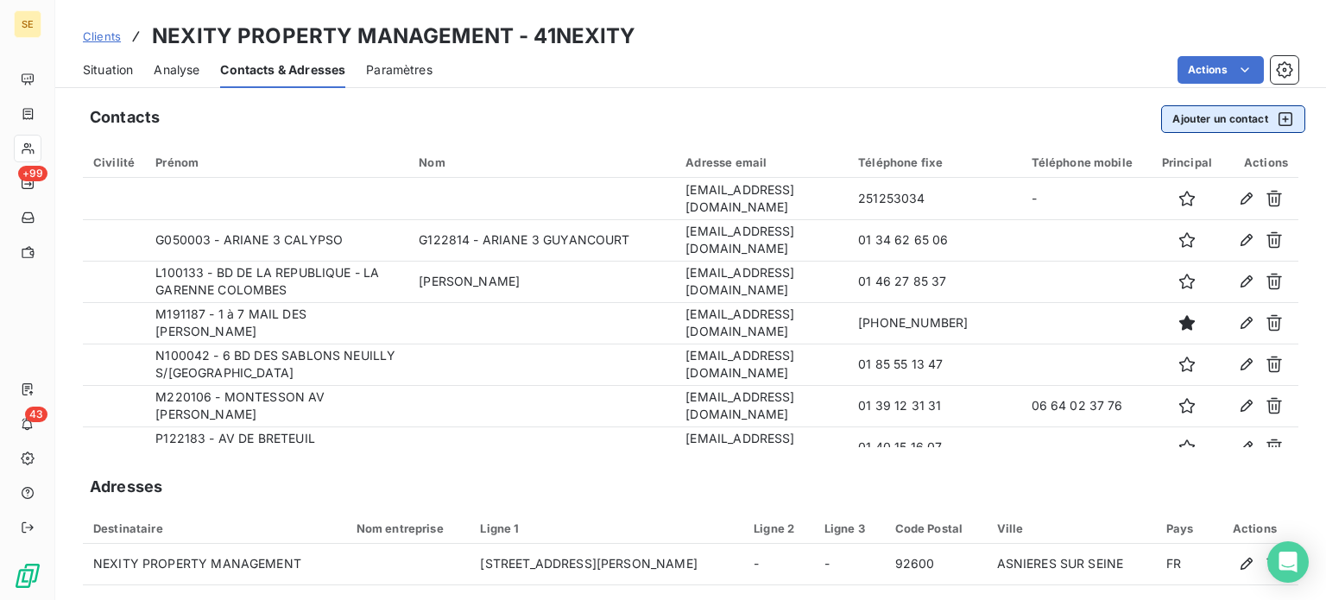
click at [1182, 118] on button "Ajouter un contact" at bounding box center [1233, 119] width 144 height 28
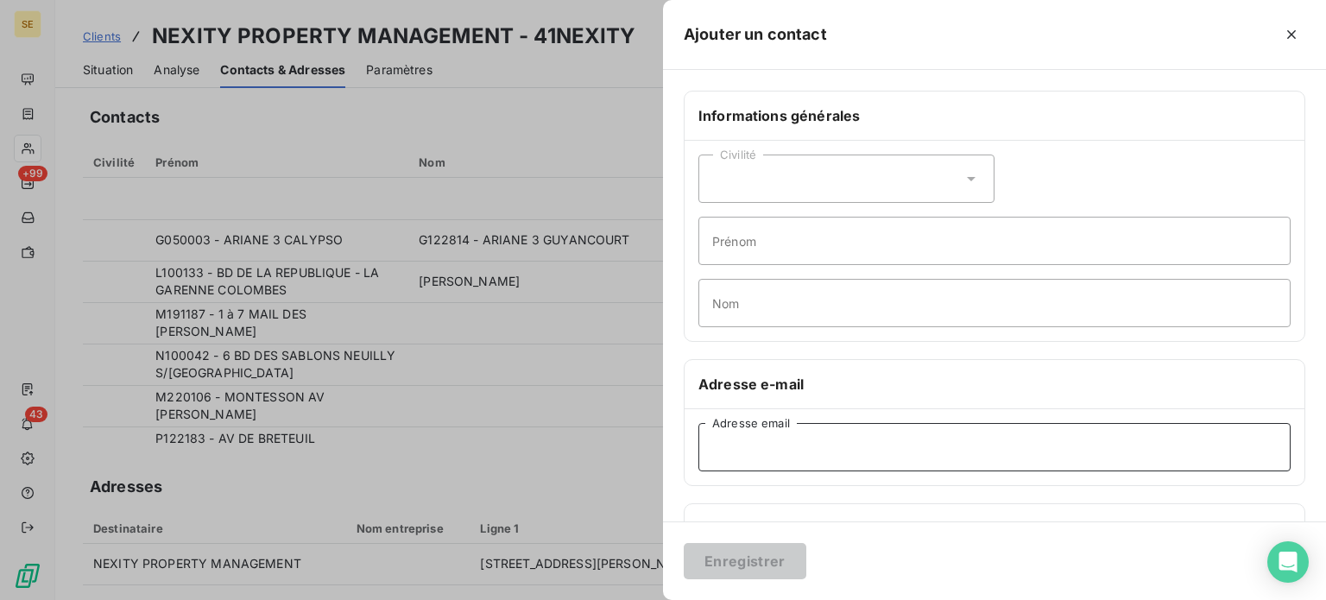
paste input "[EMAIL_ADDRESS][DOMAIN_NAME]"
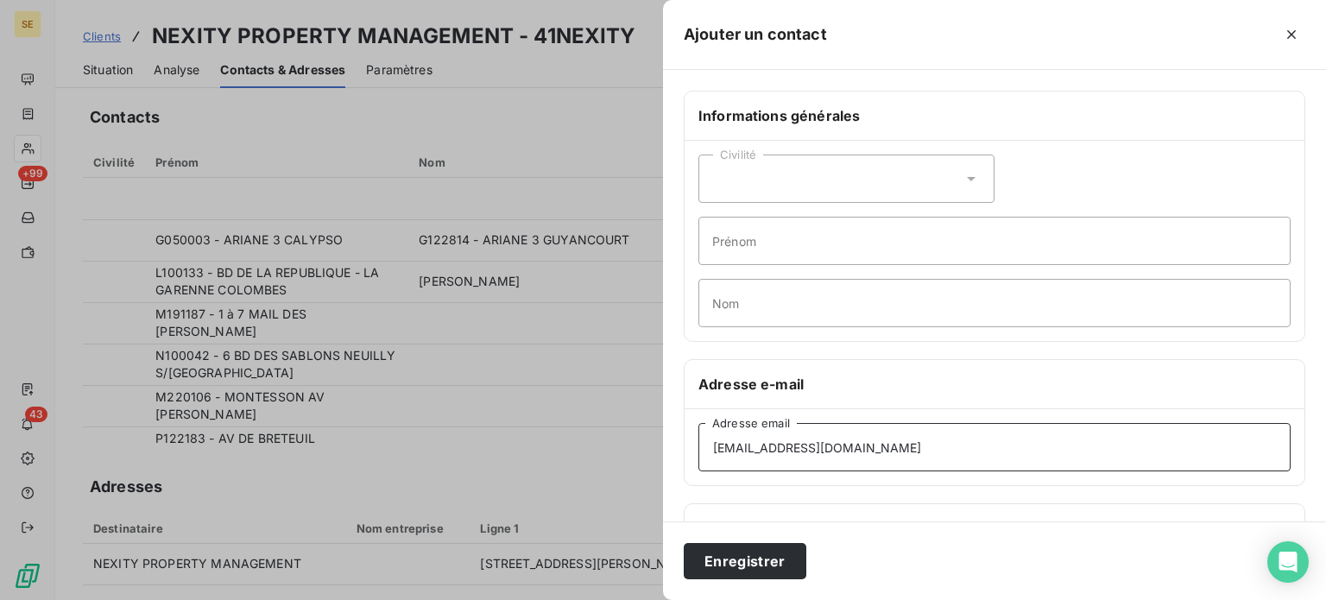
type input "[EMAIL_ADDRESS][DOMAIN_NAME]"
click at [735, 245] on input "Prénom" at bounding box center [994, 241] width 592 height 48
type input "Envoi des factures (mail Mr [PERSON_NAME] [DATE])"
click at [684, 543] on button "Enregistrer" at bounding box center [745, 561] width 123 height 36
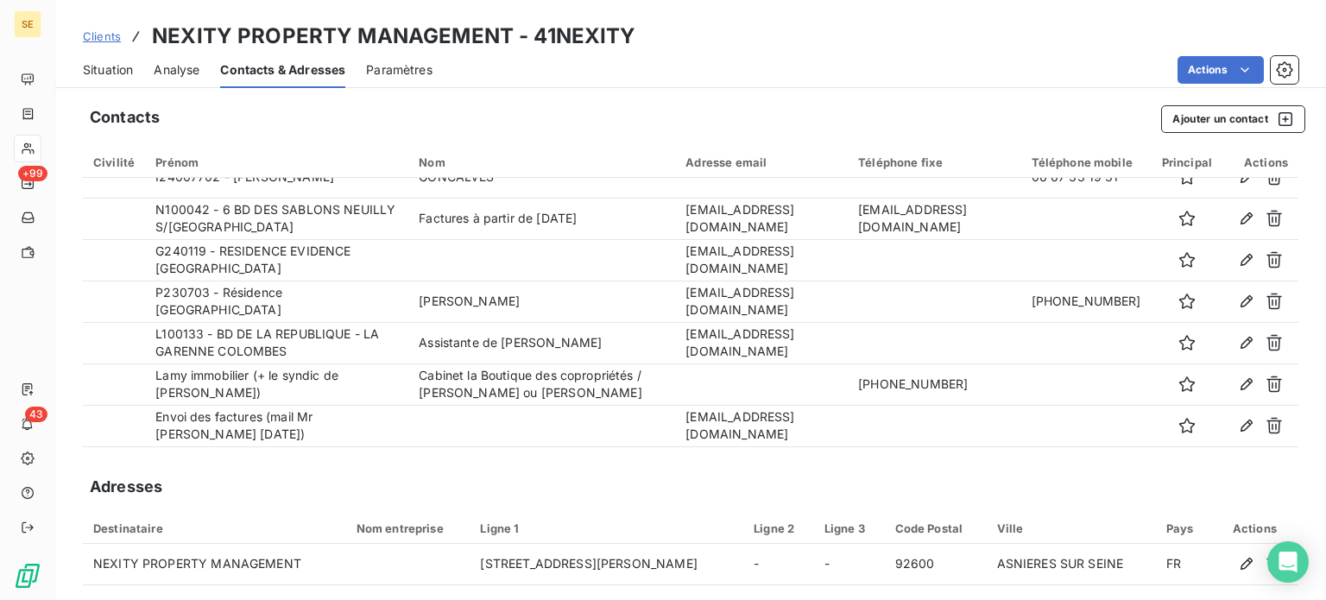
scroll to position [480, 0]
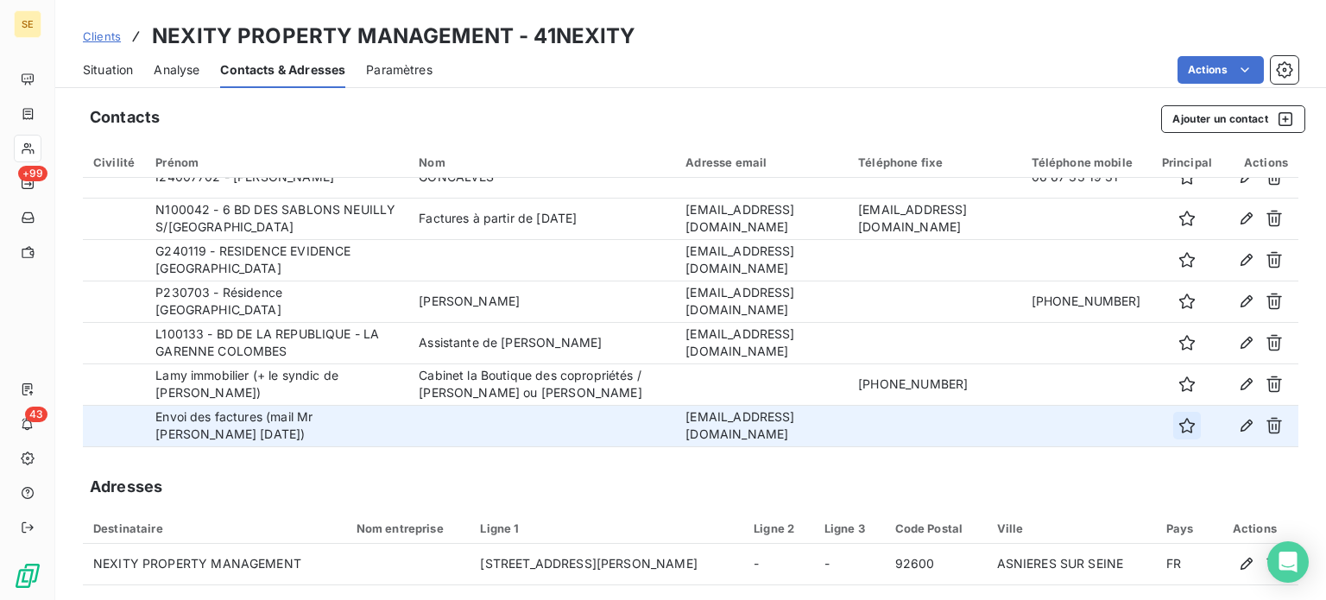
click at [1178, 421] on icon "button" at bounding box center [1186, 425] width 17 height 17
drag, startPoint x: 602, startPoint y: 399, endPoint x: 775, endPoint y: 435, distance: 176.4
click at [775, 435] on td "[EMAIL_ADDRESS][DOMAIN_NAME]" at bounding box center [761, 425] width 173 height 41
copy td "[EMAIL_ADDRESS][DOMAIN_NAME]"
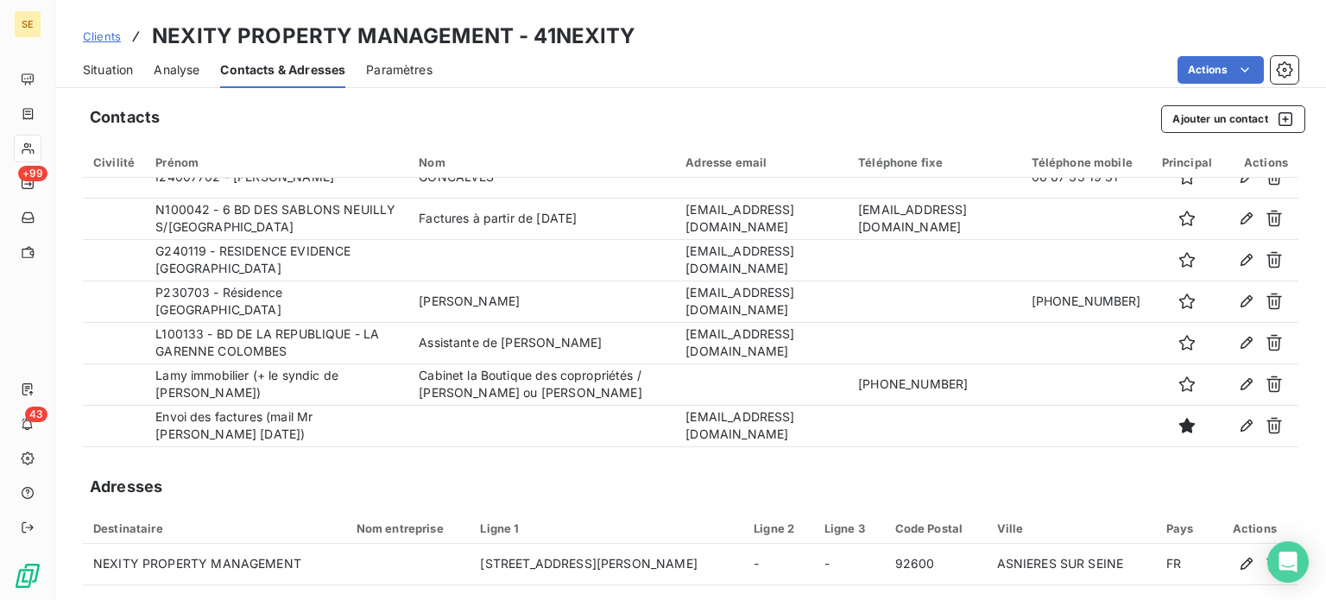
click at [85, 34] on span "Clients" at bounding box center [102, 36] width 38 height 14
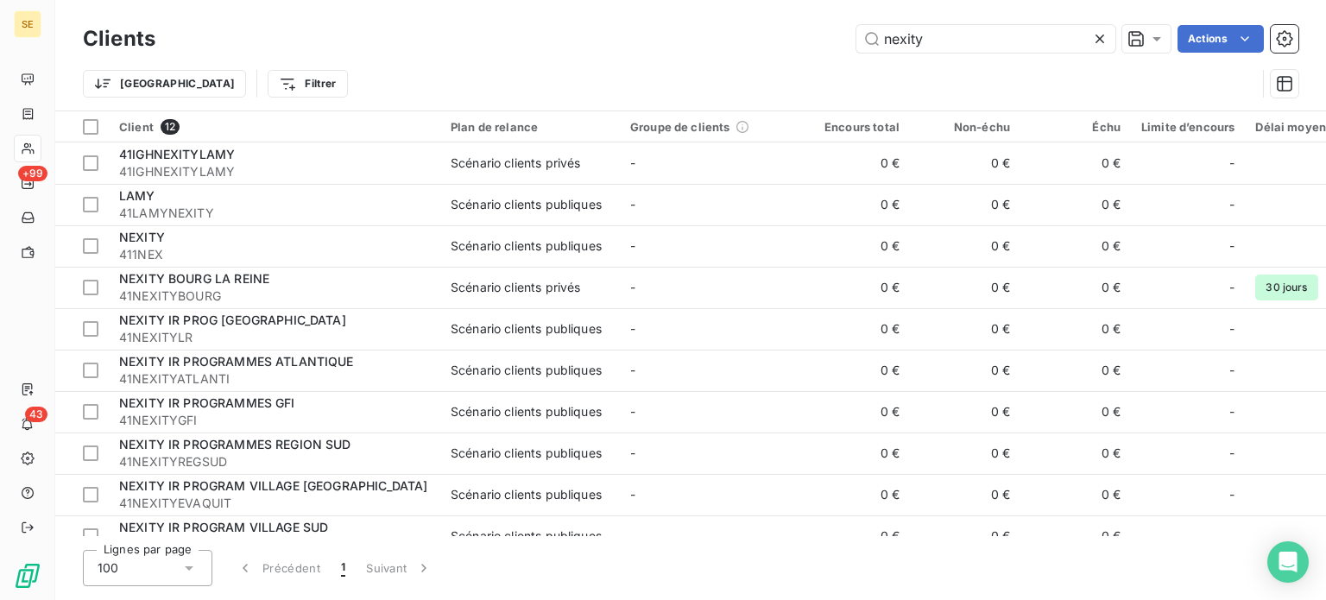
drag, startPoint x: 947, startPoint y: 41, endPoint x: 704, endPoint y: 27, distance: 242.9
click at [704, 27] on div "nexity Actions" at bounding box center [737, 39] width 1122 height 28
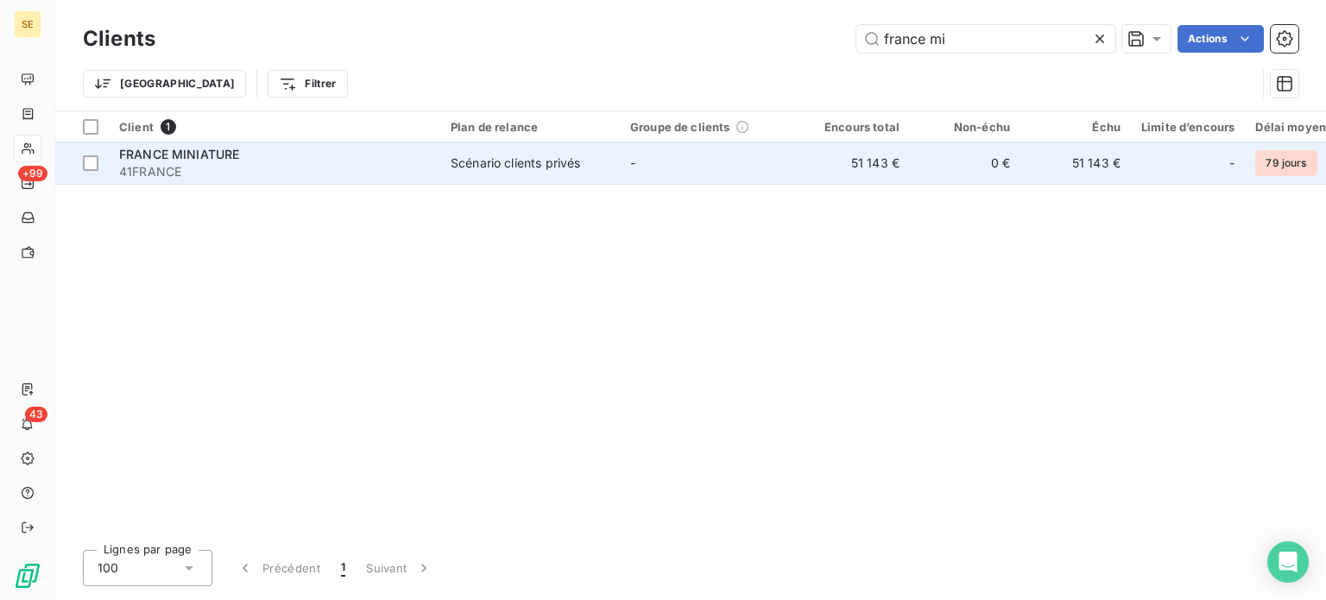
type input "france mi"
click at [381, 149] on div "FRANCE MINIATURE" at bounding box center [274, 154] width 311 height 17
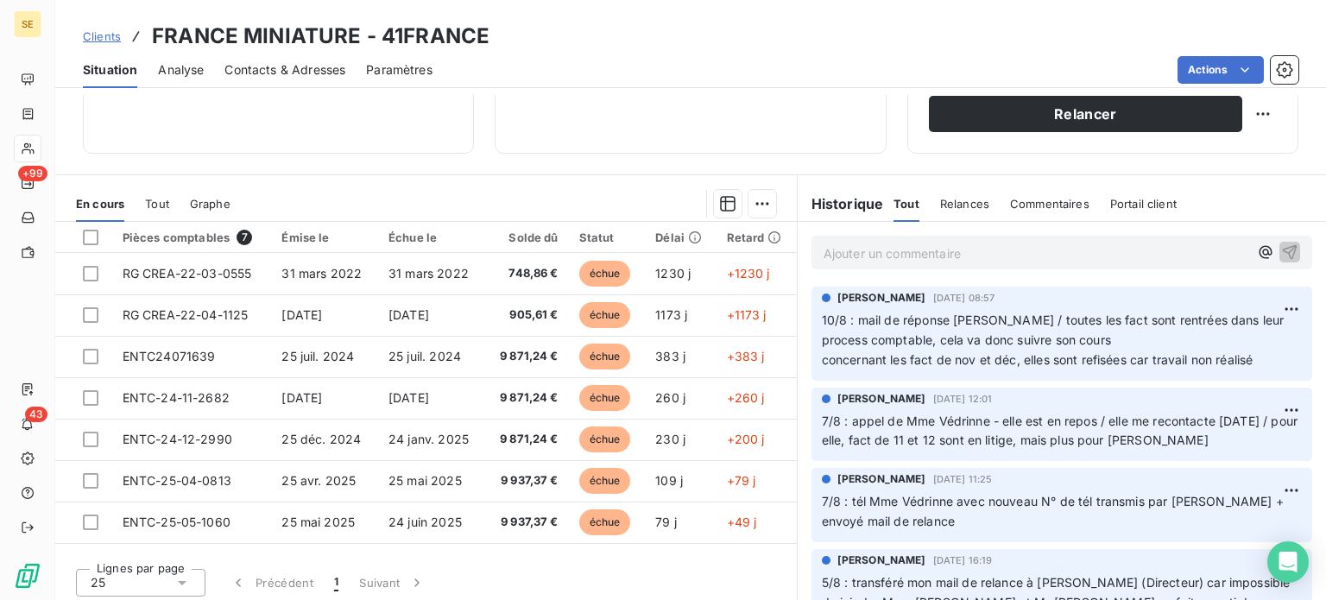
scroll to position [311, 0]
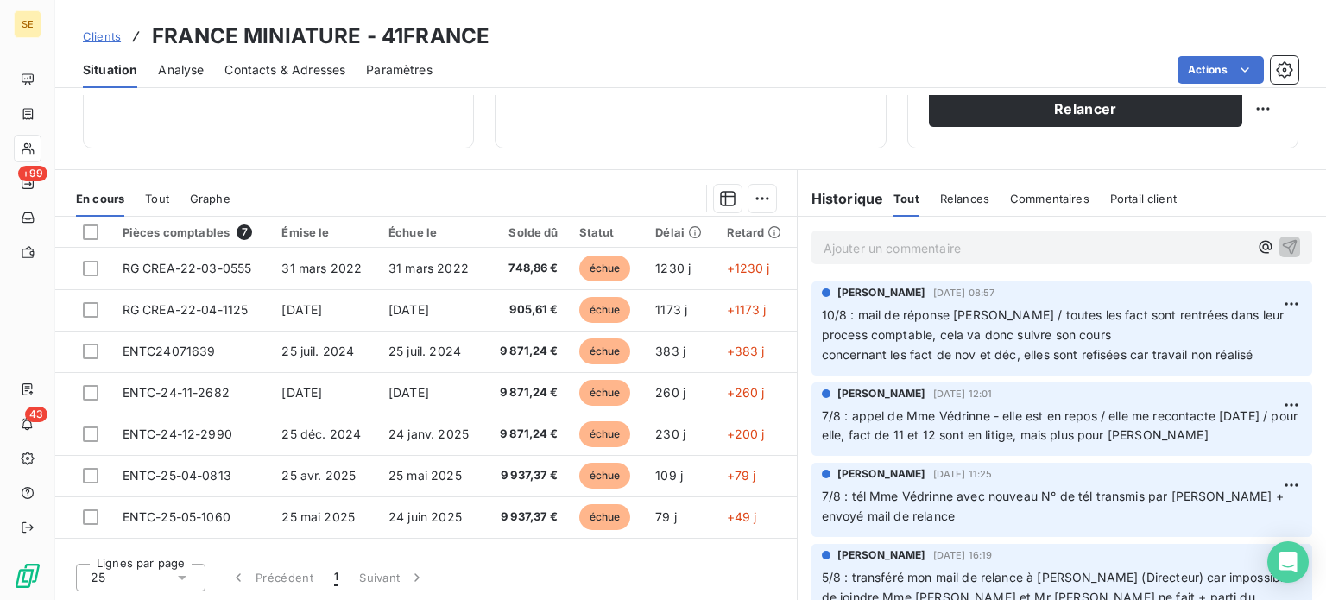
click at [100, 33] on span "Clients" at bounding box center [102, 36] width 38 height 14
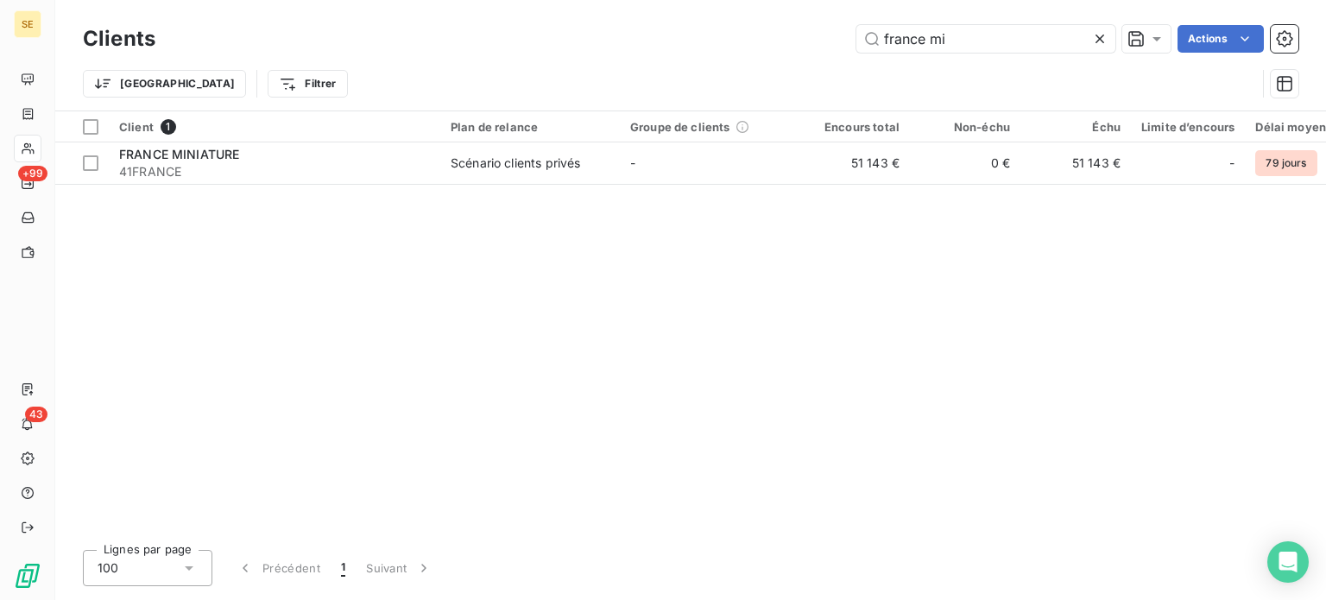
drag, startPoint x: 996, startPoint y: 28, endPoint x: 619, endPoint y: 20, distance: 377.3
click at [624, 21] on div "Clients france mi Actions" at bounding box center [690, 39] width 1215 height 36
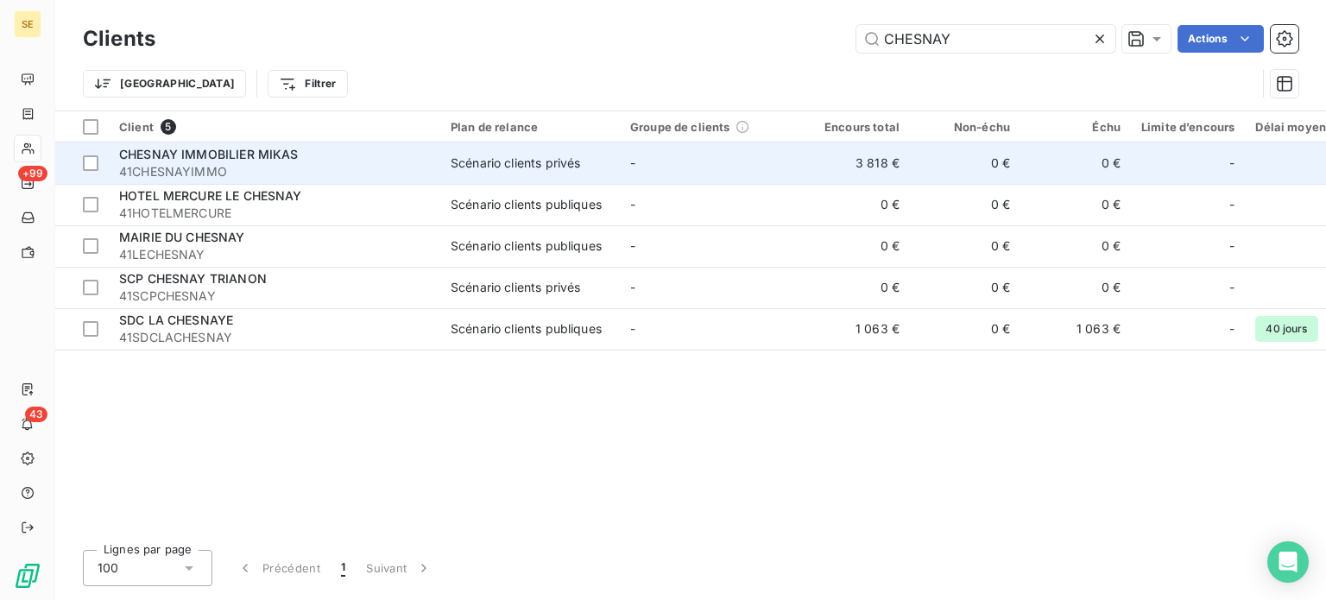
type input "CHESNAY"
click at [238, 161] on div "CHESNAY IMMOBILIER MIKAS" at bounding box center [274, 154] width 311 height 17
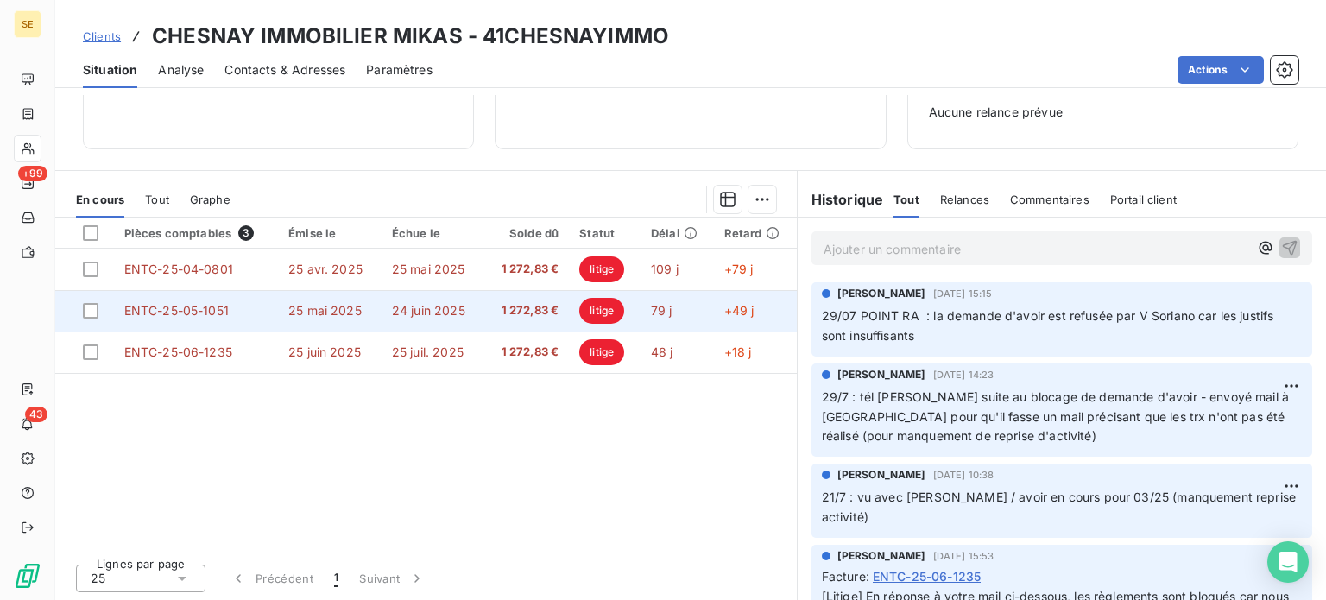
scroll to position [164, 0]
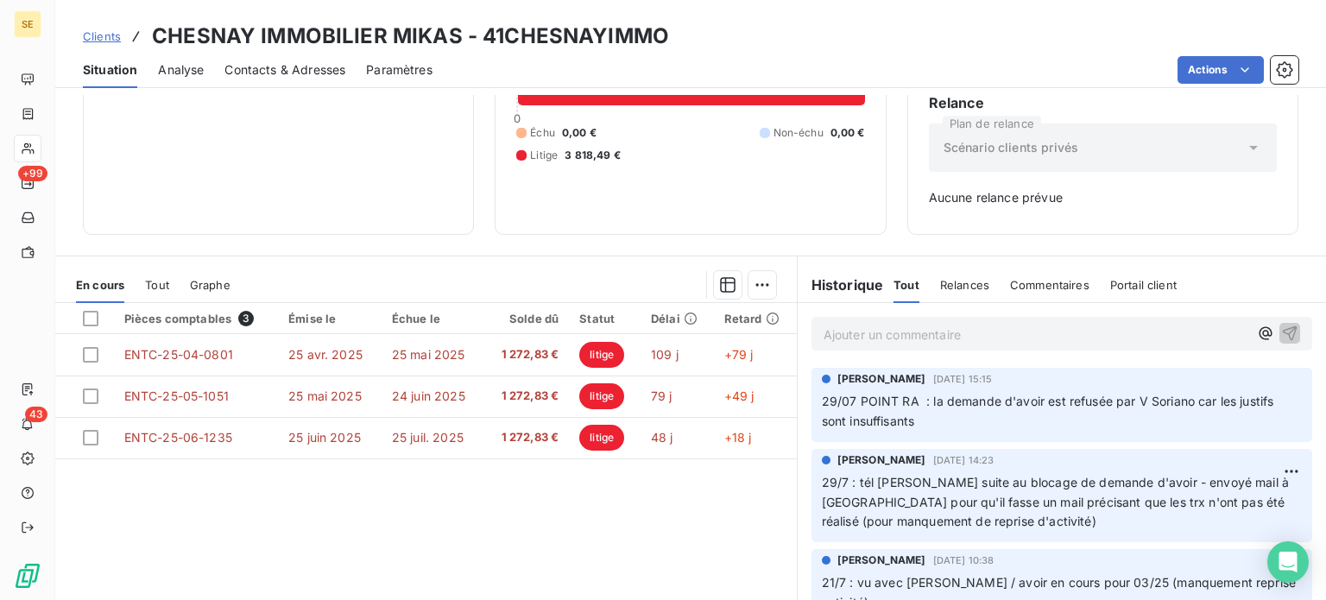
click at [91, 30] on span "Clients" at bounding box center [102, 36] width 38 height 14
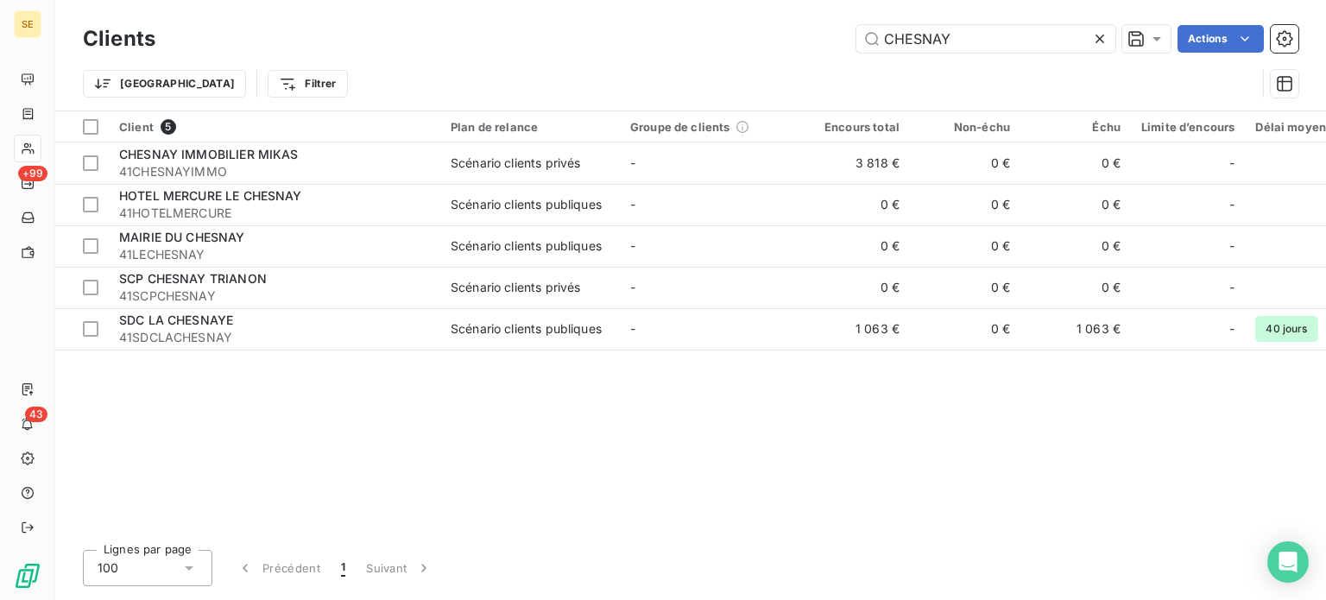
drag, startPoint x: 990, startPoint y: 35, endPoint x: 737, endPoint y: 37, distance: 252.9
click at [738, 37] on div "CHESNAY Actions" at bounding box center [737, 39] width 1122 height 28
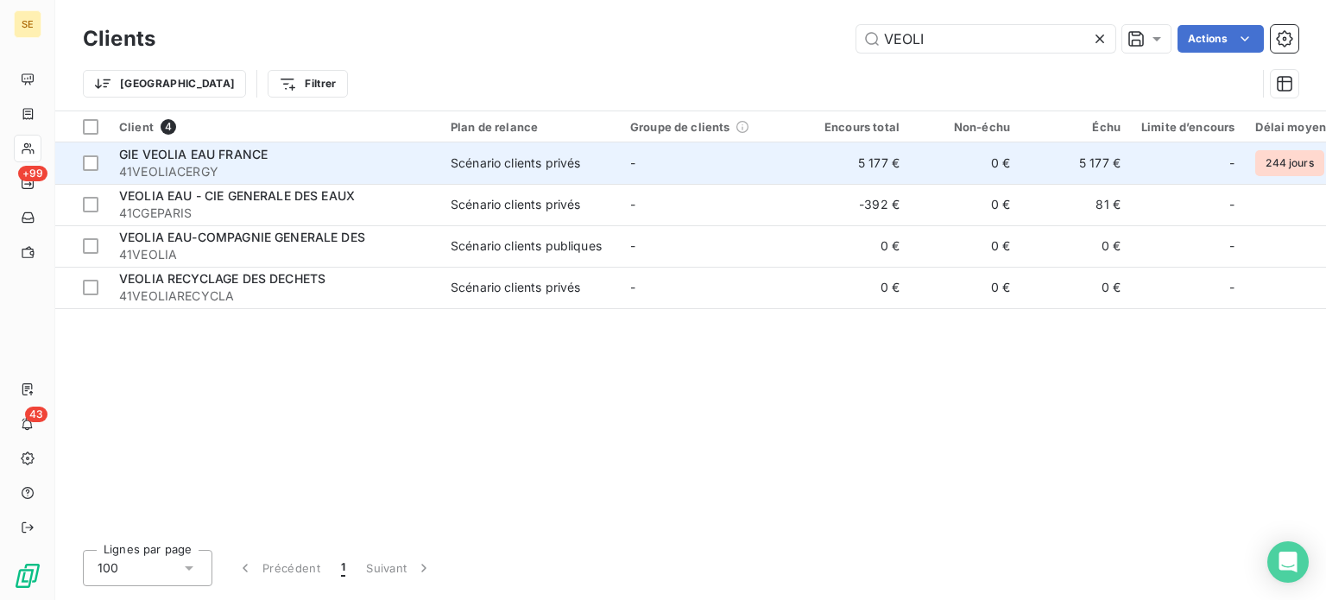
type input "VEOLI"
click at [260, 163] on span "41VEOLIACERGY" at bounding box center [274, 171] width 311 height 17
click at [369, 158] on div "GIE VEOLIA EAU FRANCE" at bounding box center [274, 154] width 311 height 17
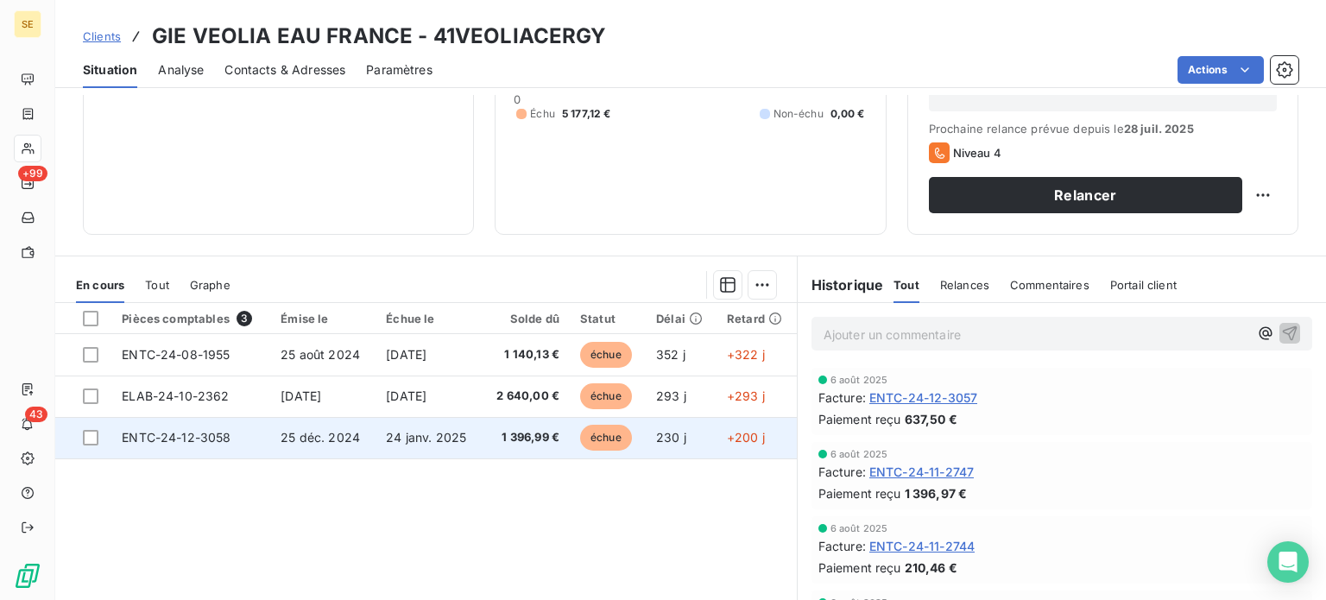
scroll to position [138, 0]
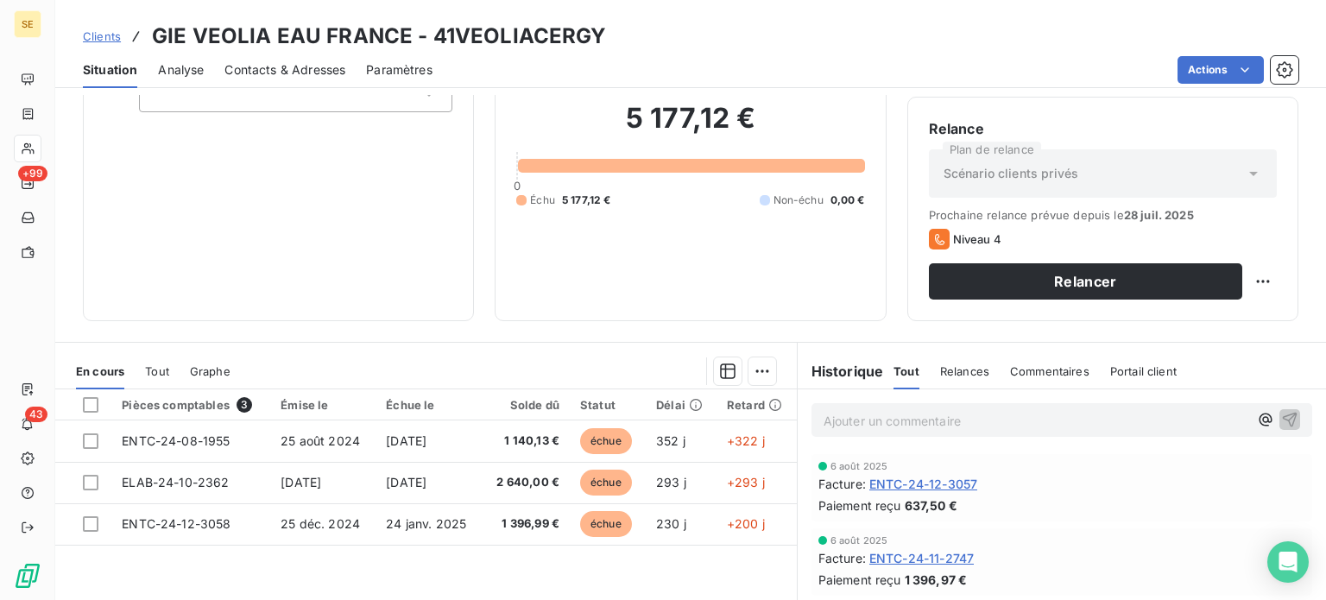
click at [300, 64] on span "Contacts & Adresses" at bounding box center [284, 69] width 121 height 17
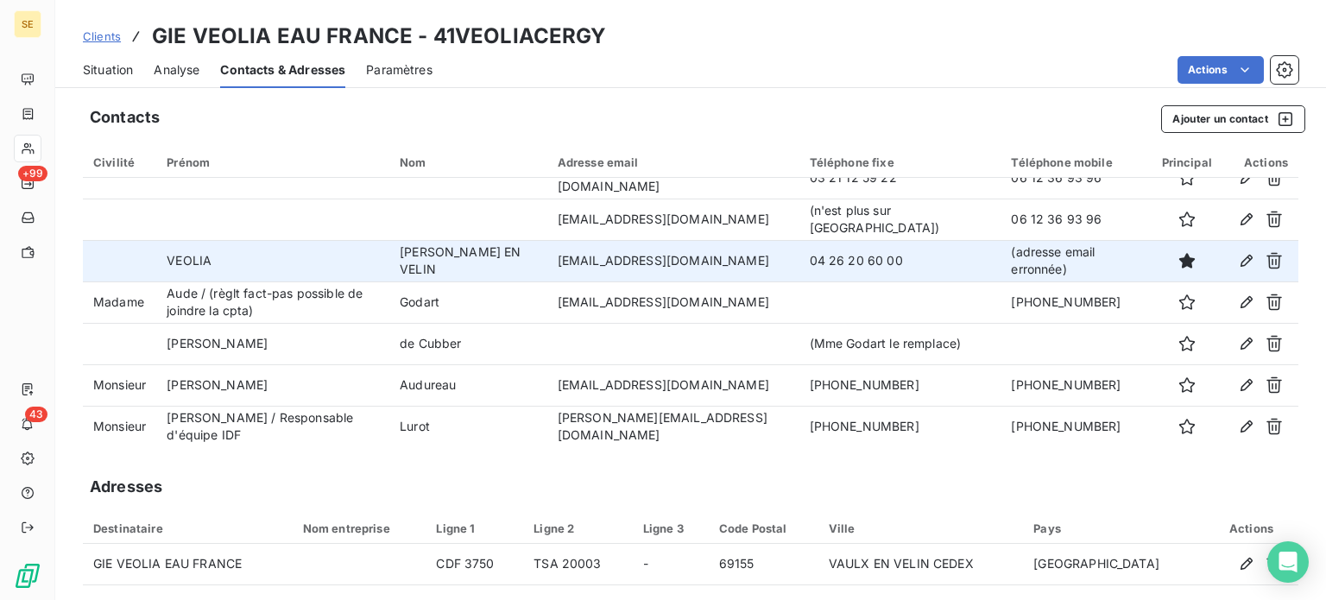
scroll to position [0, 0]
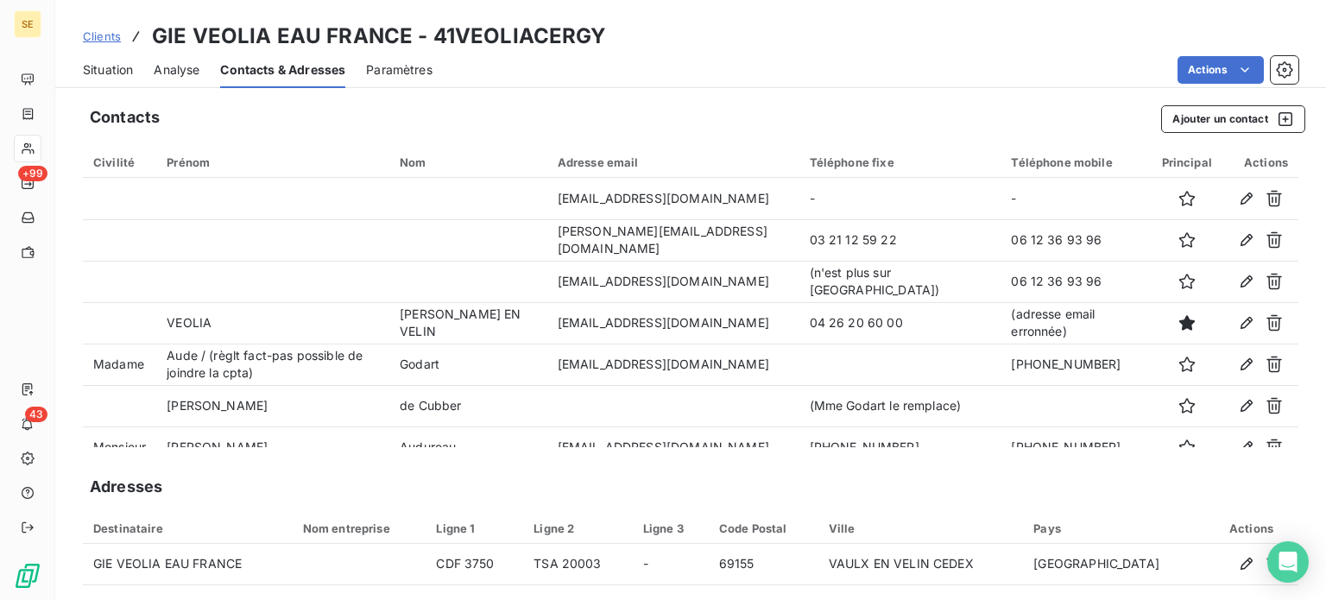
click at [104, 35] on span "Clients" at bounding box center [102, 36] width 38 height 14
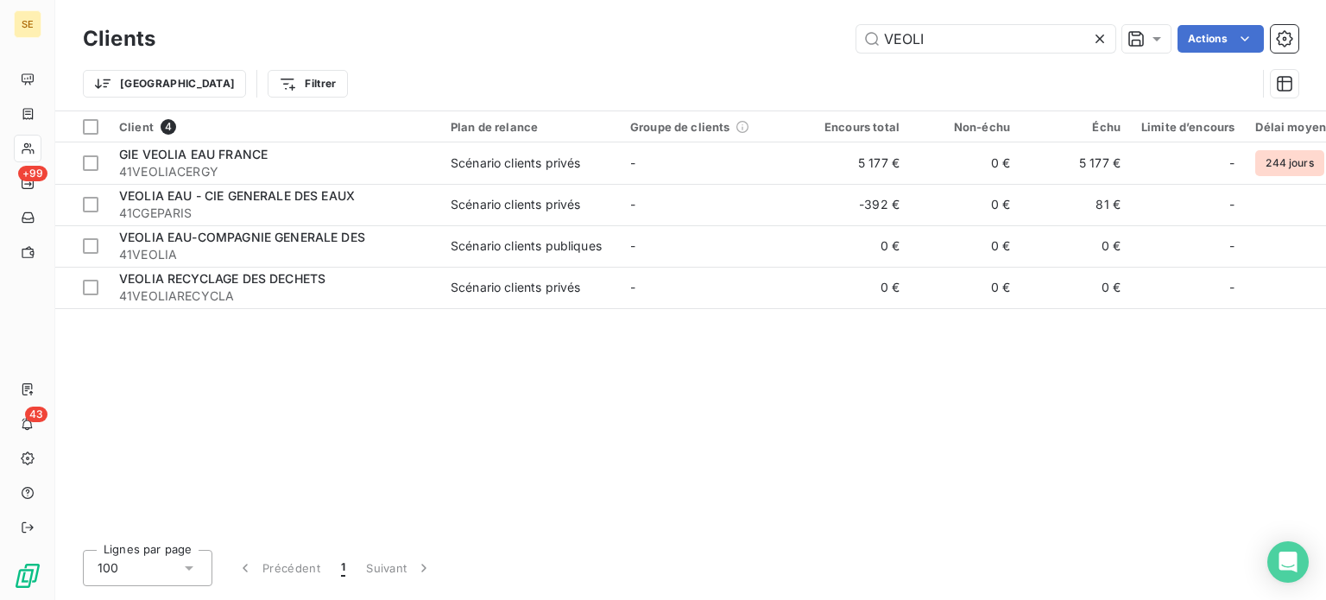
drag, startPoint x: 977, startPoint y: 38, endPoint x: 647, endPoint y: 29, distance: 329.8
click at [646, 23] on div "Clients VEOLI Actions" at bounding box center [690, 39] width 1215 height 36
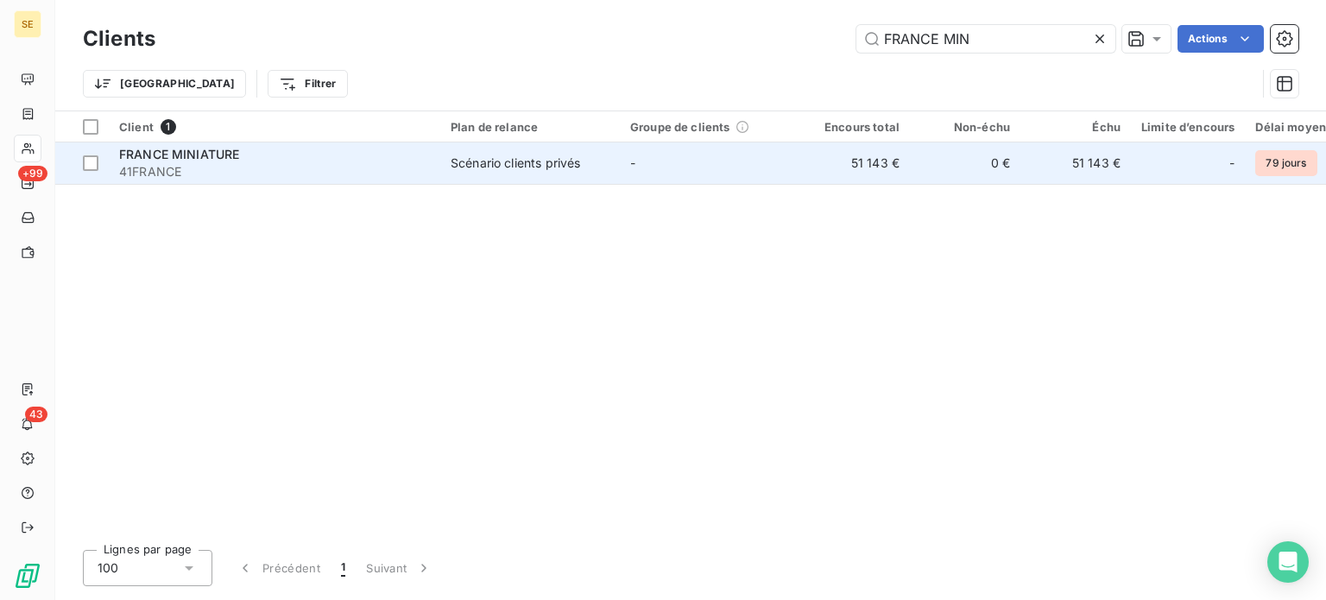
type input "FRANCE MIN"
click at [566, 164] on div "Scénario clients privés" at bounding box center [515, 162] width 129 height 17
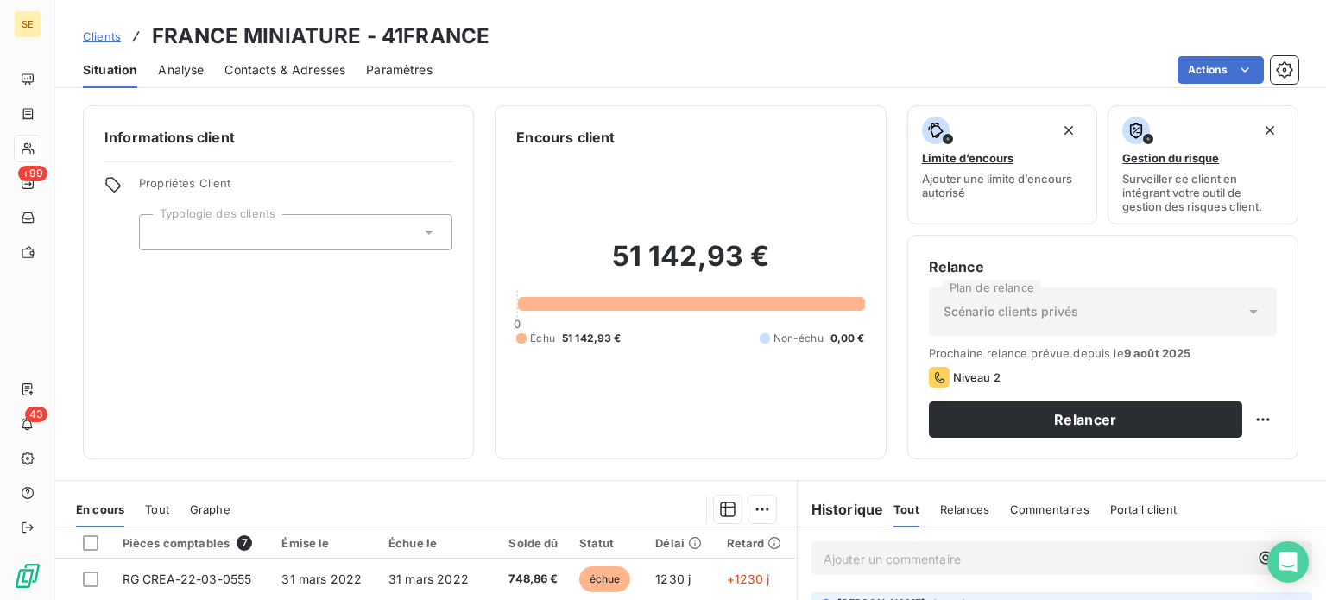
scroll to position [311, 0]
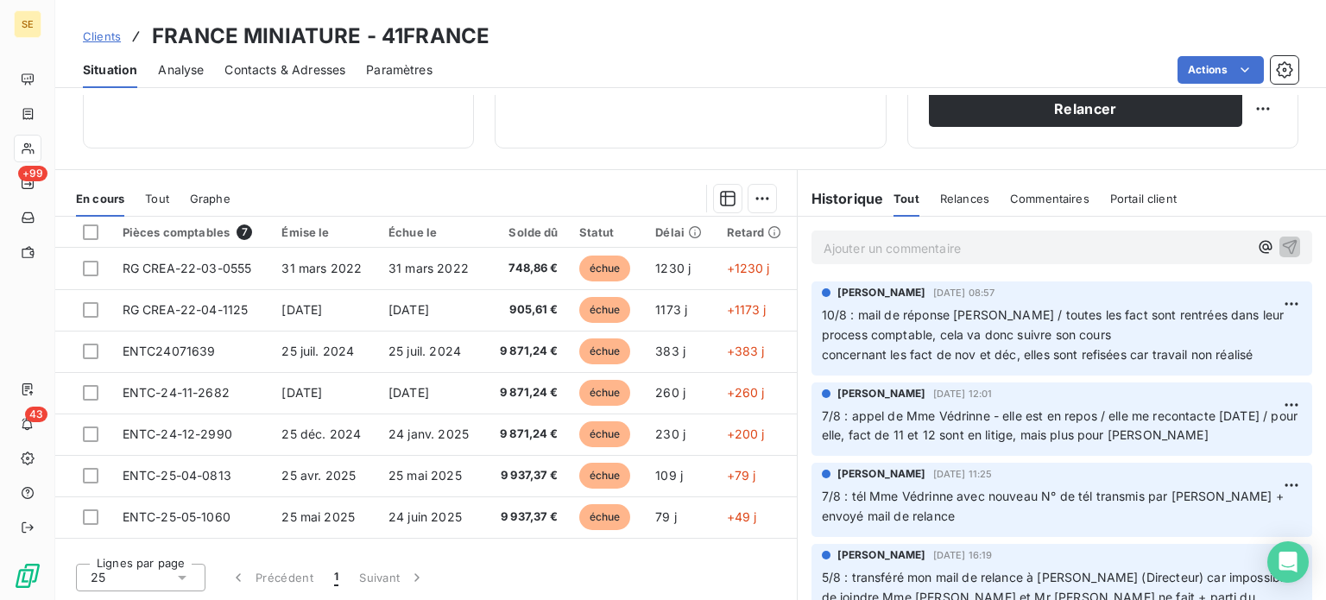
click at [100, 35] on span "Clients" at bounding box center [102, 36] width 38 height 14
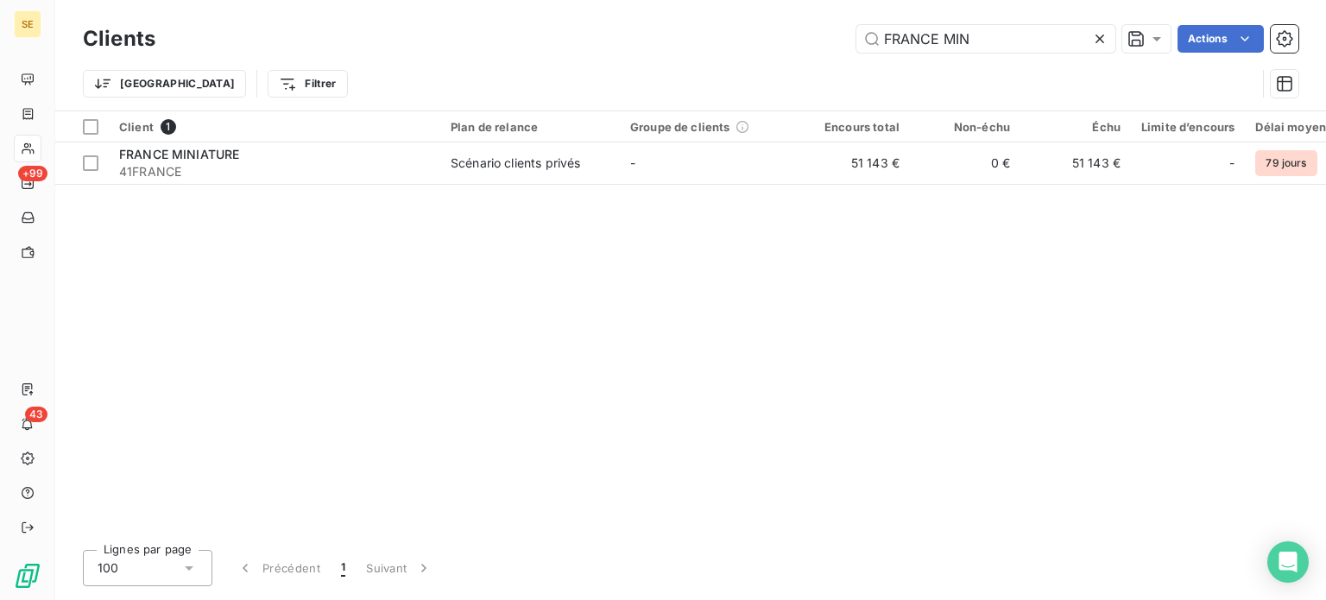
drag, startPoint x: 980, startPoint y: 31, endPoint x: 592, endPoint y: 34, distance: 387.5
click at [592, 34] on div "FRANCE MIN Actions" at bounding box center [737, 39] width 1122 height 28
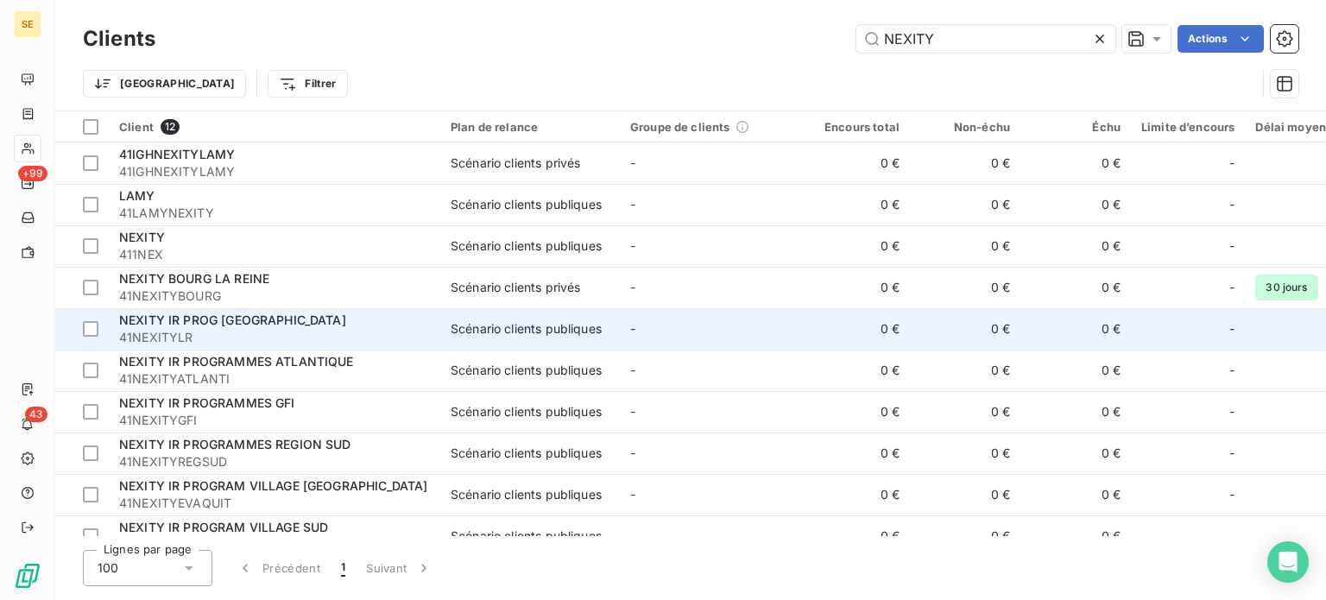
scroll to position [110, 0]
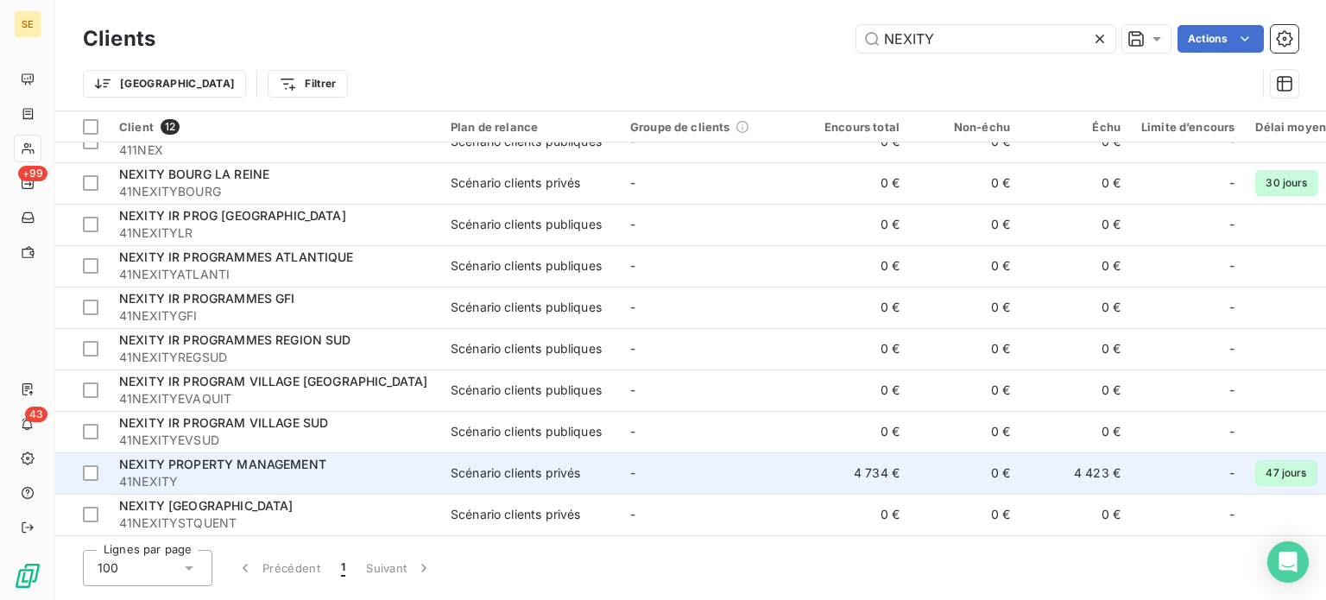
type input "NEXITY"
click at [261, 461] on span "NEXITY PROPERTY MANAGEMENT" at bounding box center [222, 464] width 207 height 15
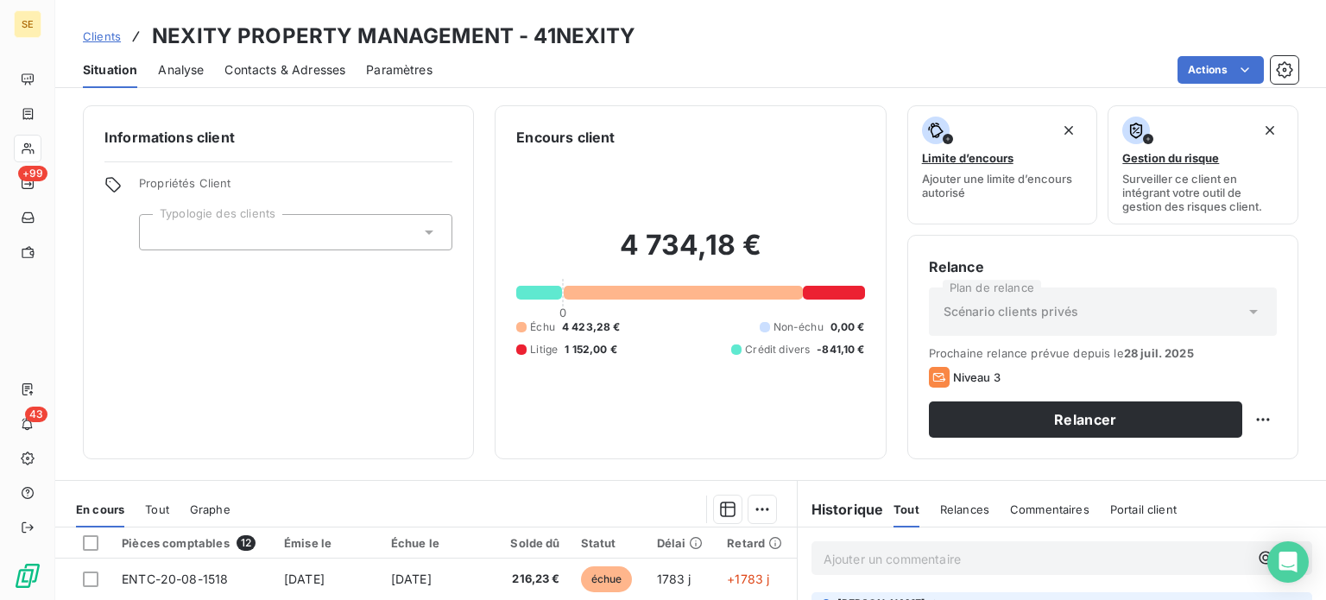
click at [325, 65] on span "Contacts & Adresses" at bounding box center [284, 69] width 121 height 17
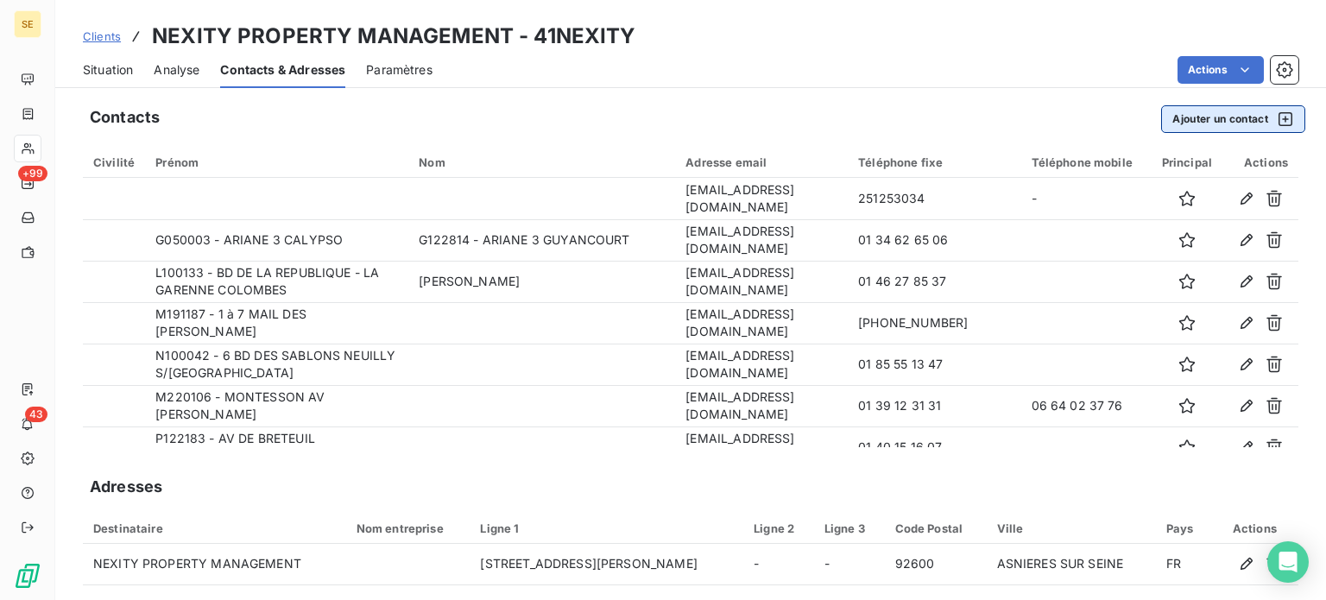
click at [1184, 123] on button "Ajouter un contact" at bounding box center [1233, 119] width 144 height 28
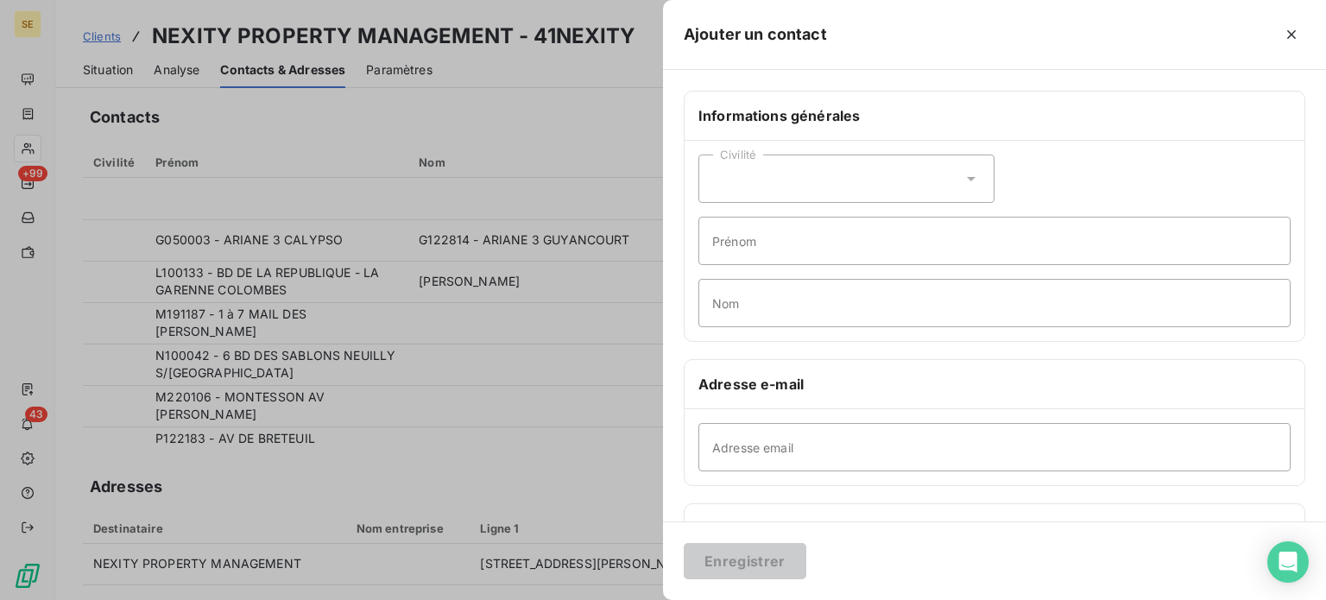
click at [962, 173] on icon at bounding box center [970, 178] width 17 height 17
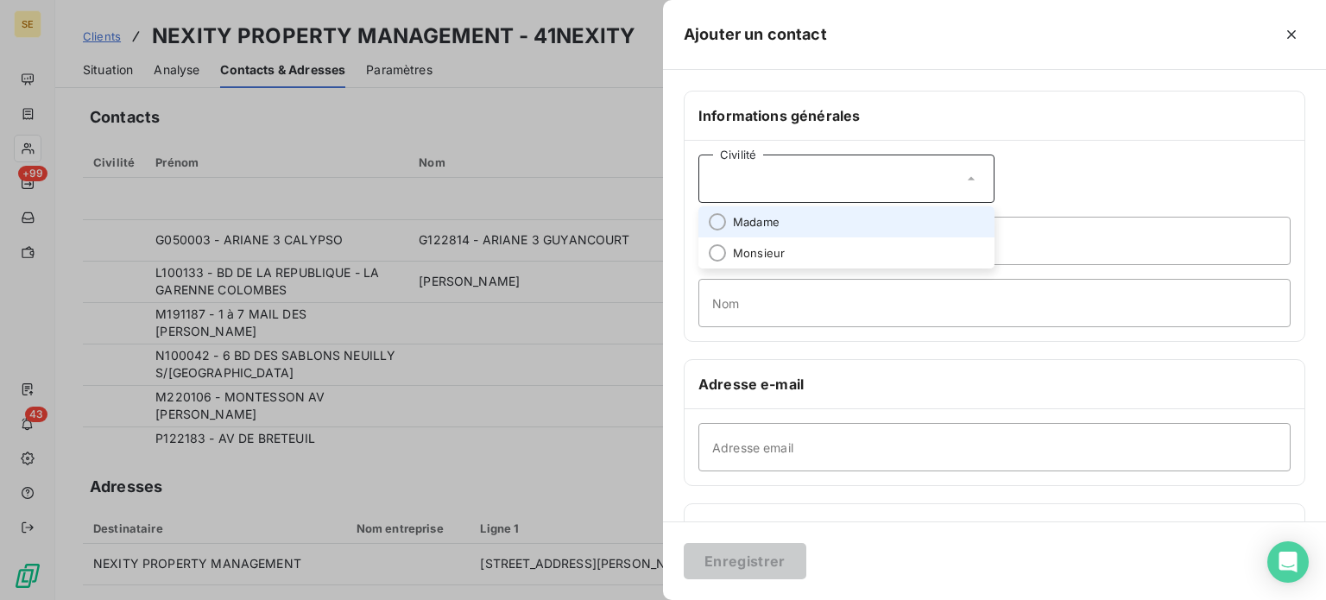
click at [766, 228] on span "Madame" at bounding box center [756, 222] width 47 height 16
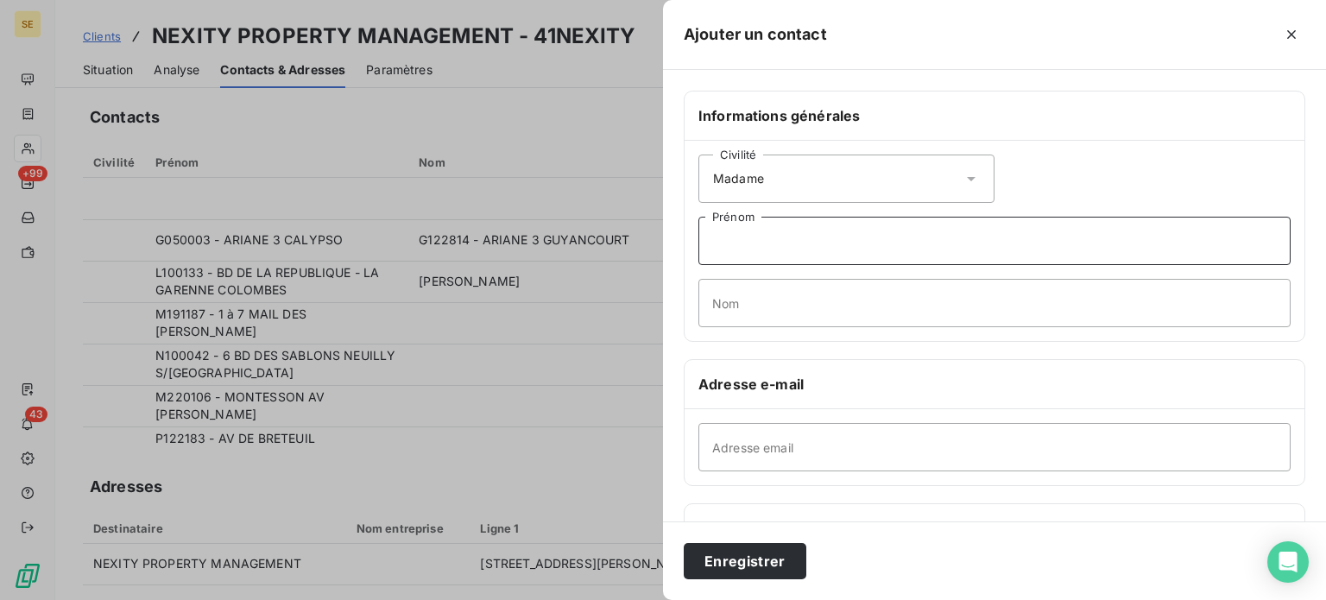
click at [762, 244] on input "Prénom" at bounding box center [994, 241] width 592 height 48
type input "s"
type input "[PERSON_NAME]"
type input "GHEBRID"
click at [897, 243] on input "[PERSON_NAME]" at bounding box center [994, 241] width 592 height 48
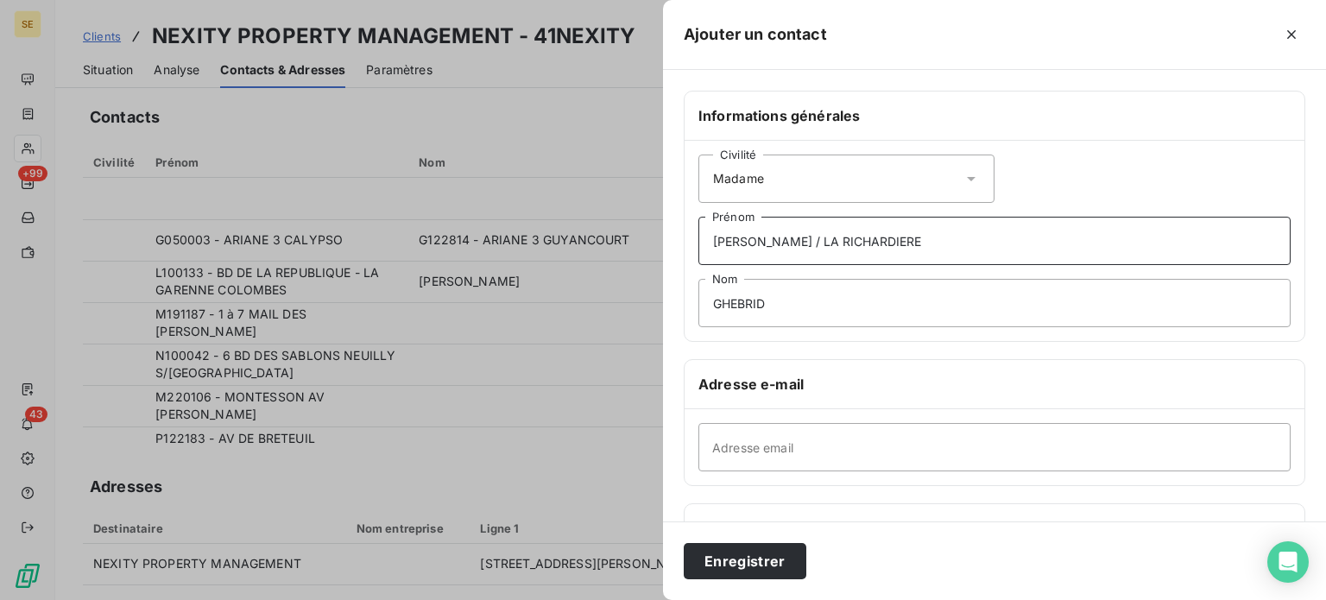
type input "[PERSON_NAME] / LA RICHARDIERE"
paste input "[EMAIL_ADDRESS][DOMAIN_NAME]"
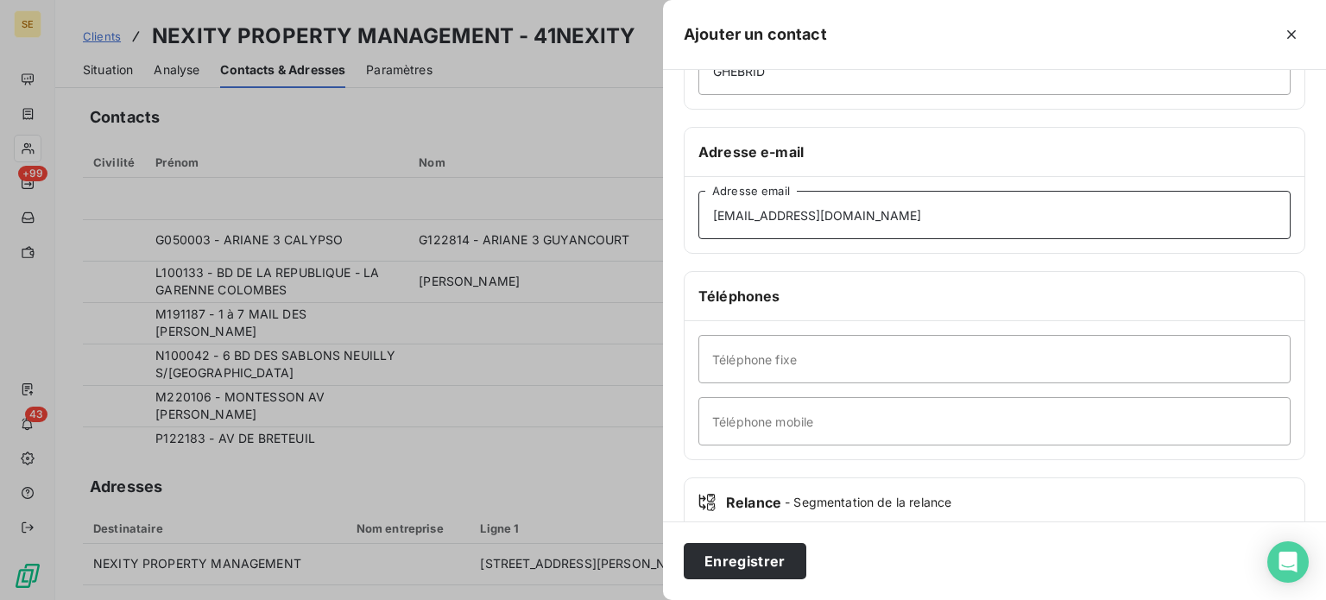
scroll to position [259, 0]
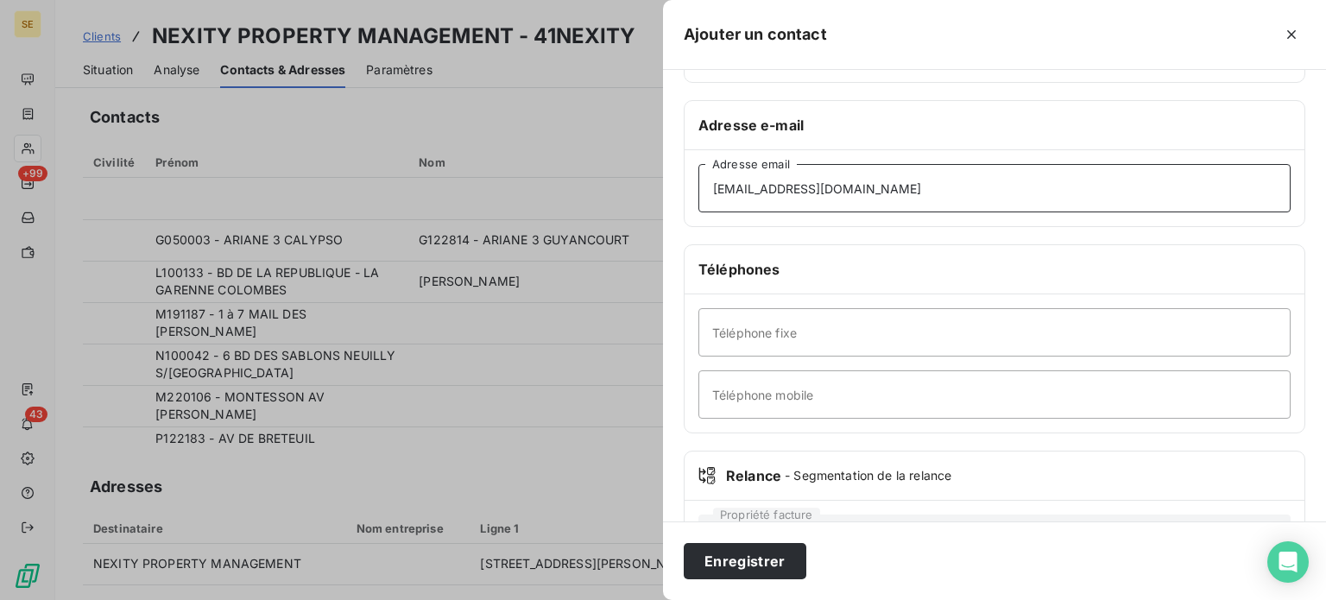
type input "[EMAIL_ADDRESS][DOMAIN_NAME]"
click at [782, 326] on input "Téléphone fixe" at bounding box center [994, 332] width 592 height 48
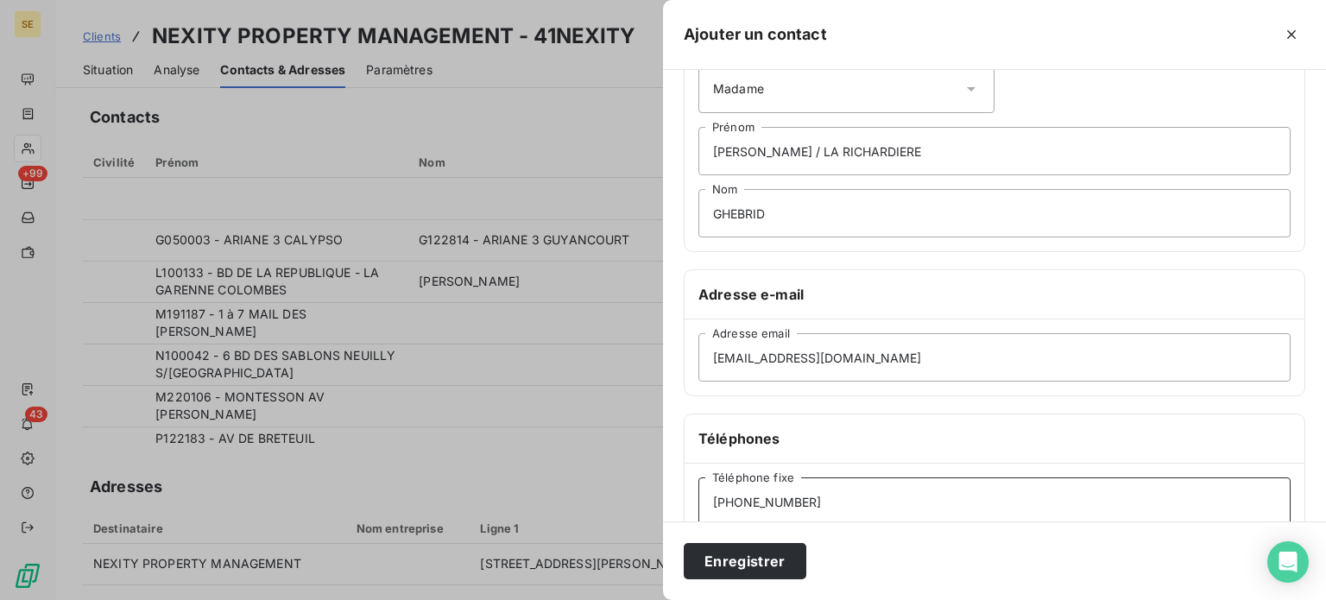
scroll to position [86, 0]
type input "[PHONE_NUMBER]"
click at [835, 207] on input "GHEBRID" at bounding box center [994, 216] width 592 height 48
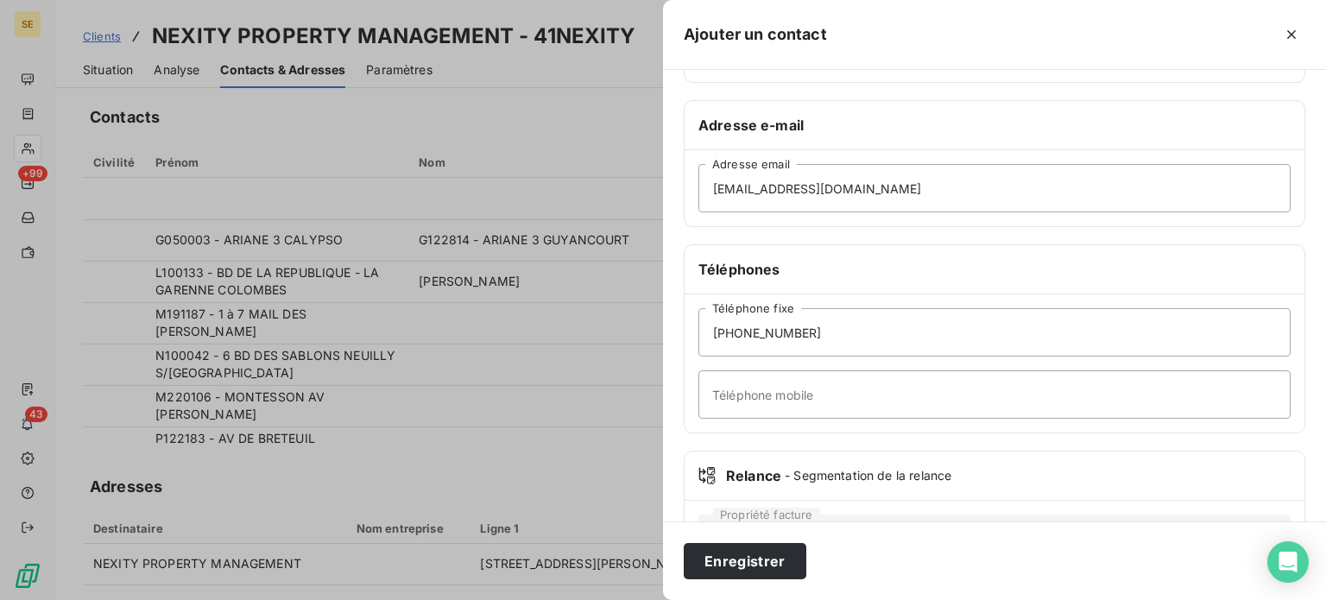
scroll to position [332, 0]
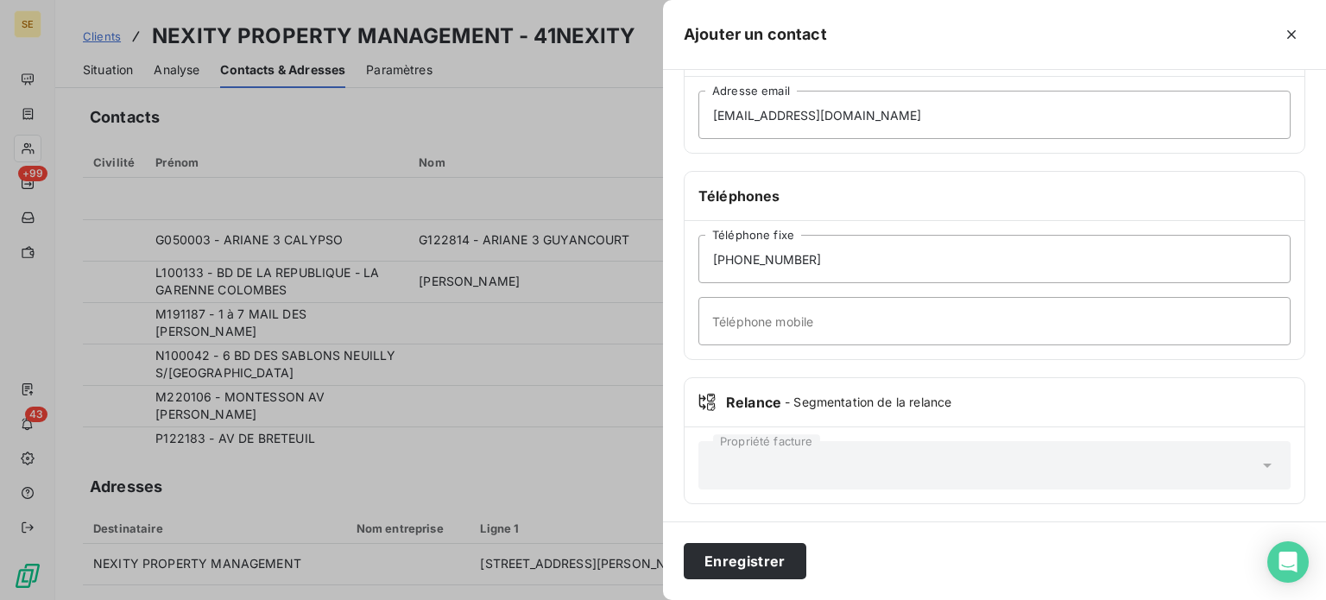
type input "GHEBRID / Cabinet La Boutique des Copropriétés"
click at [792, 321] on input "Téléphone mobile" at bounding box center [994, 321] width 592 height 48
type input "Assistante [PERSON_NAME]"
click at [684, 543] on button "Enregistrer" at bounding box center [745, 561] width 123 height 36
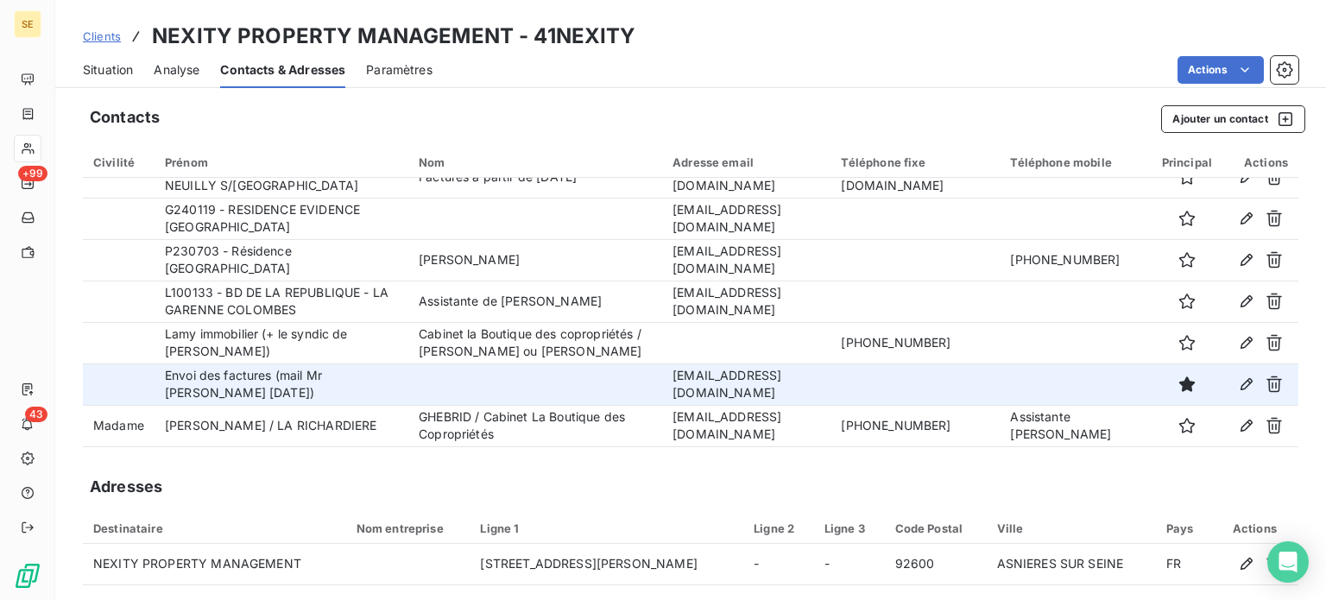
scroll to position [521, 0]
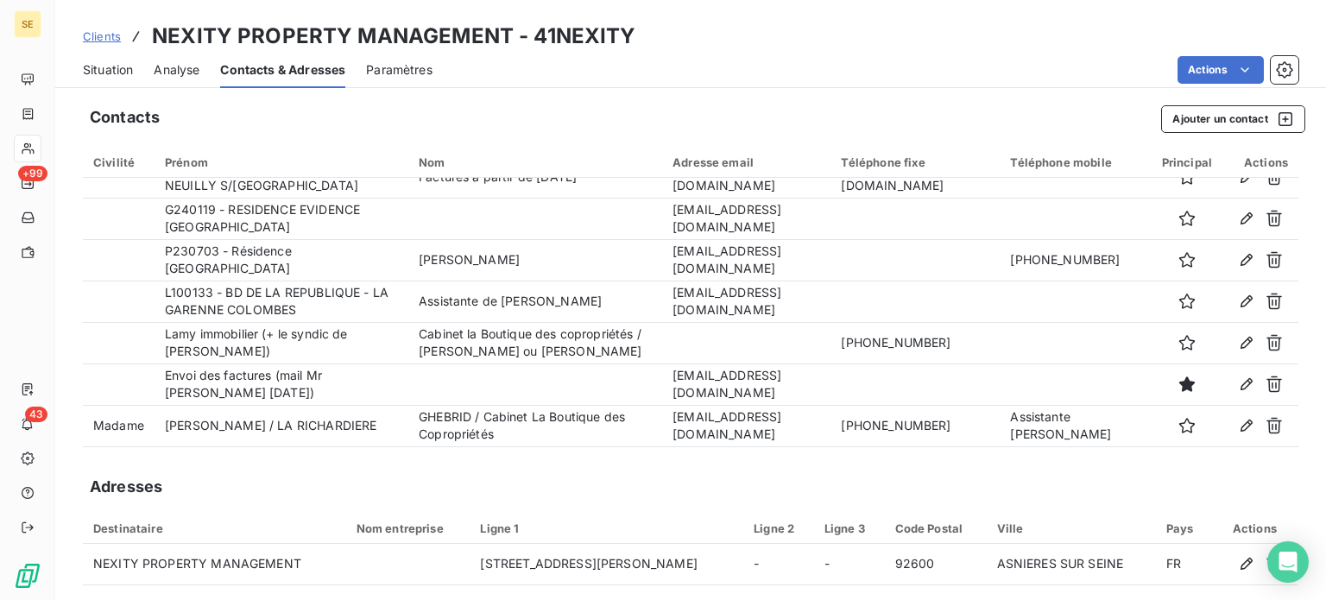
click at [1238, 161] on div "Actions" at bounding box center [1259, 162] width 55 height 14
click at [1206, 114] on button "Ajouter un contact" at bounding box center [1233, 119] width 144 height 28
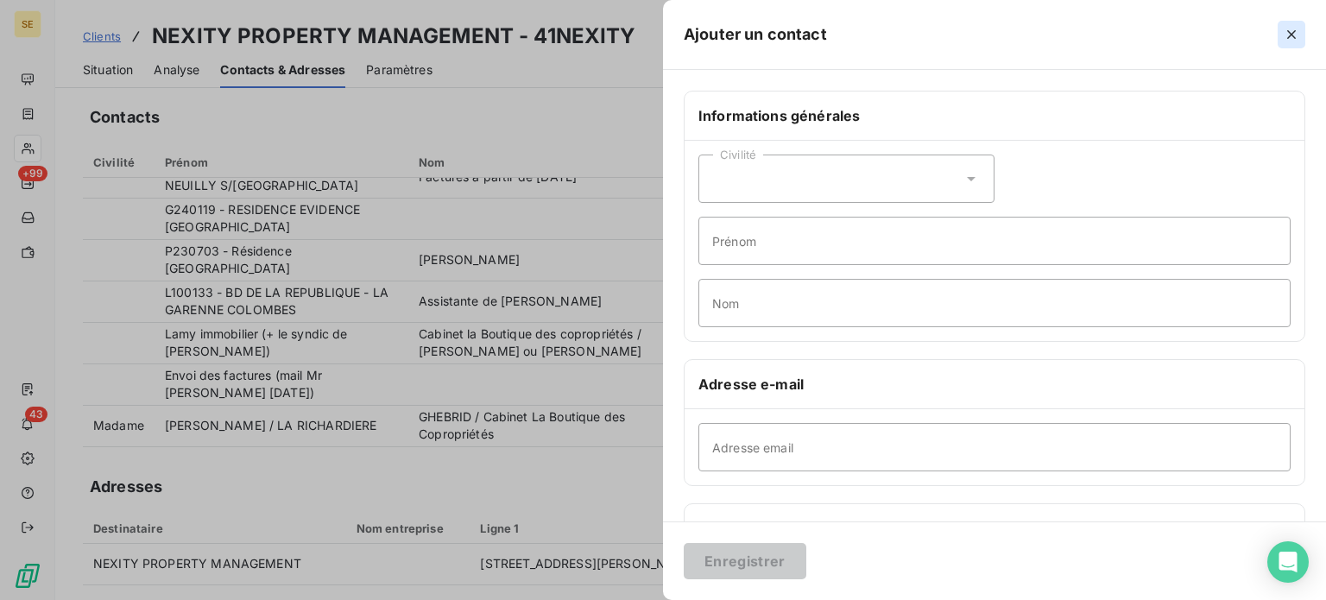
click at [1288, 28] on icon "button" at bounding box center [1291, 34] width 17 height 17
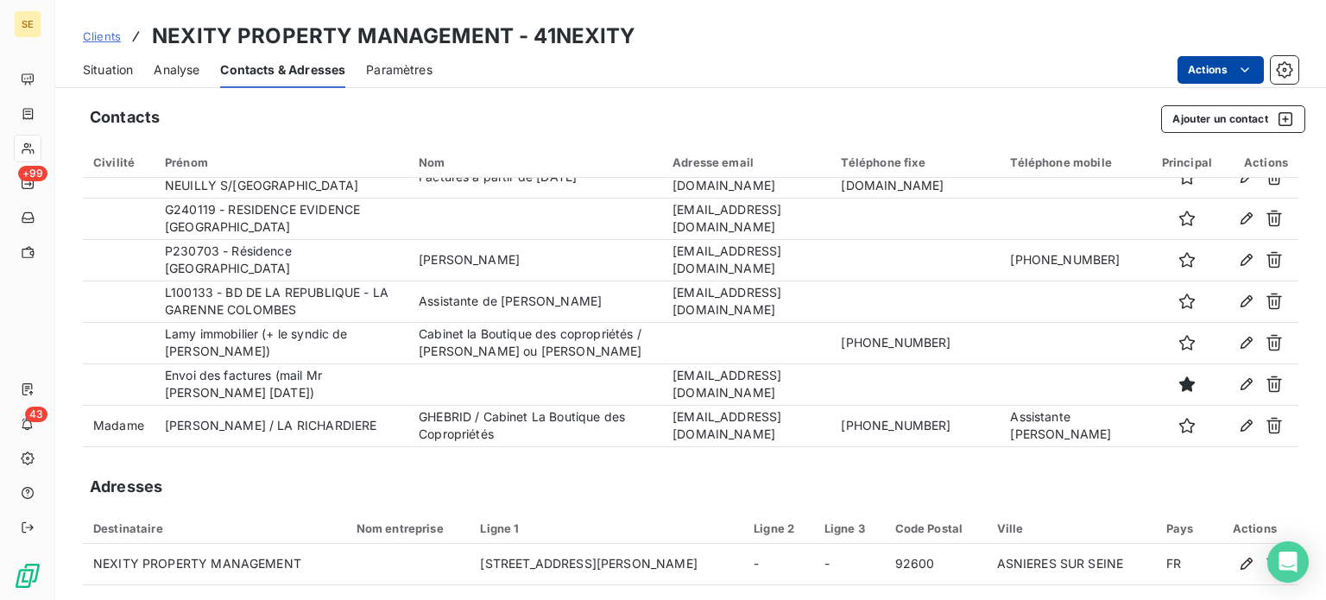
click at [1205, 69] on html "SE +99 43 Clients NEXITY PROPERTY MANAGEMENT - 41NEXITY Situation Analyse Conta…" at bounding box center [663, 300] width 1326 height 600
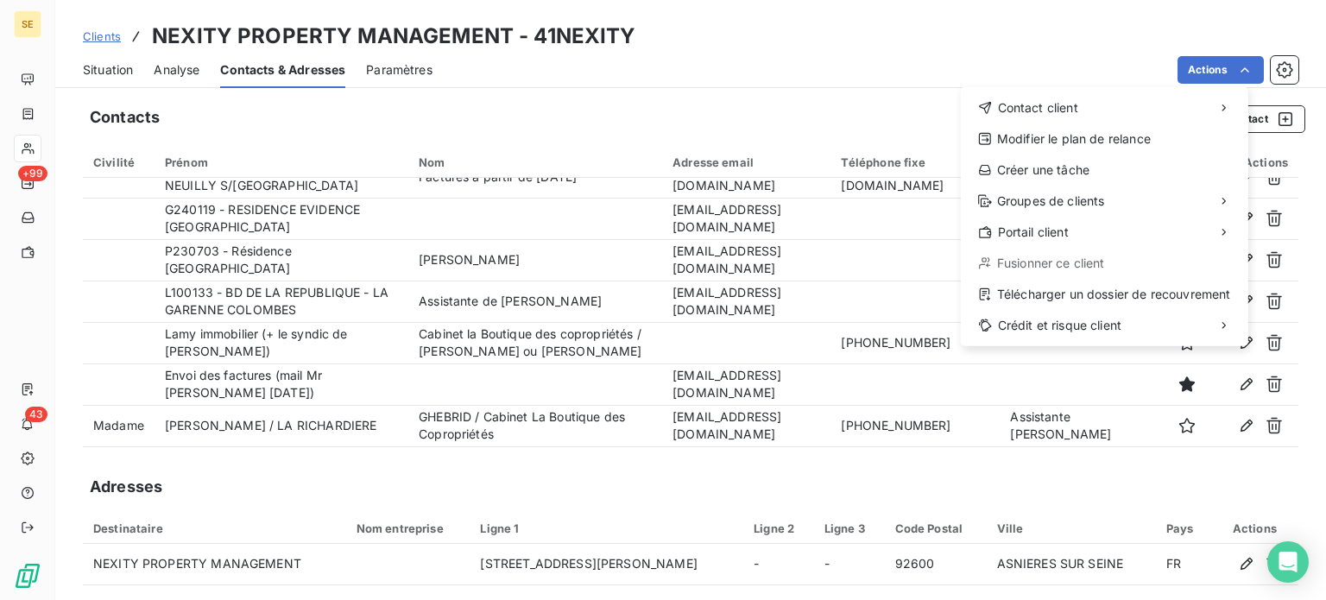
click at [1063, 47] on html "SE +99 43 Clients NEXITY PROPERTY MANAGEMENT - 41NEXITY Situation Analyse Conta…" at bounding box center [663, 300] width 1326 height 600
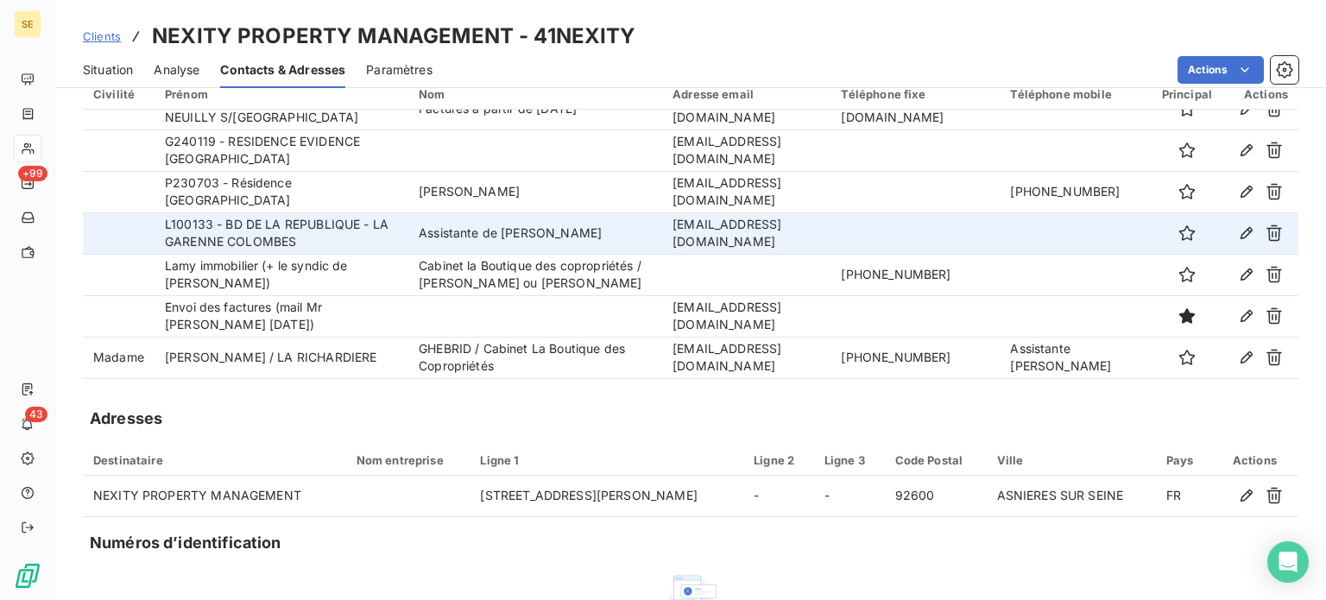
scroll to position [0, 0]
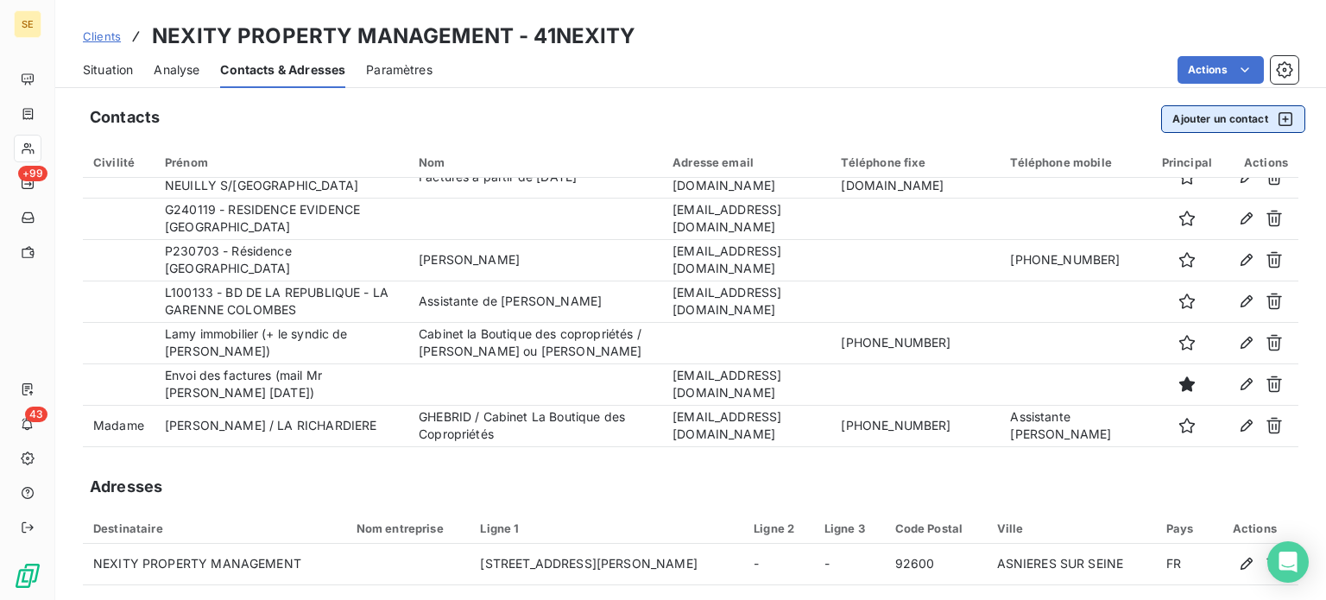
click at [1203, 113] on button "Ajouter un contact" at bounding box center [1233, 119] width 144 height 28
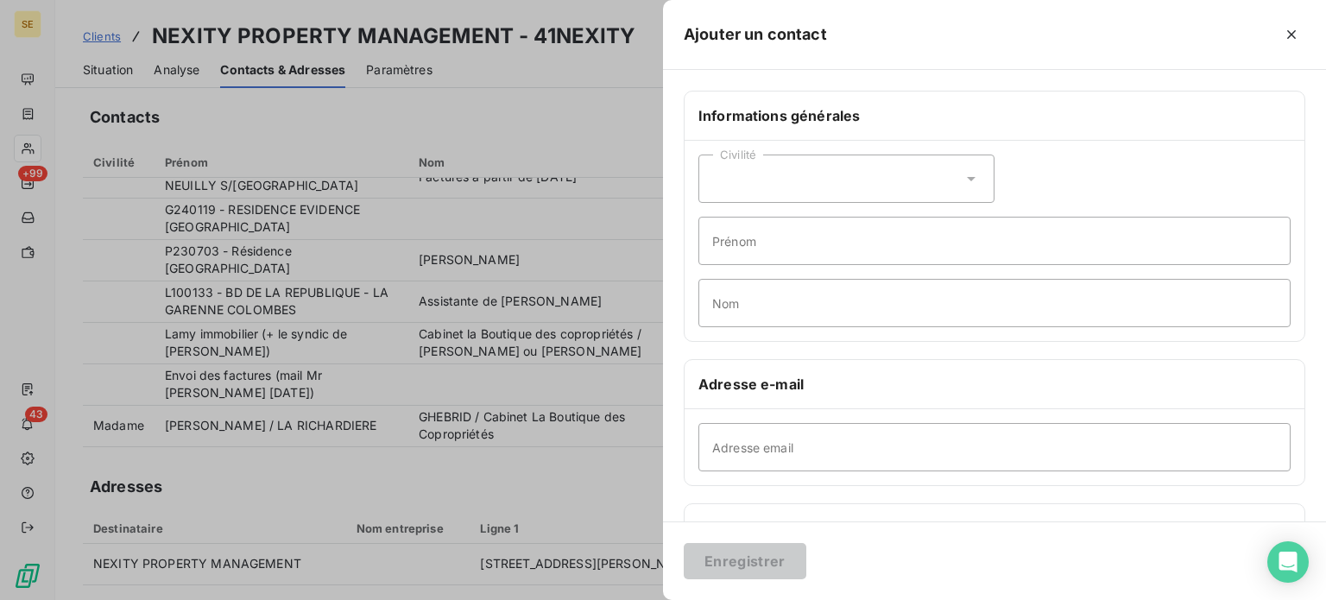
click at [964, 168] on div "Civilité" at bounding box center [846, 178] width 296 height 48
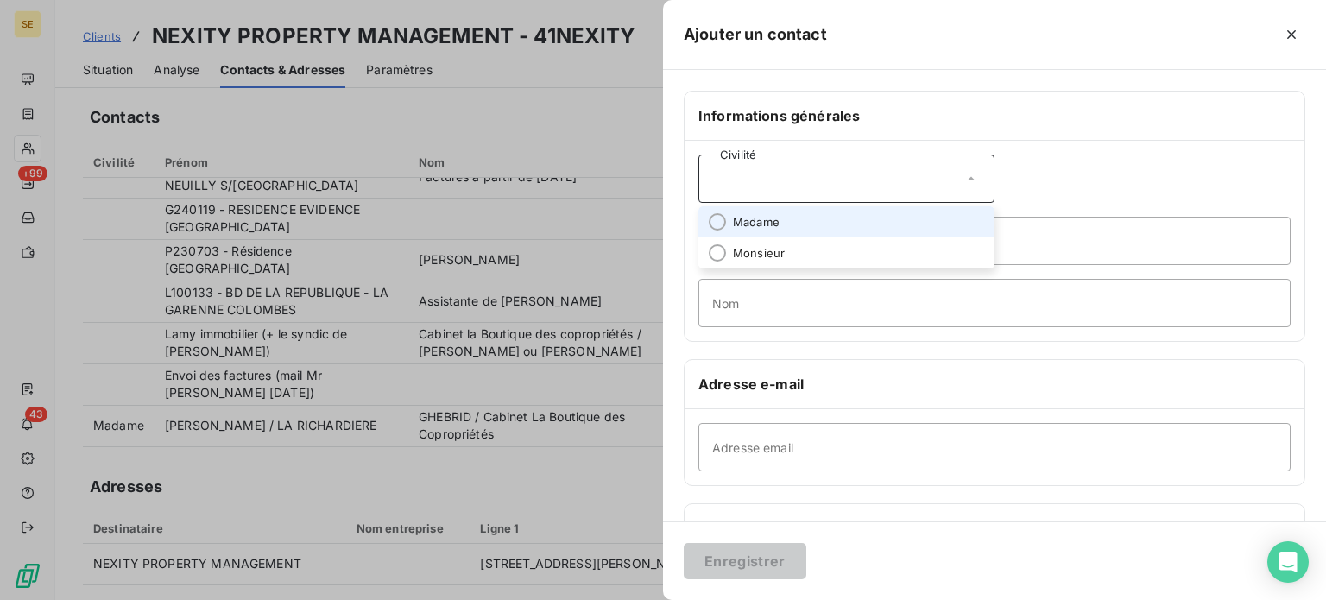
click at [773, 218] on span "Madame" at bounding box center [756, 222] width 47 height 16
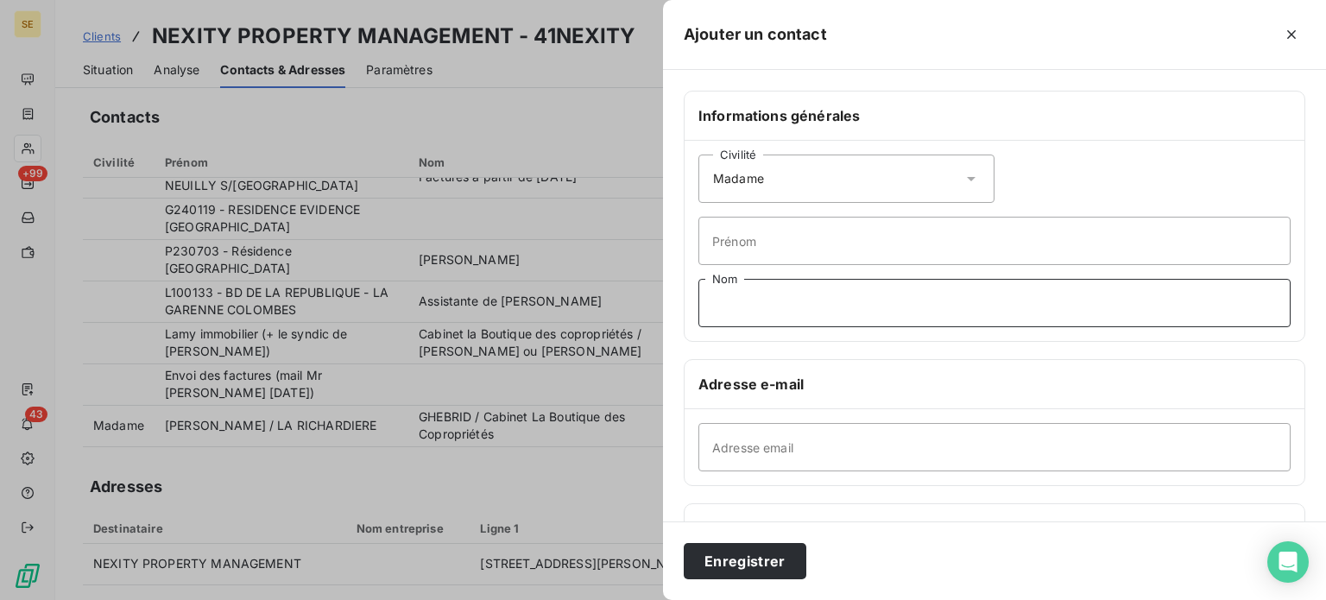
click at [811, 293] on input "Nom" at bounding box center [994, 303] width 592 height 48
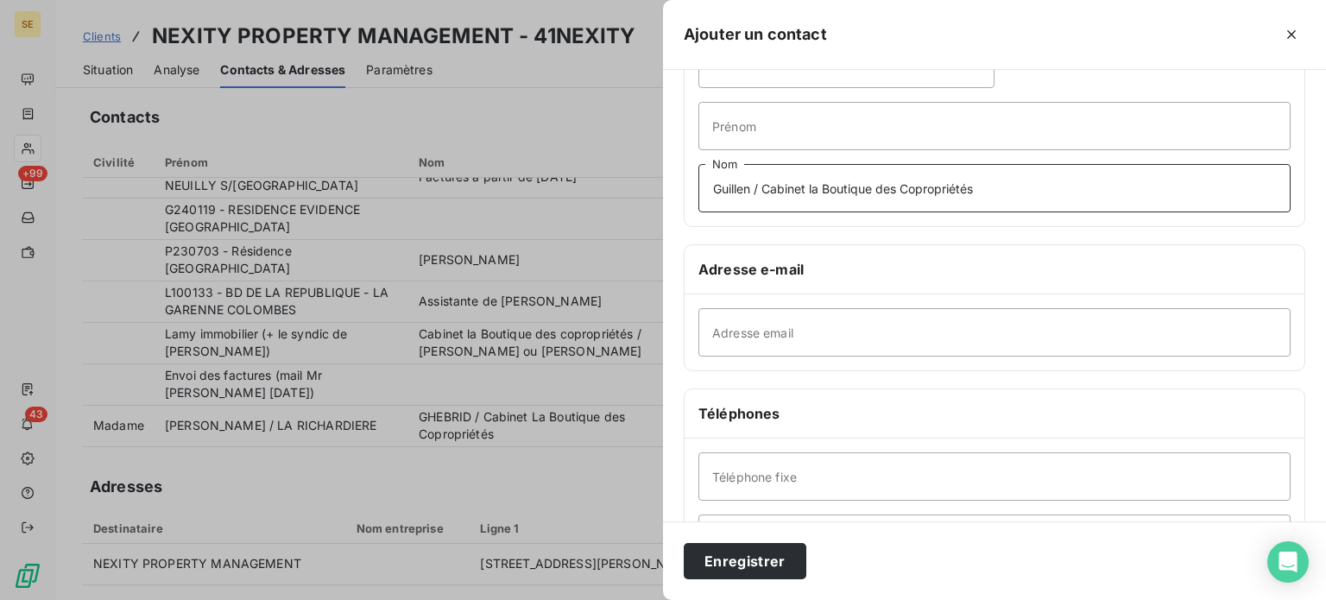
scroll to position [173, 0]
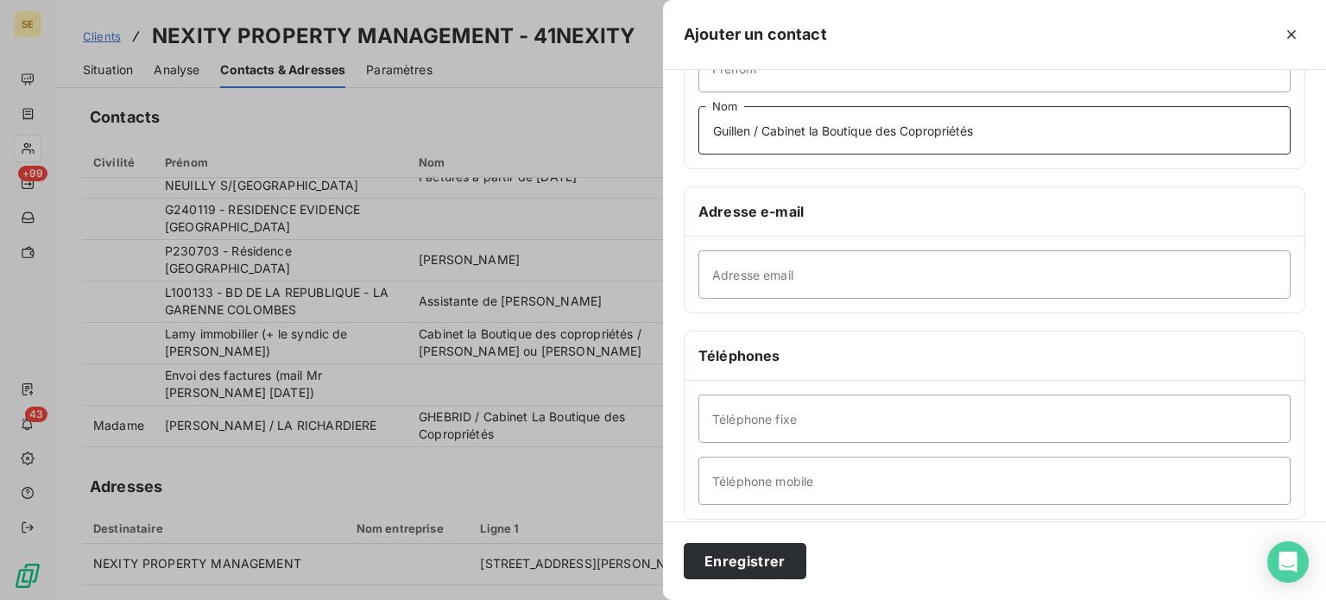
type input "Guillen / Cabinet la Boutique des Copropriétés"
paste input "[EMAIL_ADDRESS][DOMAIN_NAME]"
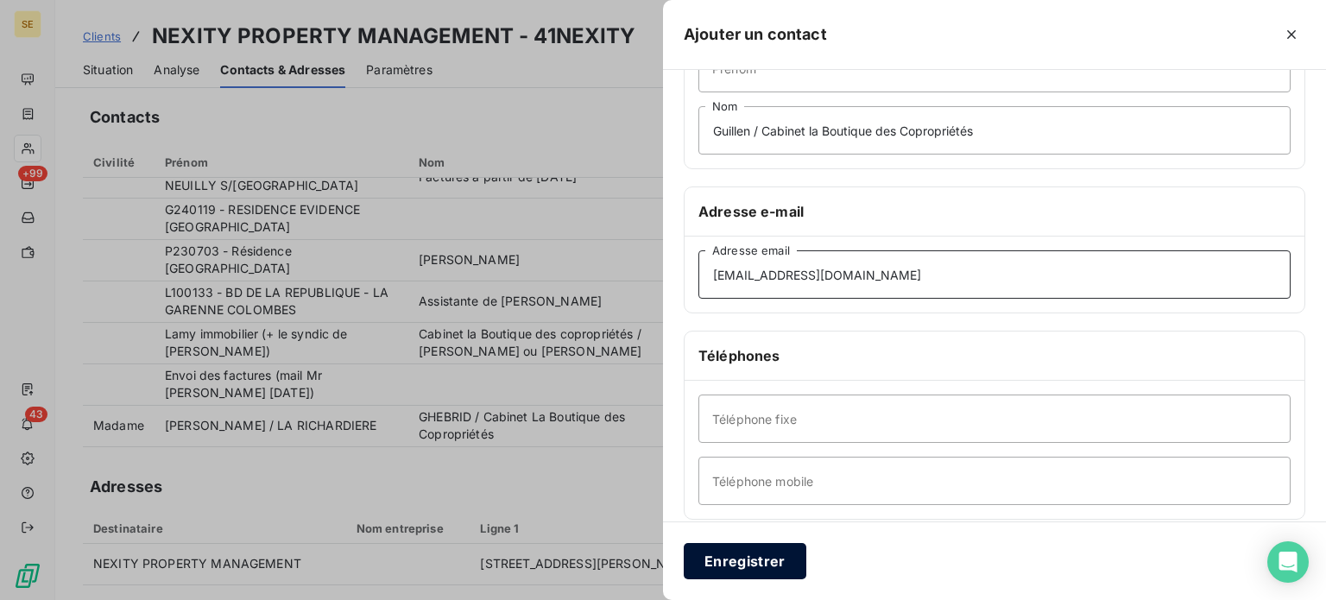
type input "[EMAIL_ADDRESS][DOMAIN_NAME]"
click at [742, 566] on button "Enregistrer" at bounding box center [745, 561] width 123 height 36
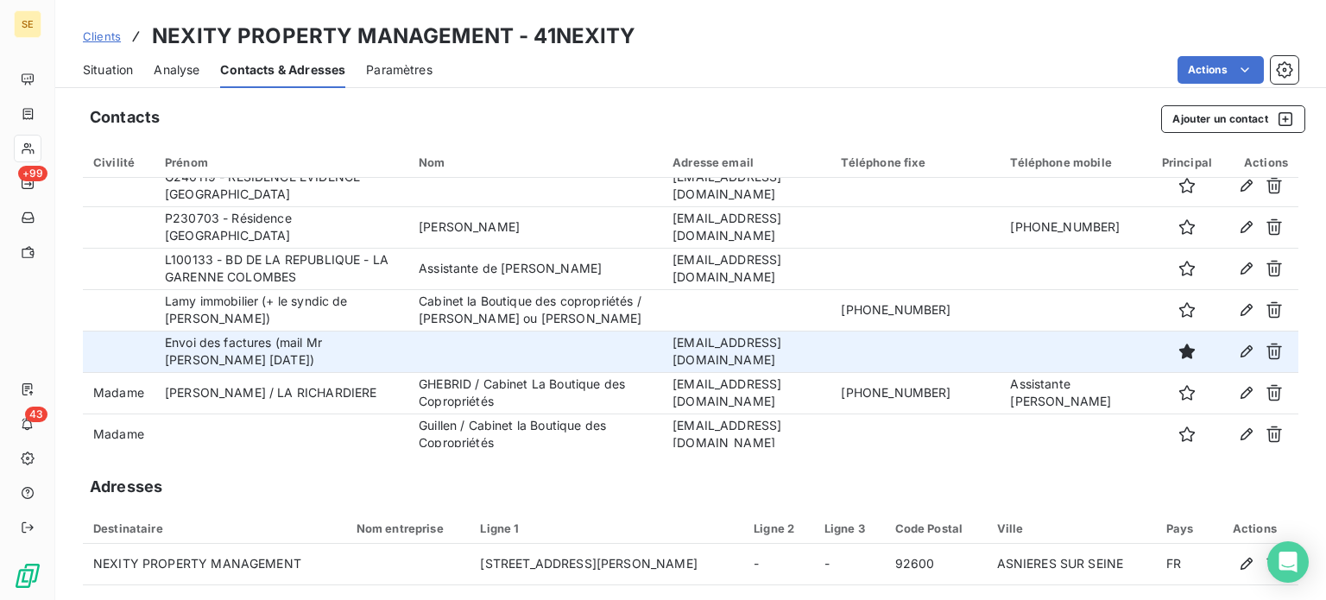
scroll to position [563, 0]
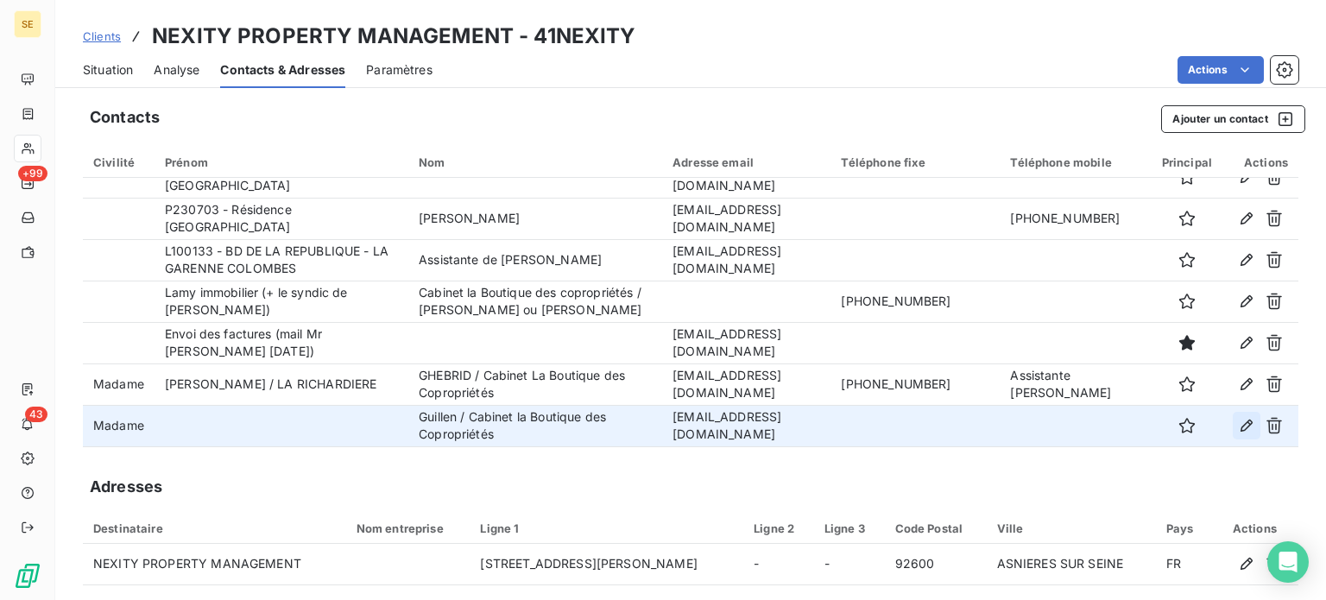
click at [1235, 425] on button "button" at bounding box center [1246, 426] width 28 height 28
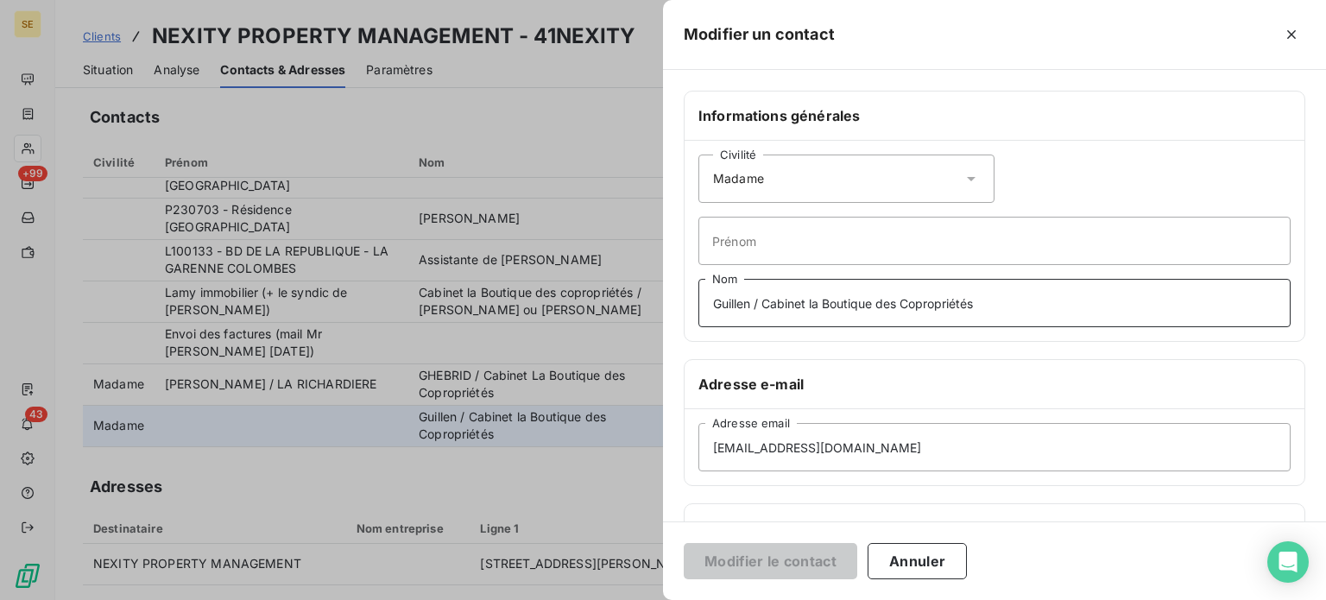
drag, startPoint x: 750, startPoint y: 303, endPoint x: 722, endPoint y: 307, distance: 28.8
click at [722, 307] on input "Guillen / Cabinet la Boutique des Copropriétés" at bounding box center [994, 303] width 592 height 48
type input "GUILLEN / Cabinet la Boutique des Copropriétés"
click at [684, 543] on button "Modifier le contact" at bounding box center [770, 561] width 173 height 36
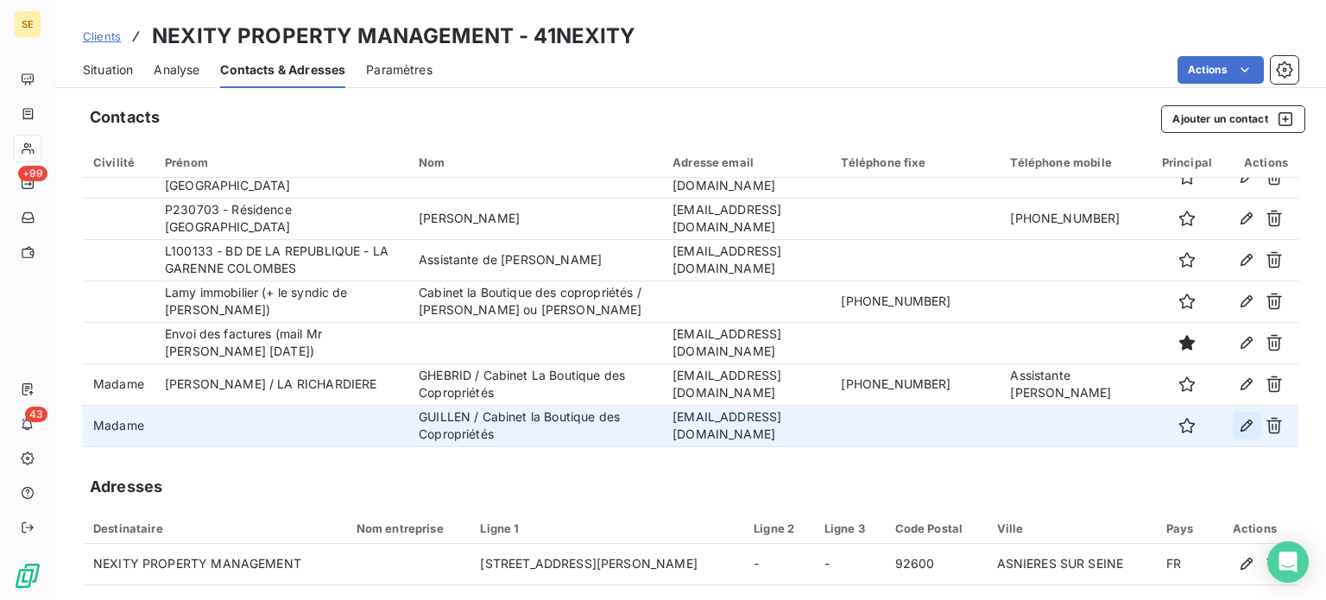
click at [1240, 428] on icon "button" at bounding box center [1246, 425] width 12 height 12
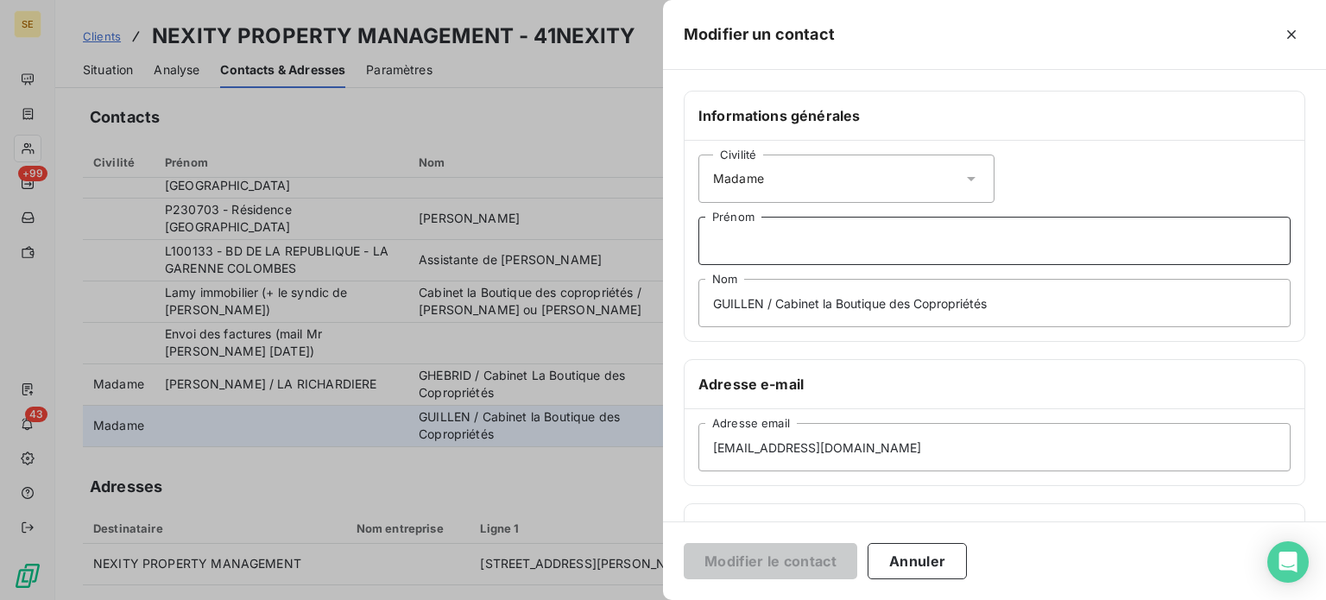
click at [818, 241] on input "Prénom" at bounding box center [994, 241] width 592 height 48
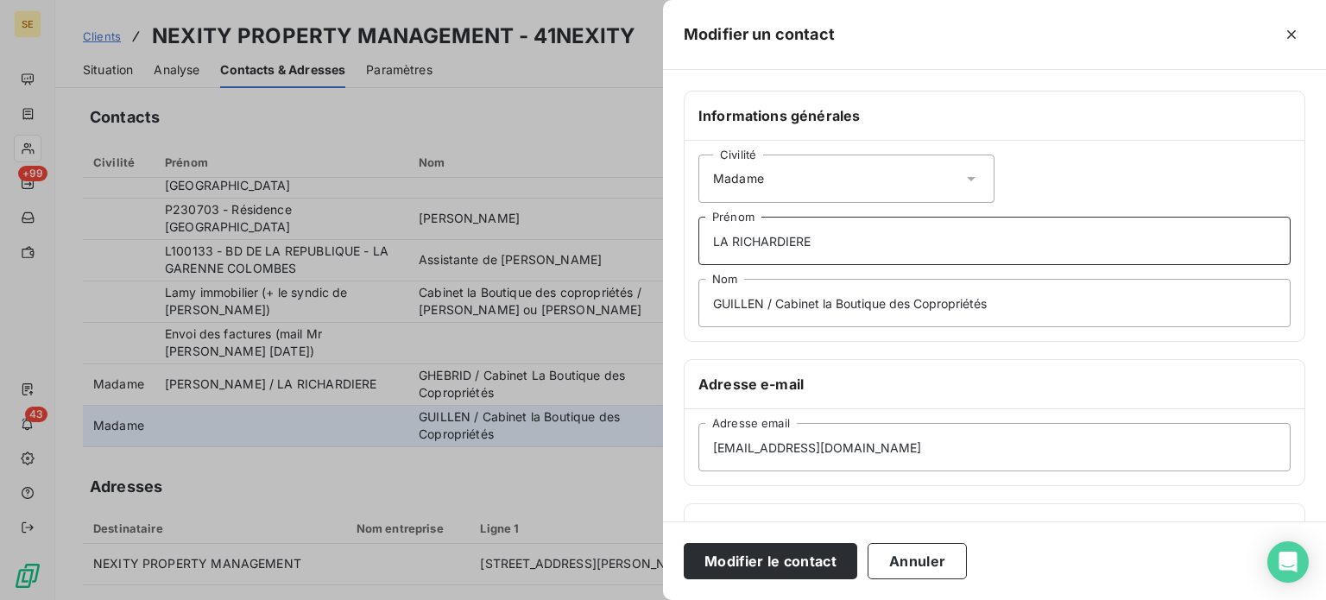
type input "LA RICHARDIERE"
click at [684, 543] on button "Modifier le contact" at bounding box center [770, 561] width 173 height 36
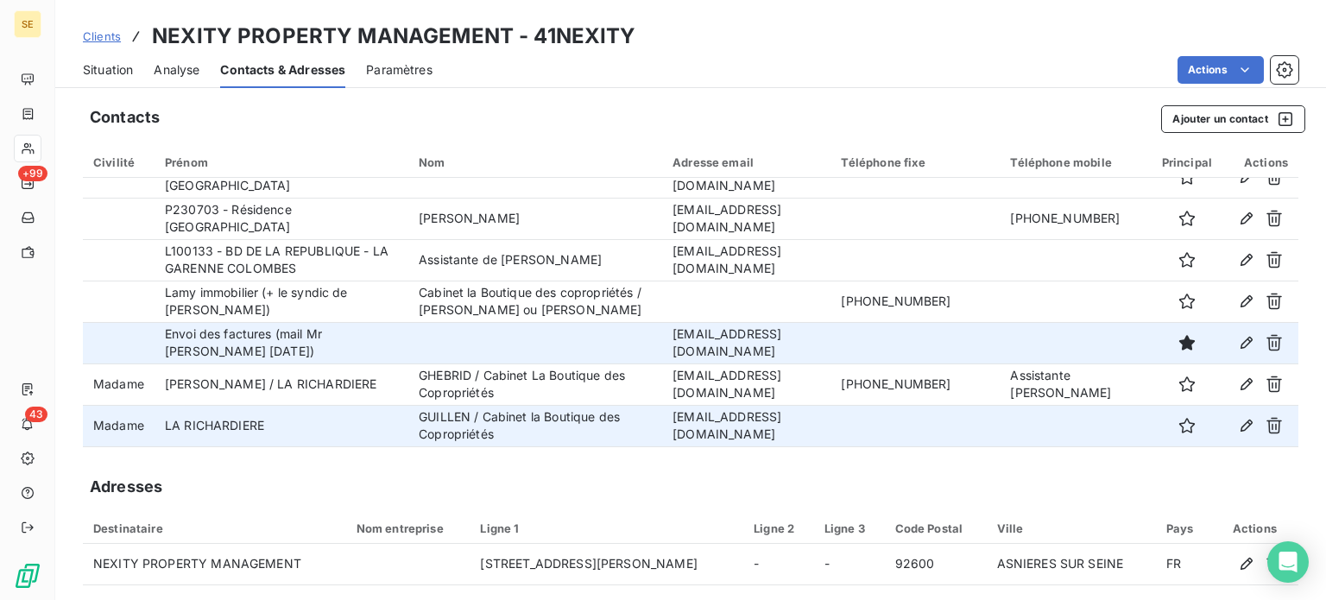
drag, startPoint x: 596, startPoint y: 318, endPoint x: 763, endPoint y: 349, distance: 169.4
click at [763, 349] on td "[EMAIL_ADDRESS][DOMAIN_NAME]" at bounding box center [746, 342] width 168 height 41
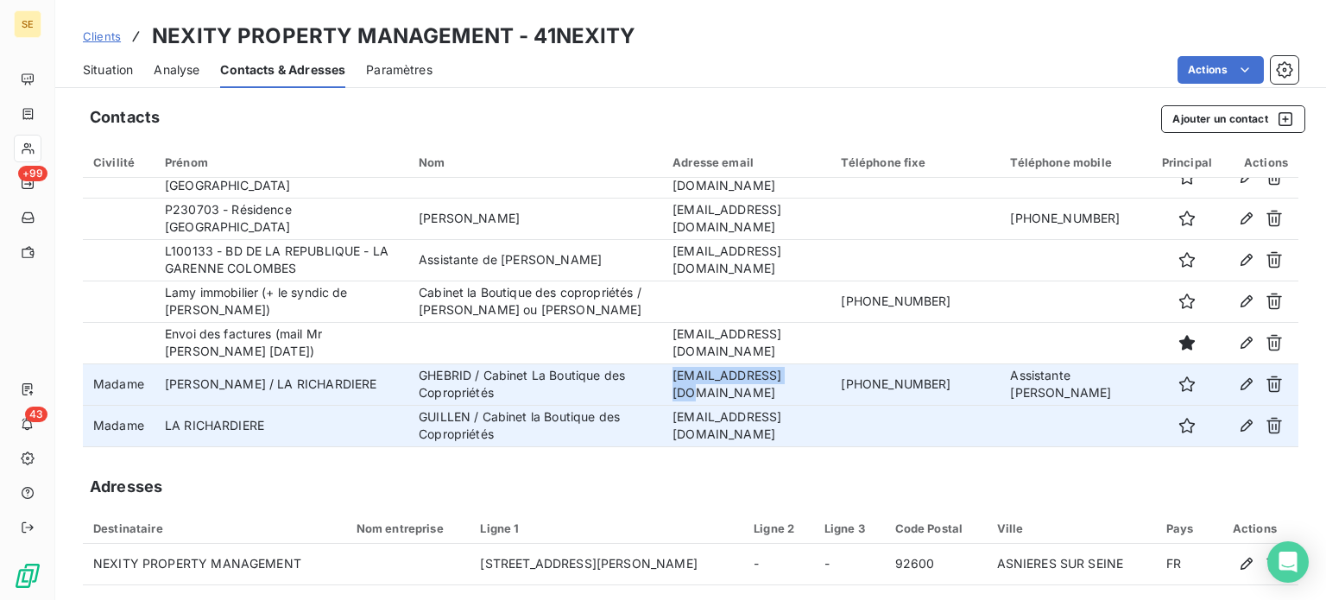
drag, startPoint x: 599, startPoint y: 385, endPoint x: 718, endPoint y: 382, distance: 119.1
click at [718, 382] on td "[EMAIL_ADDRESS][DOMAIN_NAME]" at bounding box center [746, 383] width 168 height 41
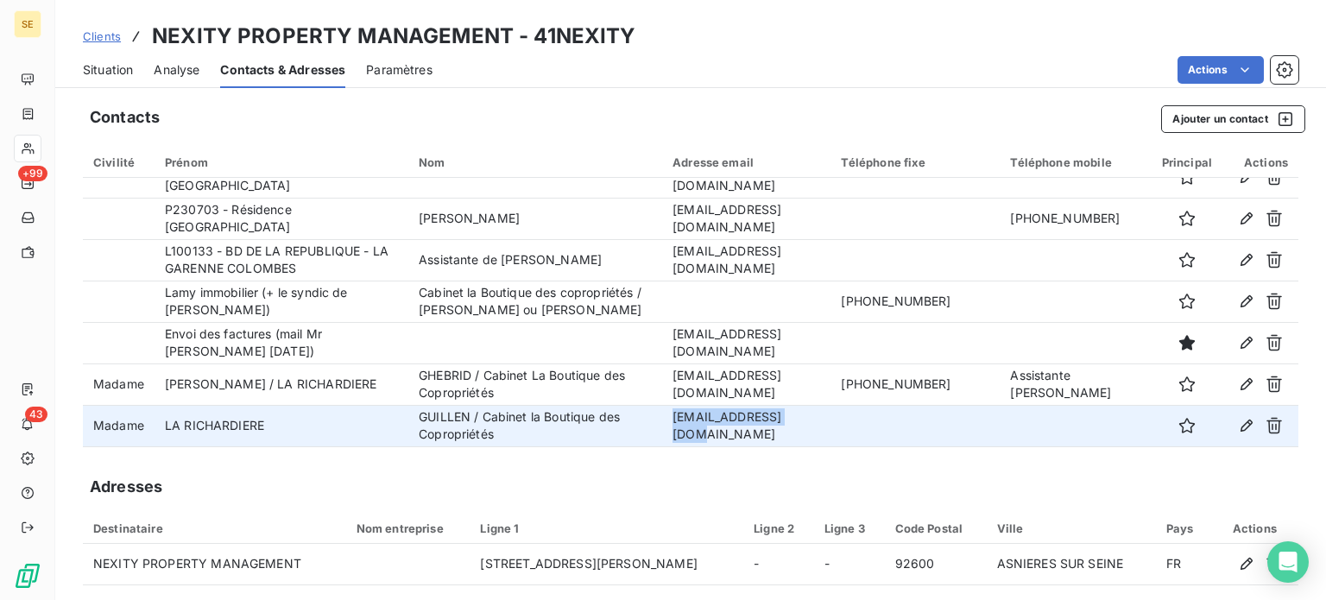
drag, startPoint x: 596, startPoint y: 427, endPoint x: 718, endPoint y: 432, distance: 121.8
click at [718, 432] on td "[EMAIL_ADDRESS][DOMAIN_NAME]" at bounding box center [746, 425] width 168 height 41
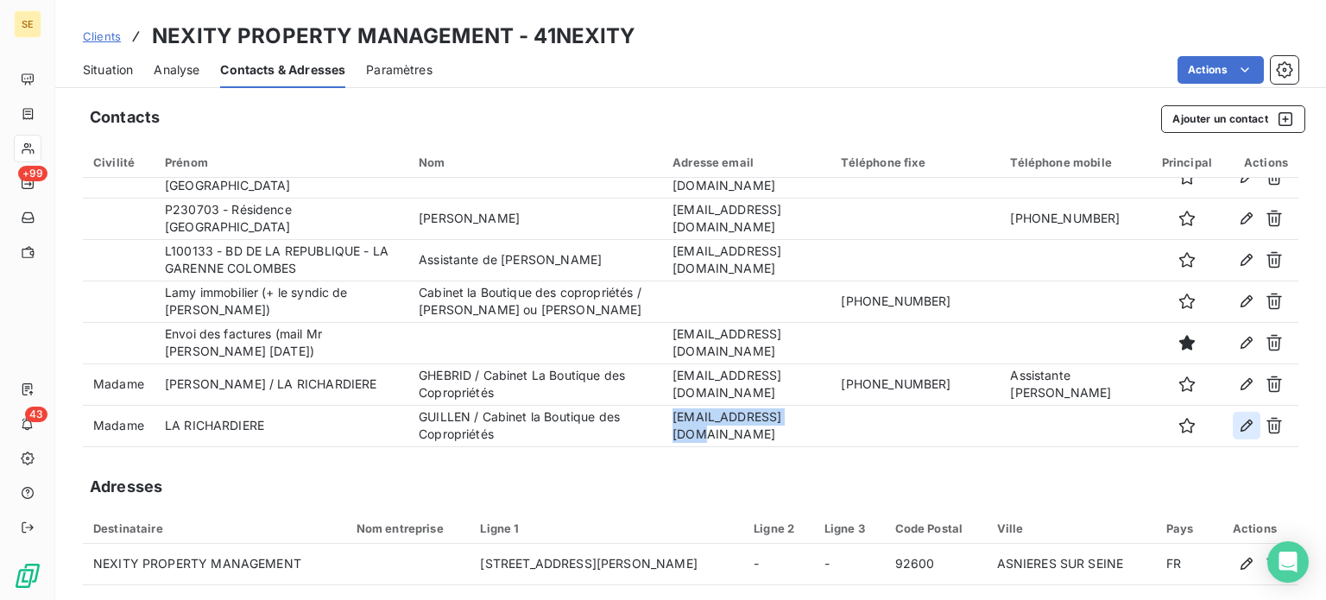
click at [1240, 420] on icon "button" at bounding box center [1246, 425] width 12 height 12
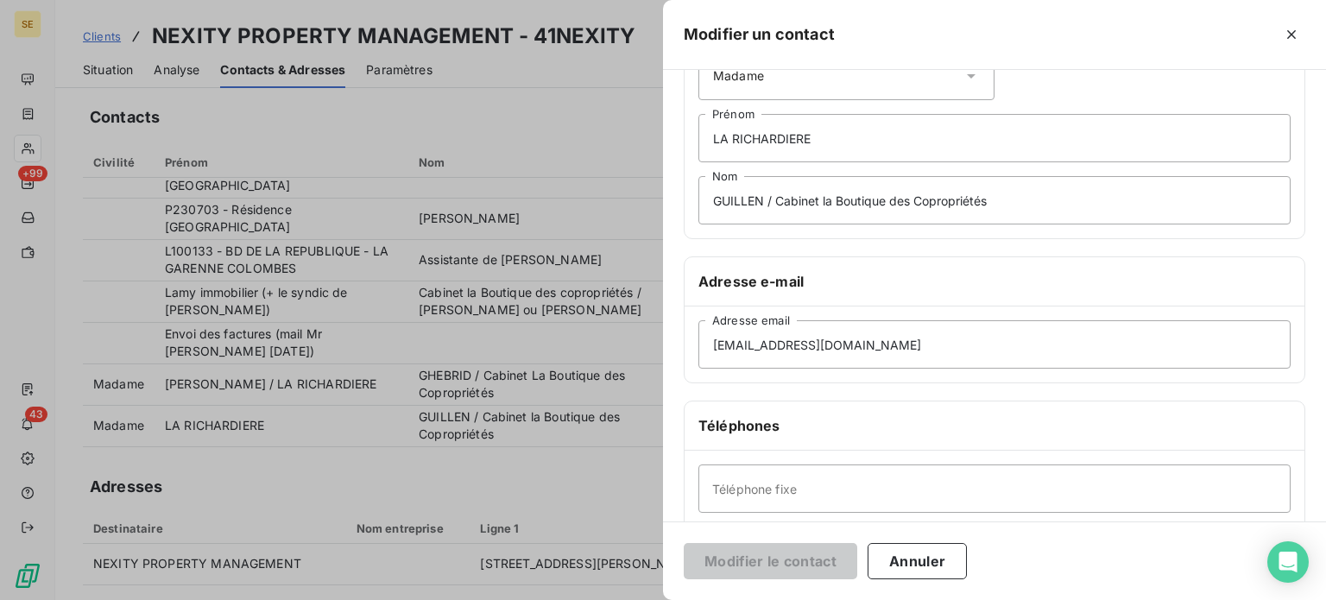
scroll to position [259, 0]
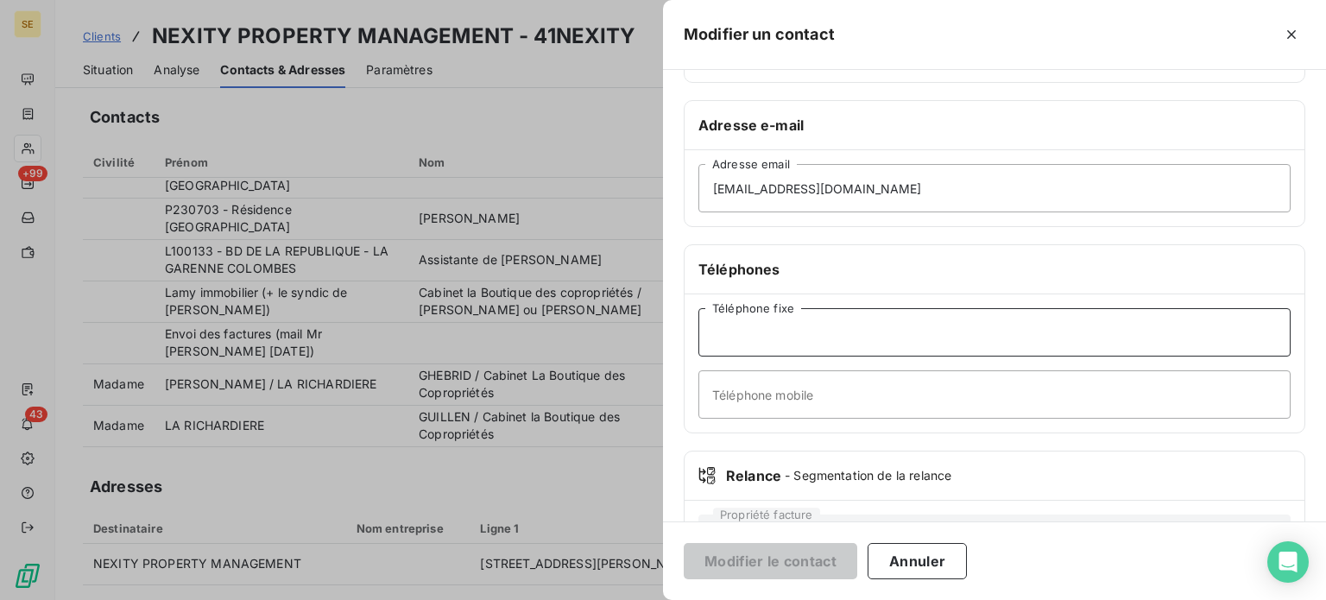
click at [780, 334] on input "Téléphone fixe" at bounding box center [994, 332] width 592 height 48
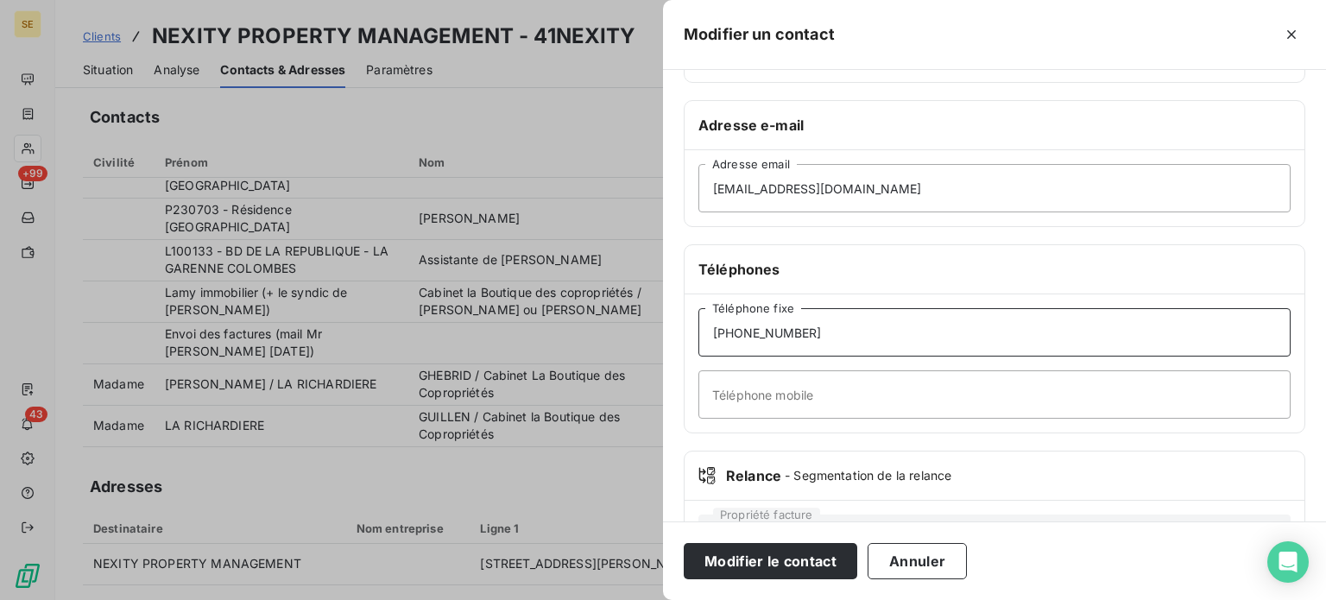
type input "[PHONE_NUMBER]"
click at [684, 543] on button "Modifier le contact" at bounding box center [770, 561] width 173 height 36
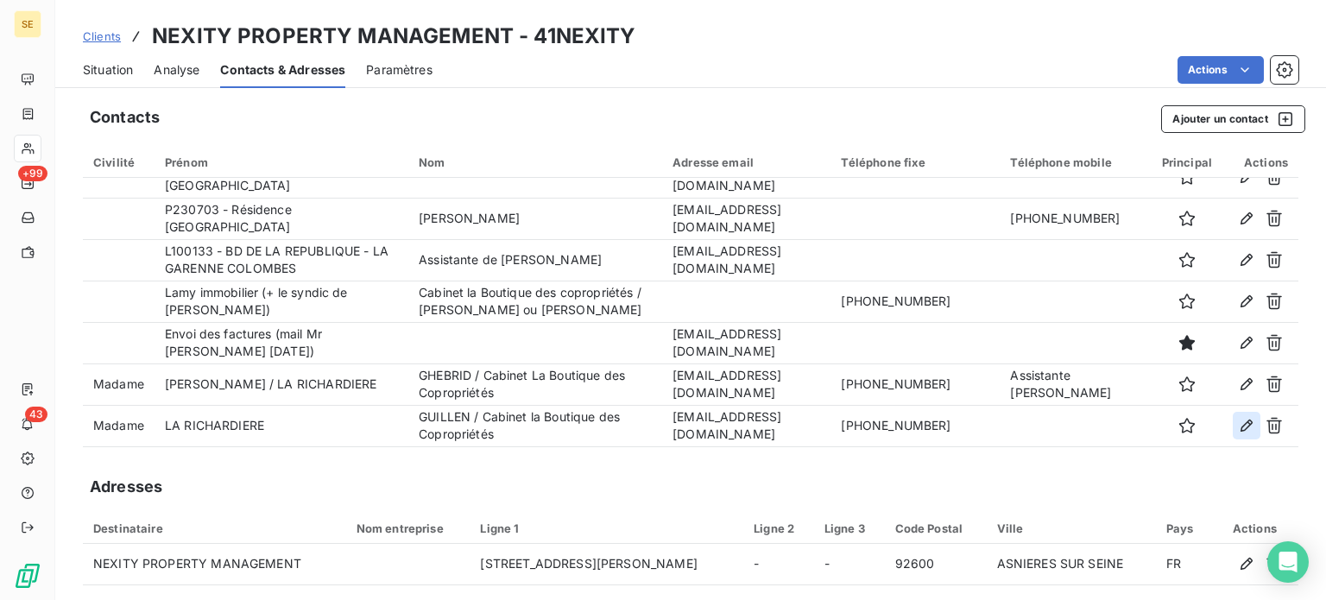
click at [1238, 425] on icon "button" at bounding box center [1246, 425] width 17 height 17
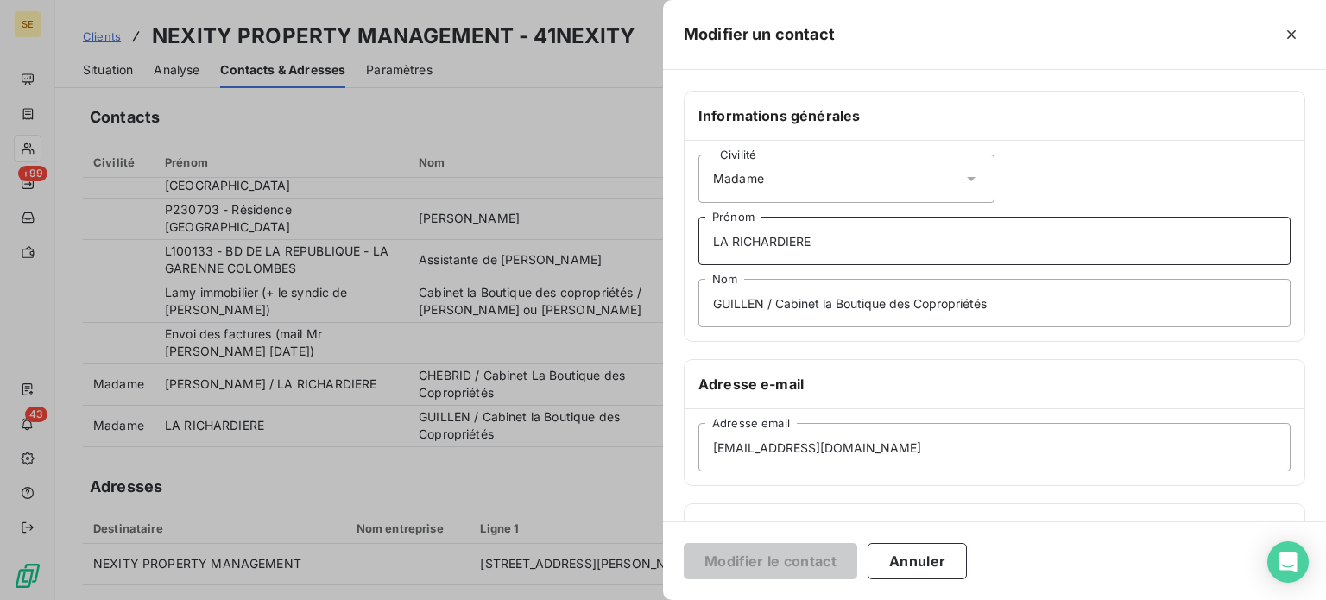
click at [711, 236] on input "LA RICHARDIERE" at bounding box center [994, 241] width 592 height 48
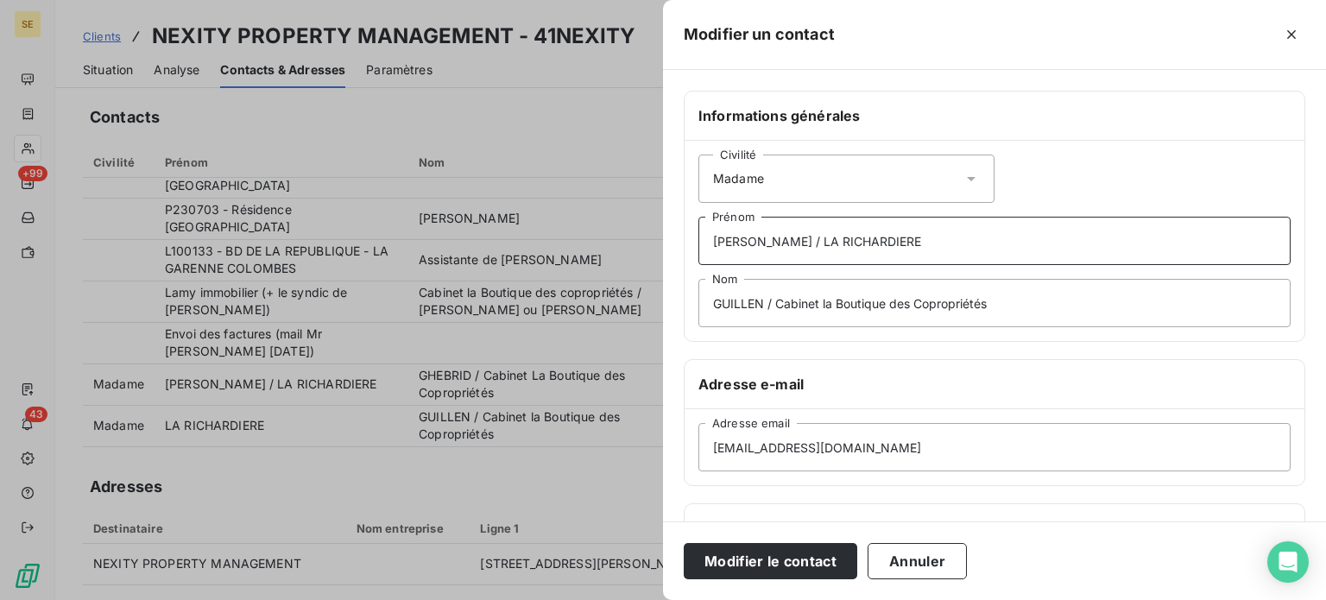
type input "[PERSON_NAME] / LA RICHARDIERE"
click at [684, 543] on button "Modifier le contact" at bounding box center [770, 561] width 173 height 36
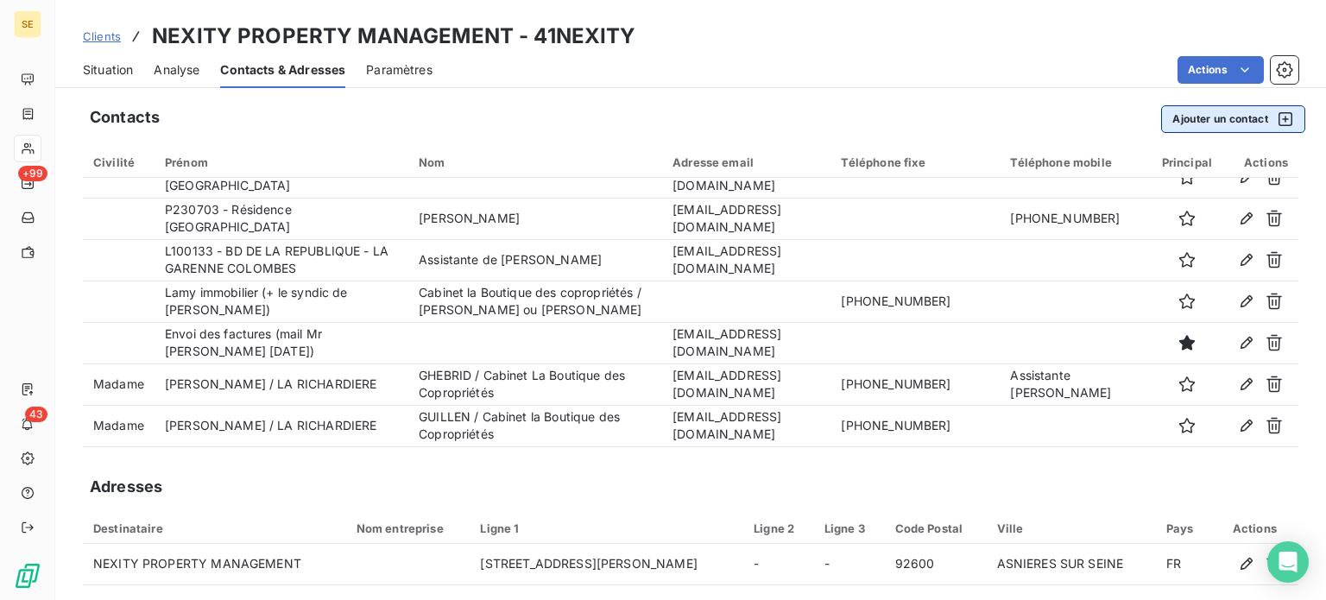
click at [1181, 121] on button "Ajouter un contact" at bounding box center [1233, 119] width 144 height 28
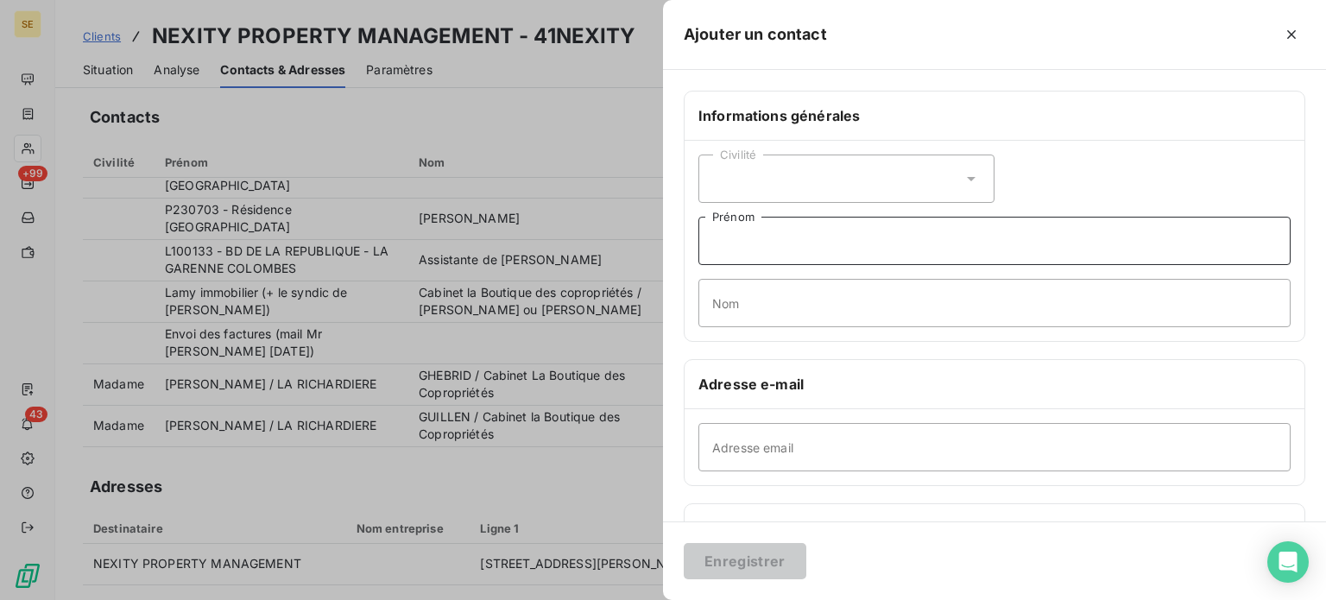
drag, startPoint x: 753, startPoint y: 255, endPoint x: 776, endPoint y: 275, distance: 31.2
click at [753, 255] on input "Prénom" at bounding box center [994, 241] width 592 height 48
type input "Compta BCOP"
paste input "[EMAIL_ADDRESS][DOMAIN_NAME]"
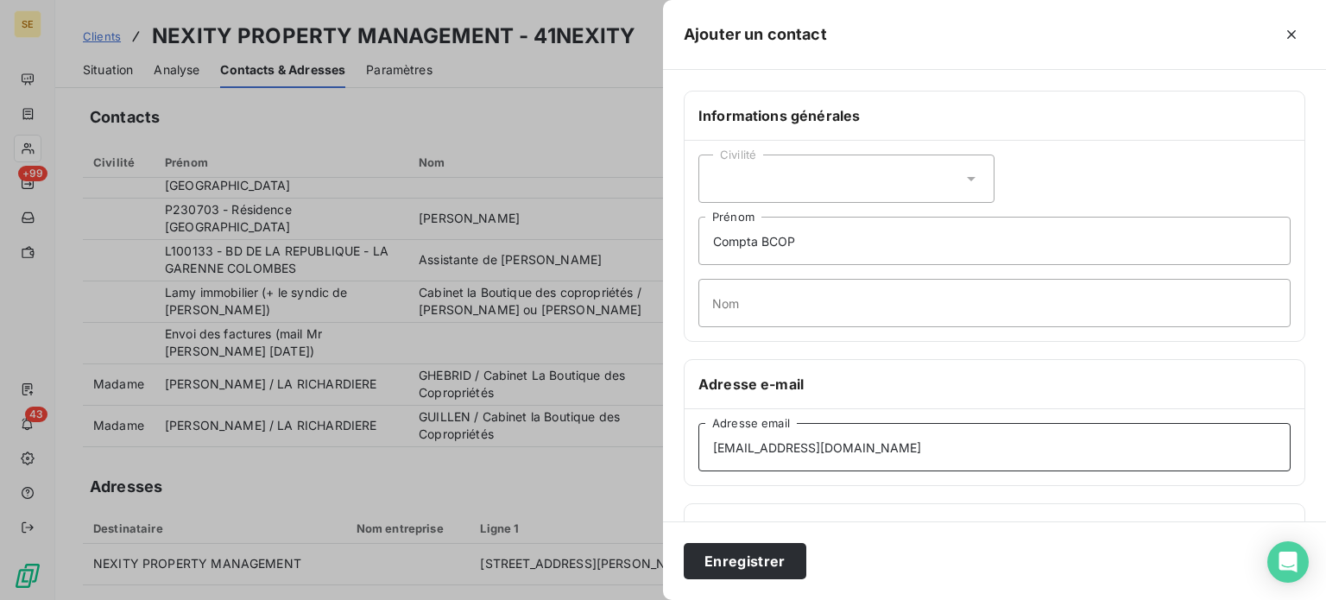
type input "[EMAIL_ADDRESS][DOMAIN_NAME]"
click at [969, 173] on icon at bounding box center [970, 178] width 17 height 17
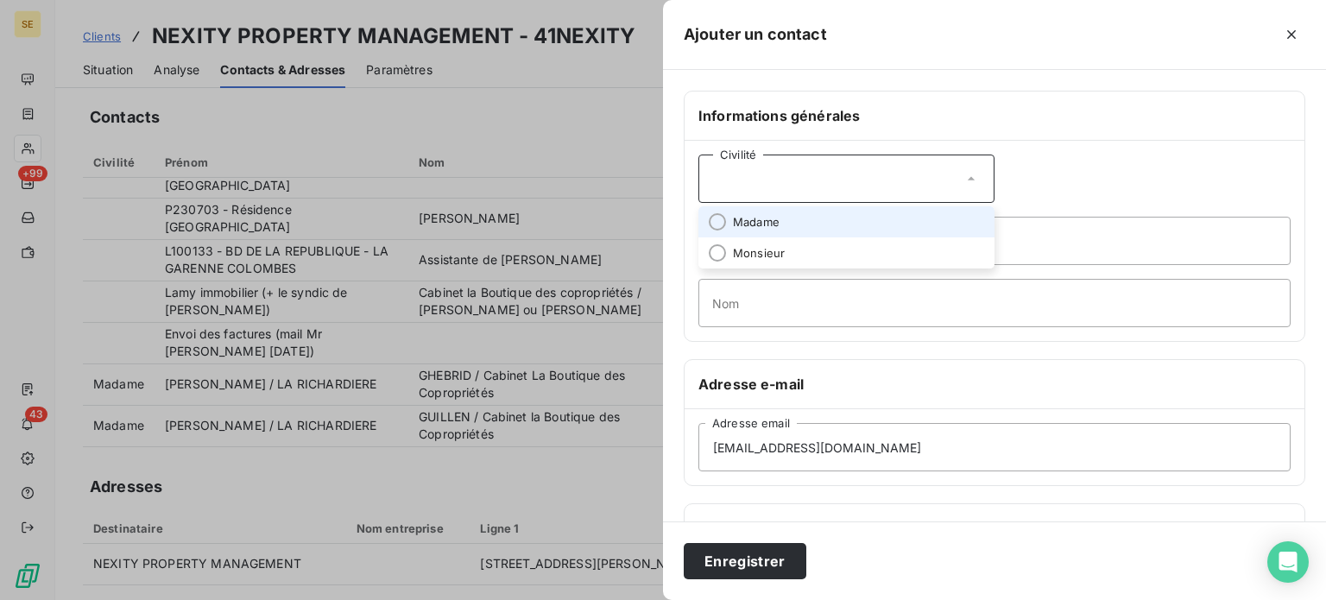
click at [727, 225] on li "Madame" at bounding box center [846, 221] width 296 height 31
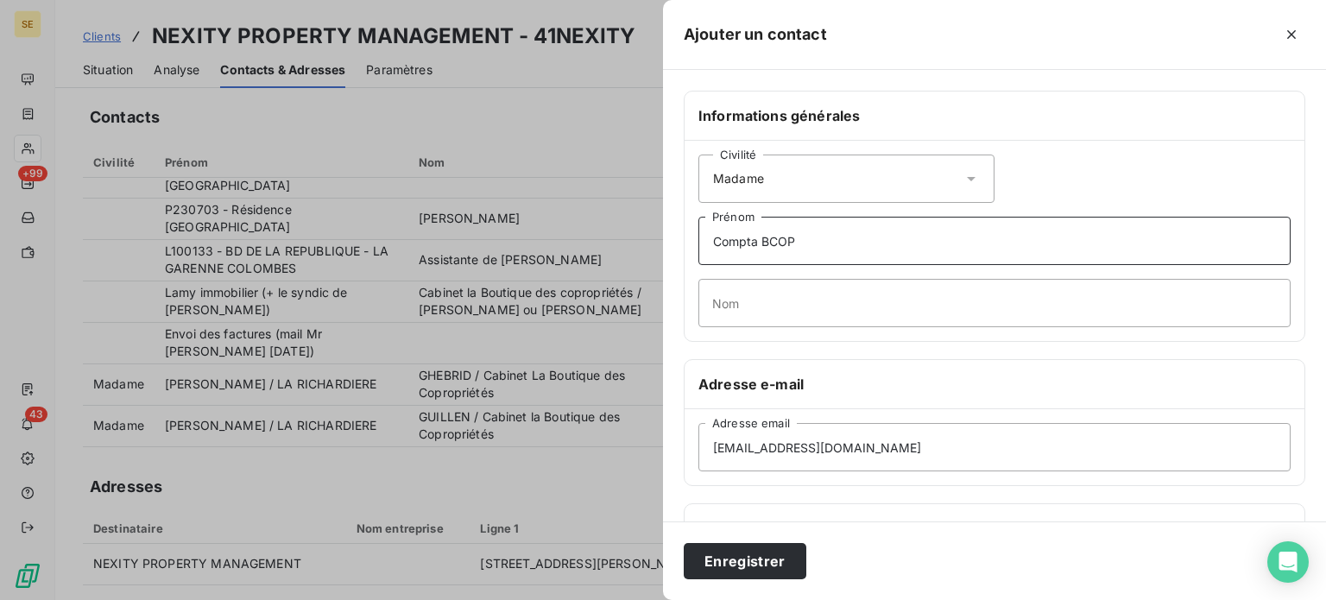
click at [710, 242] on input "Compta BCOP" at bounding box center [994, 241] width 592 height 48
type input "[PERSON_NAME] / Compta BCOP"
click at [890, 303] on input "Nom" at bounding box center [994, 303] width 592 height 48
type input "[PERSON_NAME]"
click at [684, 543] on button "Enregistrer" at bounding box center [745, 561] width 123 height 36
